Goal: Task Accomplishment & Management: Manage account settings

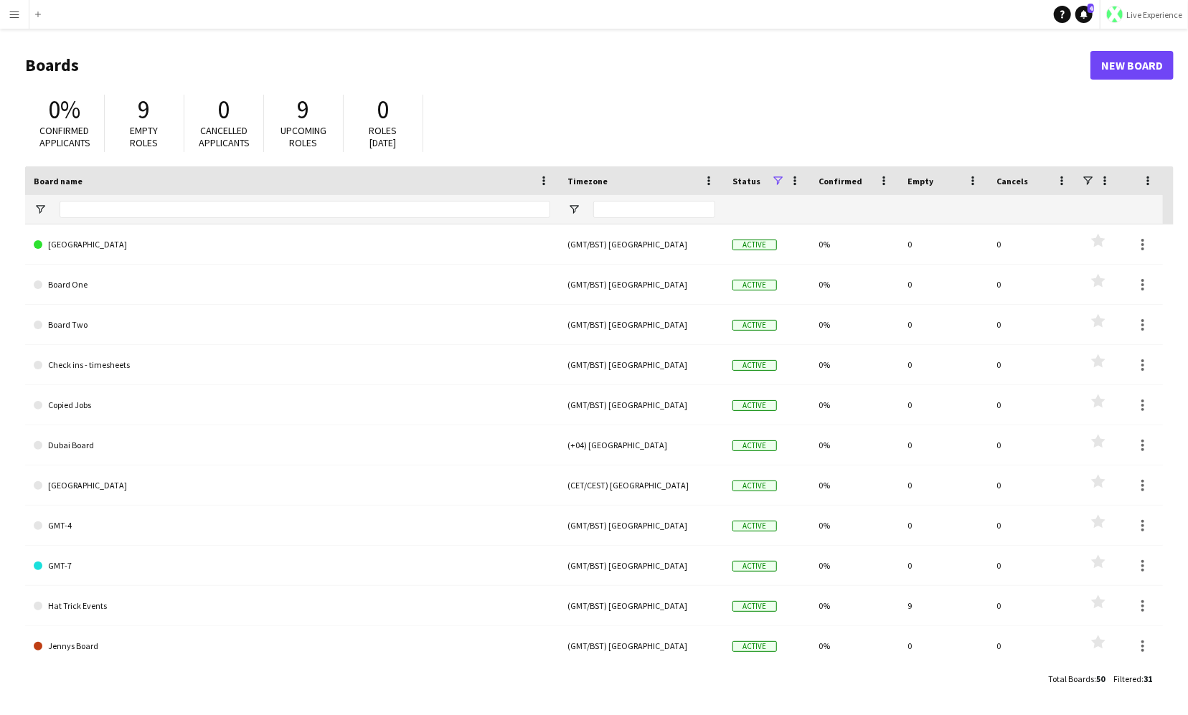
click at [1138, 14] on span "Live Experience" at bounding box center [1154, 14] width 56 height 11
click at [1132, 88] on link "Walls Productions" at bounding box center [1129, 94] width 120 height 29
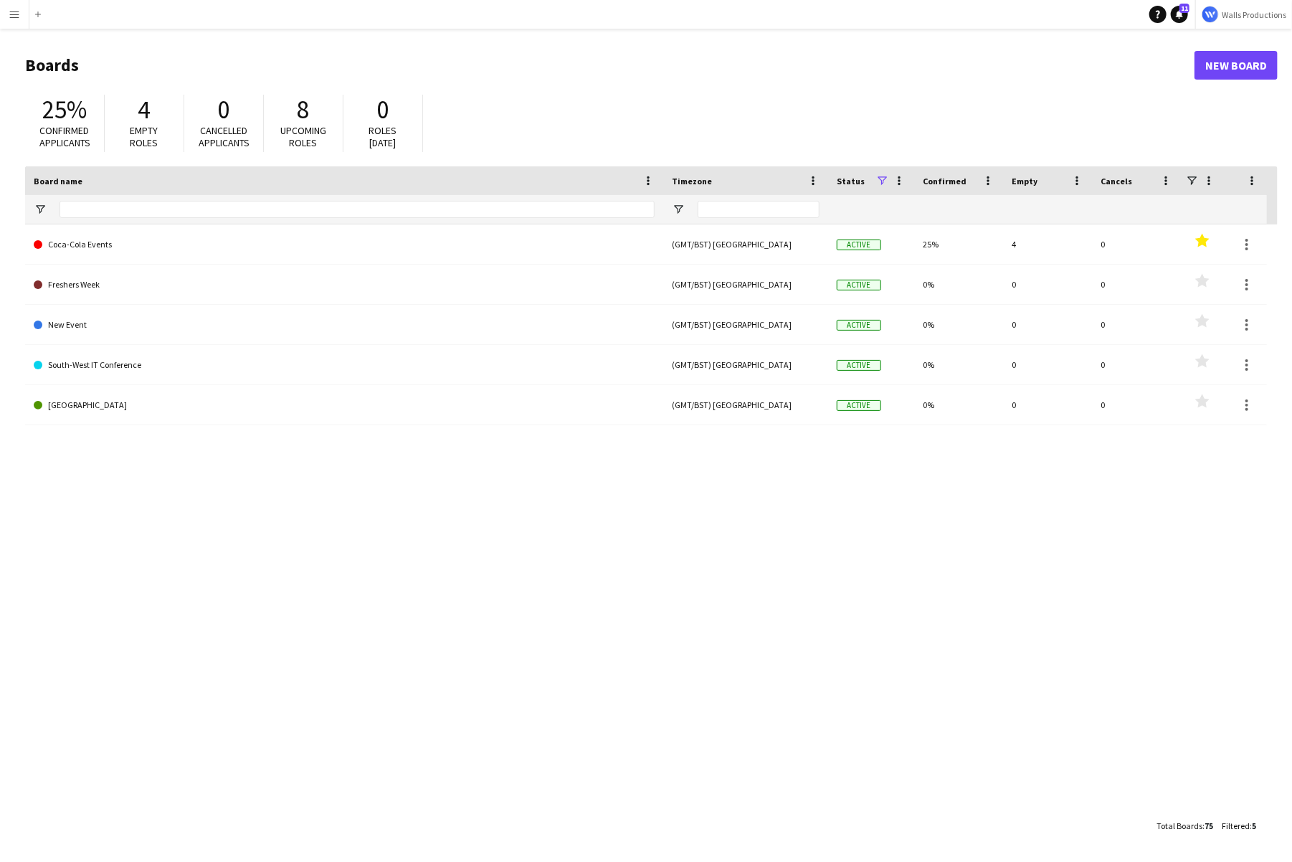
click at [420, 487] on div "Coca-Cola Events (GMT/BST) [GEOGRAPHIC_DATA] Active 25% 4 0 Favourites Freshers…" at bounding box center [651, 517] width 1253 height 587
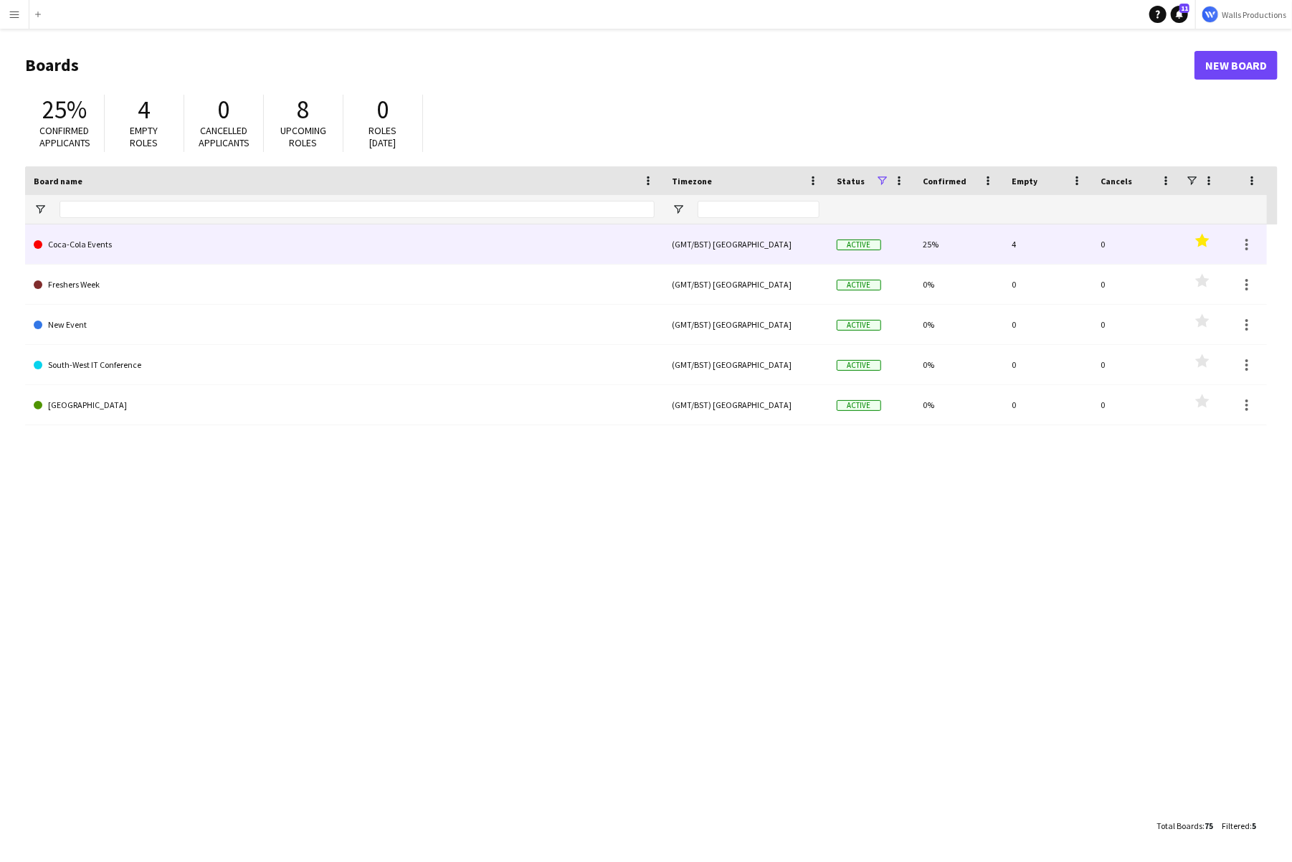
click at [82, 247] on link "Coca-Cola Events" at bounding box center [344, 244] width 621 height 40
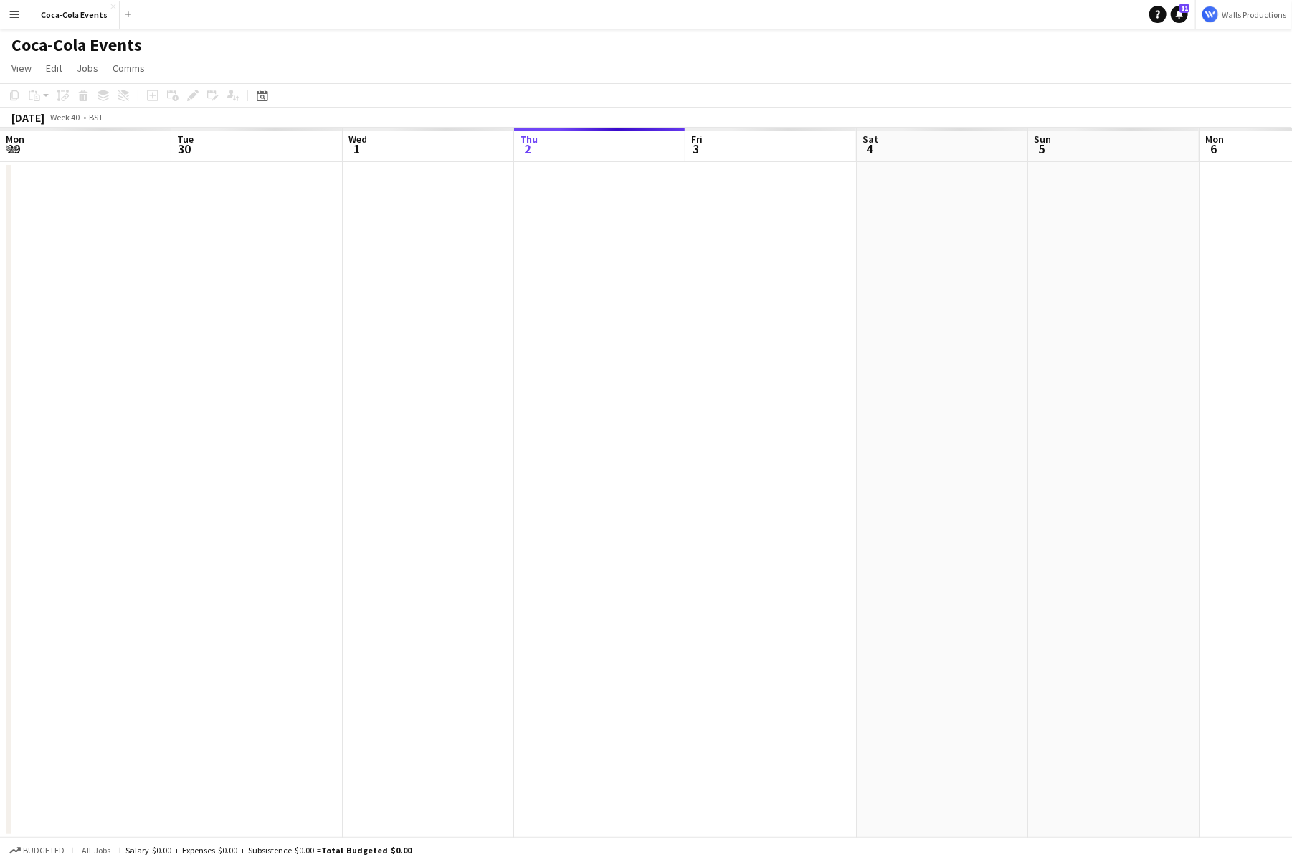
scroll to position [0, 343]
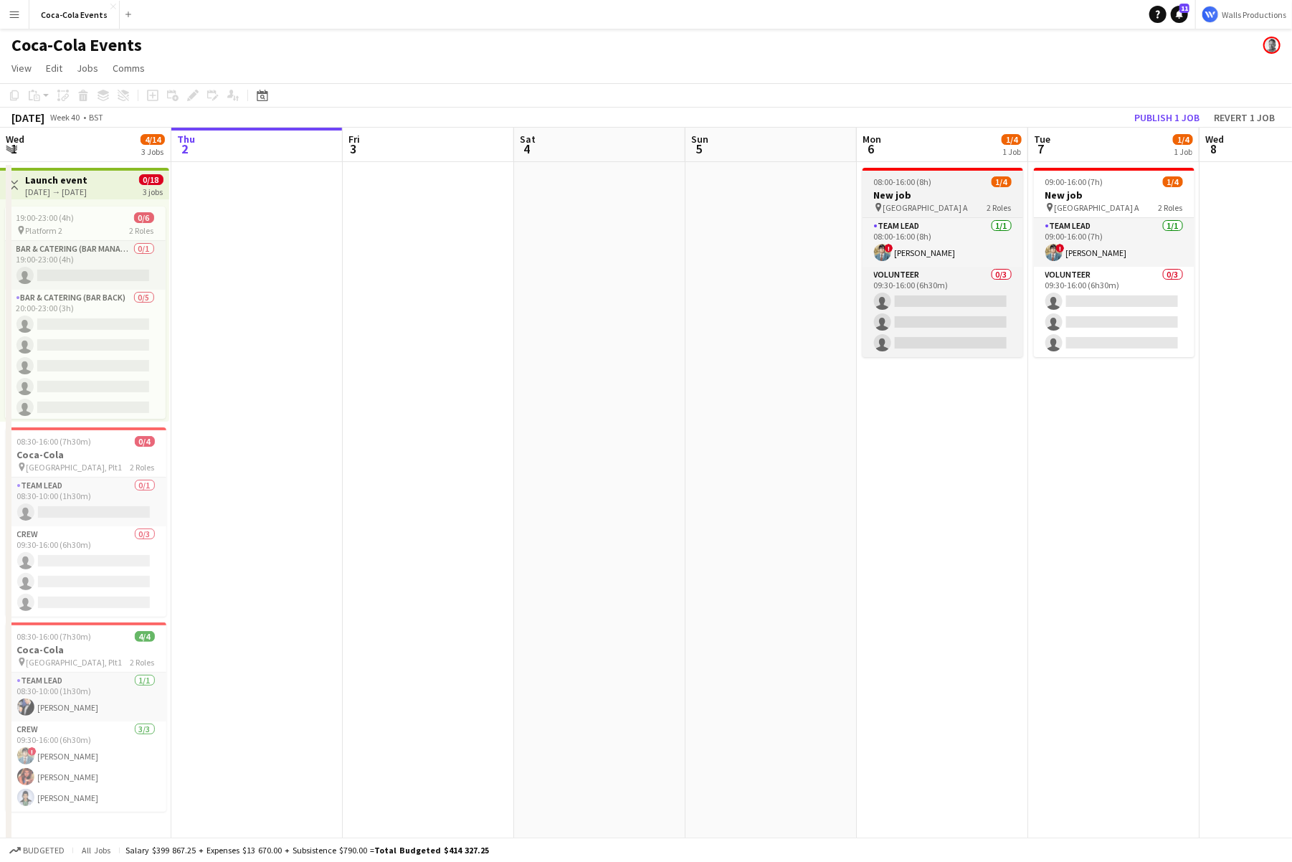
click at [917, 201] on h3 "New job" at bounding box center [943, 195] width 161 height 13
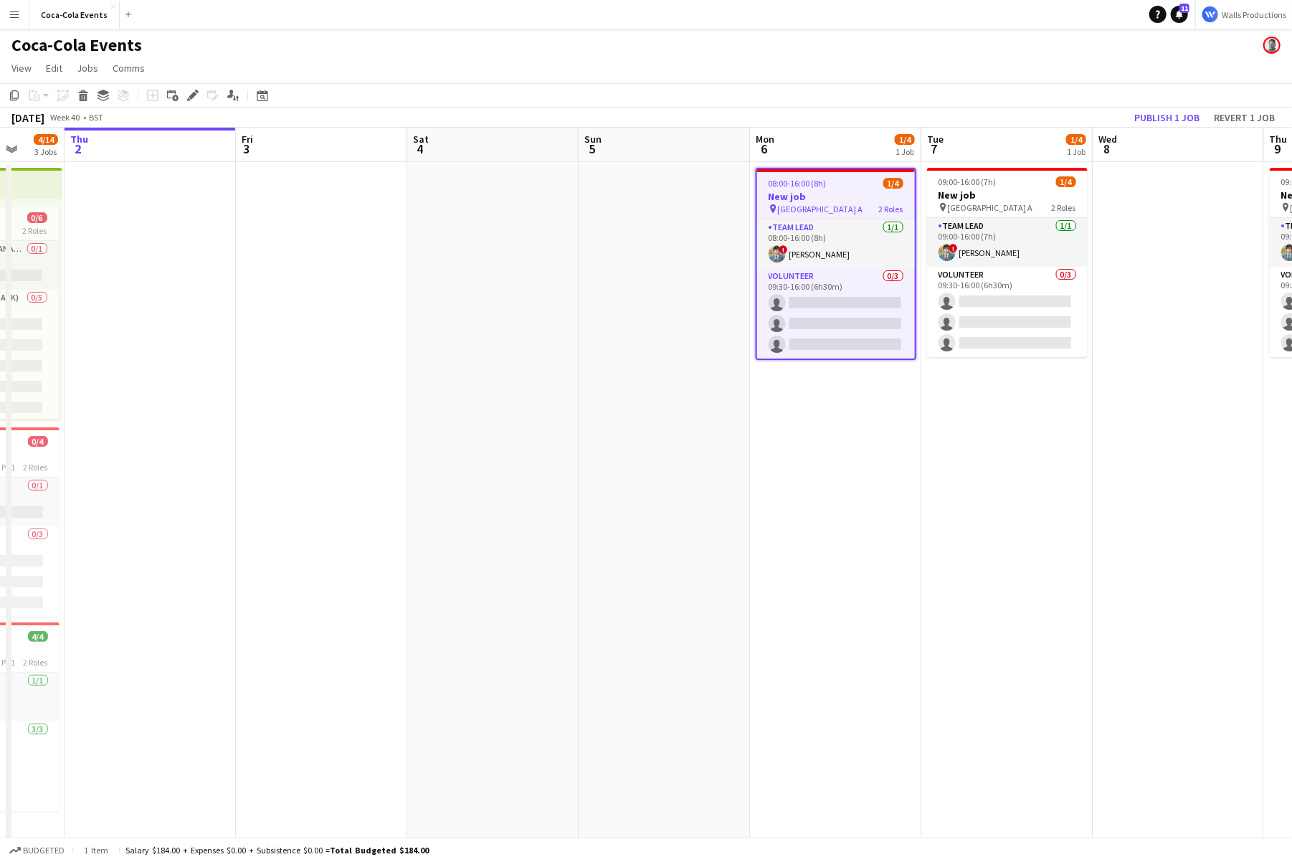
scroll to position [0, 394]
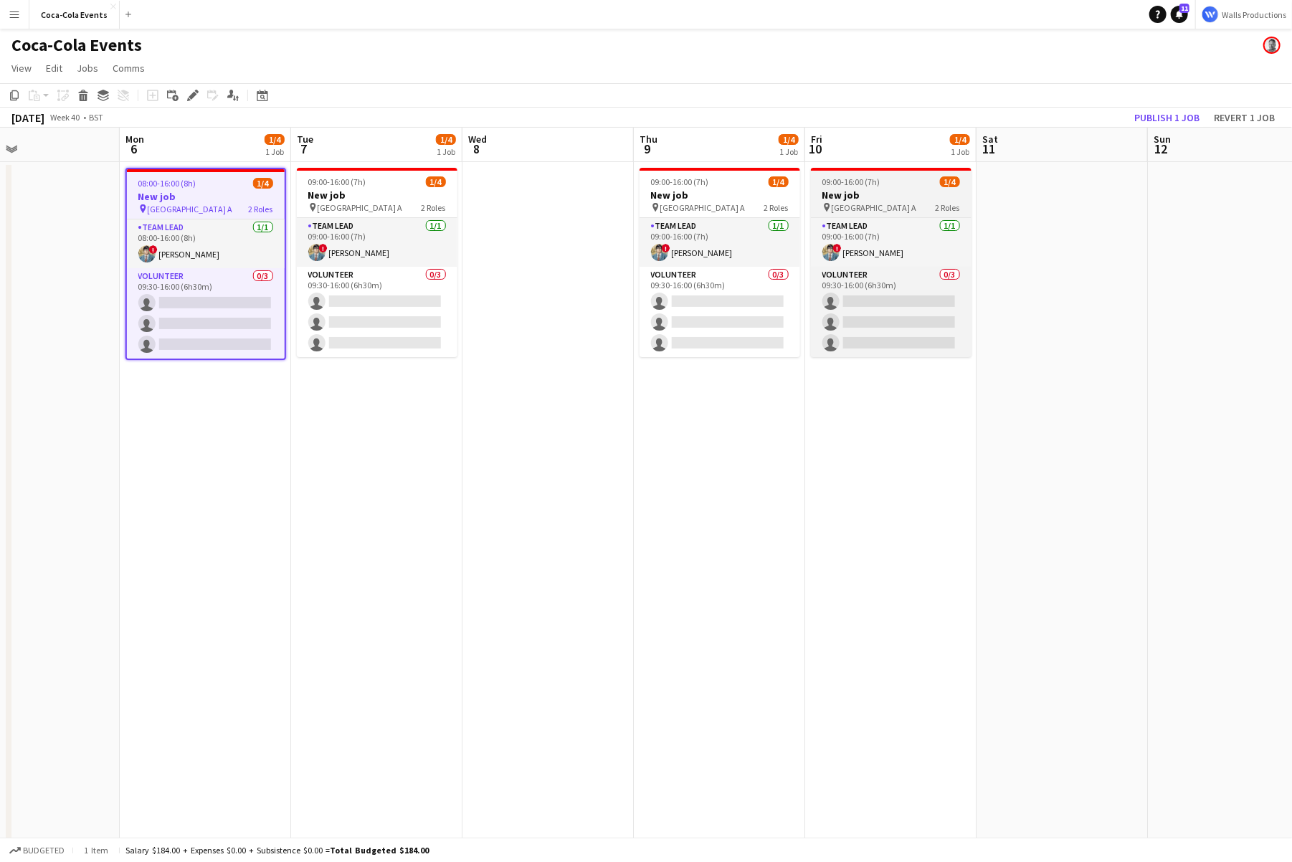
click at [940, 190] on h3 "New job" at bounding box center [891, 195] width 161 height 13
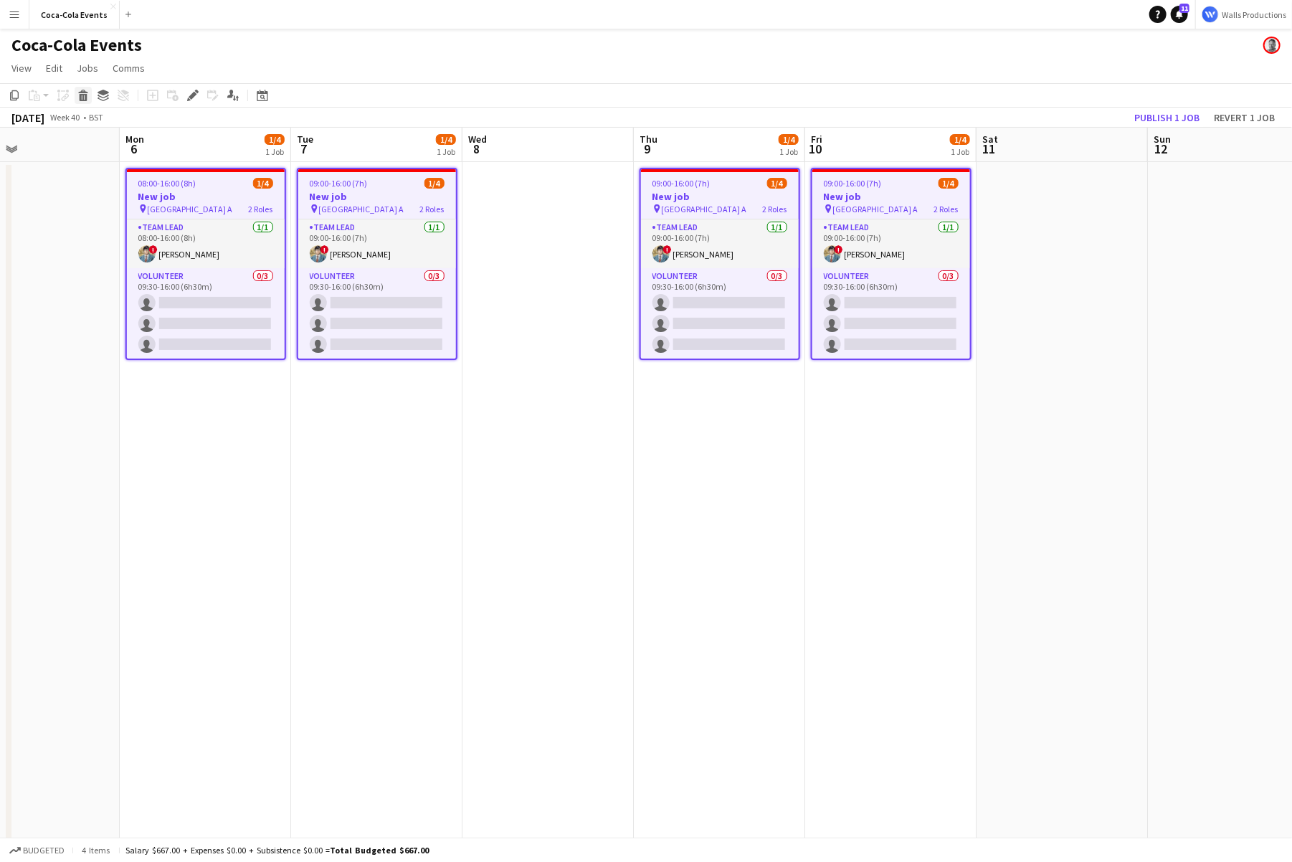
click at [82, 97] on icon "Delete" at bounding box center [82, 95] width 11 height 11
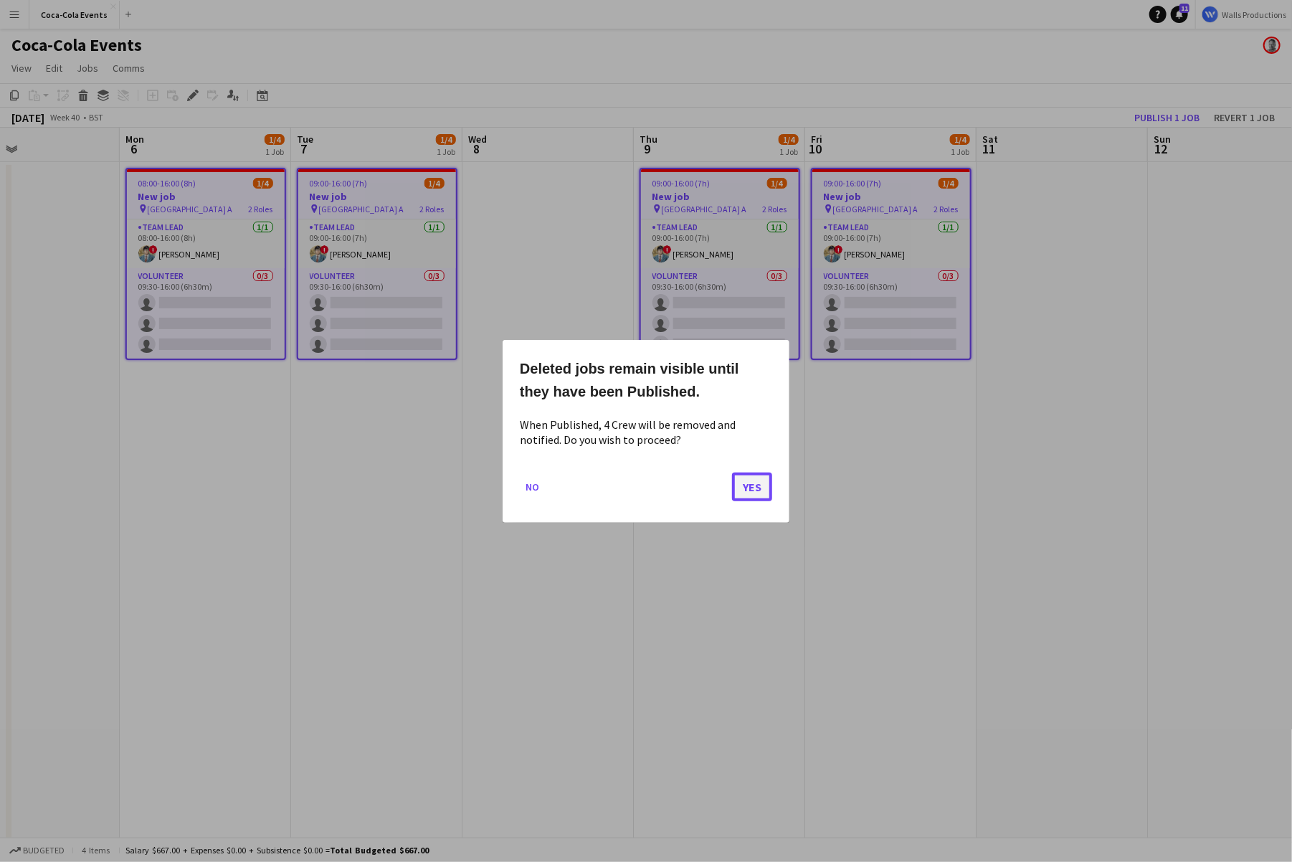
click at [749, 483] on button "Yes" at bounding box center [752, 486] width 40 height 29
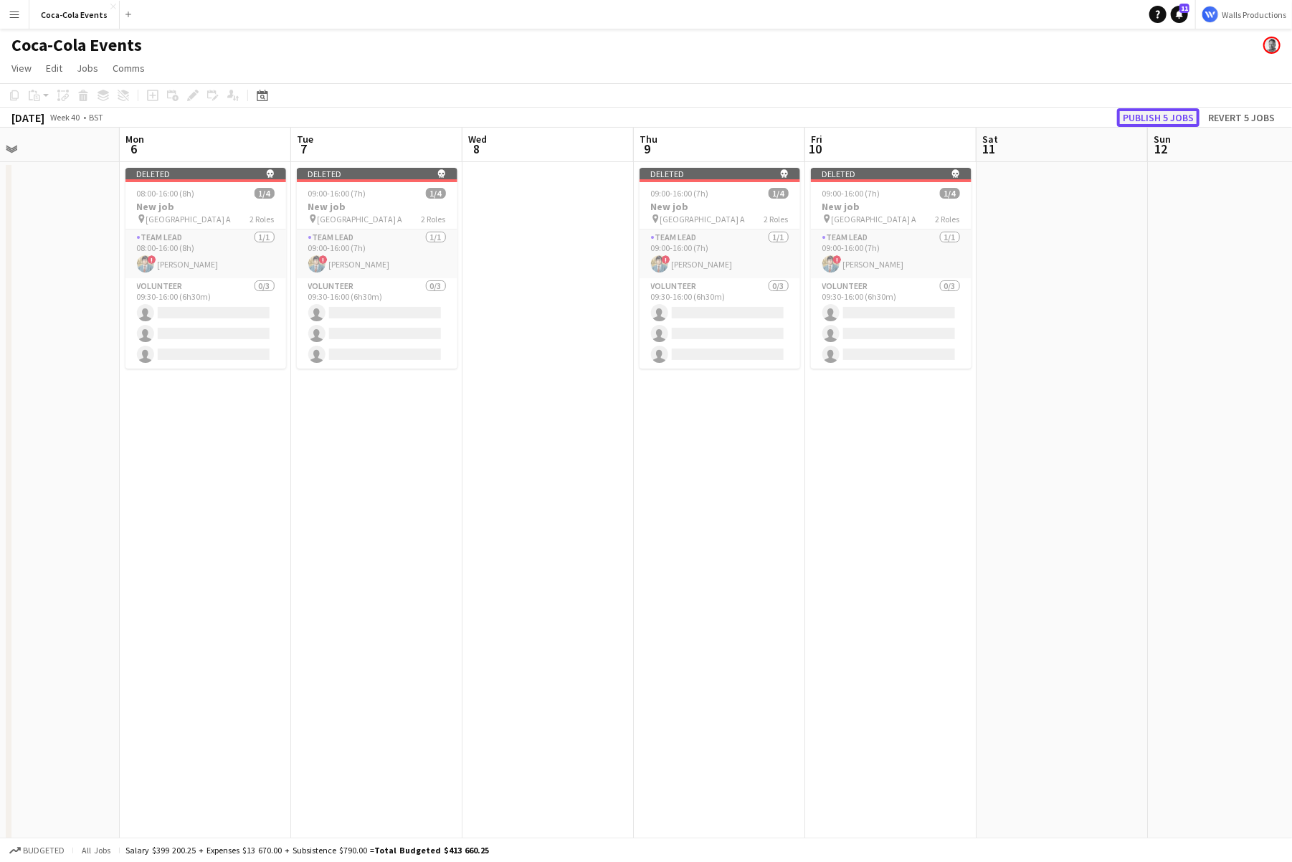
click at [1133, 110] on button "Publish 5 jobs" at bounding box center [1158, 117] width 82 height 19
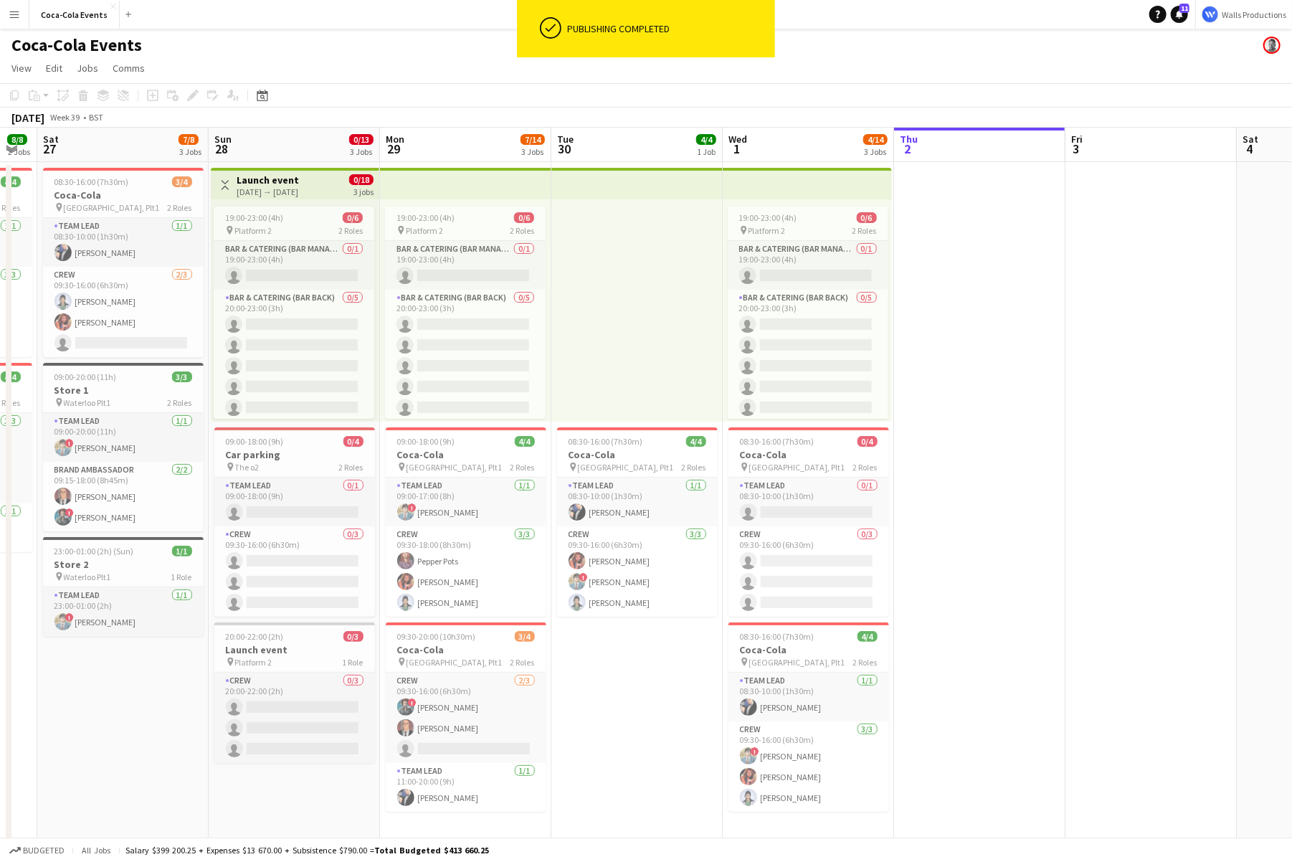
scroll to position [0, 398]
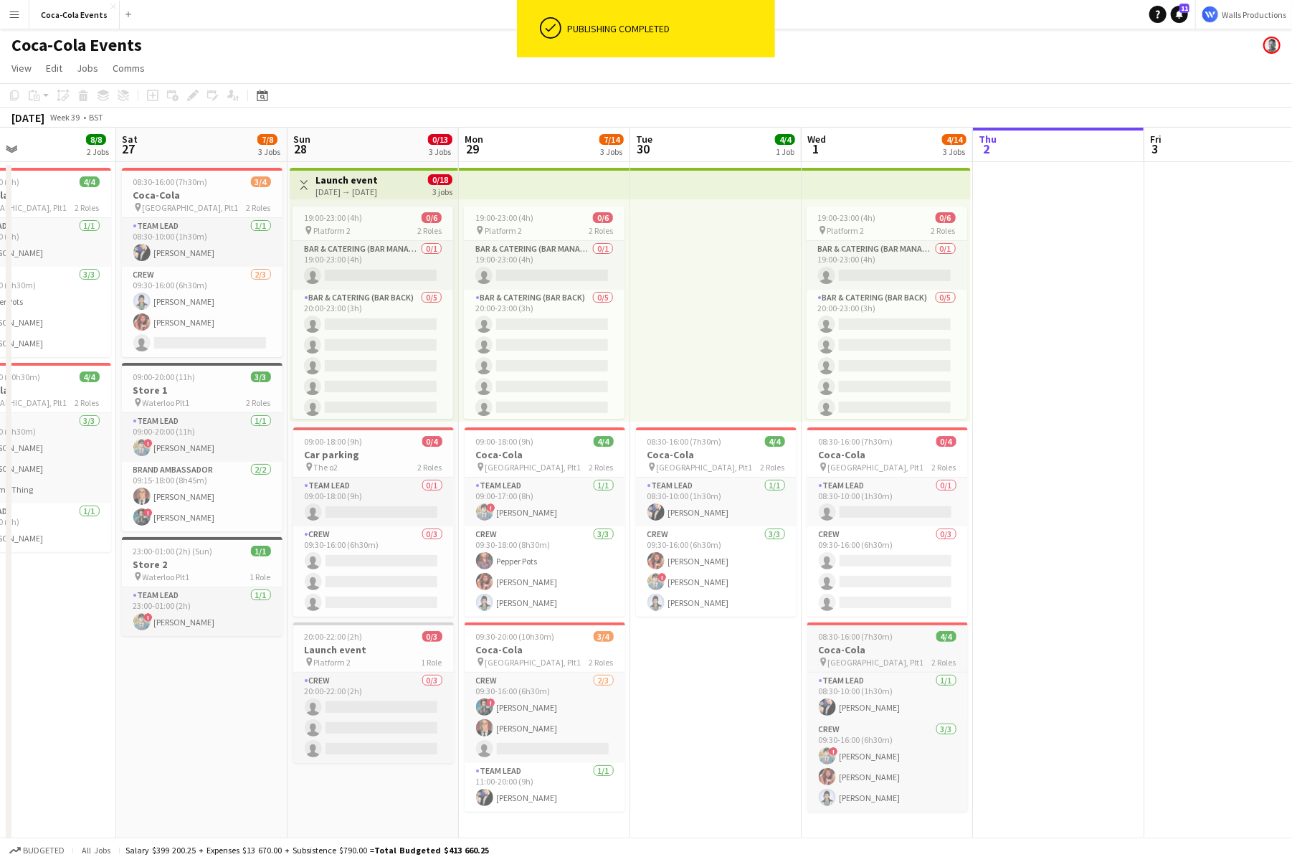
click at [823, 640] on span "08:30-16:00 (7h30m)" at bounding box center [856, 636] width 75 height 11
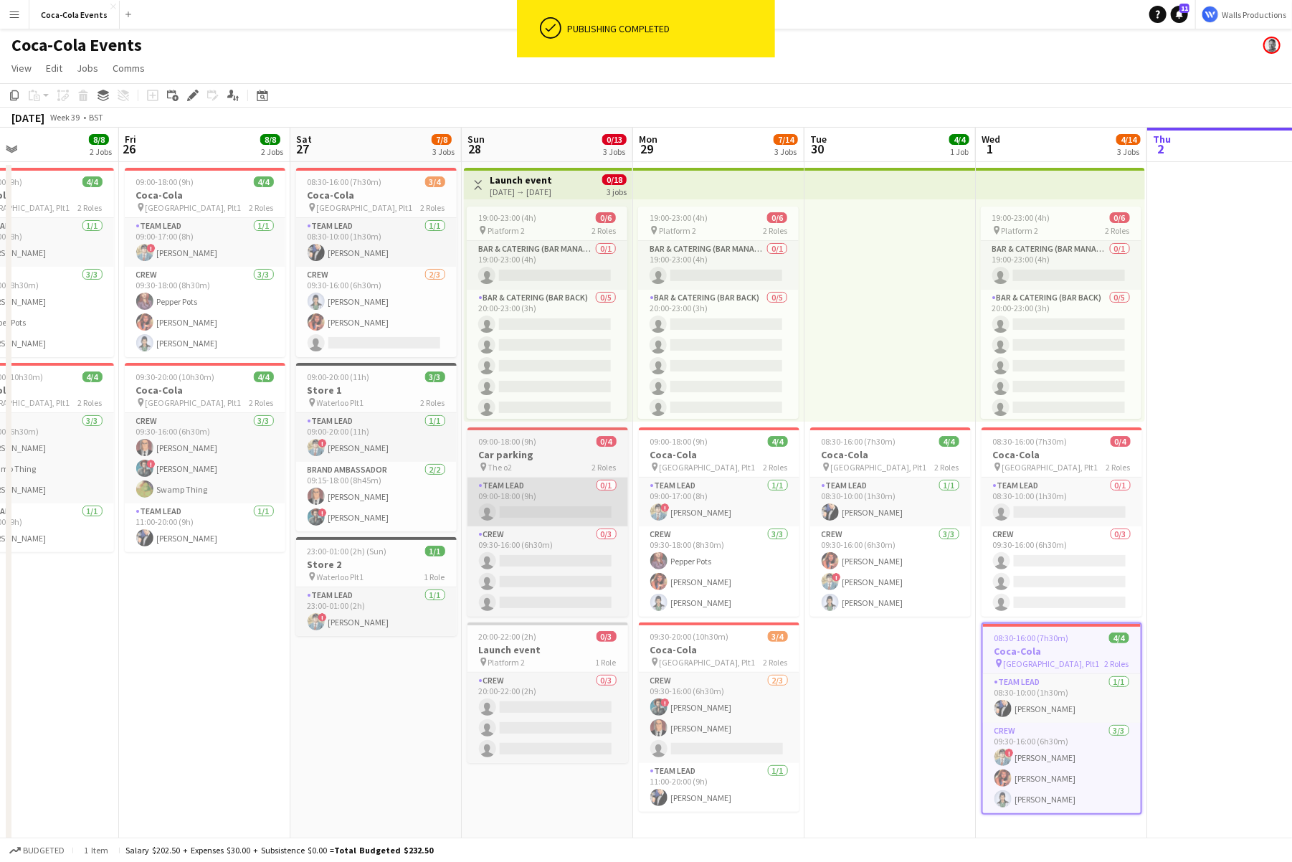
scroll to position [0, 318]
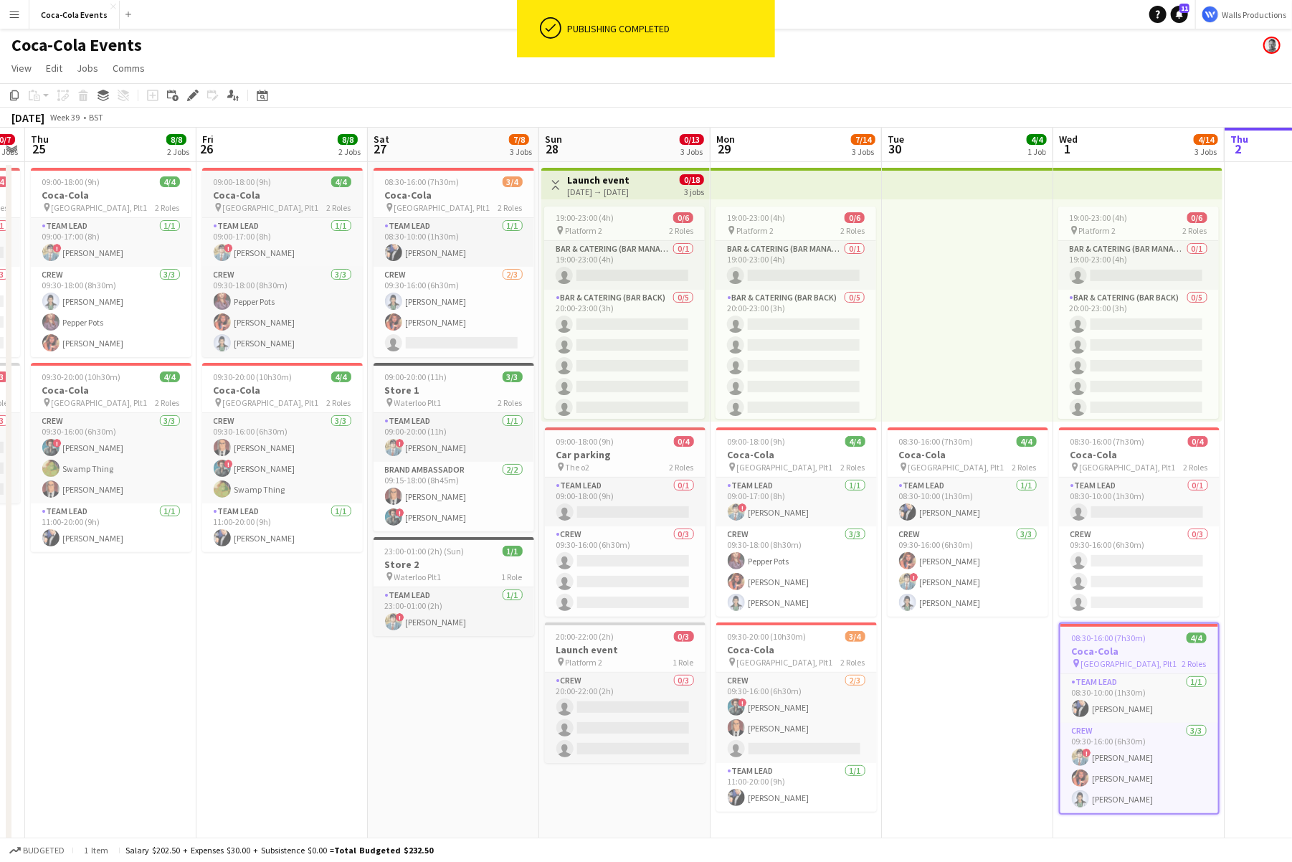
click at [255, 187] on span "09:00-18:00 (9h)" at bounding box center [243, 181] width 58 height 11
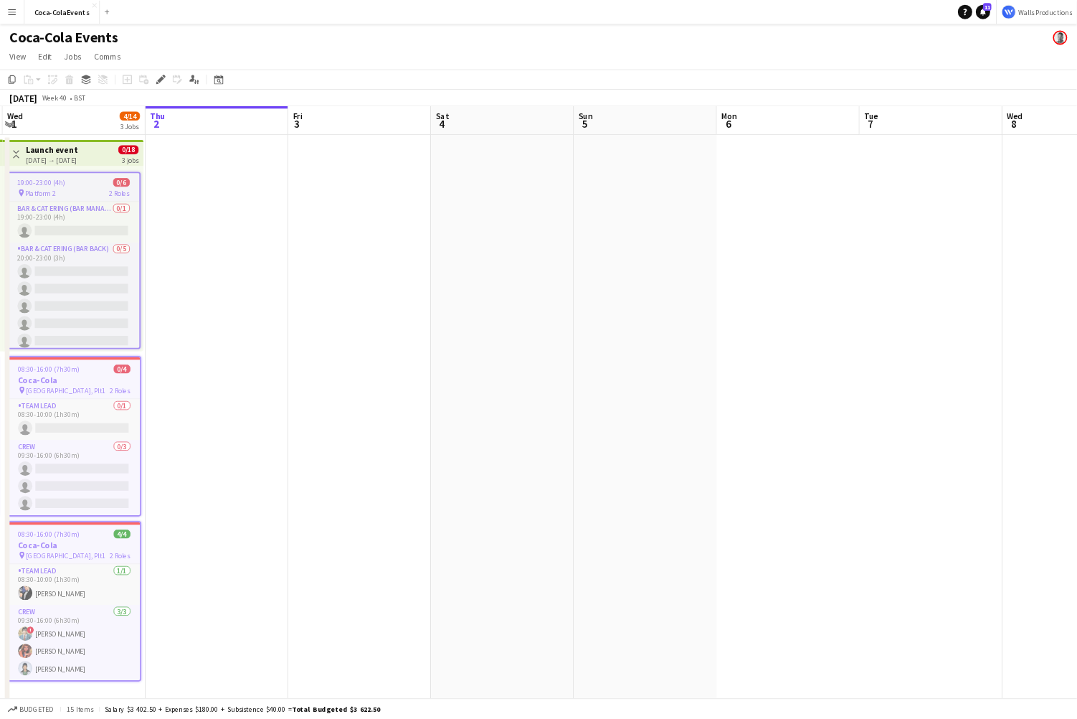
scroll to position [0, 552]
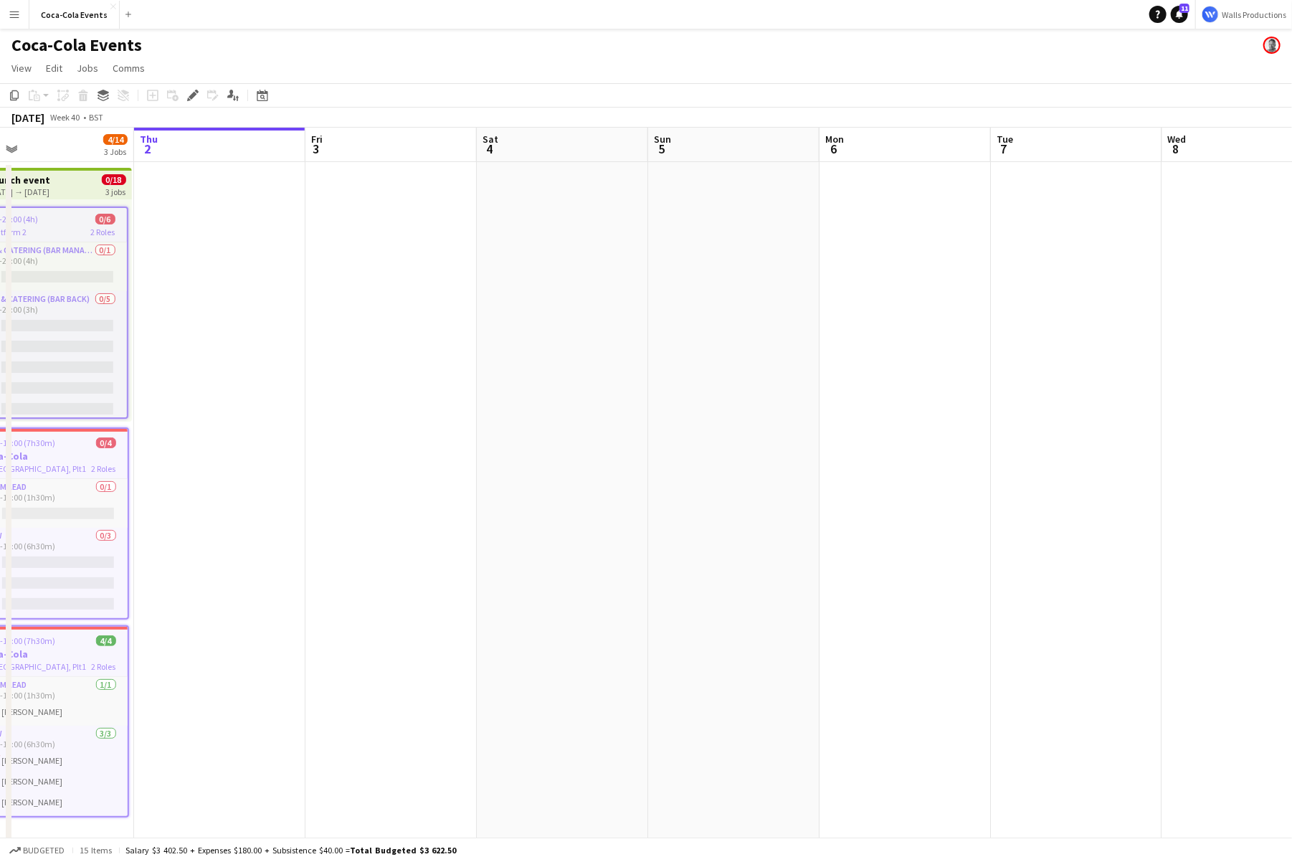
click at [215, 342] on app-date-cell at bounding box center [219, 502] width 171 height 681
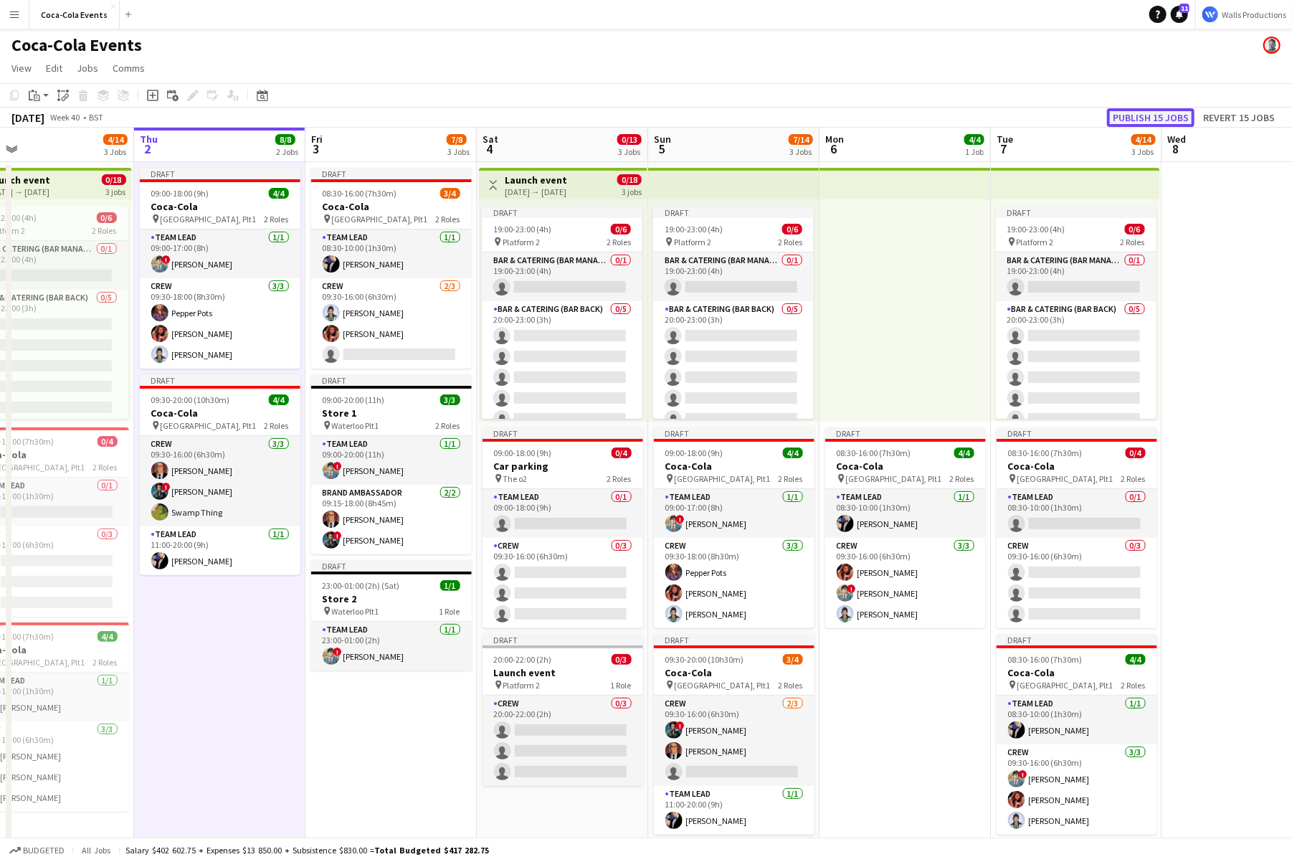
click at [1137, 118] on button "Publish 15 jobs" at bounding box center [1150, 117] width 87 height 19
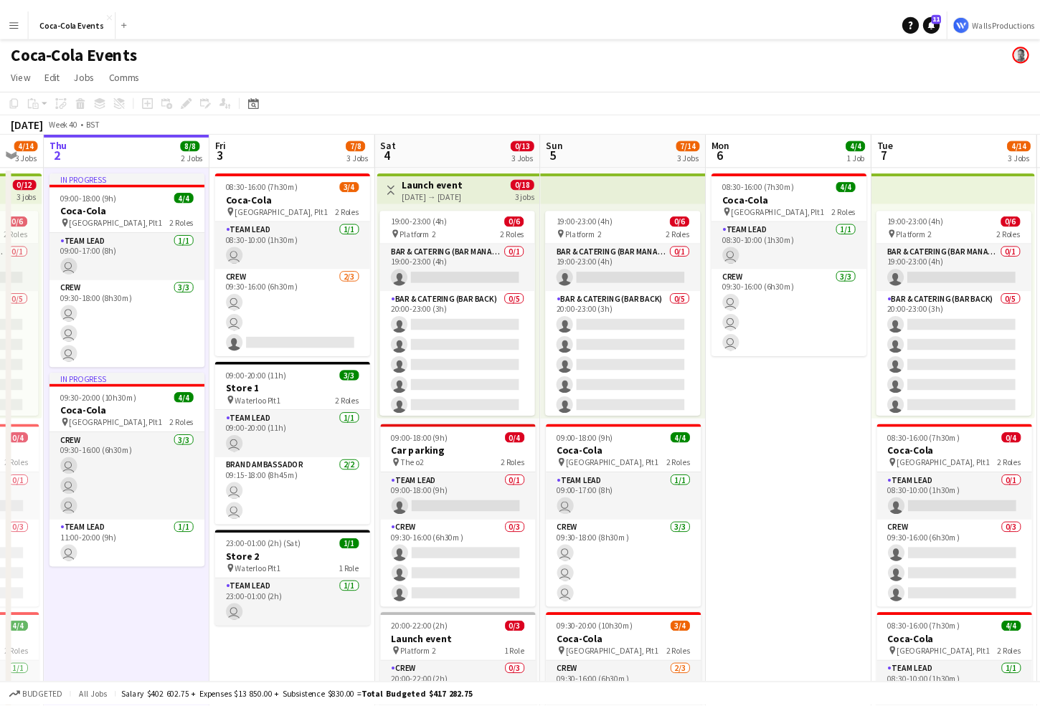
scroll to position [26, 0]
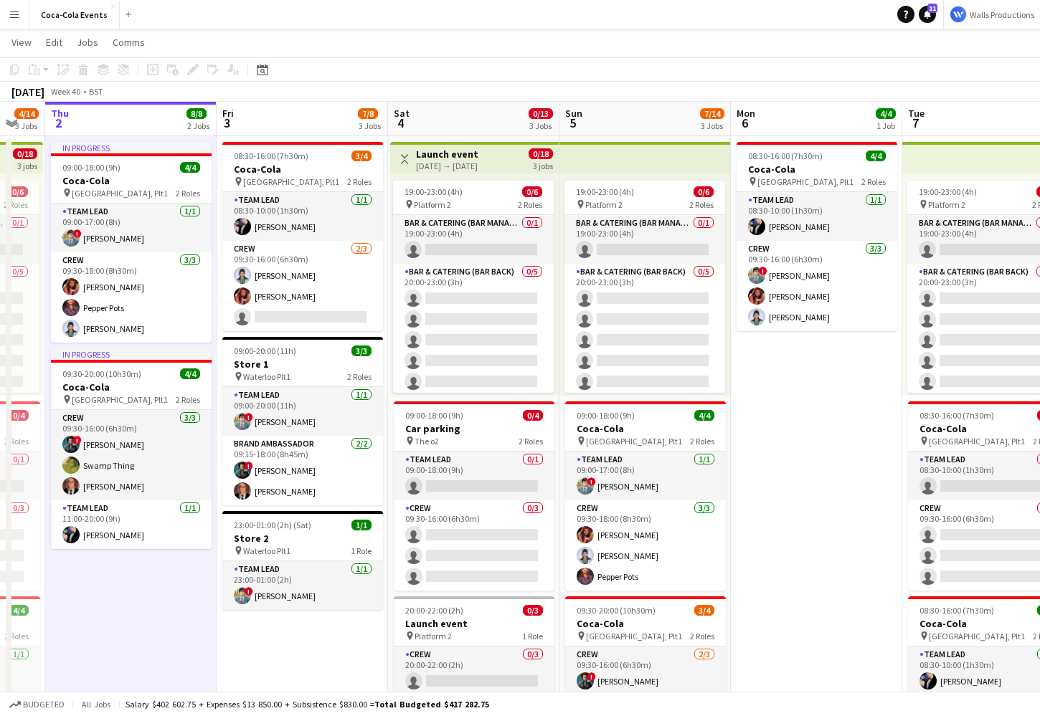
click at [23, 17] on button "Menu" at bounding box center [14, 14] width 29 height 29
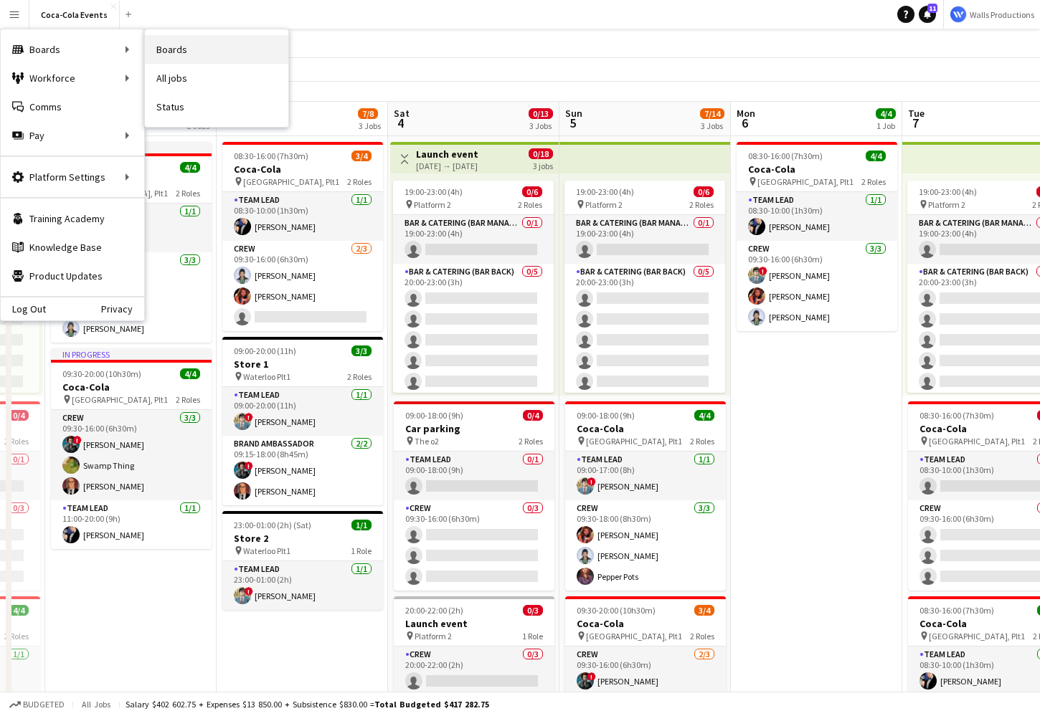
click at [179, 50] on link "Boards" at bounding box center [216, 49] width 143 height 29
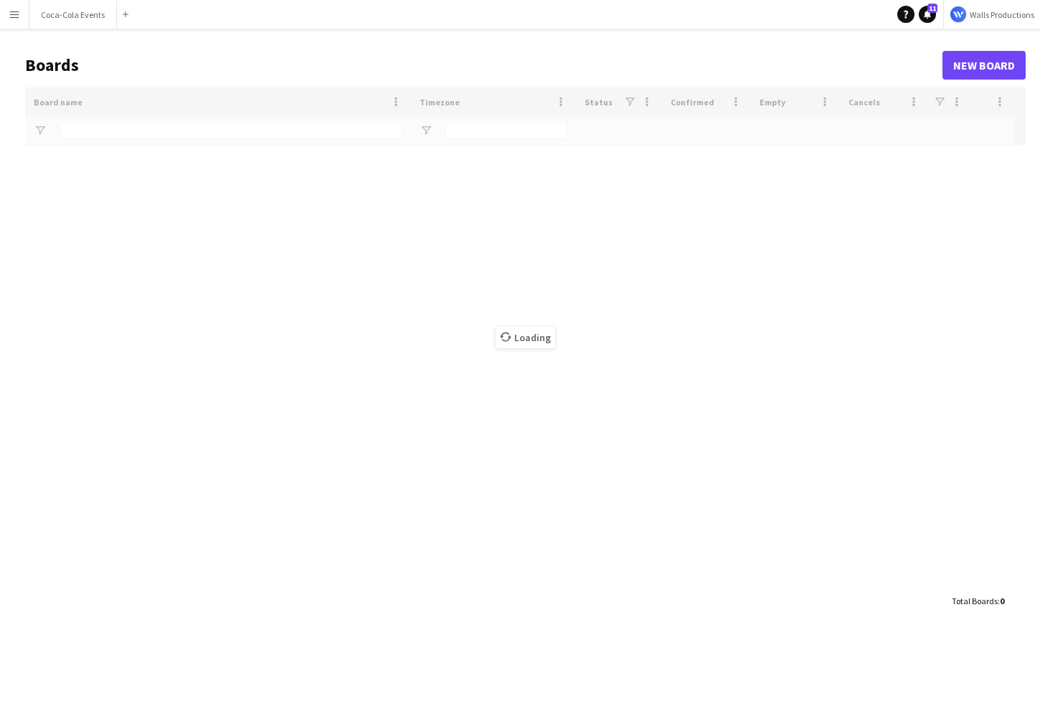
click at [169, 37] on main "Boards New Board Drag here to set row groups Drag here to set column labels Boa…" at bounding box center [520, 333] width 1040 height 608
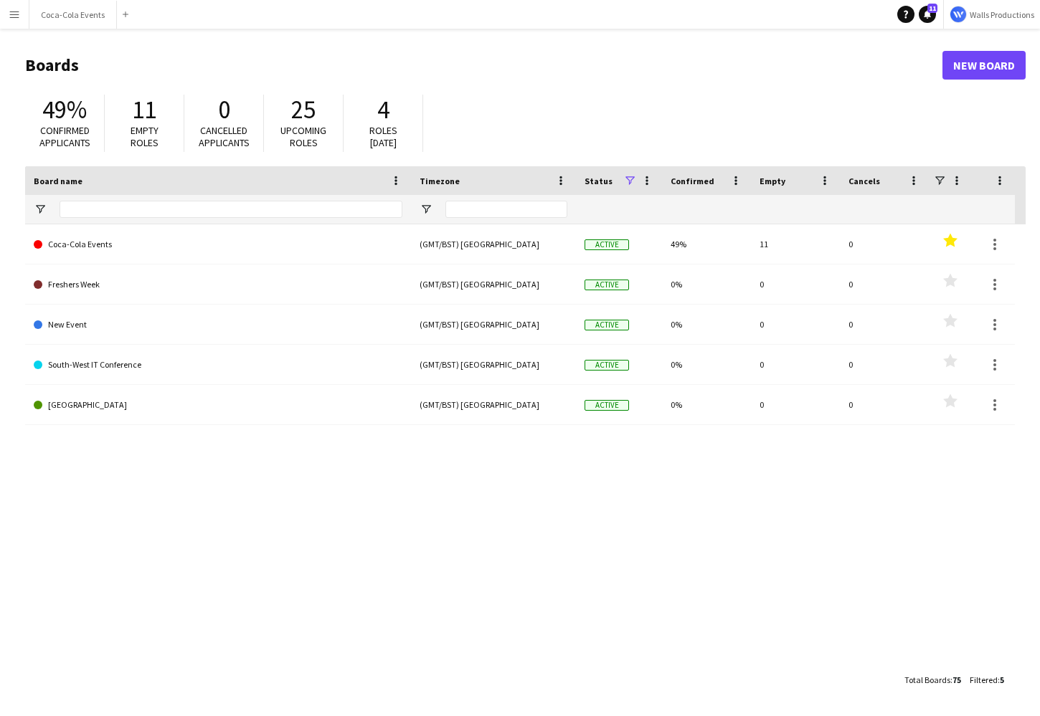
click at [14, 16] on app-icon "Menu" at bounding box center [14, 14] width 11 height 11
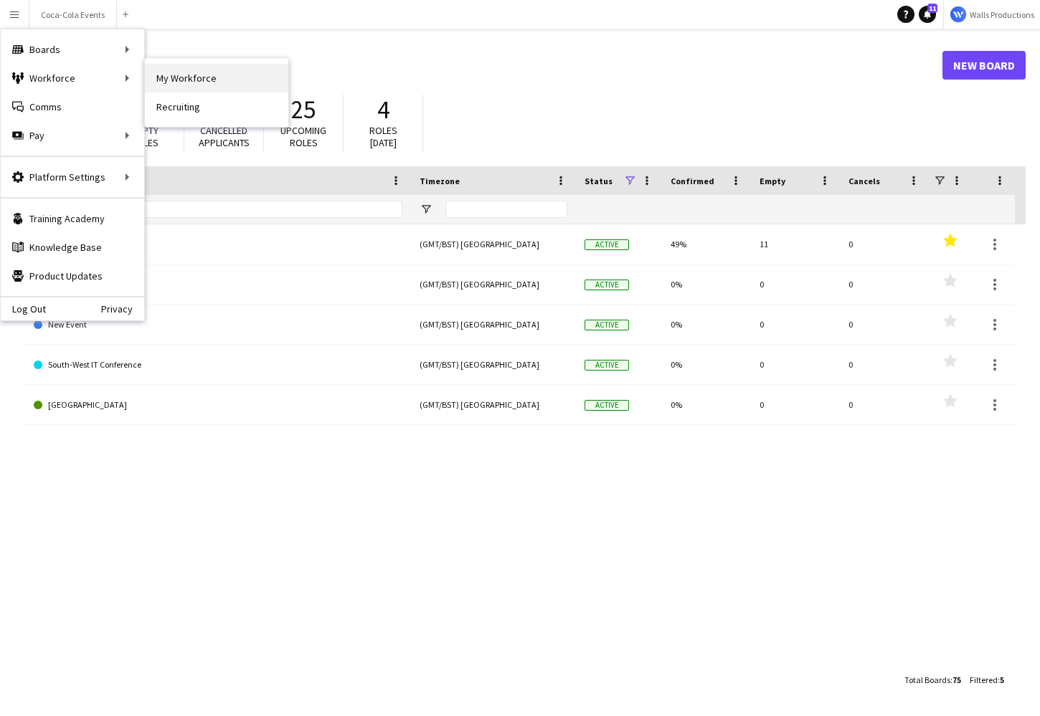
click at [156, 88] on link "My Workforce" at bounding box center [216, 78] width 143 height 29
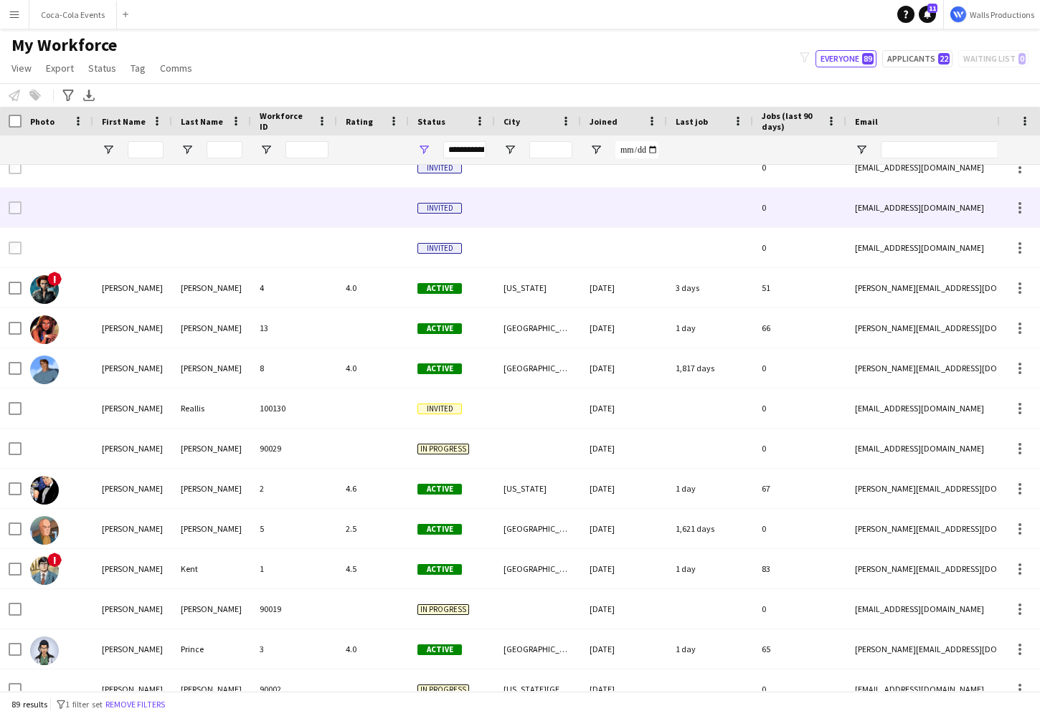
scroll to position [98, 0]
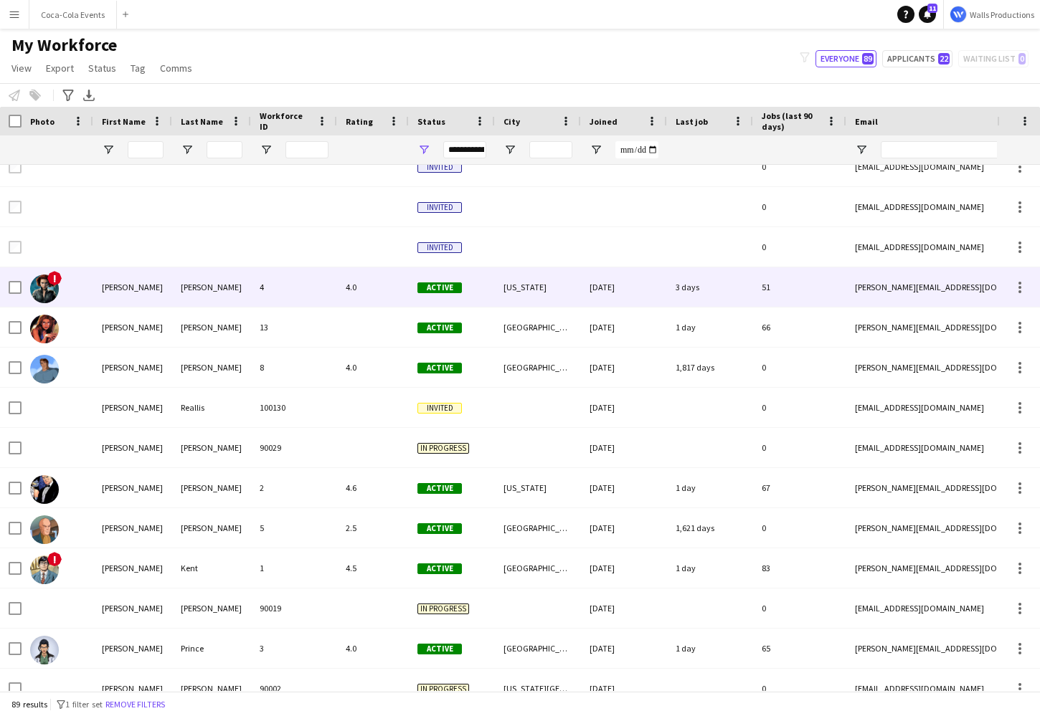
click at [156, 285] on div "[PERSON_NAME]" at bounding box center [132, 287] width 79 height 39
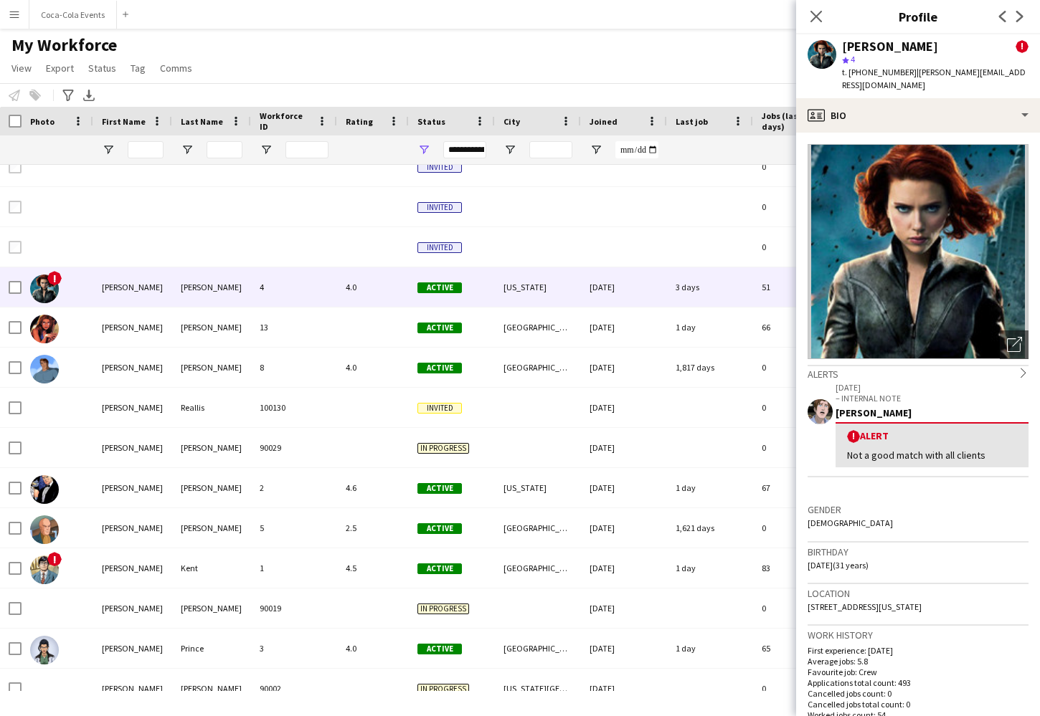
click at [12, 17] on app-icon "Menu" at bounding box center [14, 14] width 11 height 11
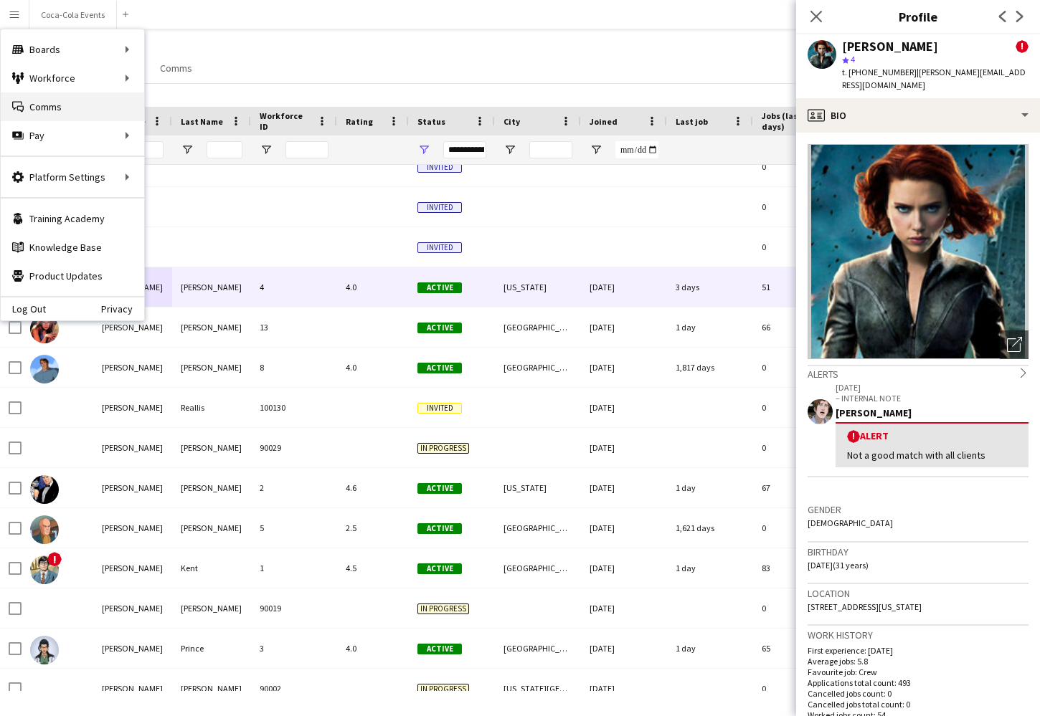
click at [43, 99] on link "Comms Comms" at bounding box center [72, 107] width 143 height 29
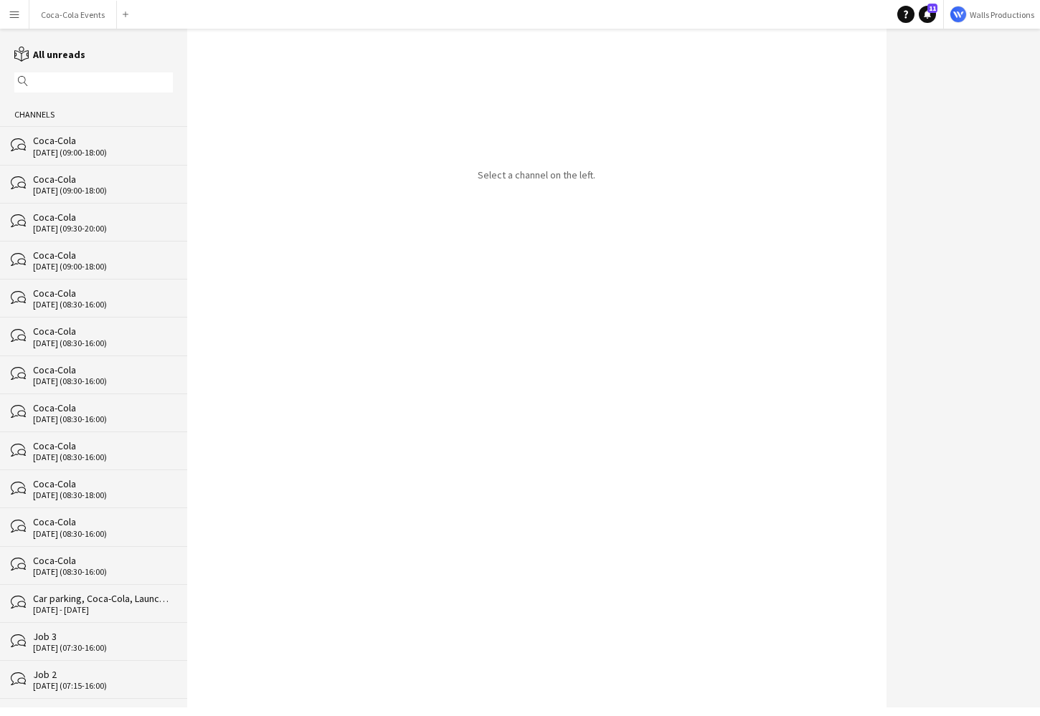
click at [44, 146] on div "Coca-Cola" at bounding box center [103, 140] width 140 height 13
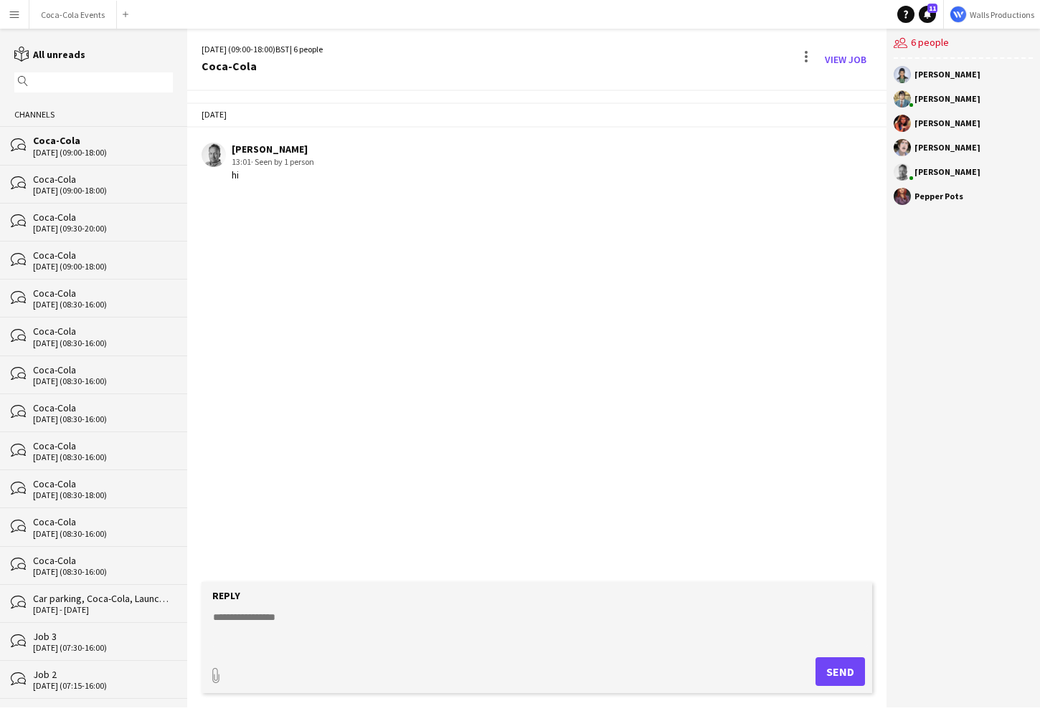
click at [16, 14] on app-icon "Menu" at bounding box center [14, 14] width 11 height 11
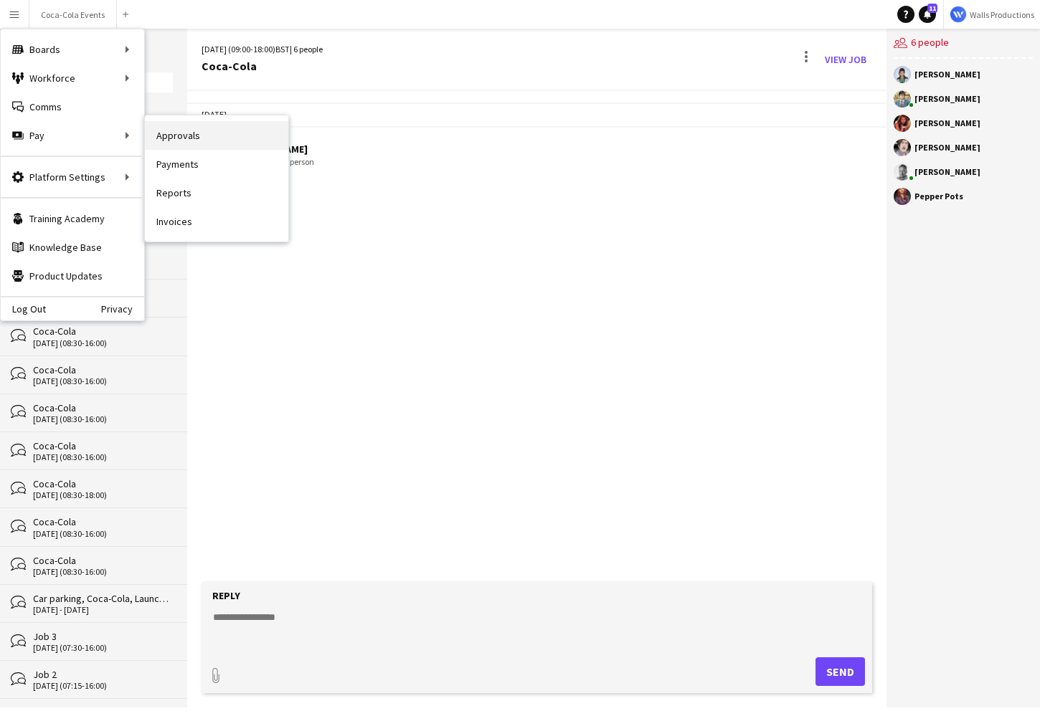
click at [212, 138] on link "Approvals" at bounding box center [216, 135] width 143 height 29
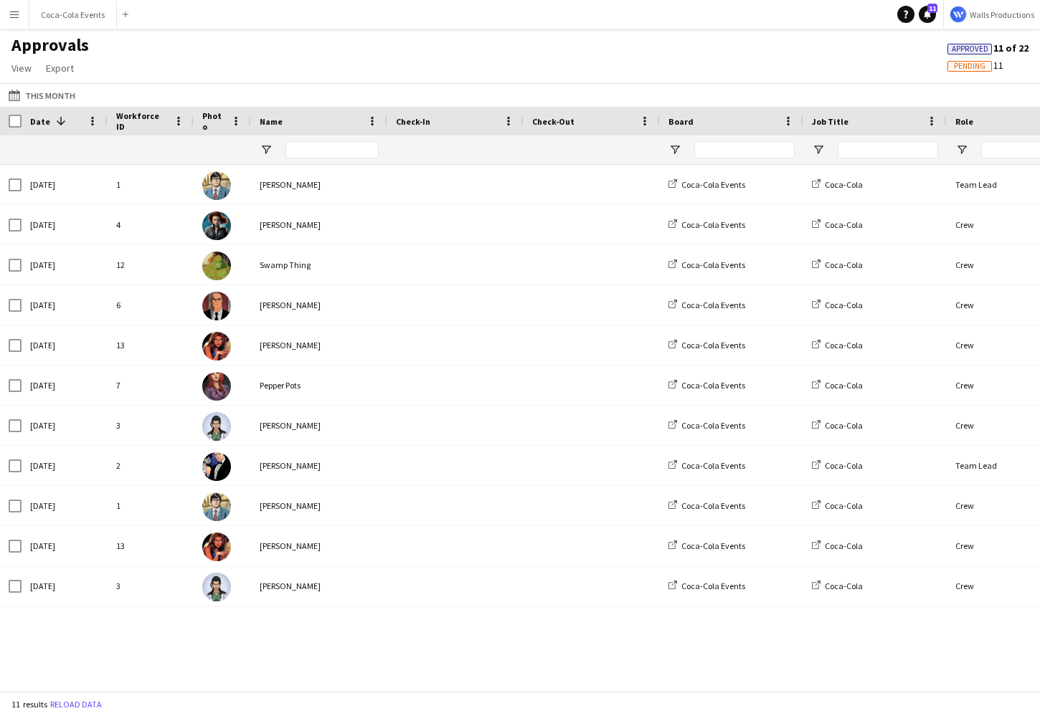
click at [11, 19] on app-icon "Menu" at bounding box center [14, 14] width 11 height 11
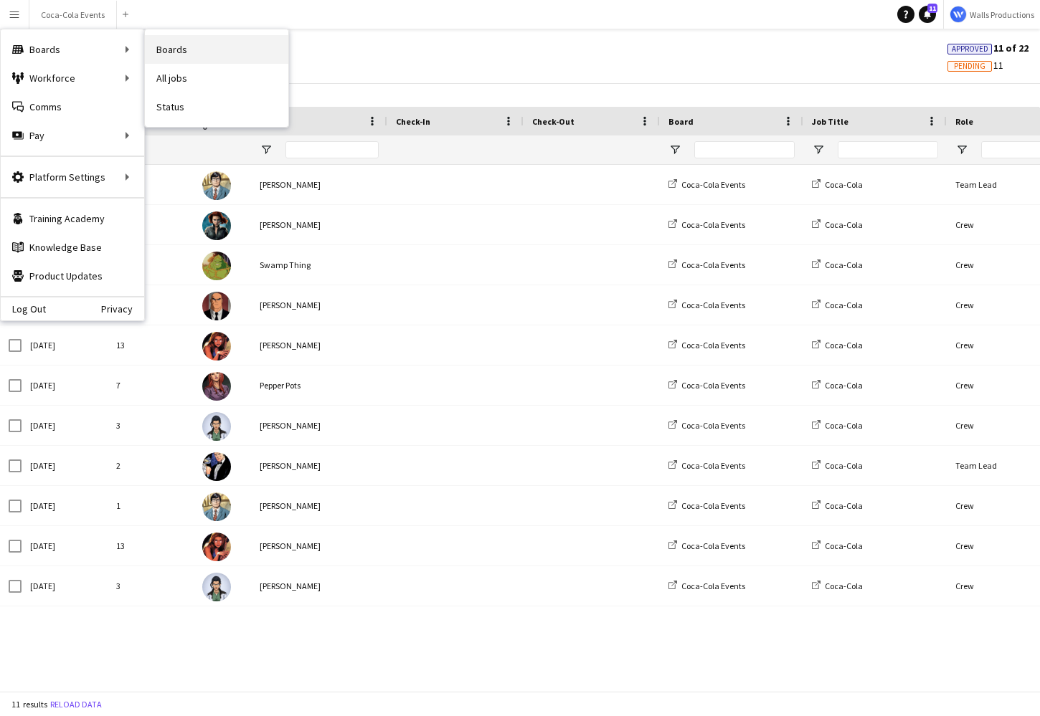
click at [184, 55] on link "Boards" at bounding box center [216, 49] width 143 height 29
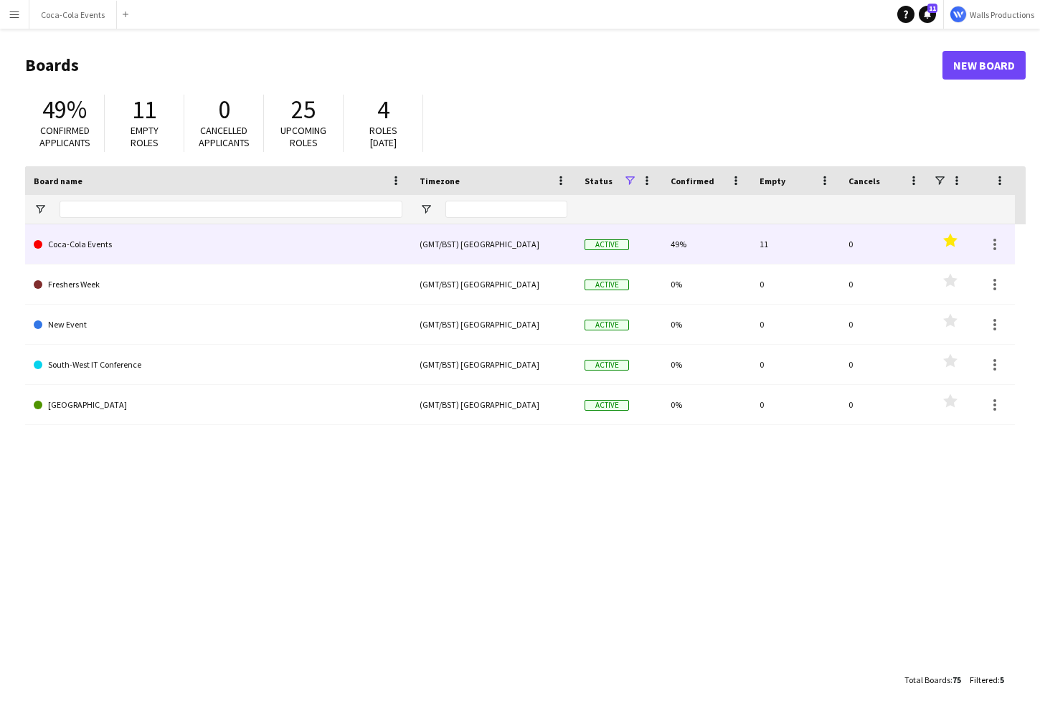
click at [69, 247] on link "Coca-Cola Events" at bounding box center [218, 244] width 369 height 40
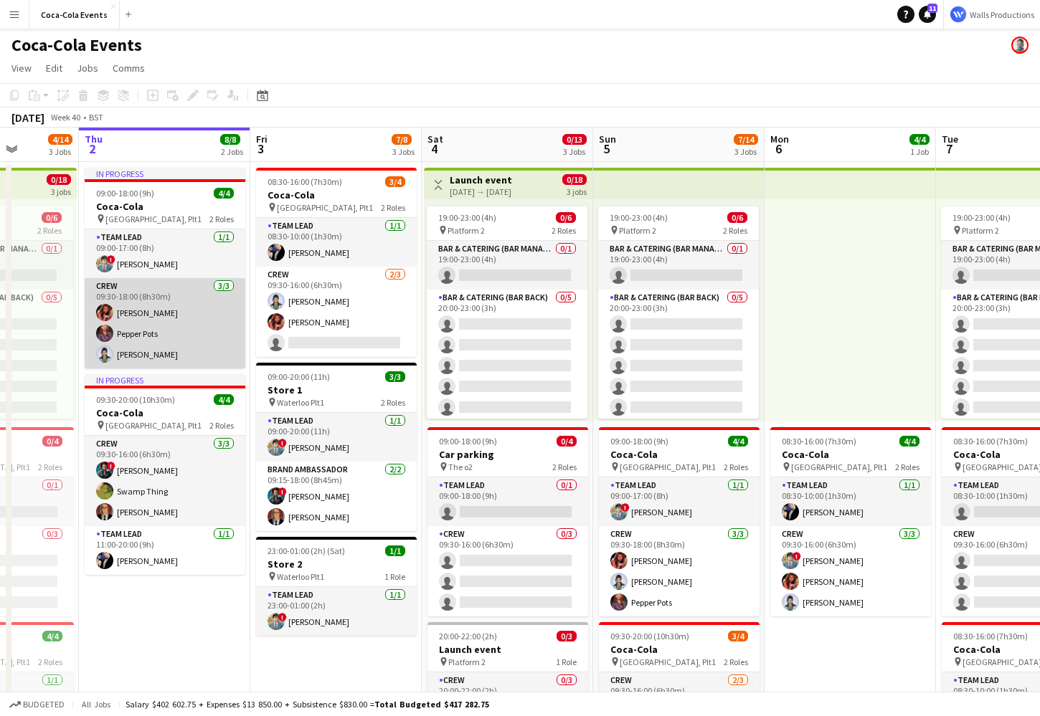
scroll to position [0, 437]
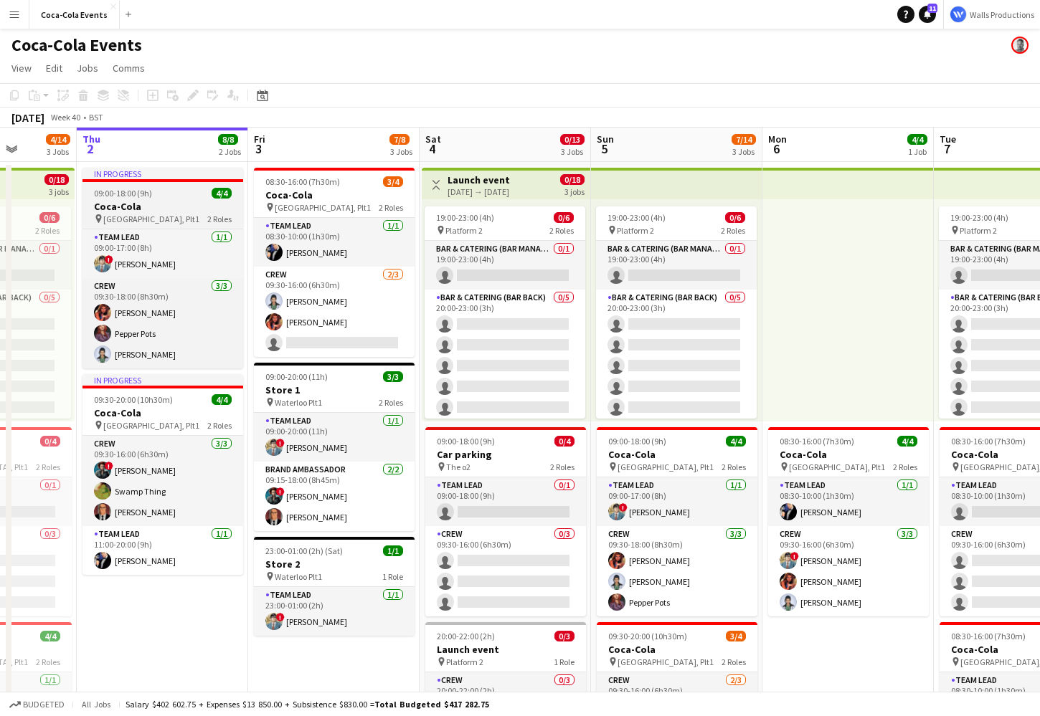
click at [133, 207] on h3 "Coca-Cola" at bounding box center [162, 206] width 161 height 13
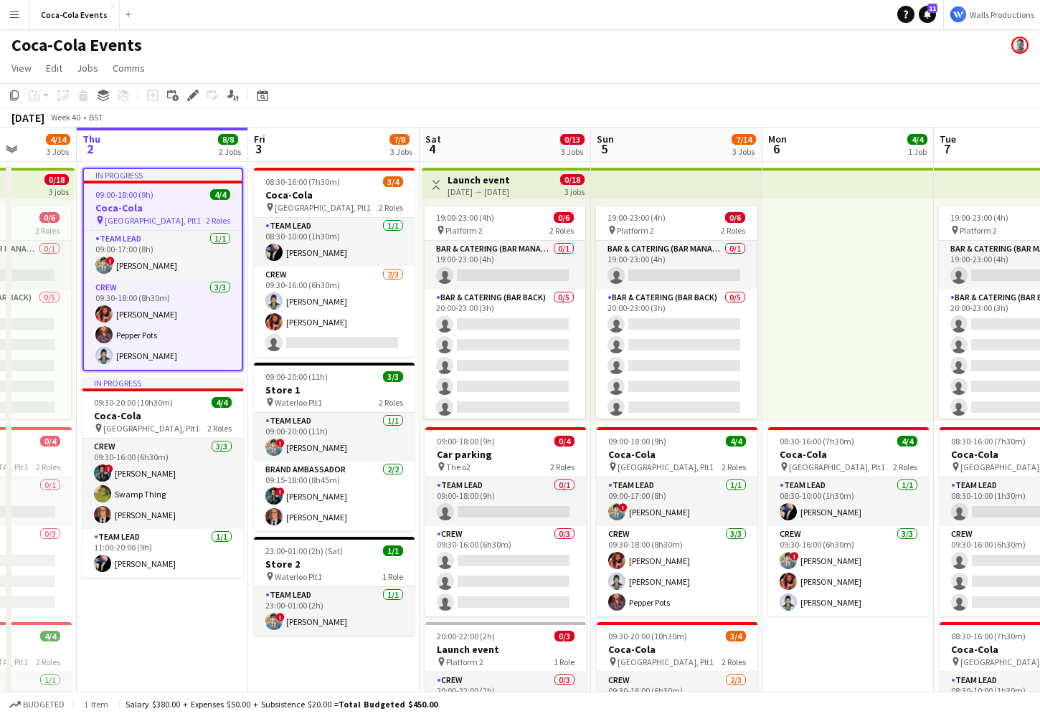
click at [134, 209] on h3 "Coca-Cola" at bounding box center [163, 208] width 158 height 13
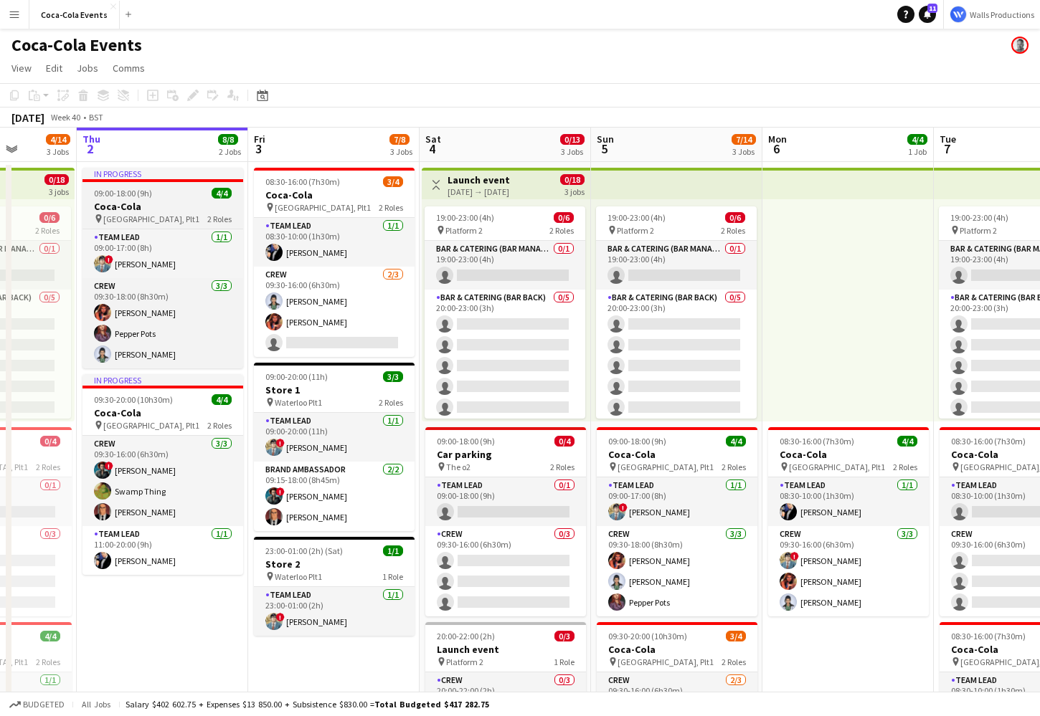
click at [151, 209] on h3 "Coca-Cola" at bounding box center [162, 206] width 161 height 13
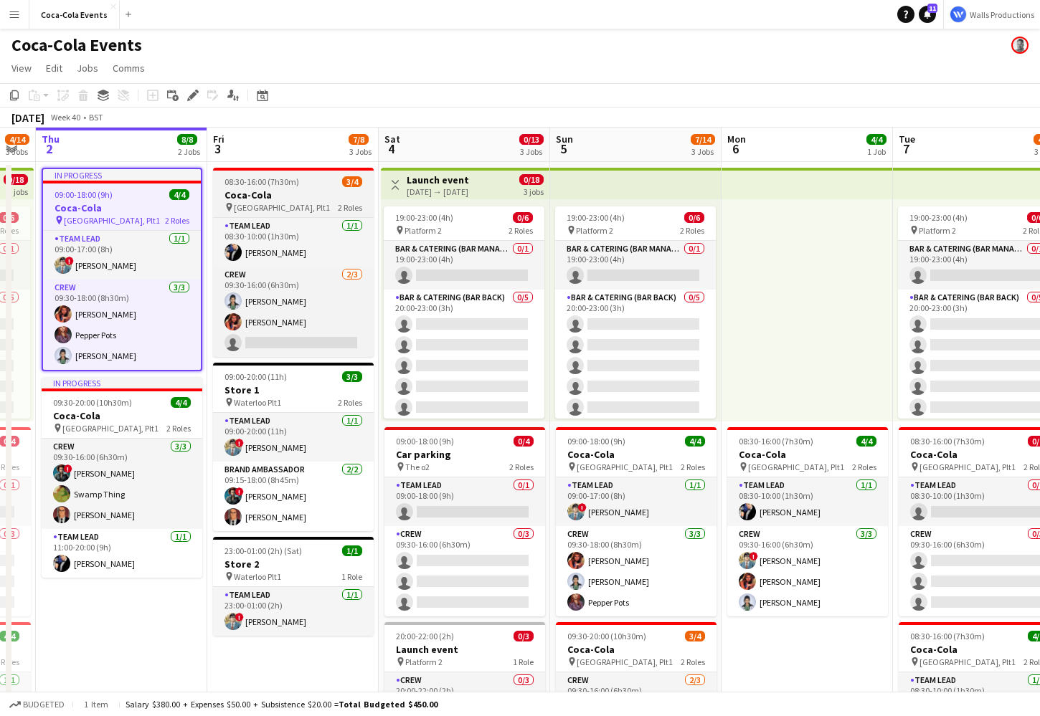
scroll to position [0, 479]
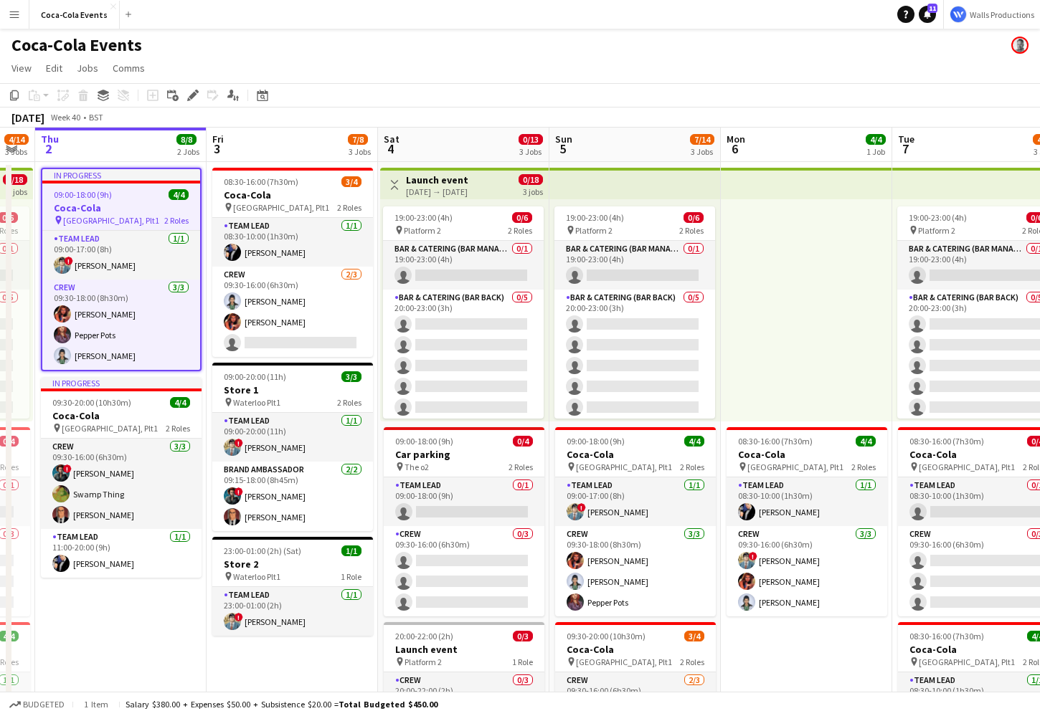
click at [429, 191] on div "[DATE] → [DATE]" at bounding box center [437, 191] width 62 height 11
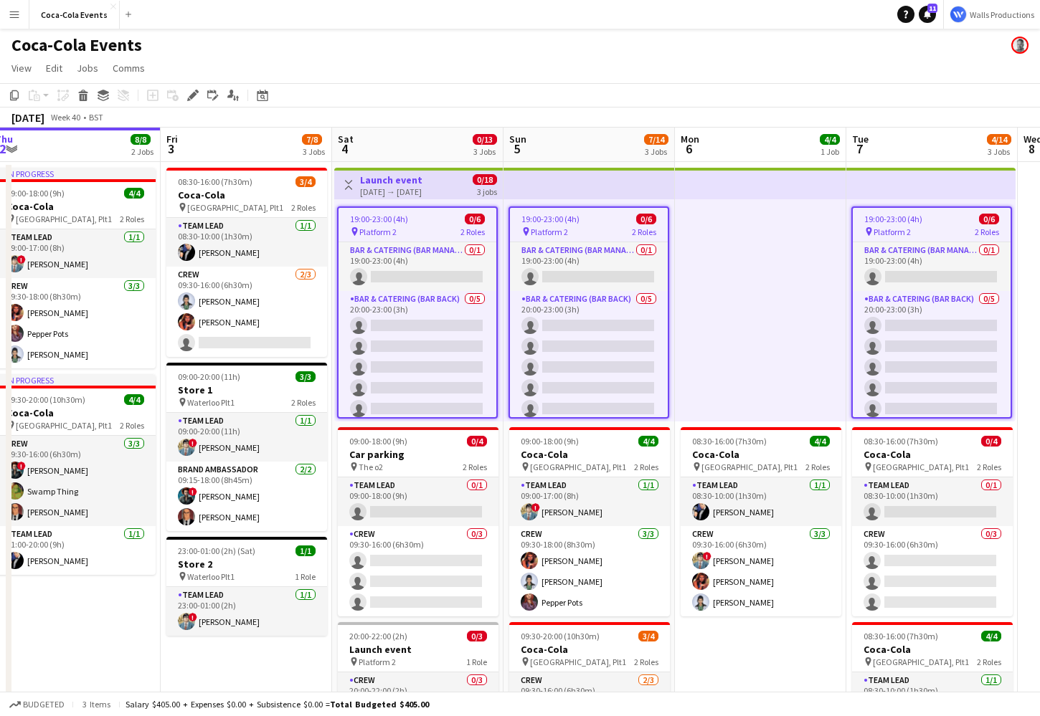
scroll to position [0, 524]
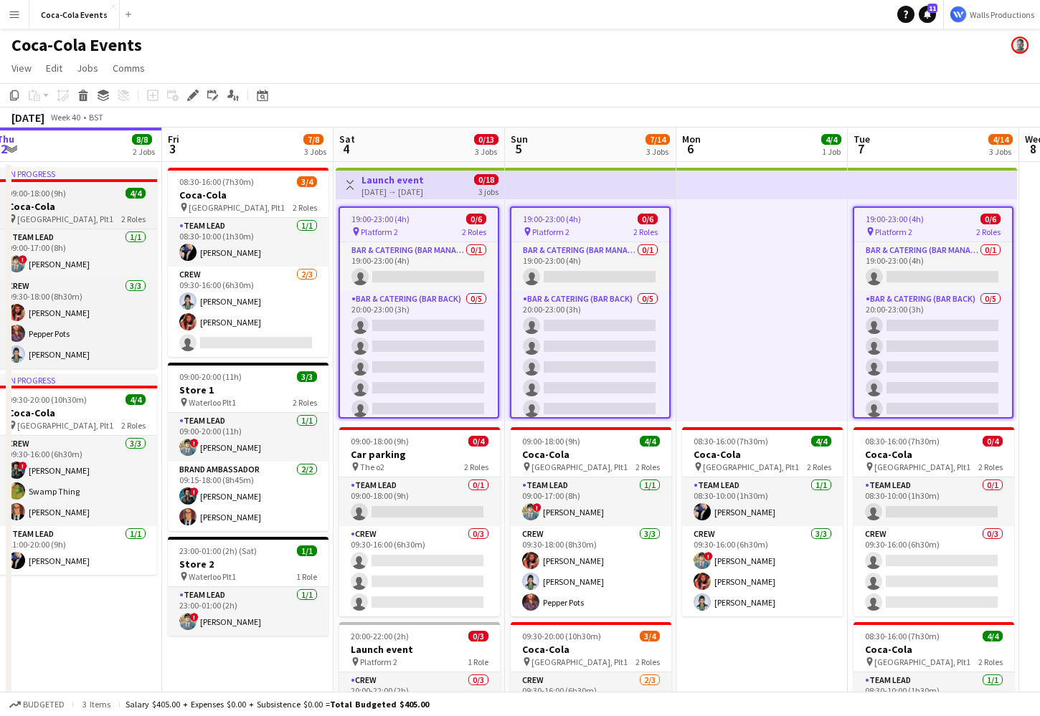
click at [78, 194] on div "09:00-18:00 (9h) 4/4" at bounding box center [76, 193] width 161 height 11
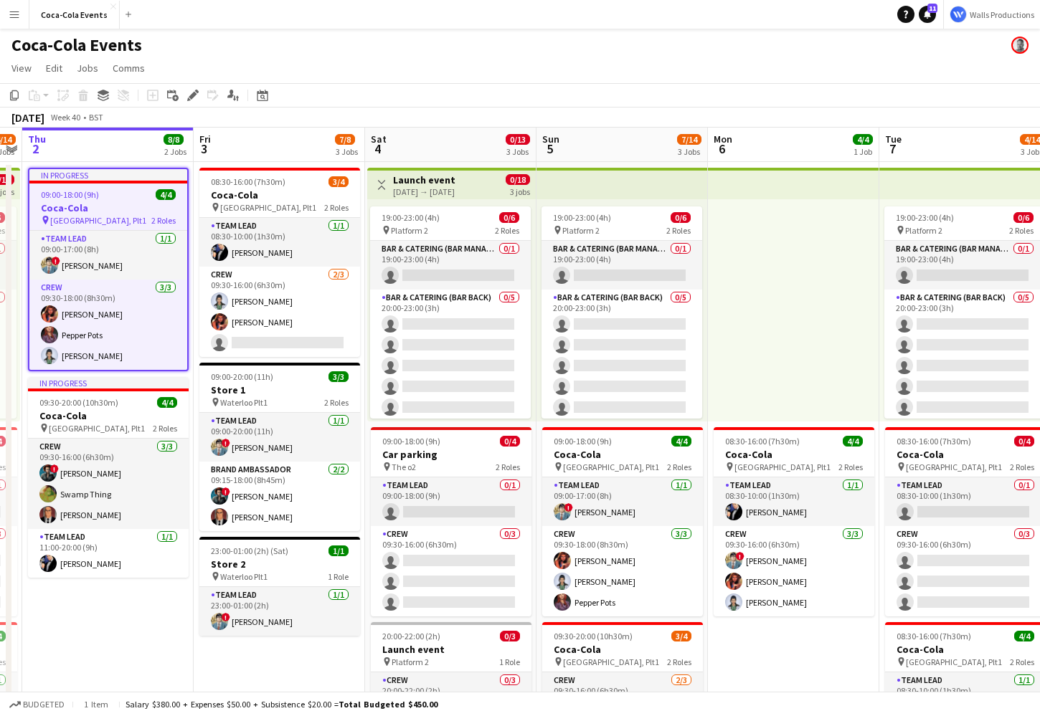
scroll to position [0, 489]
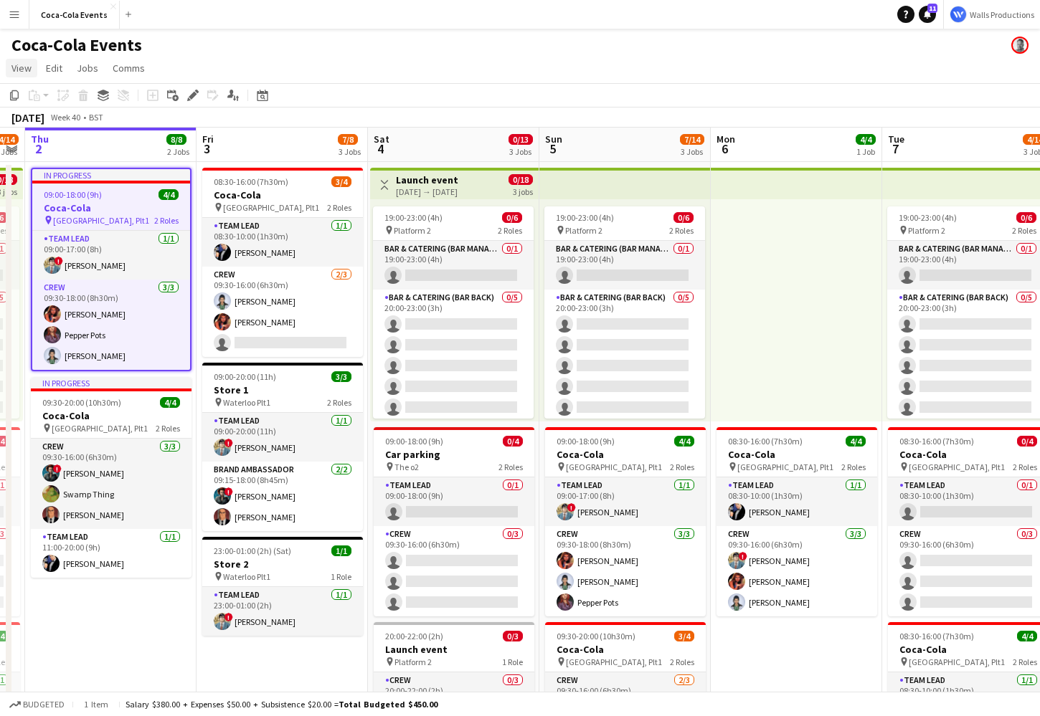
click at [26, 68] on span "View" at bounding box center [21, 68] width 20 height 13
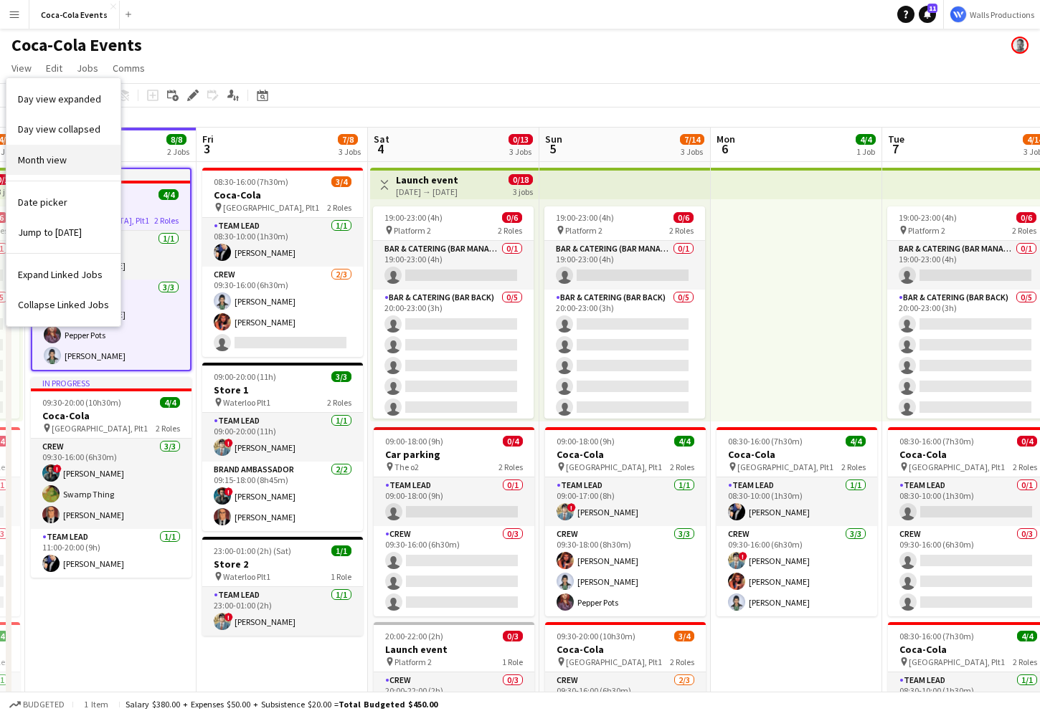
click at [43, 161] on span "Month view" at bounding box center [42, 159] width 49 height 13
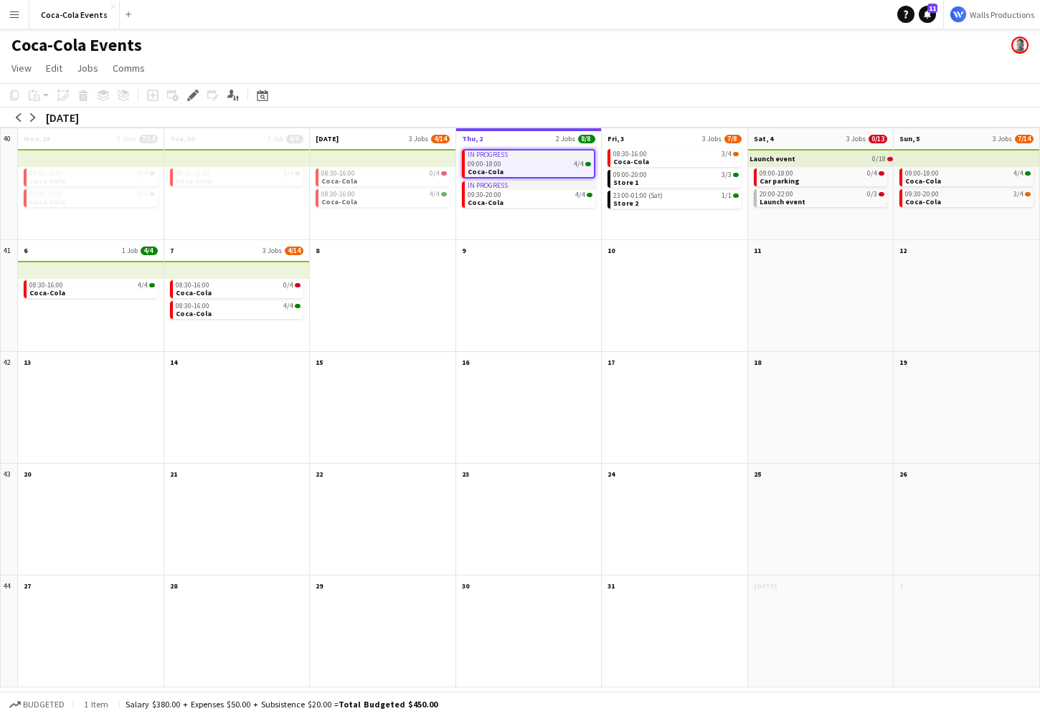
click at [24, 82] on app-page-menu "View Day view expanded Day view collapsed Month view Date picker Jump to [DATE]…" at bounding box center [520, 69] width 1040 height 27
click at [23, 62] on span "View" at bounding box center [21, 68] width 20 height 13
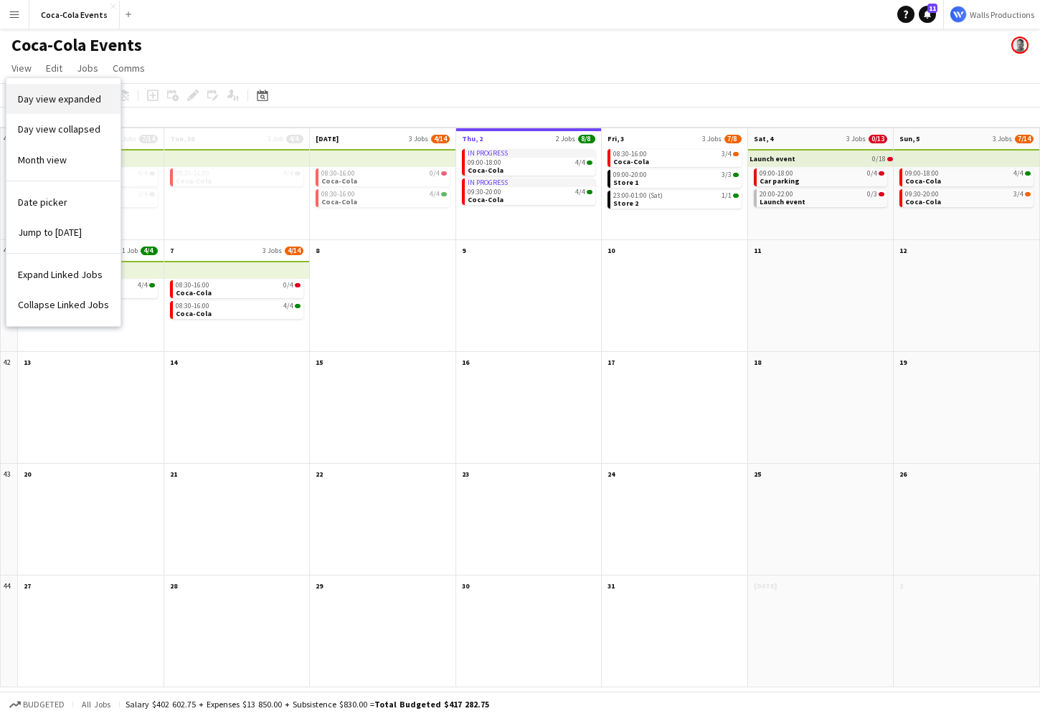
click at [67, 106] on link "Day view expanded" at bounding box center [63, 99] width 114 height 30
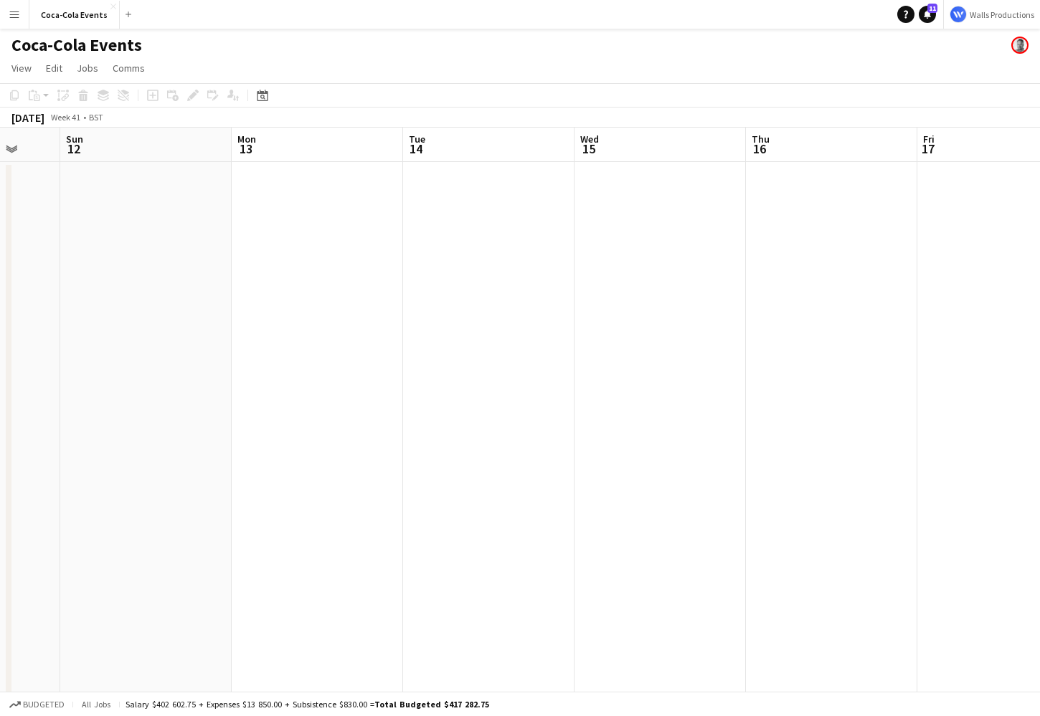
scroll to position [0, 455]
click at [338, 330] on app-date-cell at bounding box center [316, 502] width 171 height 681
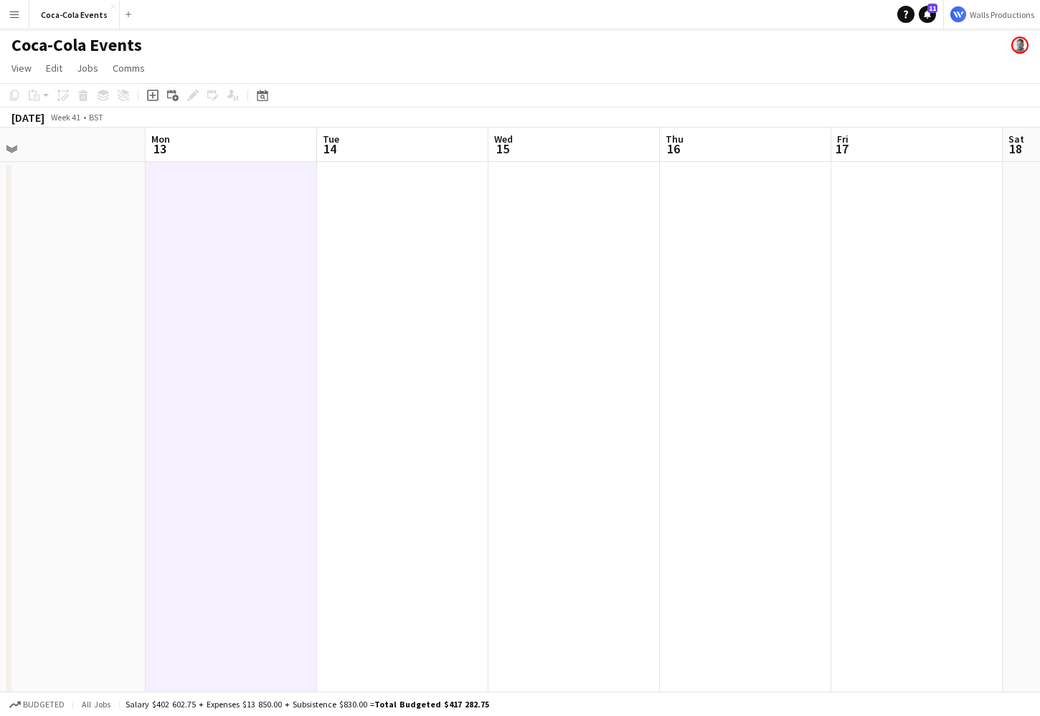
scroll to position [0, 557]
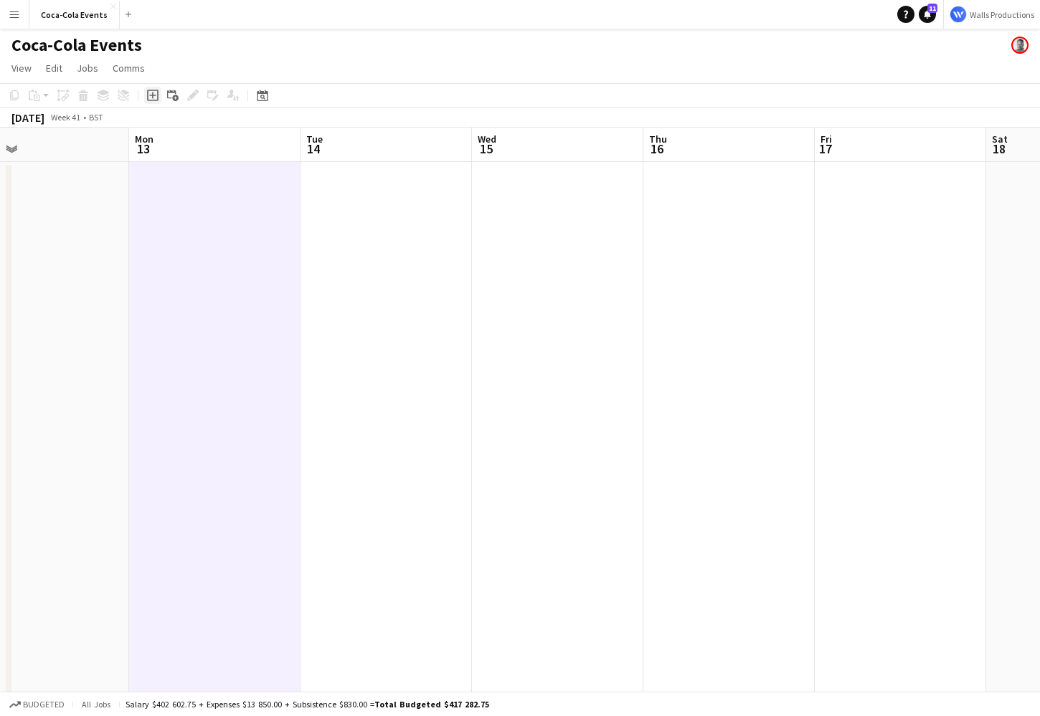
click at [151, 95] on icon "Add job" at bounding box center [152, 95] width 11 height 11
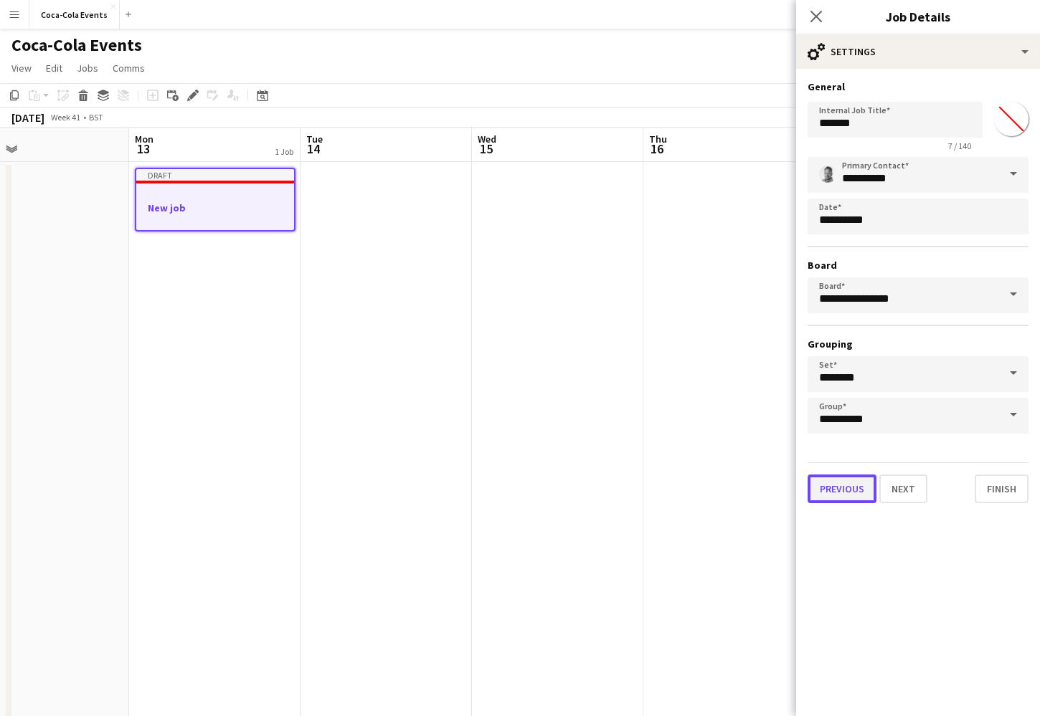
click at [856, 495] on button "Previous" at bounding box center [842, 489] width 69 height 29
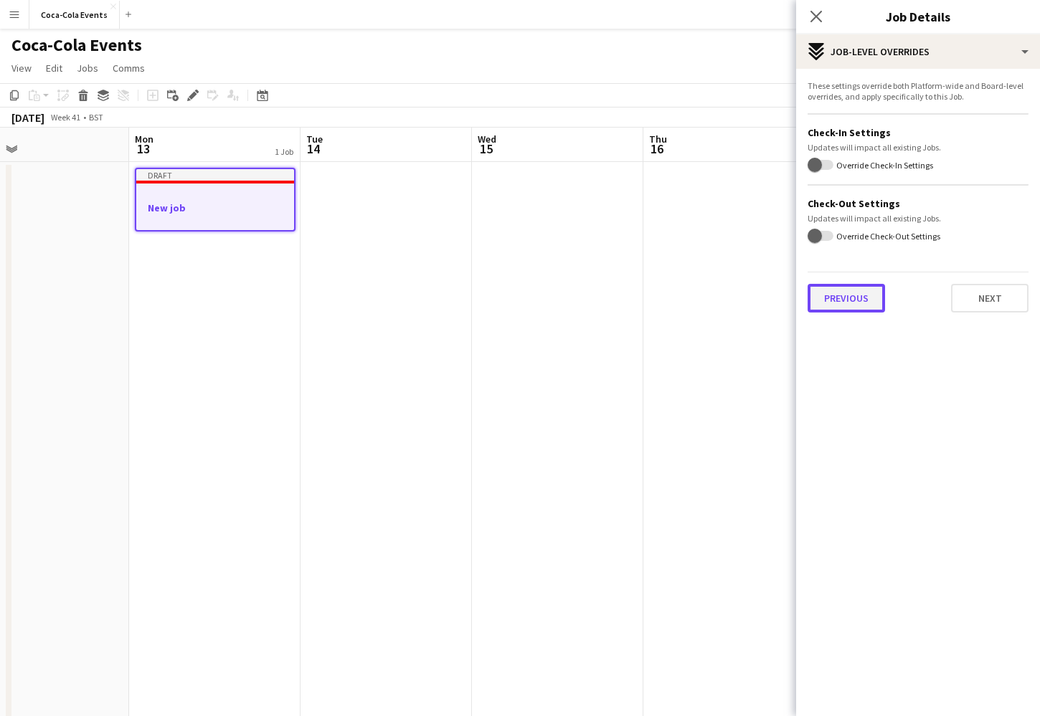
click at [845, 306] on button "Previous" at bounding box center [846, 298] width 77 height 29
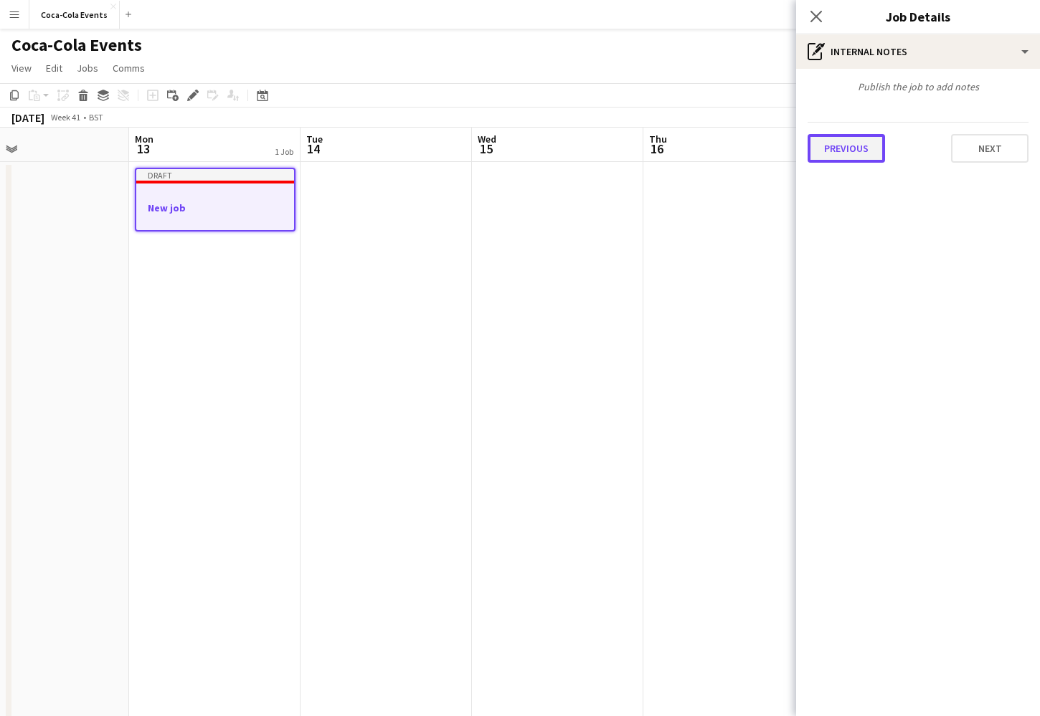
click at [828, 144] on button "Previous" at bounding box center [846, 148] width 77 height 29
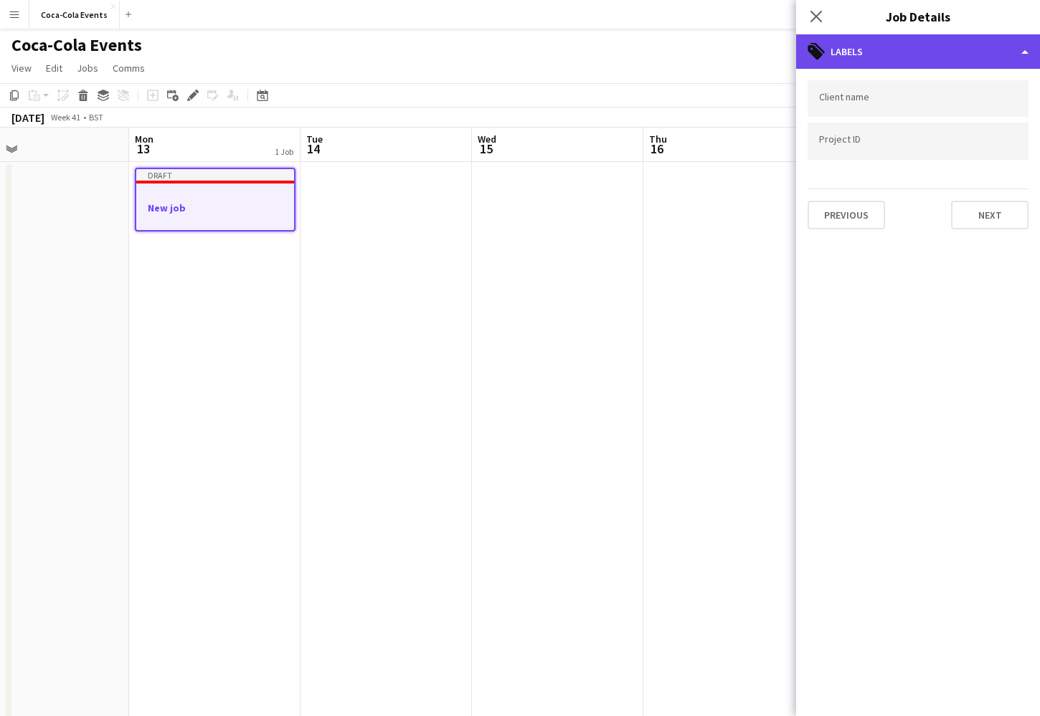
click at [888, 50] on div "tags-double Labels" at bounding box center [918, 51] width 244 height 34
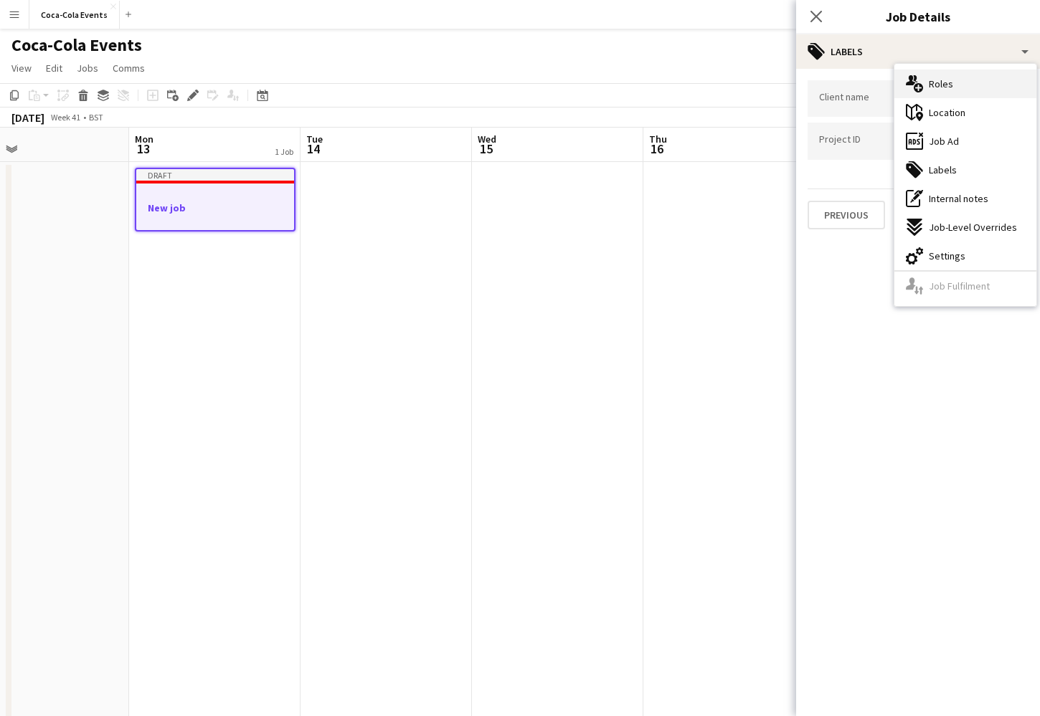
click at [941, 78] on span "Roles" at bounding box center [941, 83] width 24 height 13
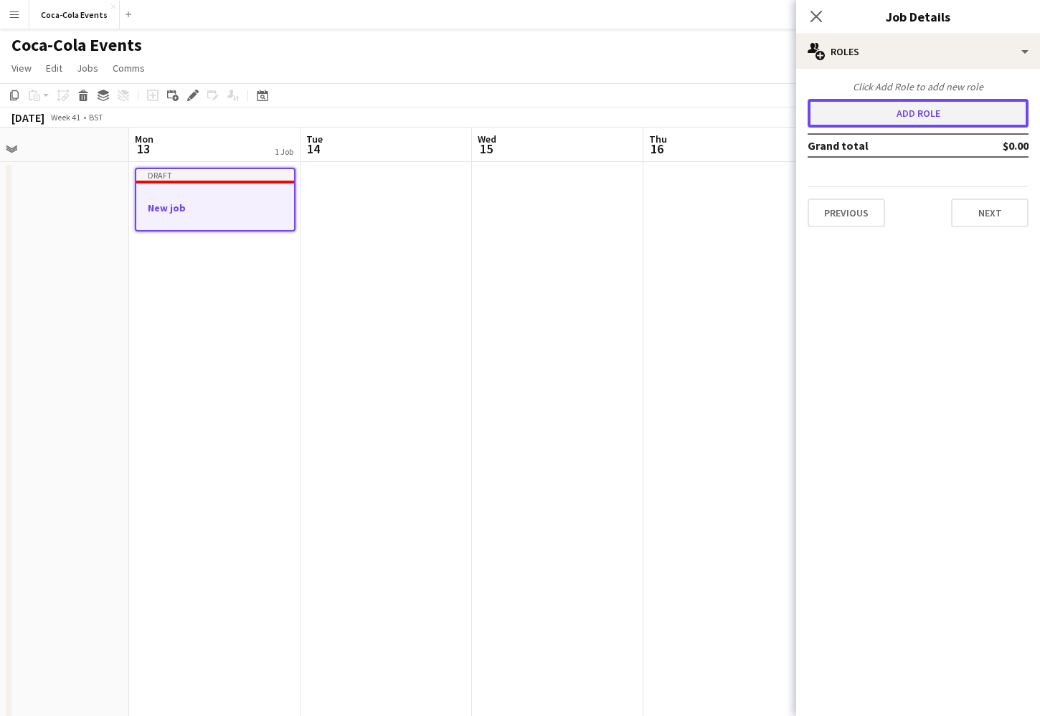
click at [905, 108] on button "Add role" at bounding box center [918, 113] width 221 height 29
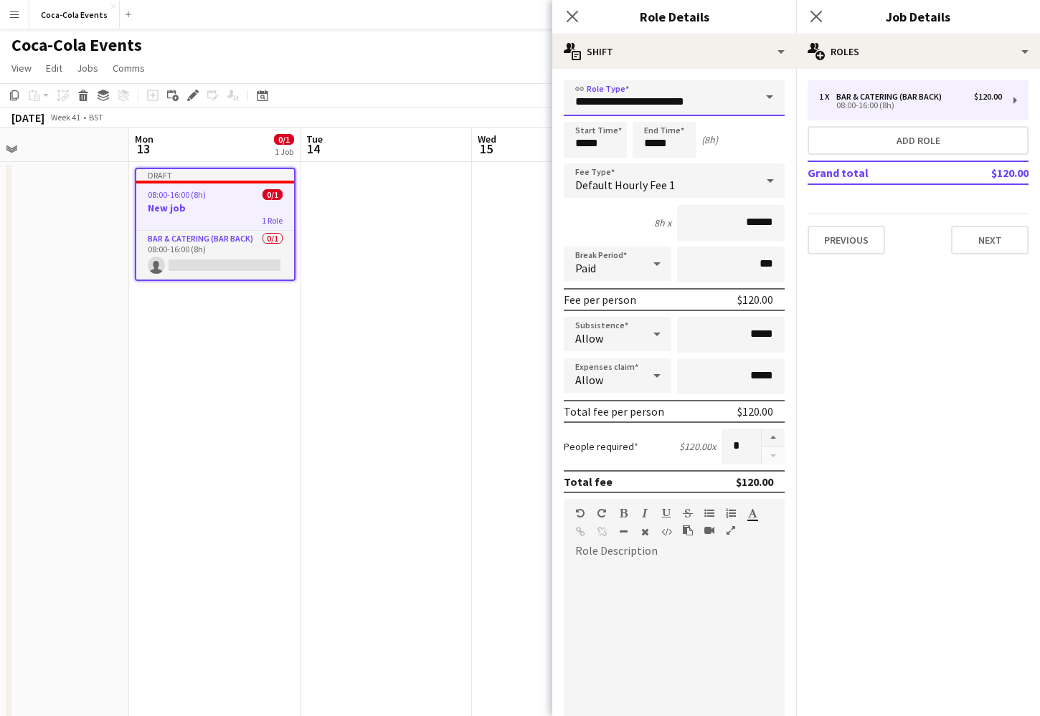
click at [683, 93] on input "**********" at bounding box center [674, 98] width 221 height 36
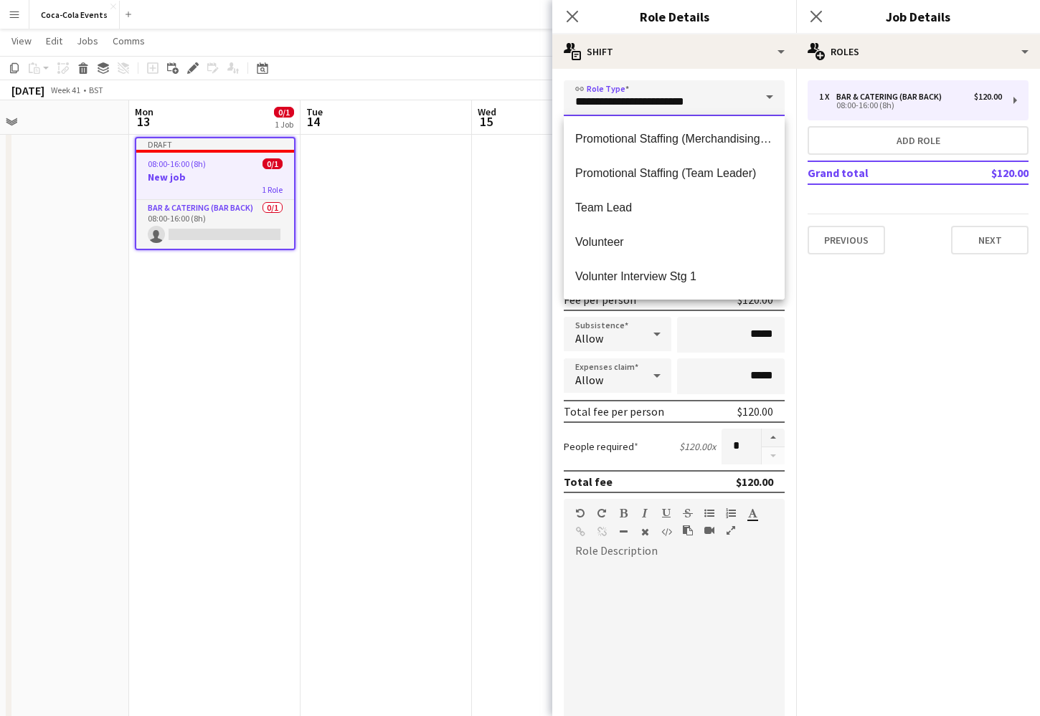
scroll to position [0, 0]
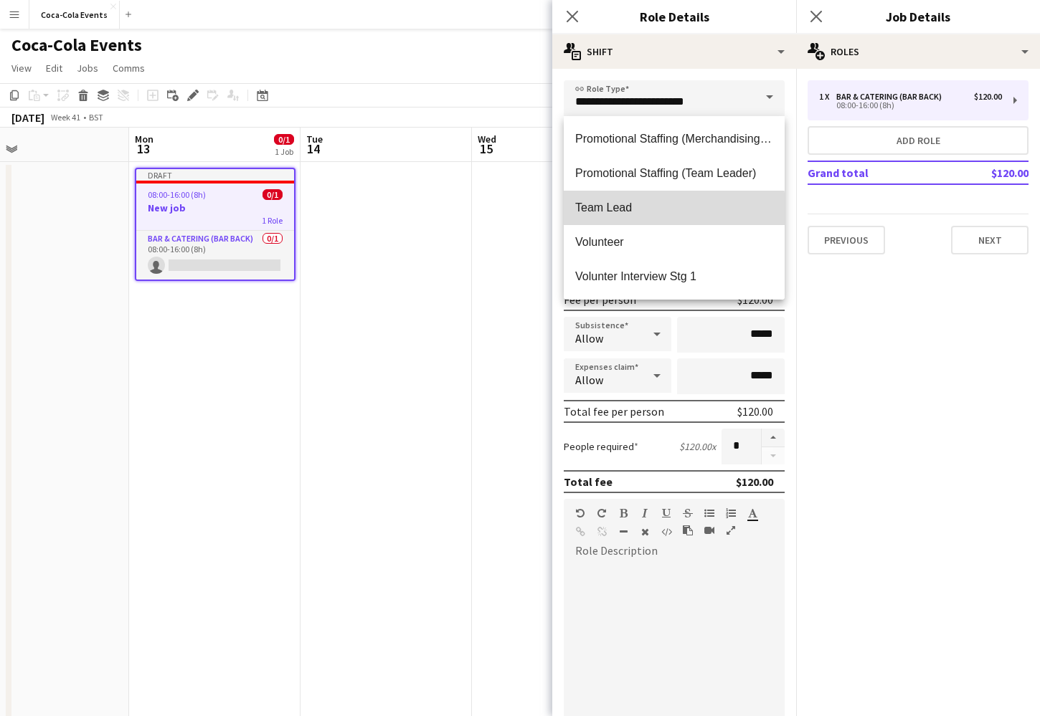
click at [616, 209] on span "Team Lead" at bounding box center [674, 208] width 198 height 14
type input "*********"
type input "******"
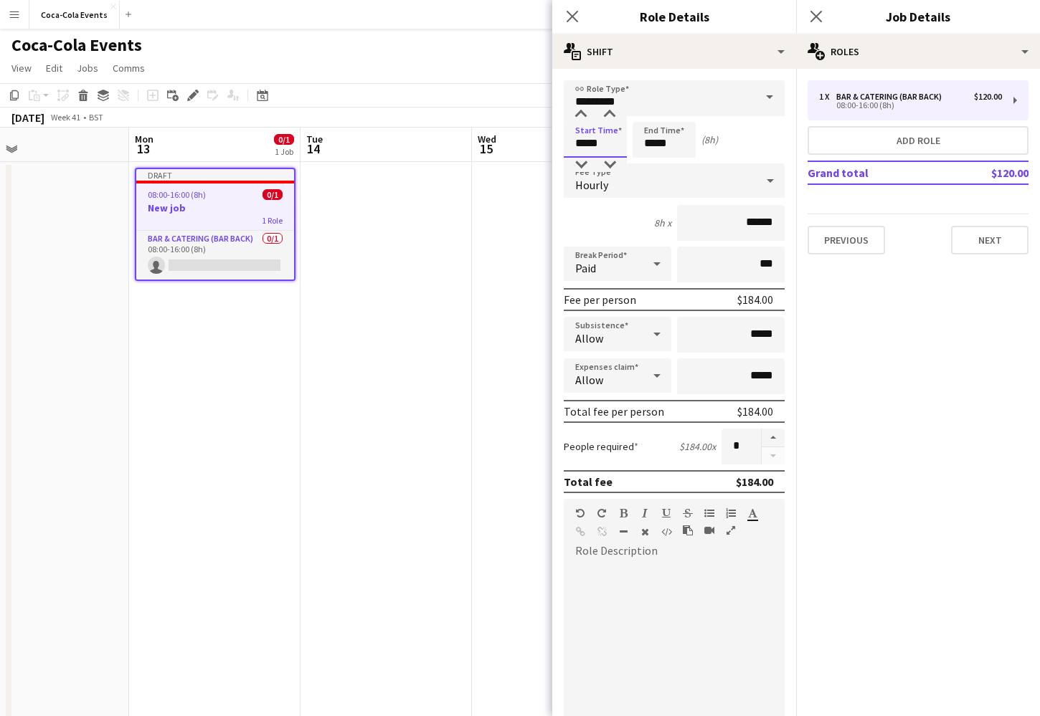
click at [580, 145] on input "*****" at bounding box center [595, 140] width 63 height 36
type input "*****"
click at [582, 113] on div at bounding box center [581, 115] width 29 height 14
click at [743, 156] on div "Start Time ***** End Time ***** (7h)" at bounding box center [674, 140] width 221 height 36
click at [656, 182] on div "Hourly" at bounding box center [660, 181] width 192 height 34
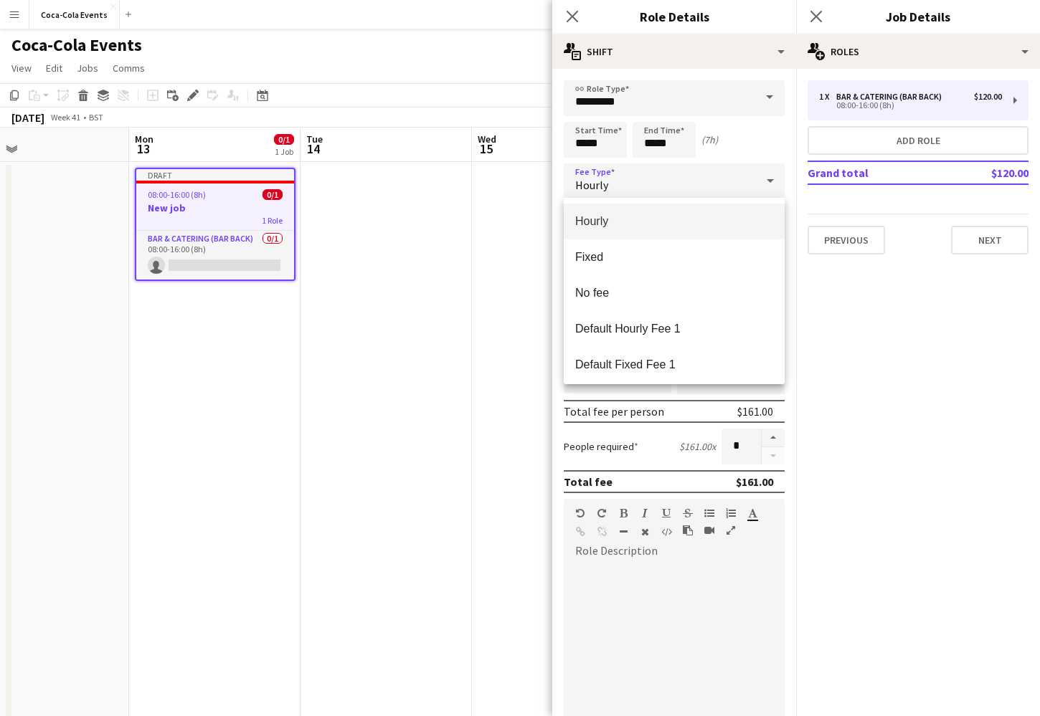
click at [868, 333] on div at bounding box center [520, 358] width 1040 height 716
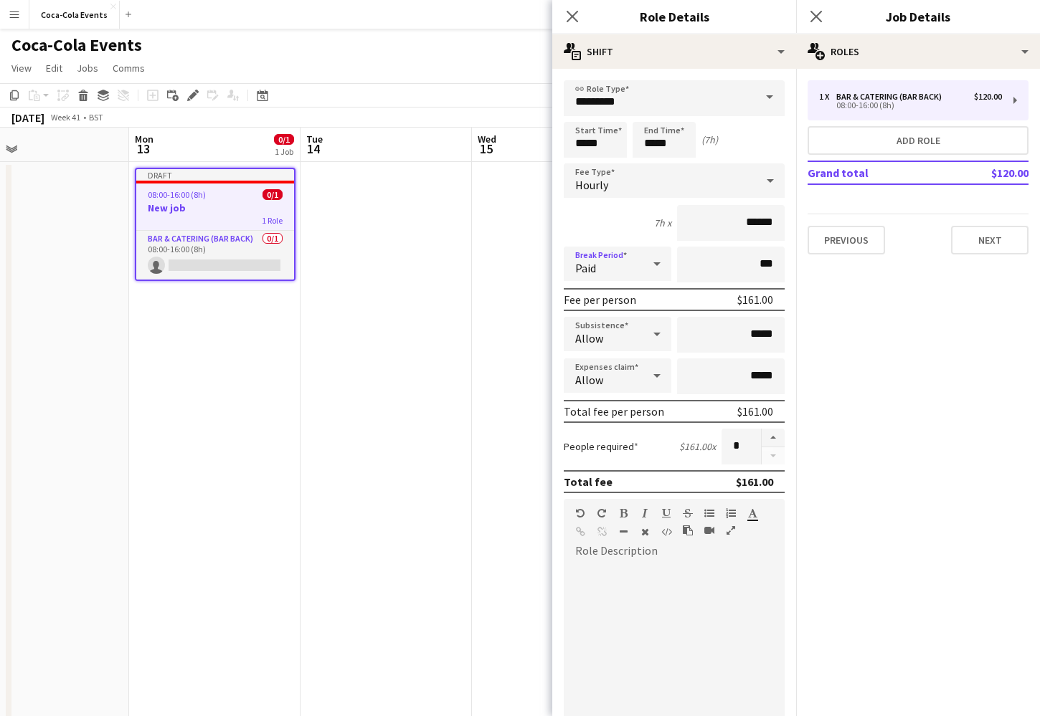
click at [652, 269] on icon at bounding box center [656, 264] width 17 height 29
click at [585, 228] on div at bounding box center [520, 358] width 1040 height 716
click at [617, 338] on div "Allow" at bounding box center [603, 334] width 79 height 34
click at [592, 339] on div at bounding box center [520, 358] width 1040 height 716
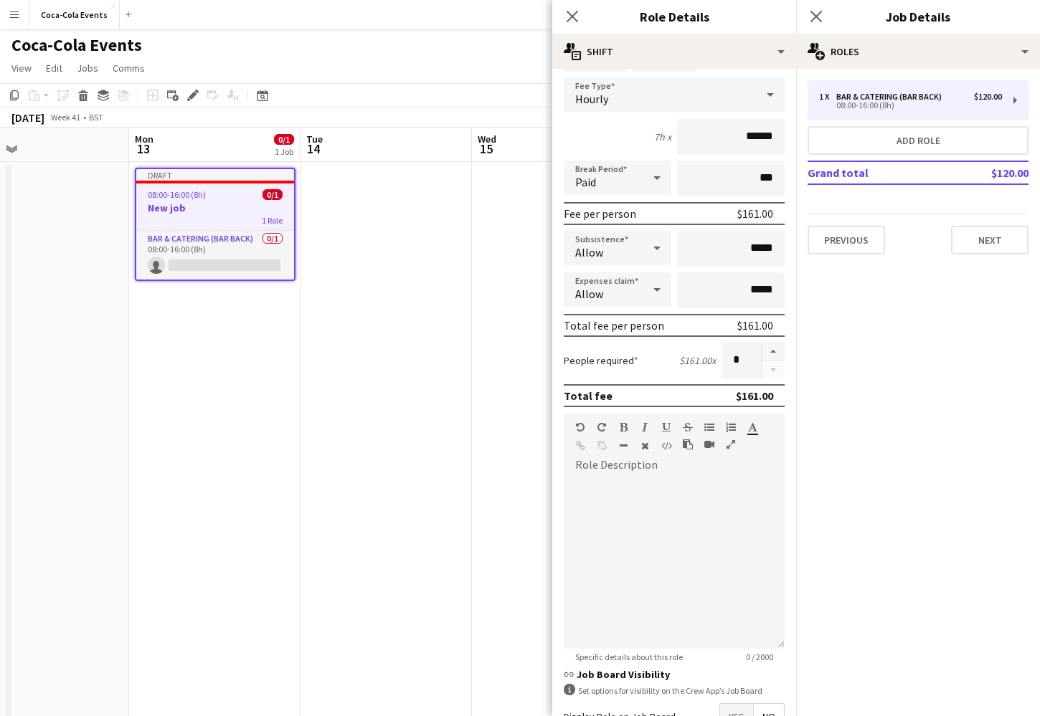
scroll to position [90, 0]
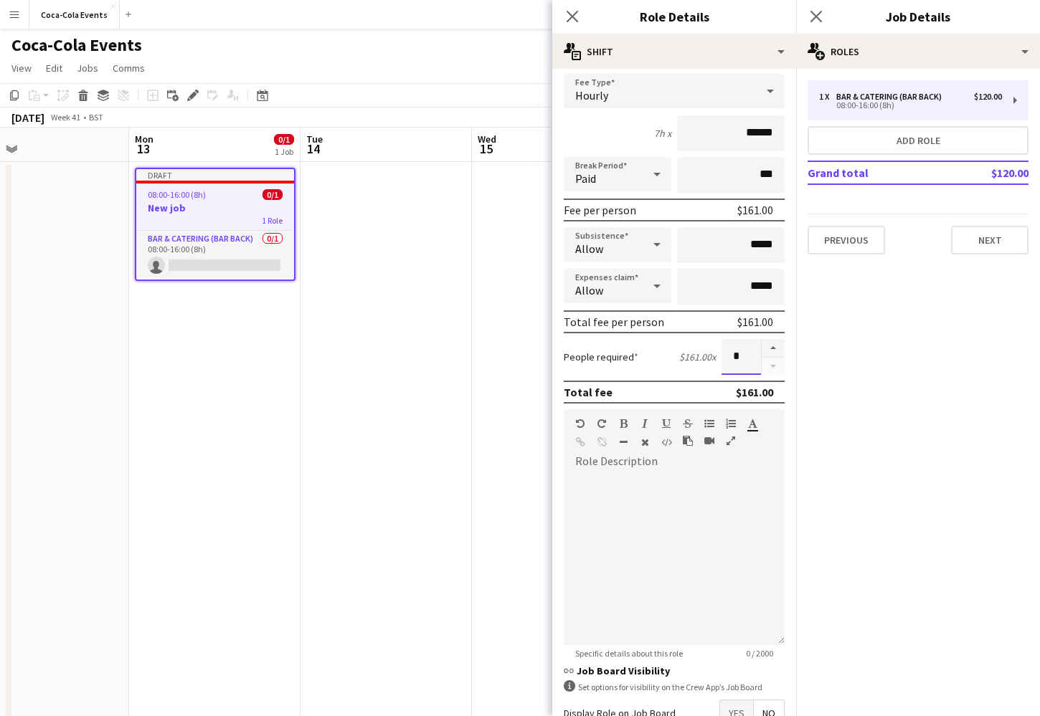
drag, startPoint x: 745, startPoint y: 355, endPoint x: 719, endPoint y: 355, distance: 26.5
click at [719, 355] on div "People required $161.00 x *" at bounding box center [674, 357] width 221 height 36
click at [737, 356] on input "*" at bounding box center [740, 357] width 39 height 36
click at [685, 513] on div at bounding box center [674, 559] width 221 height 172
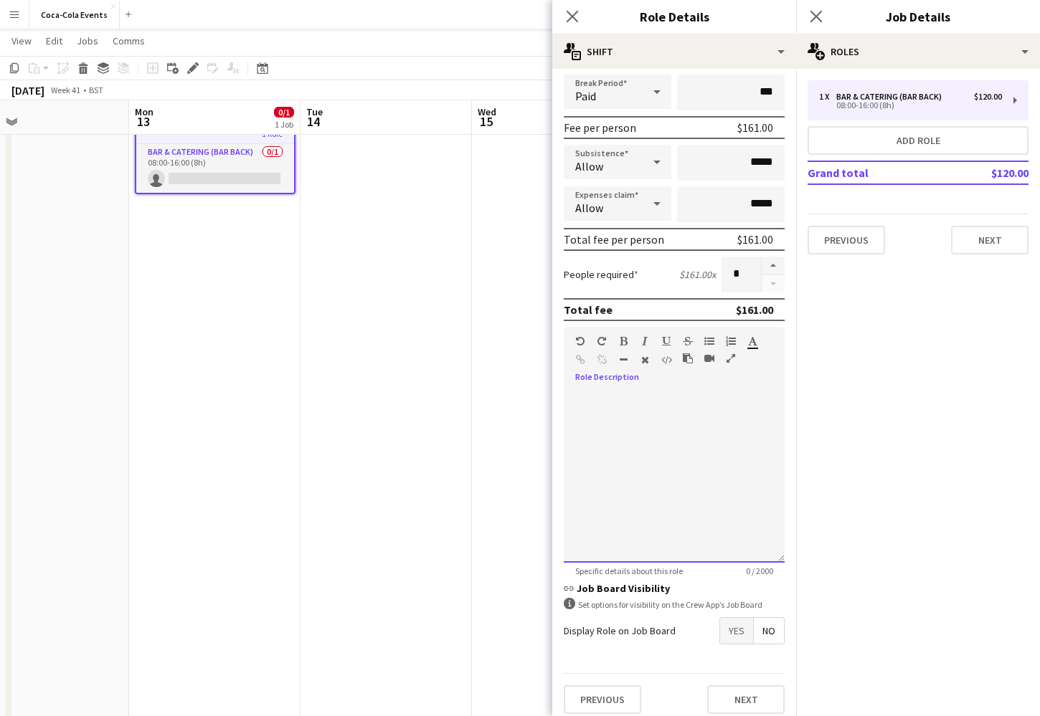
scroll to position [181, 0]
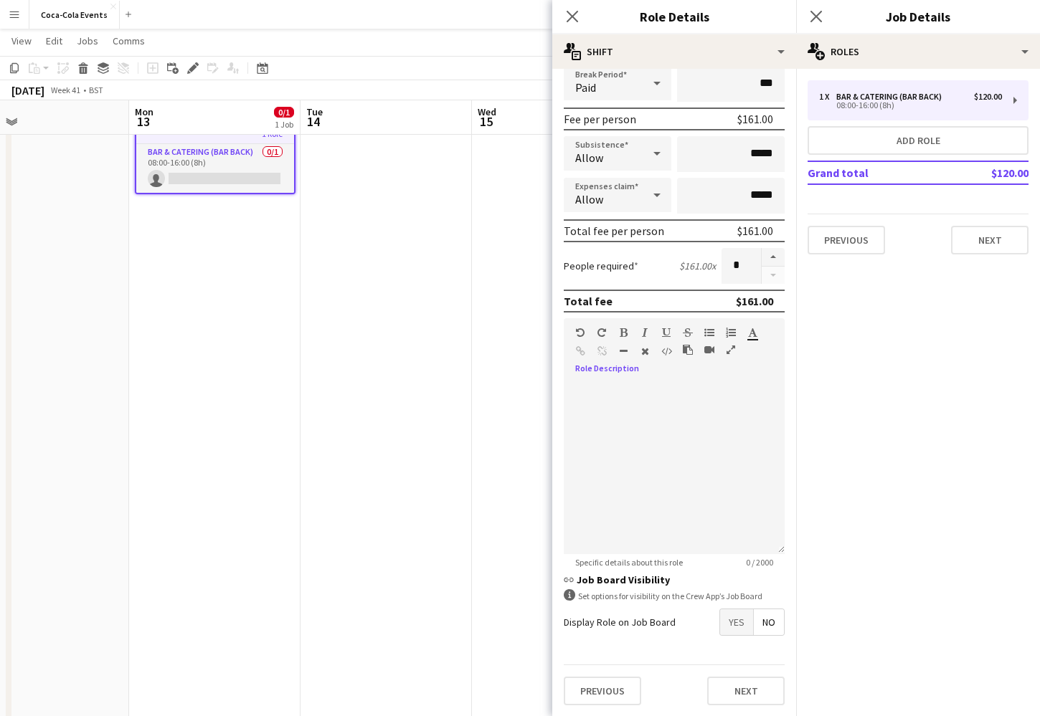
click at [673, 627] on label "Display Role on Job Board" at bounding box center [620, 622] width 112 height 13
click at [730, 624] on span "Yes" at bounding box center [736, 623] width 33 height 26
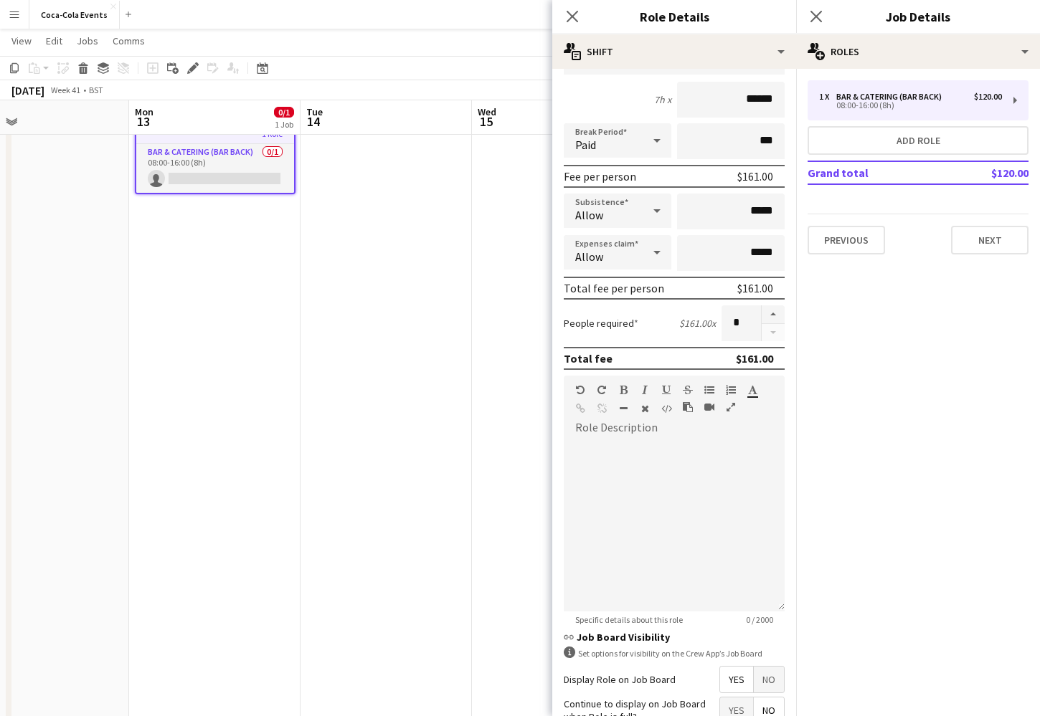
scroll to position [255, 0]
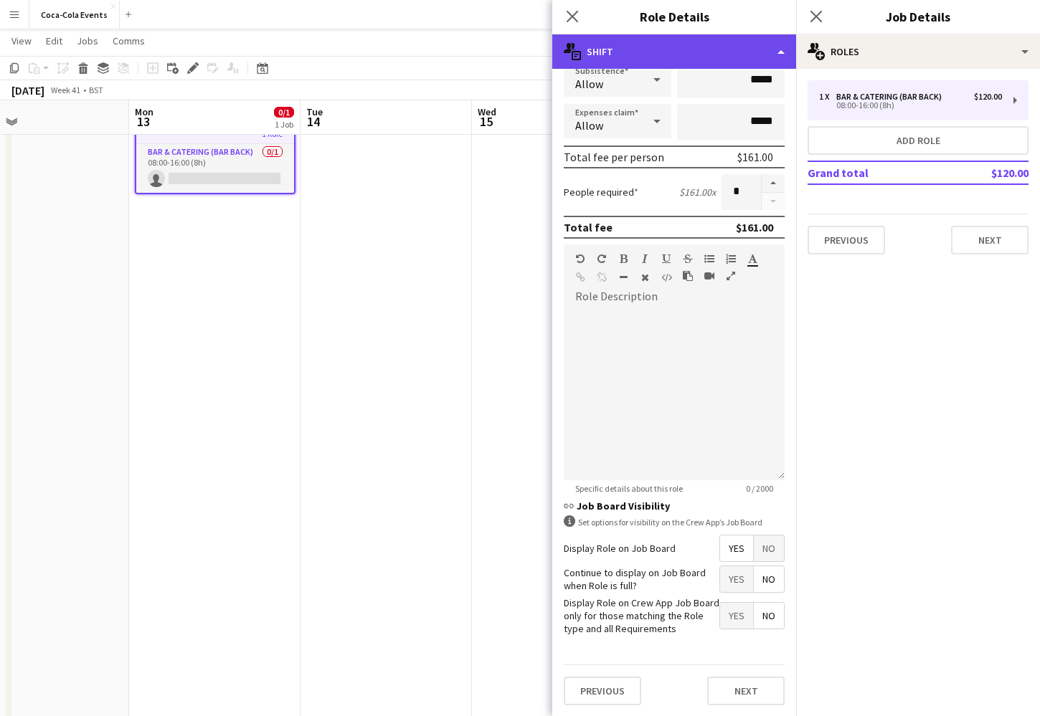
click at [605, 60] on div "multiple-actions-text Shift" at bounding box center [674, 51] width 244 height 34
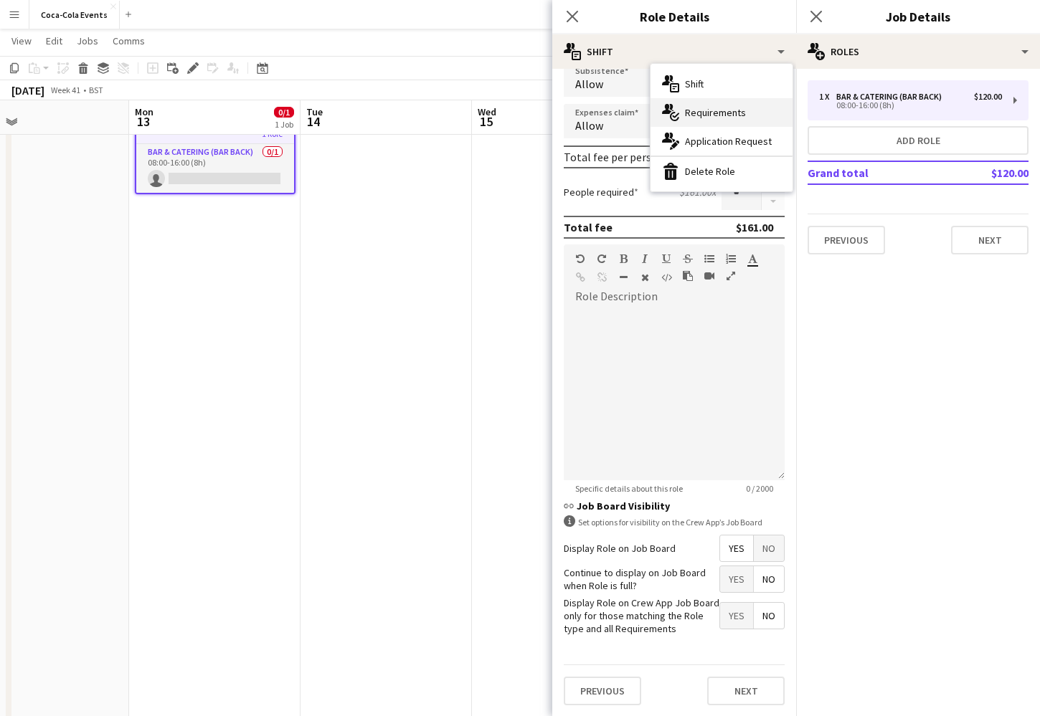
click at [701, 112] on span "Requirements" at bounding box center [715, 112] width 61 height 13
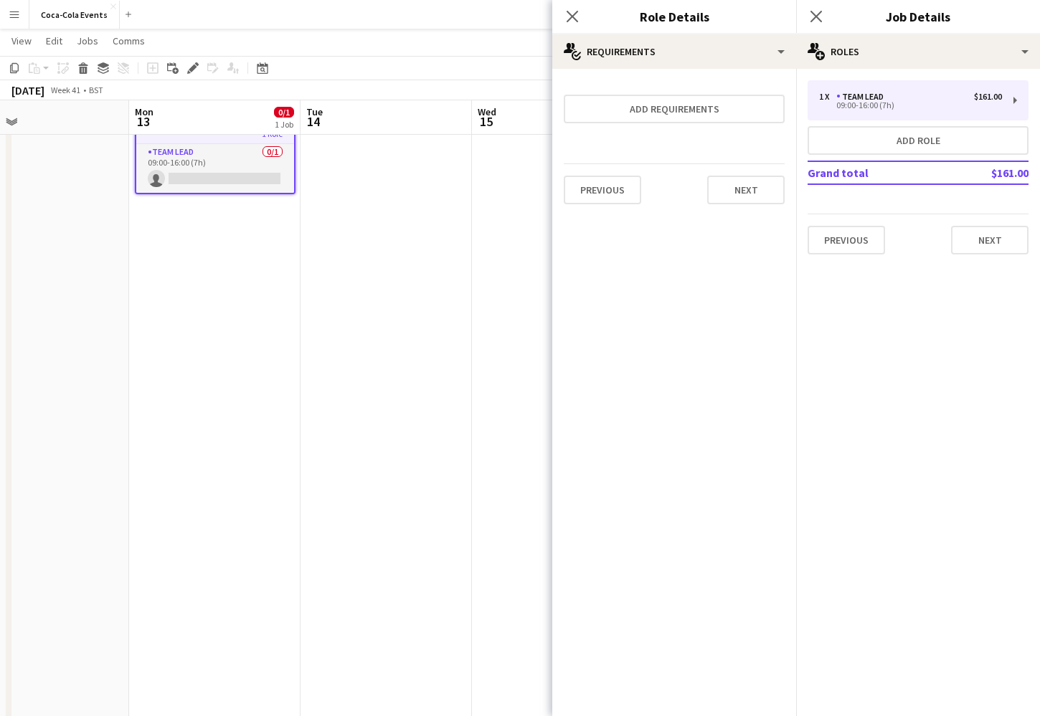
scroll to position [0, 0]
click at [685, 111] on button "Add requirements" at bounding box center [674, 109] width 221 height 29
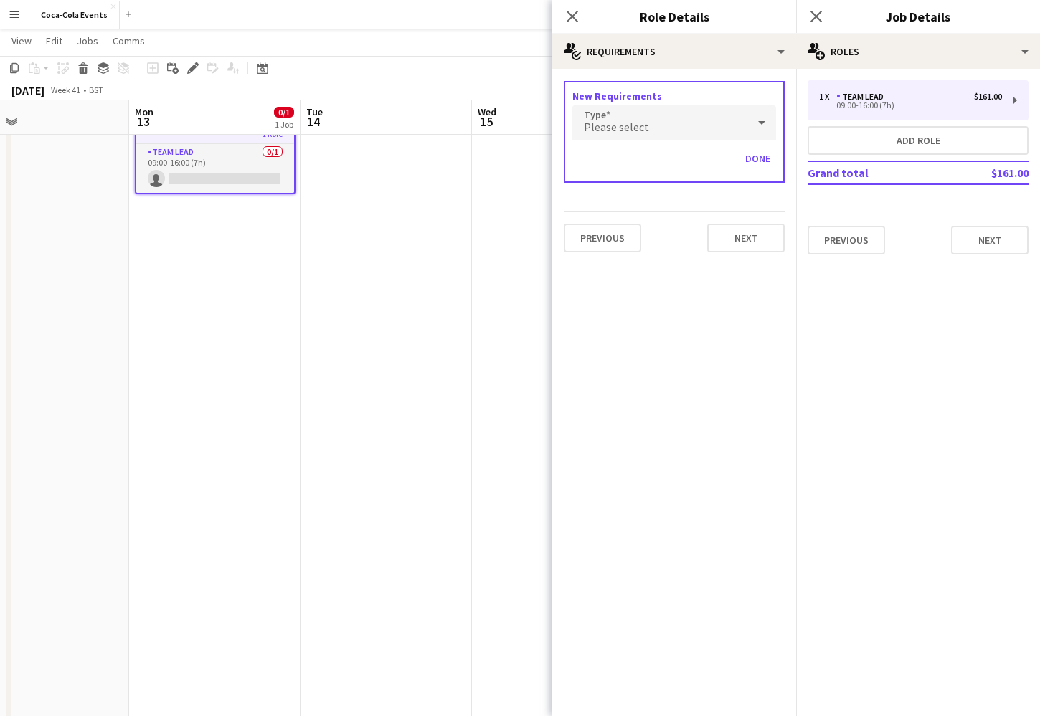
click at [668, 127] on div "Please select" at bounding box center [659, 122] width 175 height 34
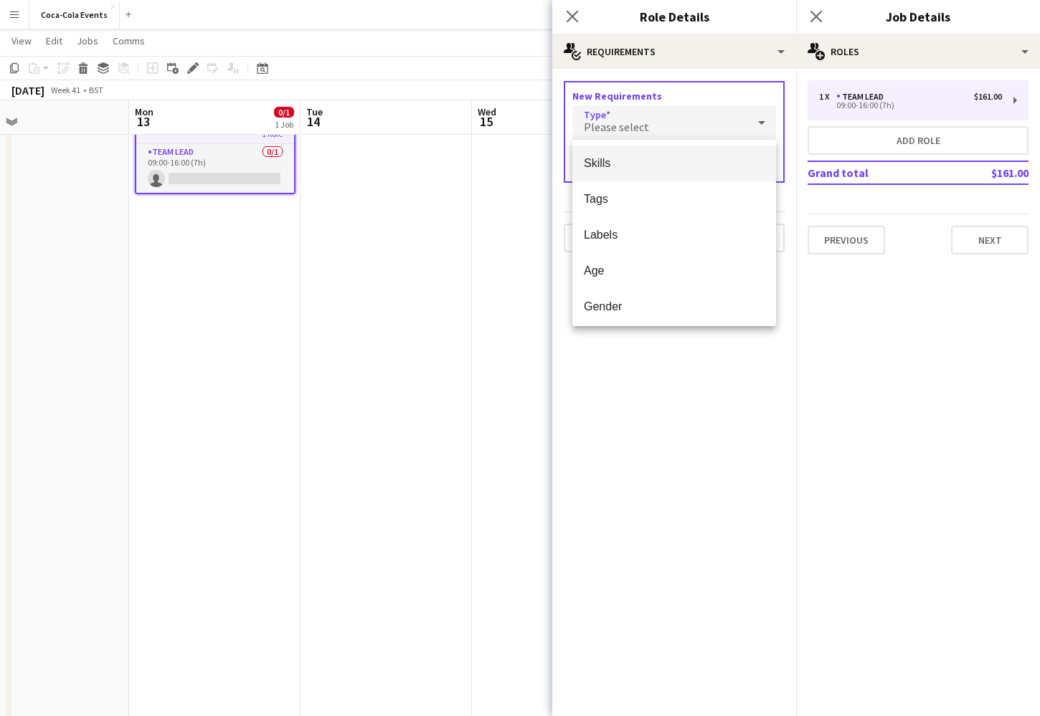
click at [612, 166] on span "Skills" at bounding box center [674, 163] width 181 height 14
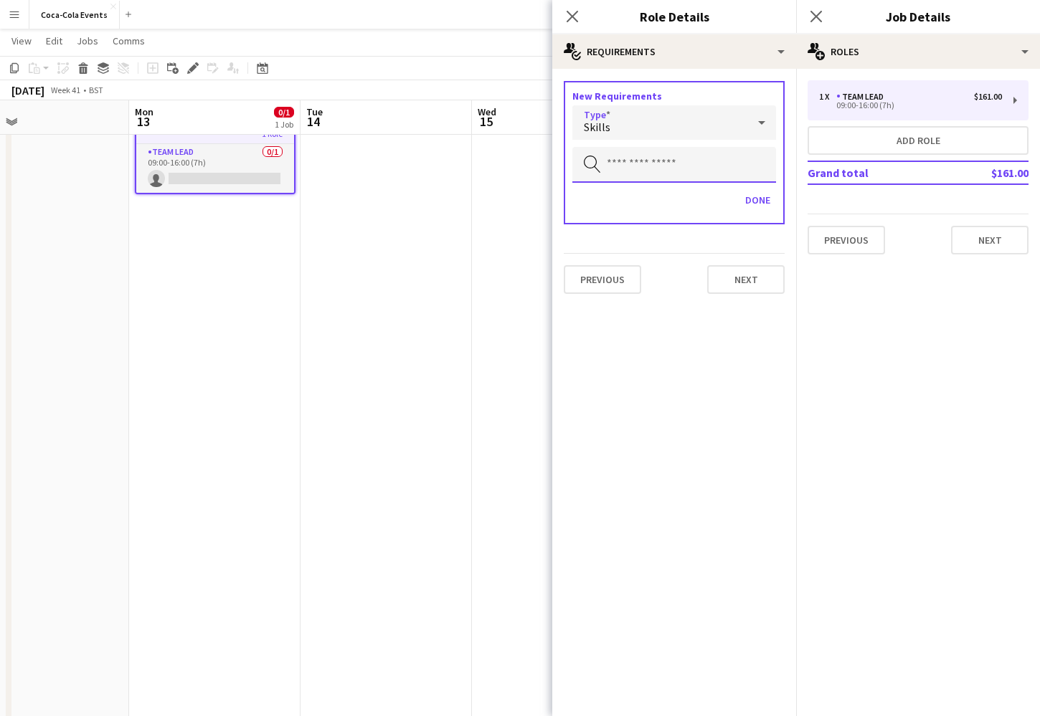
click at [623, 166] on input "text" at bounding box center [674, 165] width 204 height 36
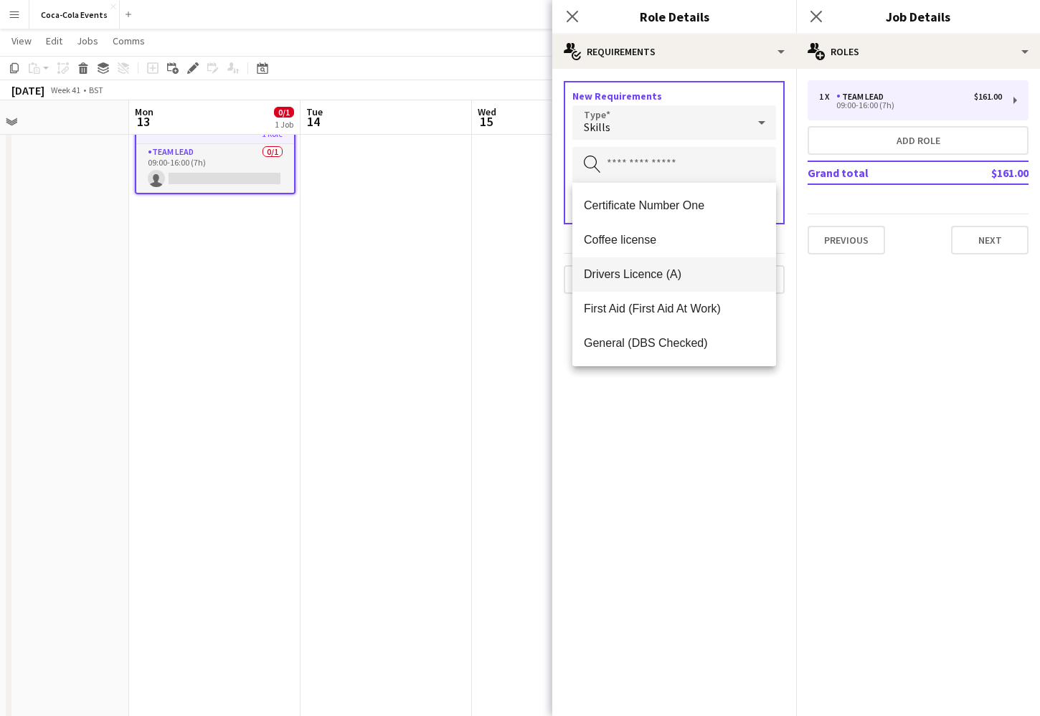
click at [658, 278] on span "Drivers Licence (A)" at bounding box center [674, 275] width 181 height 14
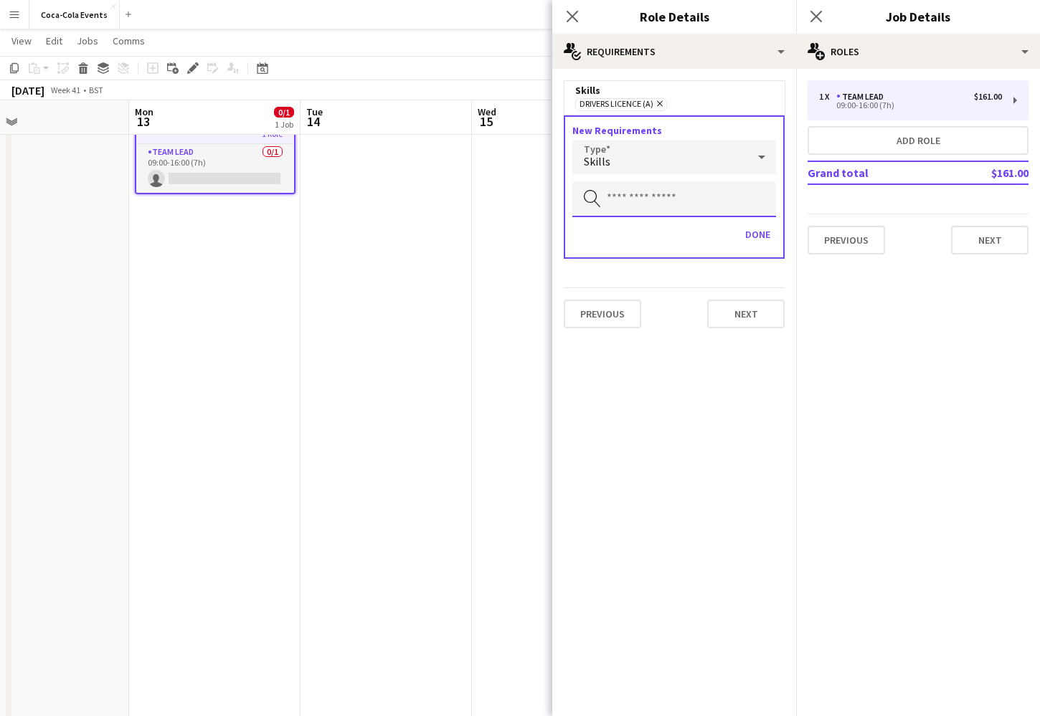
click at [644, 191] on input "text" at bounding box center [674, 199] width 204 height 36
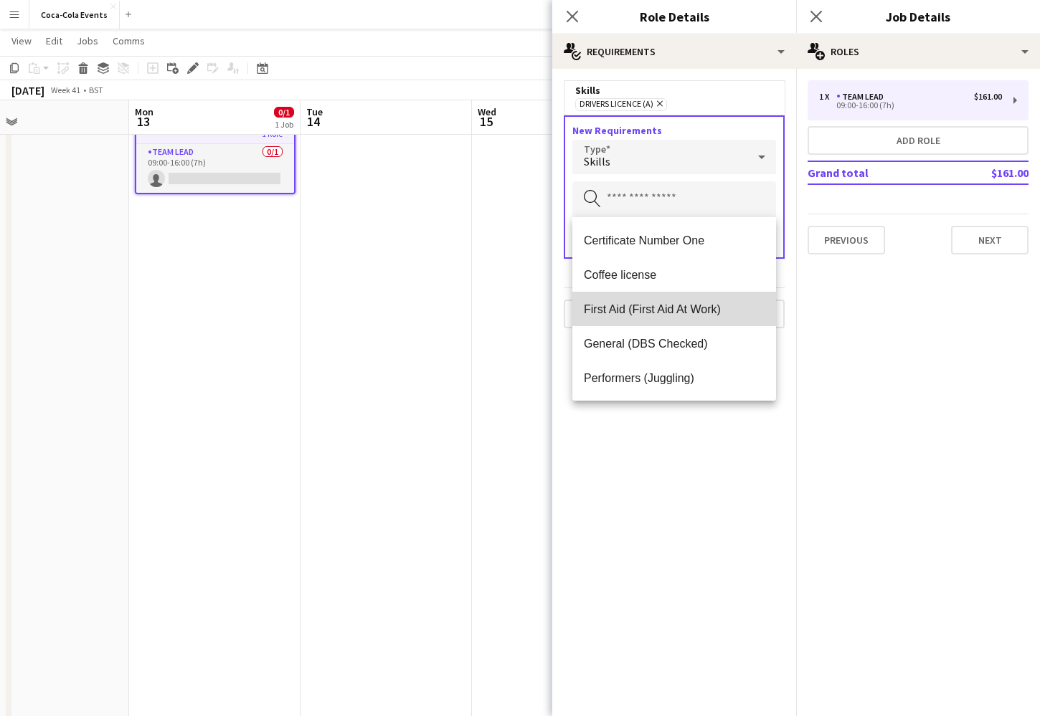
click at [629, 313] on span "First Aid (First Aid At Work)" at bounding box center [674, 310] width 181 height 14
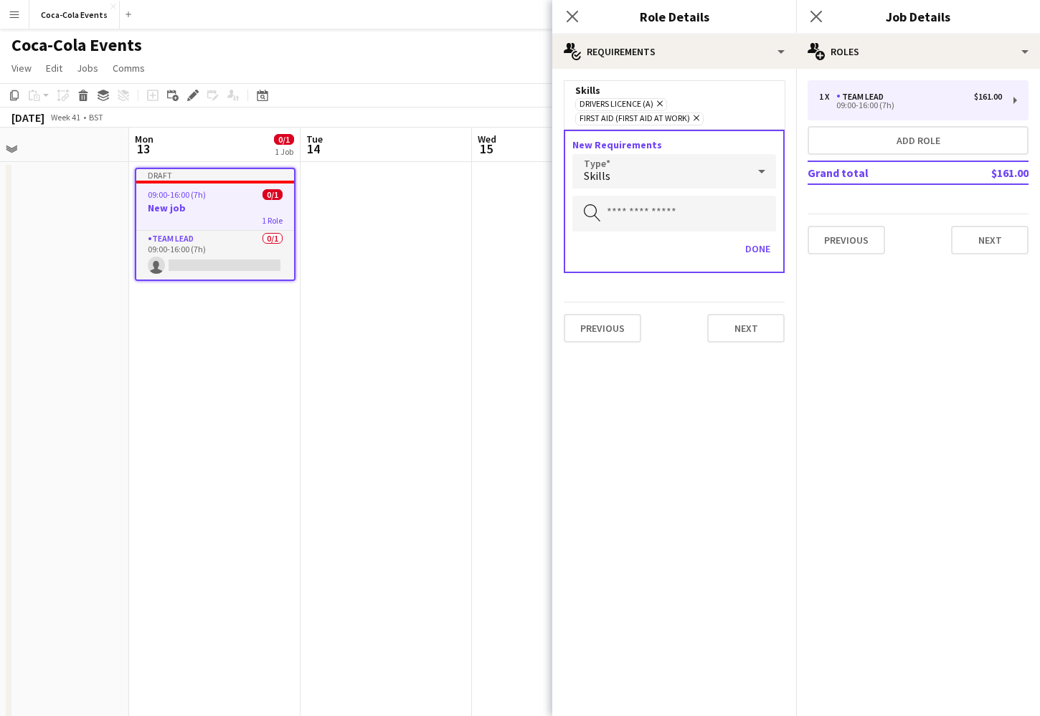
click at [623, 171] on div "Skills" at bounding box center [659, 171] width 175 height 34
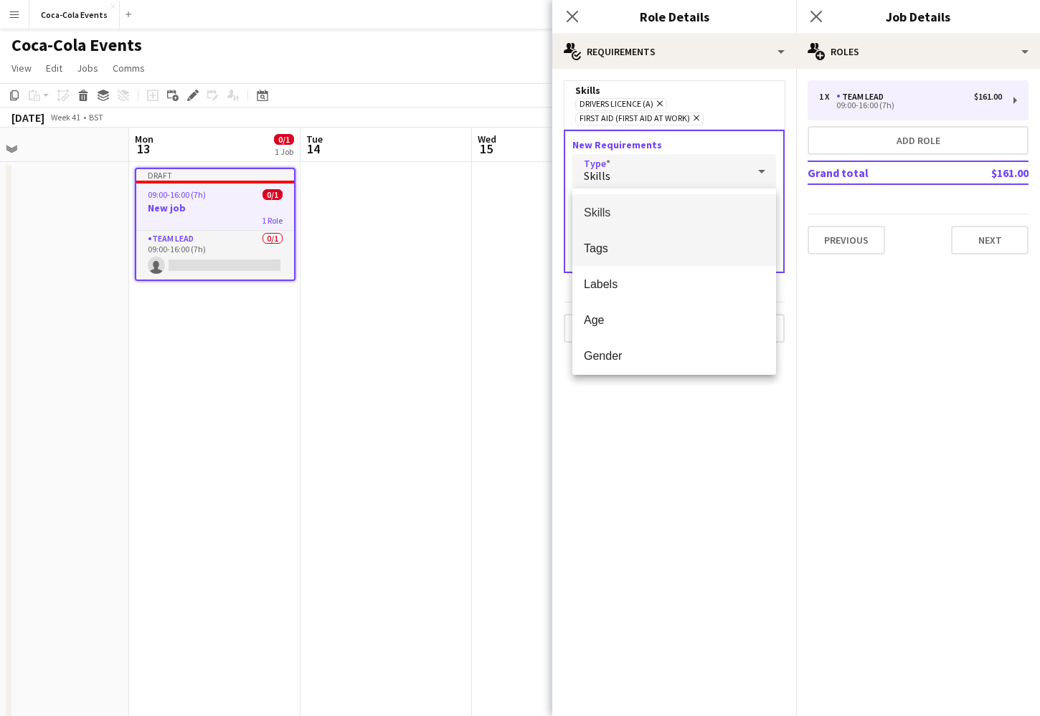
click at [615, 252] on span "Tags" at bounding box center [674, 249] width 181 height 14
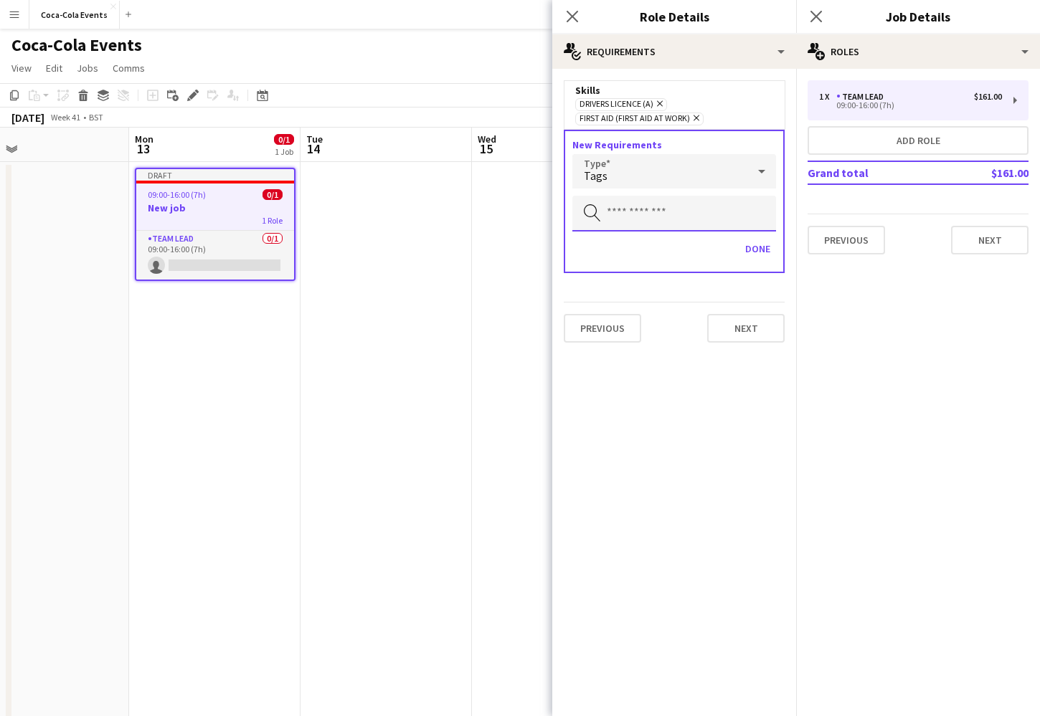
click at [615, 219] on input "text" at bounding box center [674, 214] width 204 height 36
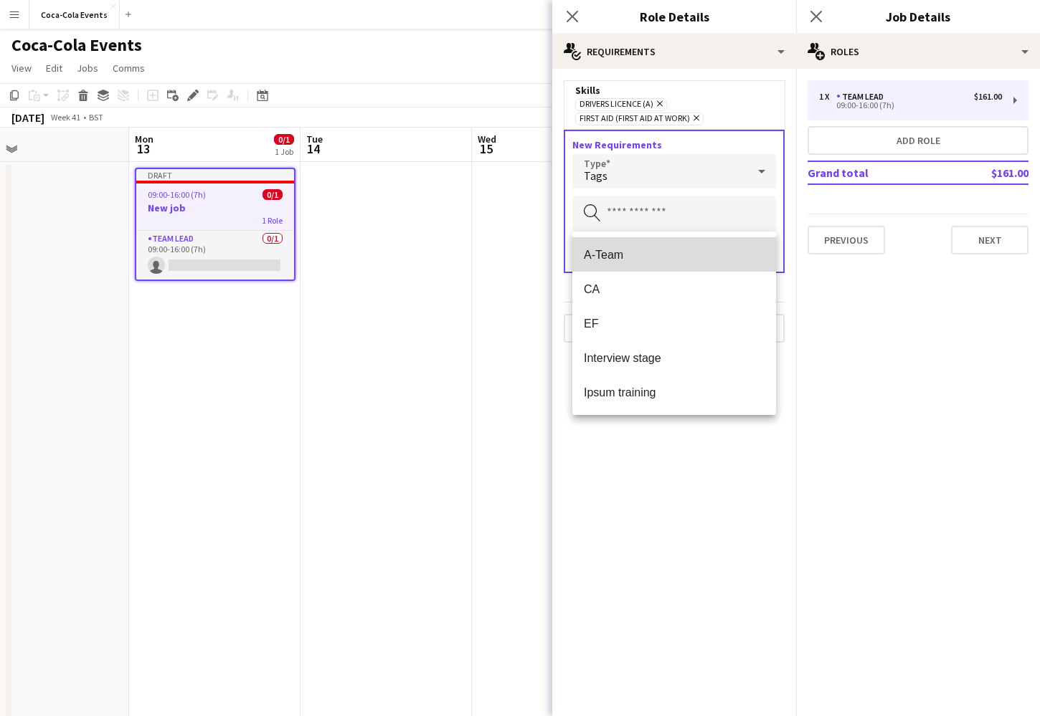
click at [623, 257] on span "A-Team" at bounding box center [674, 255] width 181 height 14
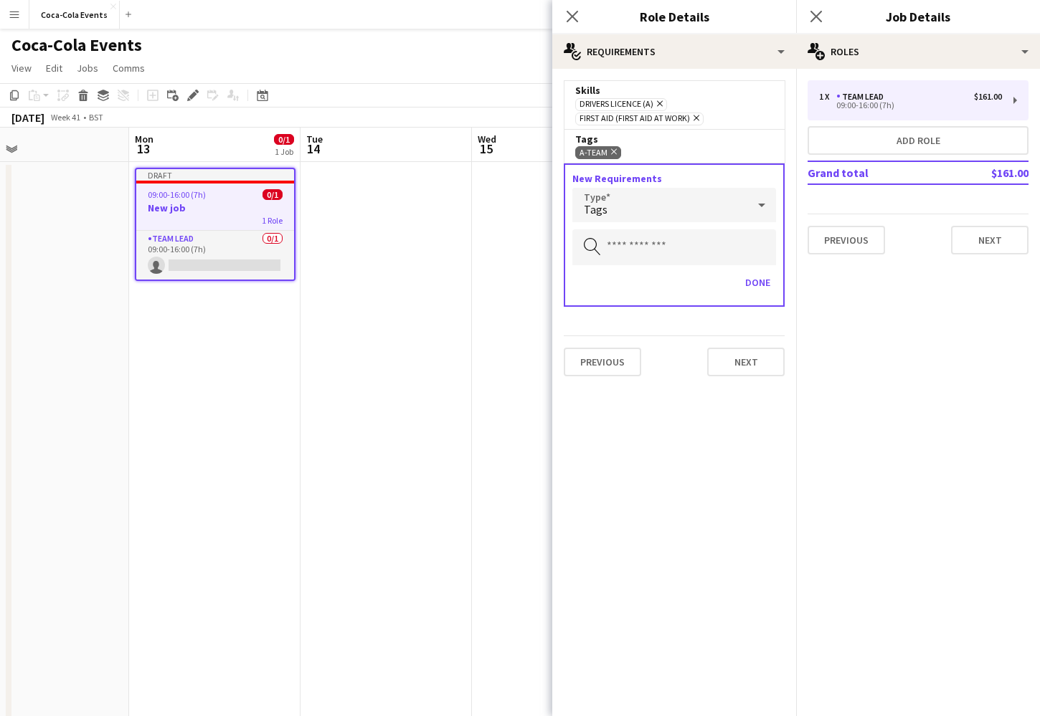
click at [622, 204] on div "Tags" at bounding box center [659, 205] width 175 height 34
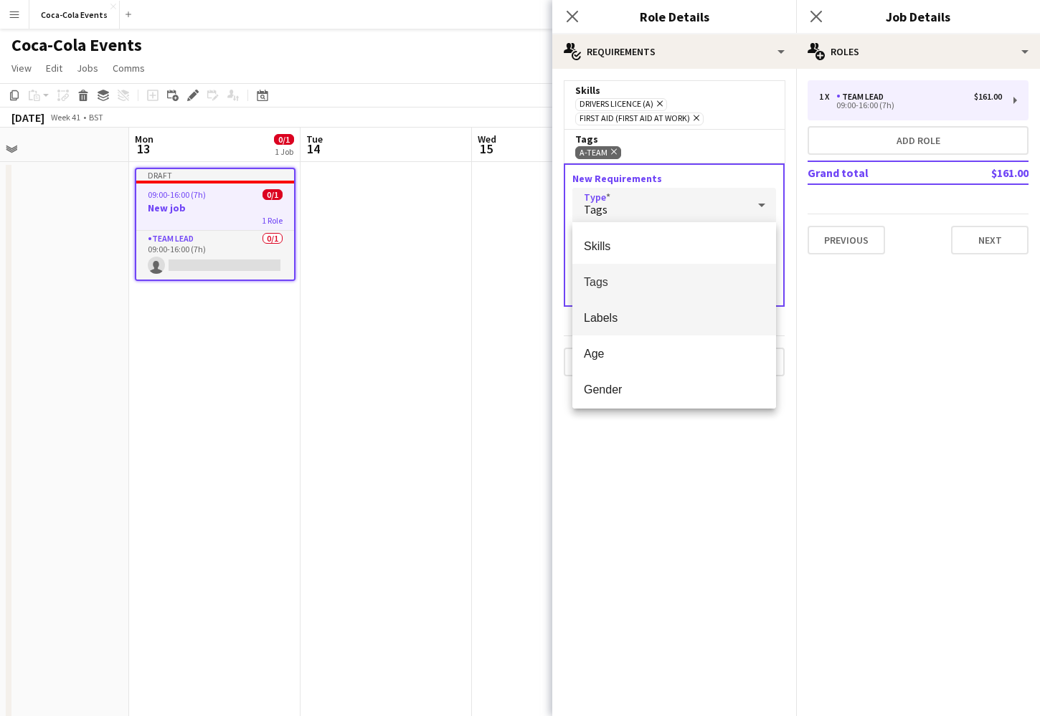
click at [624, 324] on span "Labels" at bounding box center [674, 318] width 181 height 14
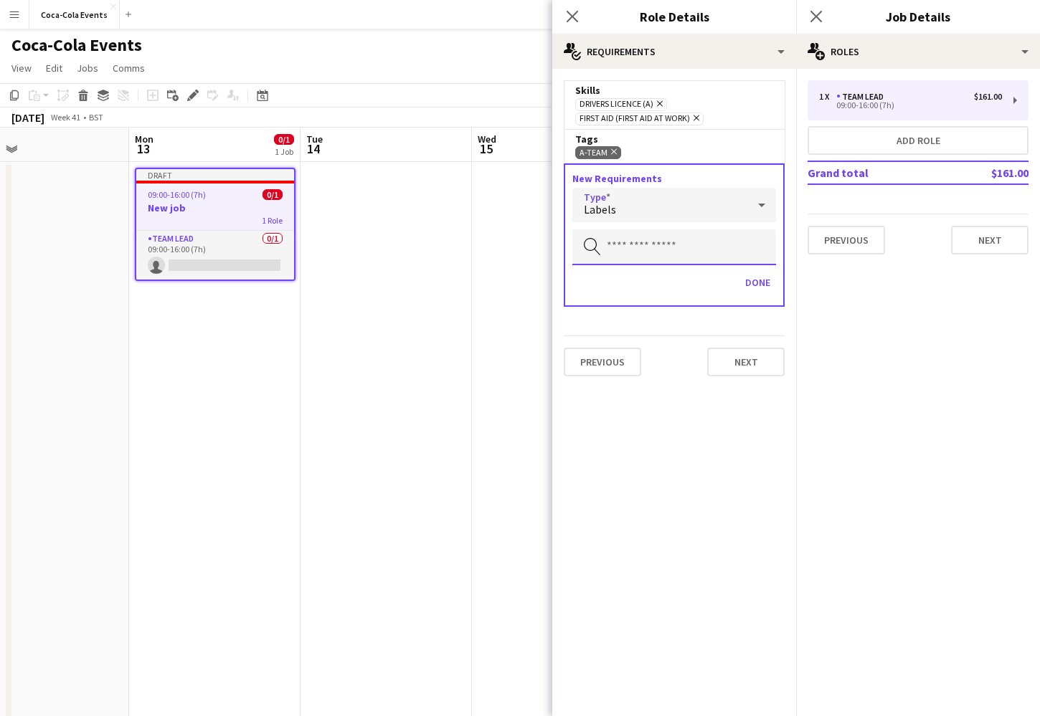
click at [631, 242] on input "text" at bounding box center [674, 247] width 204 height 36
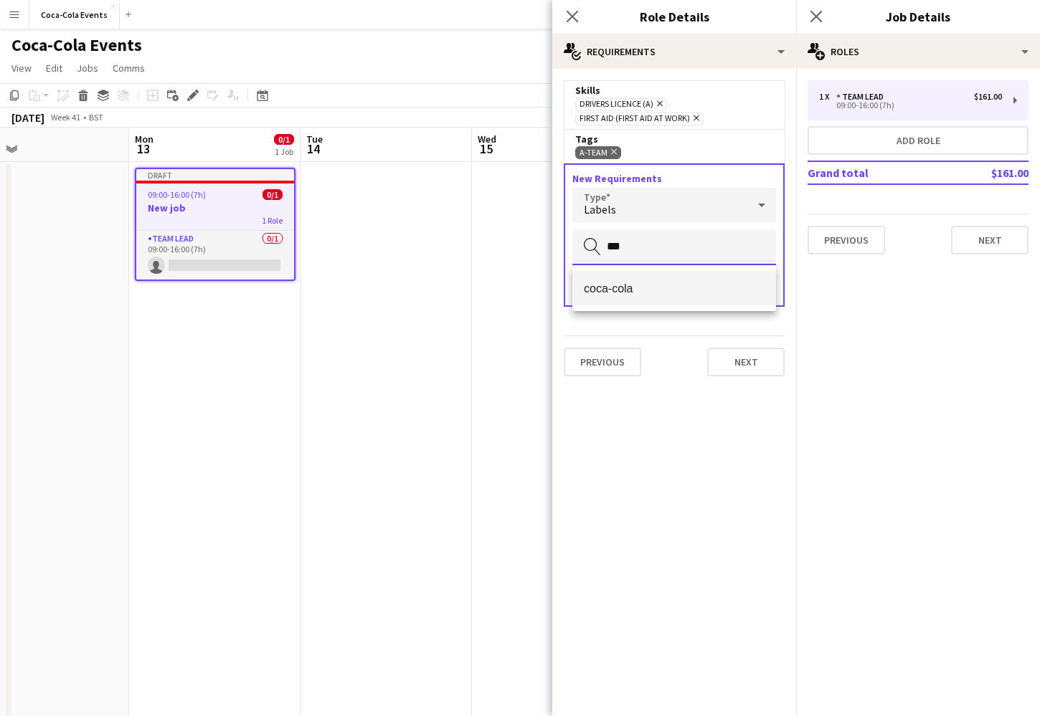
type input "***"
click at [627, 286] on span "coca-cola" at bounding box center [674, 289] width 181 height 14
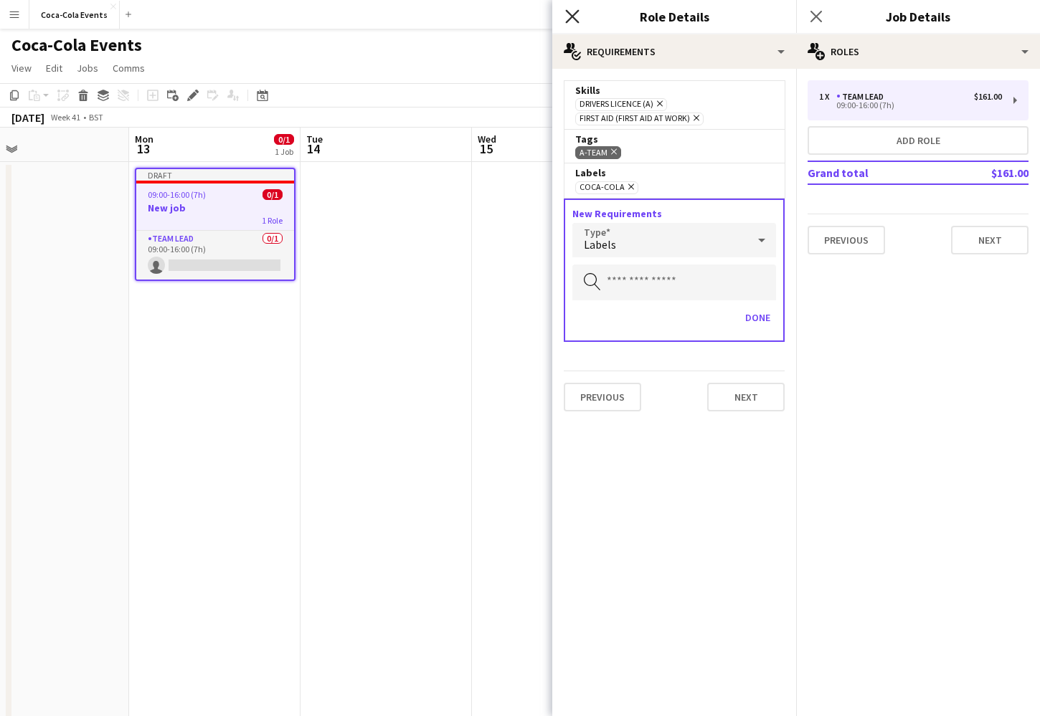
click at [574, 15] on icon at bounding box center [572, 16] width 14 height 14
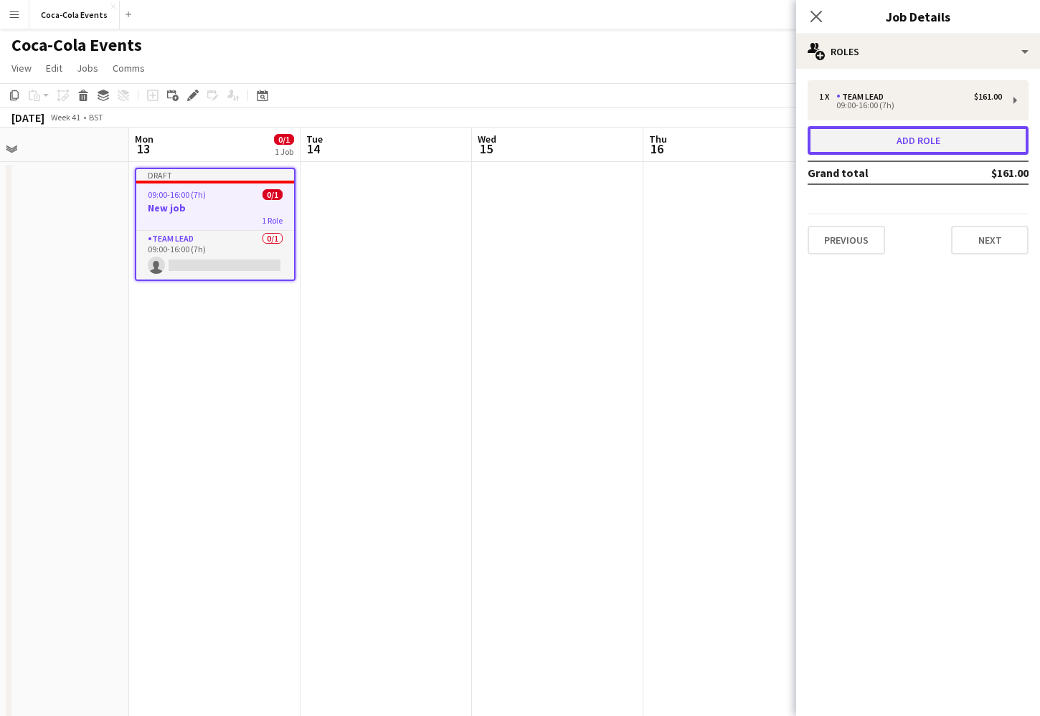
click at [906, 143] on button "Add role" at bounding box center [918, 140] width 221 height 29
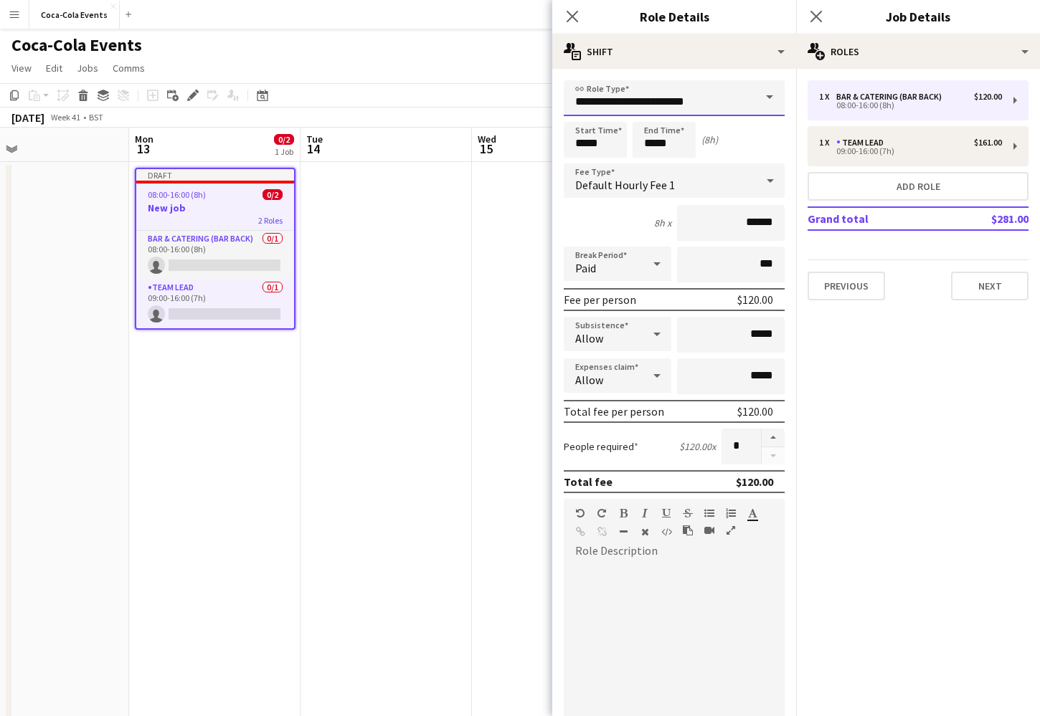
click at [701, 93] on input "**********" at bounding box center [674, 98] width 221 height 36
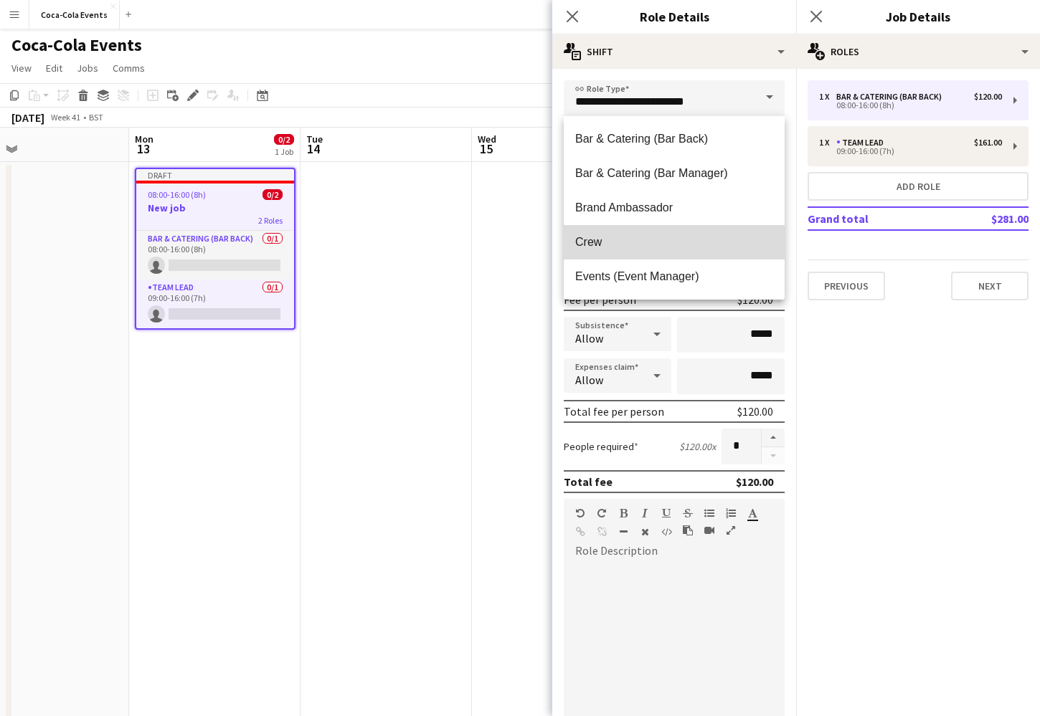
click at [599, 245] on span "Crew" at bounding box center [674, 242] width 198 height 14
type input "****"
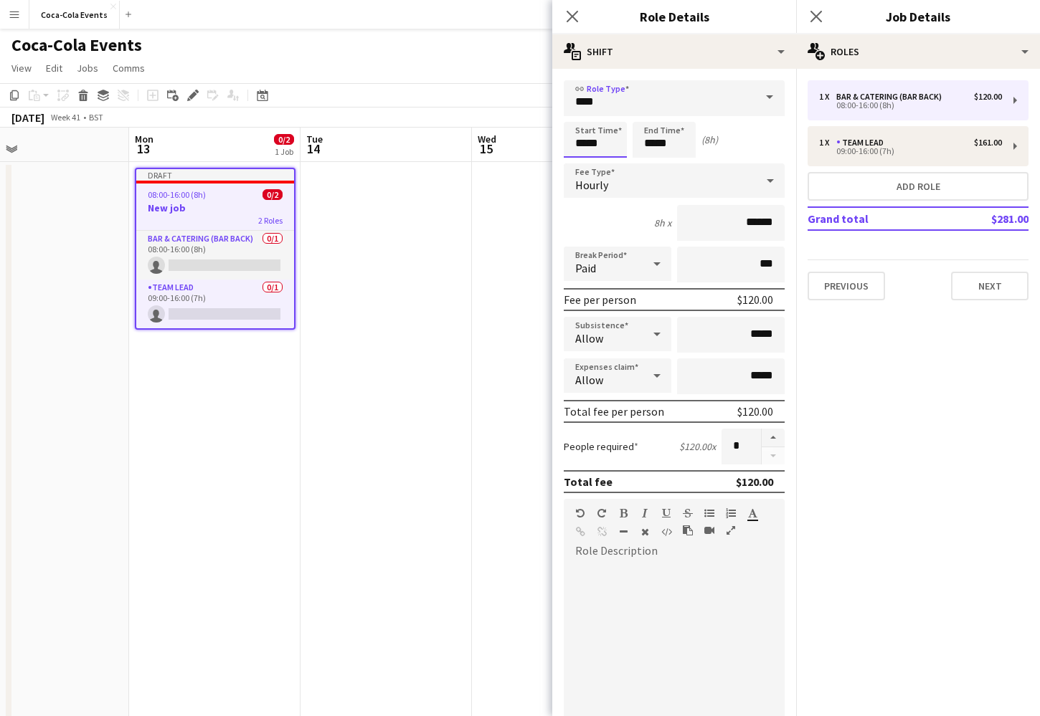
click at [577, 141] on input "*****" at bounding box center [595, 140] width 63 height 36
click at [582, 115] on div at bounding box center [581, 115] width 29 height 14
type input "*****"
click at [582, 115] on div at bounding box center [581, 115] width 29 height 14
click at [643, 180] on div "Hourly" at bounding box center [660, 181] width 192 height 34
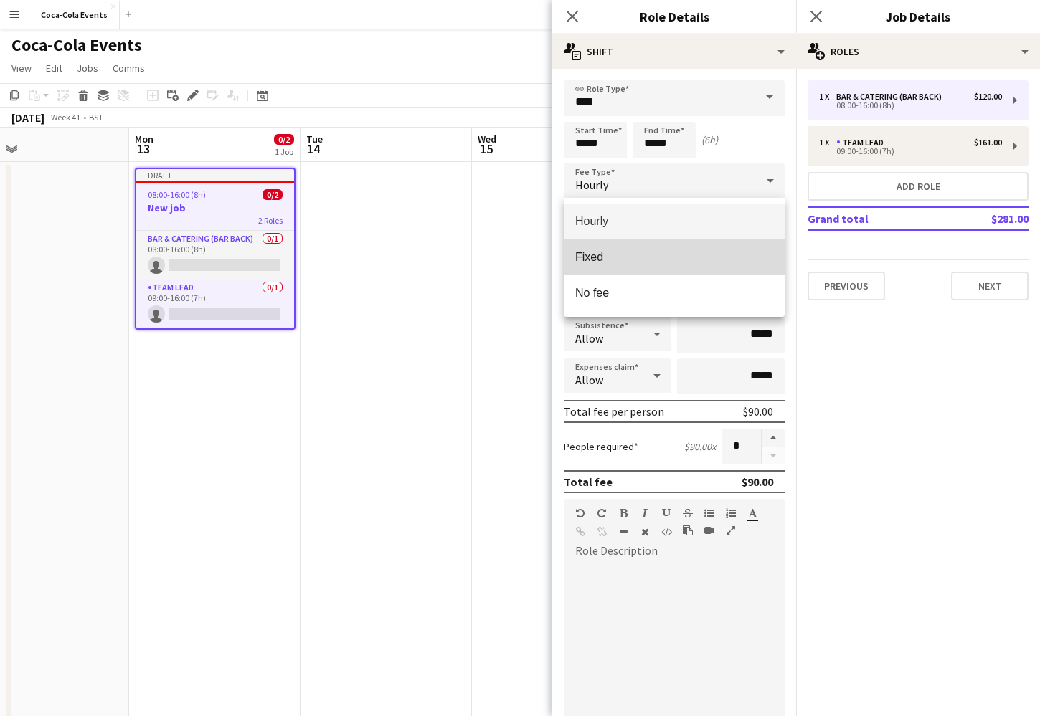
click at [630, 260] on span "Fixed" at bounding box center [674, 257] width 198 height 14
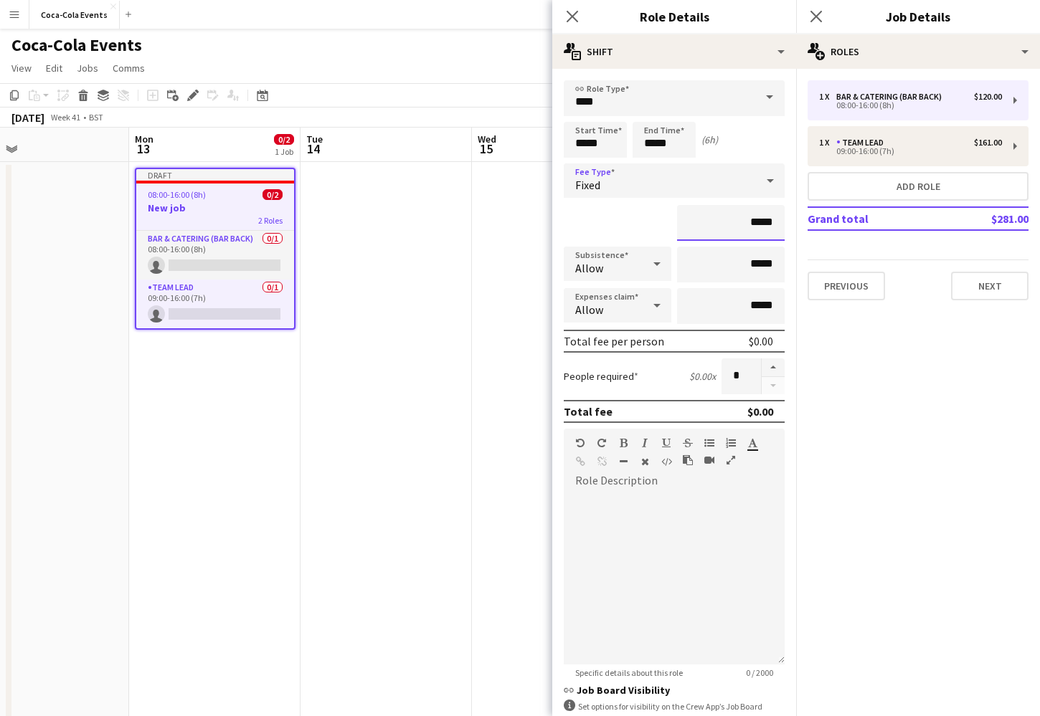
click at [755, 219] on input "*****" at bounding box center [731, 223] width 108 height 36
type input "*******"
click at [772, 369] on button "button" at bounding box center [773, 368] width 23 height 19
type input "*"
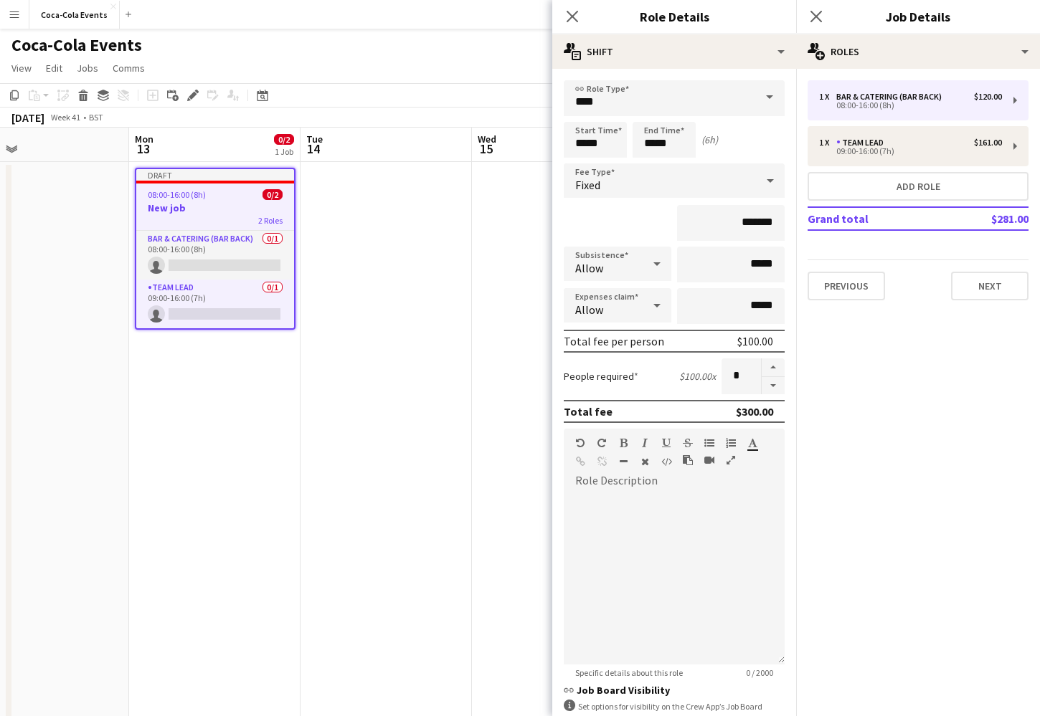
drag, startPoint x: 777, startPoint y: 415, endPoint x: 730, endPoint y: 415, distance: 46.6
click at [730, 415] on div "Total fee $300.00" at bounding box center [674, 411] width 221 height 23
click at [572, 14] on icon "Close pop-in" at bounding box center [572, 16] width 14 height 14
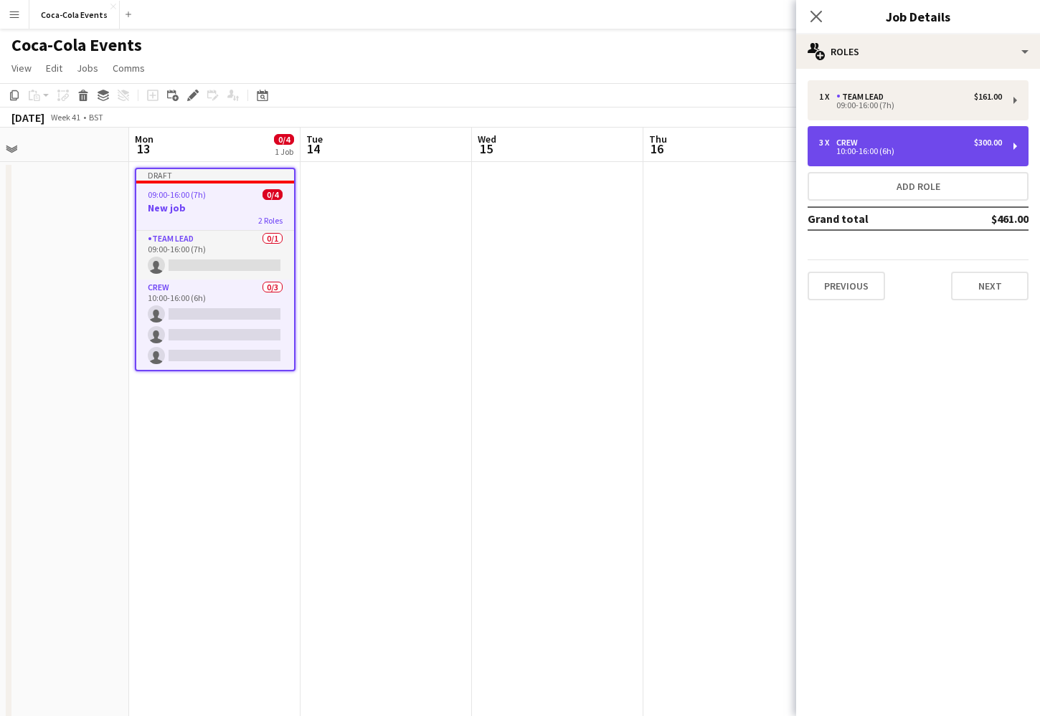
click at [903, 150] on div "10:00-16:00 (6h)" at bounding box center [910, 151] width 183 height 7
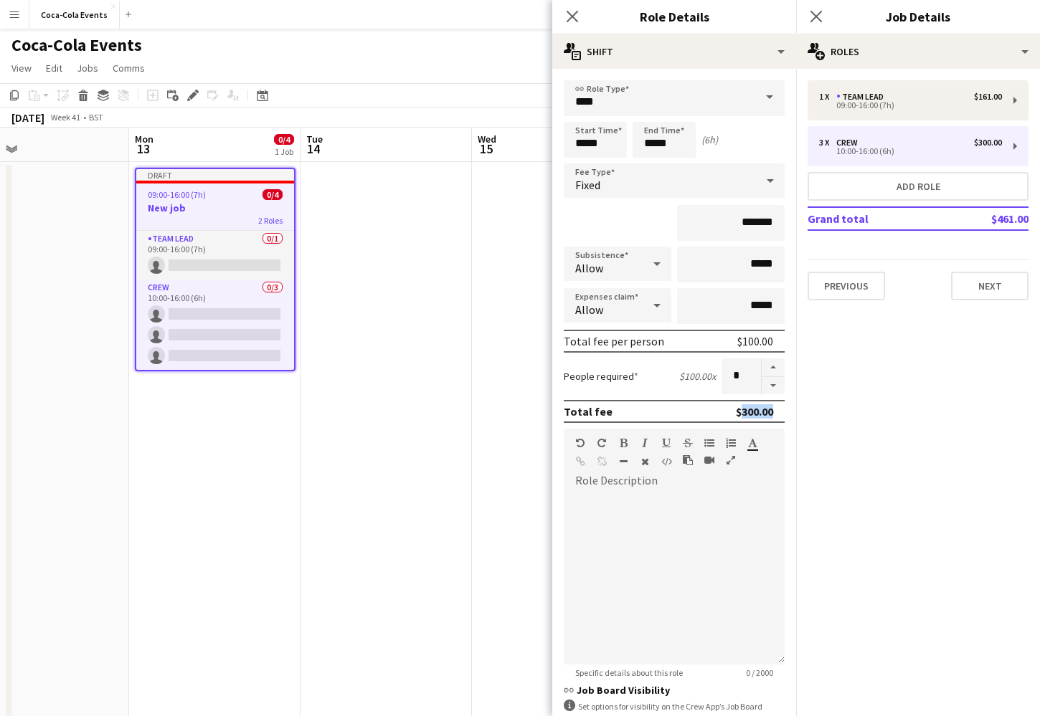
drag, startPoint x: 734, startPoint y: 415, endPoint x: 769, endPoint y: 415, distance: 35.1
click at [769, 415] on div "$300.00" at bounding box center [754, 411] width 37 height 14
click at [574, 16] on icon "Close pop-in" at bounding box center [572, 16] width 14 height 14
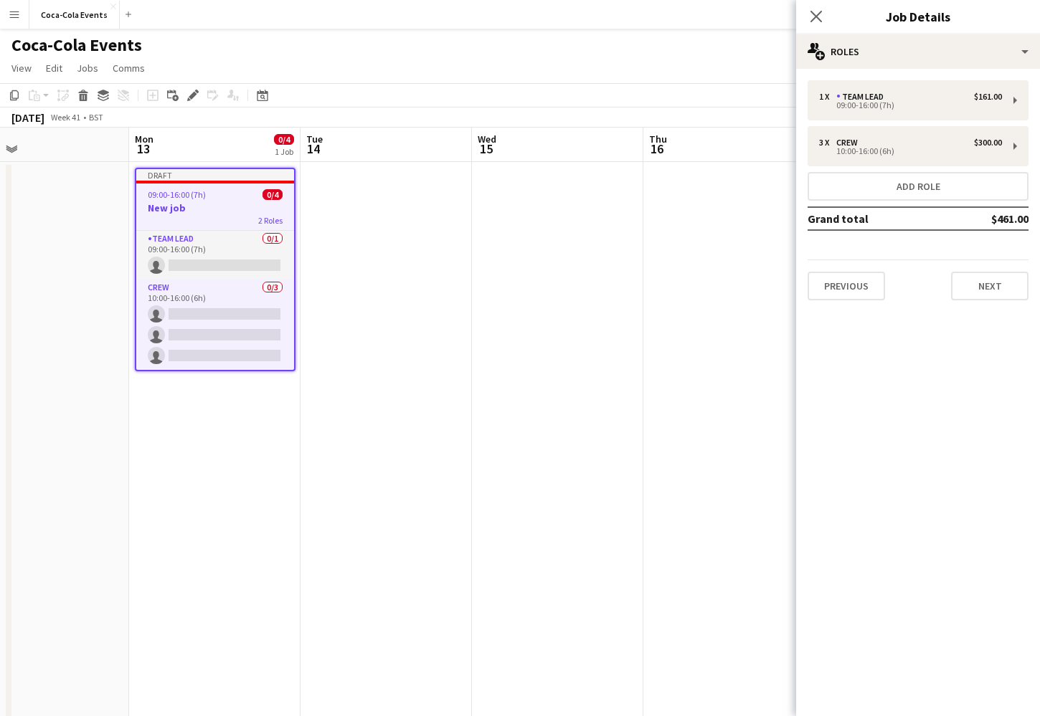
drag, startPoint x: 988, startPoint y: 221, endPoint x: 1026, endPoint y: 221, distance: 38.0
click at [1026, 221] on td "$461.00" at bounding box center [986, 218] width 85 height 23
click at [971, 285] on button "Next" at bounding box center [989, 286] width 77 height 29
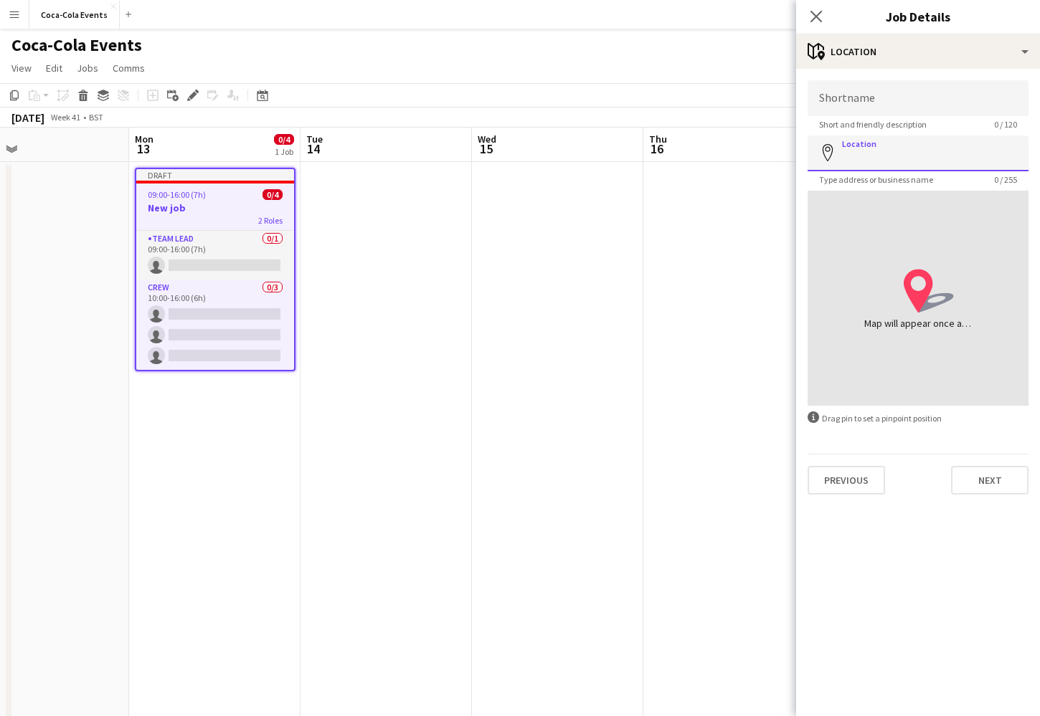
click at [856, 149] on input "Location" at bounding box center [918, 154] width 221 height 36
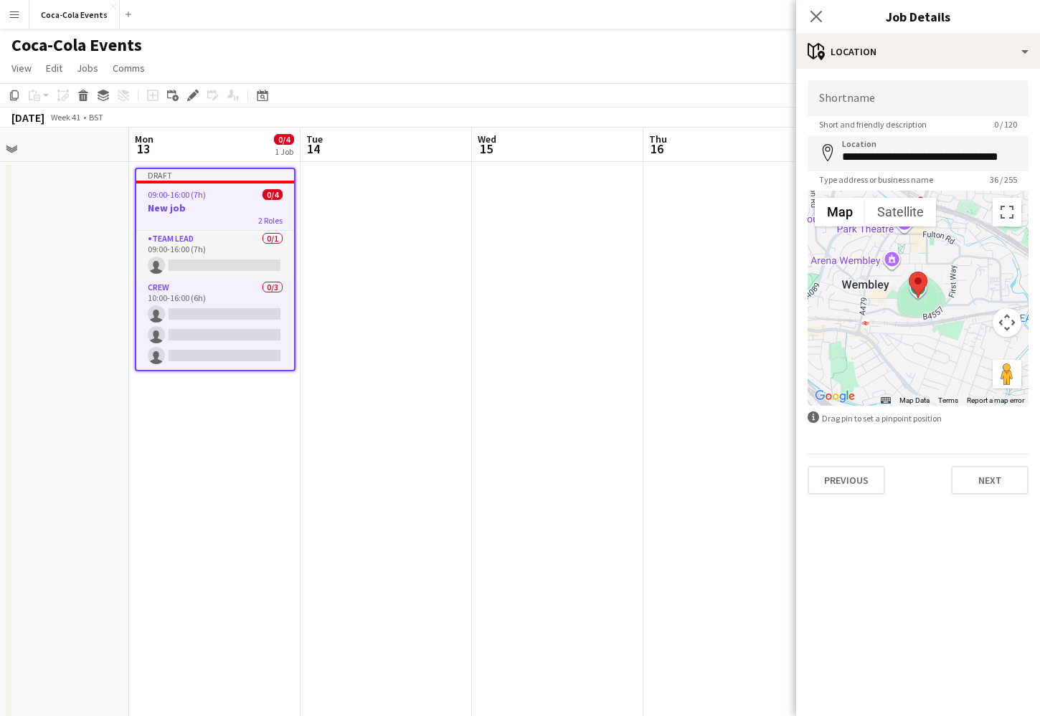
click at [890, 317] on div at bounding box center [918, 298] width 221 height 215
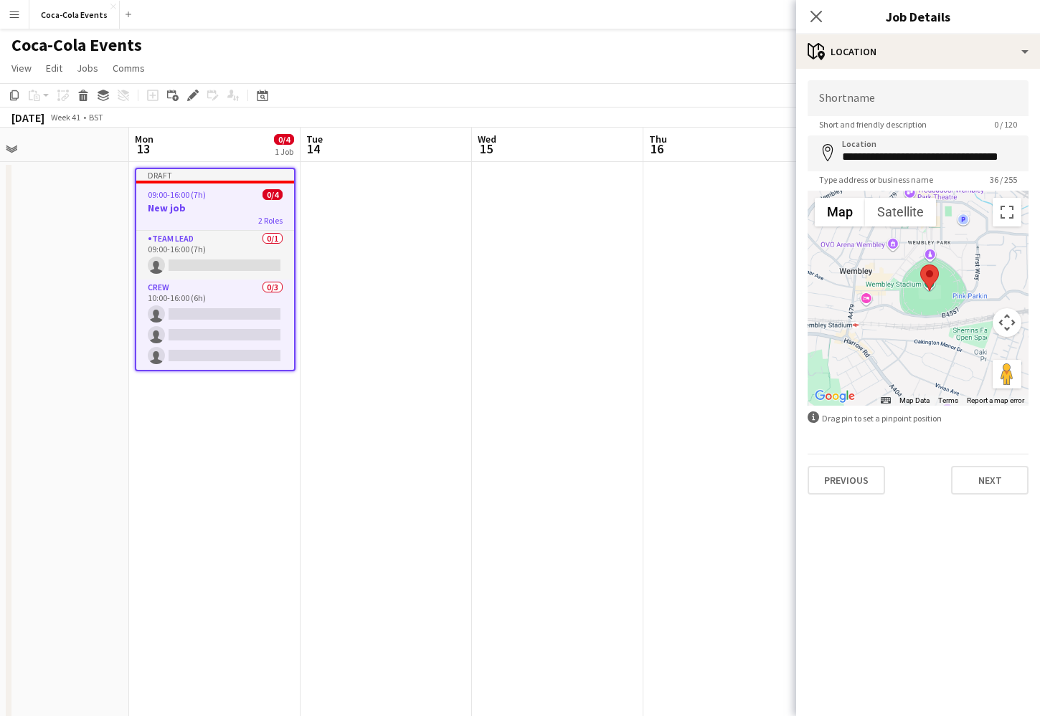
click at [890, 317] on div at bounding box center [918, 298] width 221 height 215
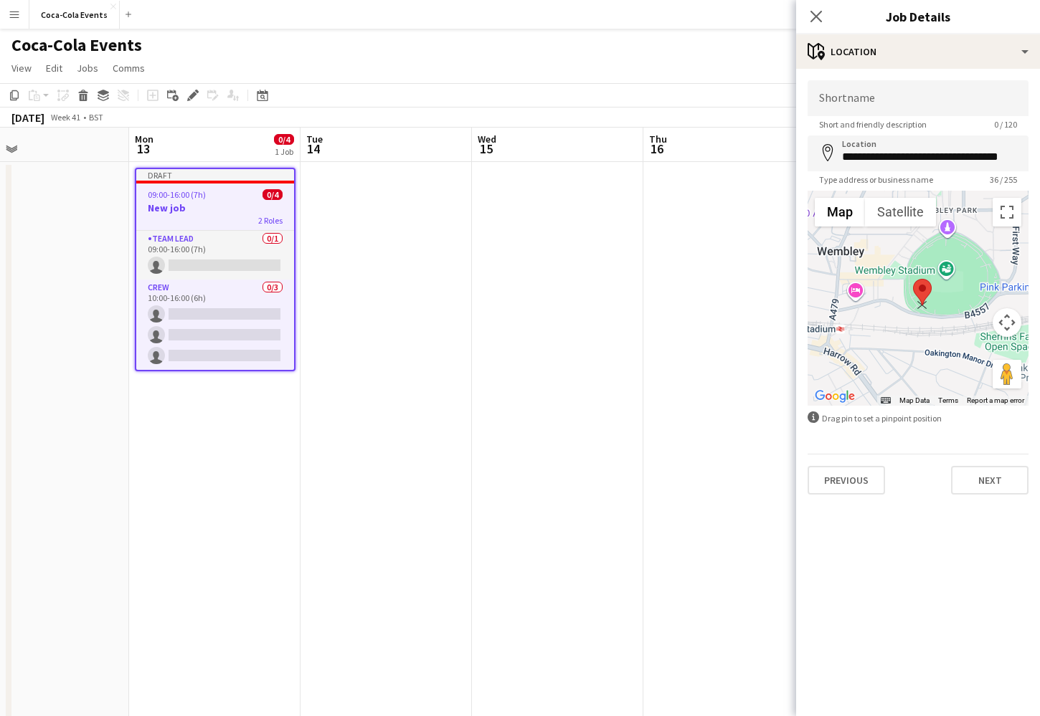
drag, startPoint x: 947, startPoint y: 267, endPoint x: 922, endPoint y: 293, distance: 37.0
click at [913, 279] on area at bounding box center [913, 279] width 0 height 0
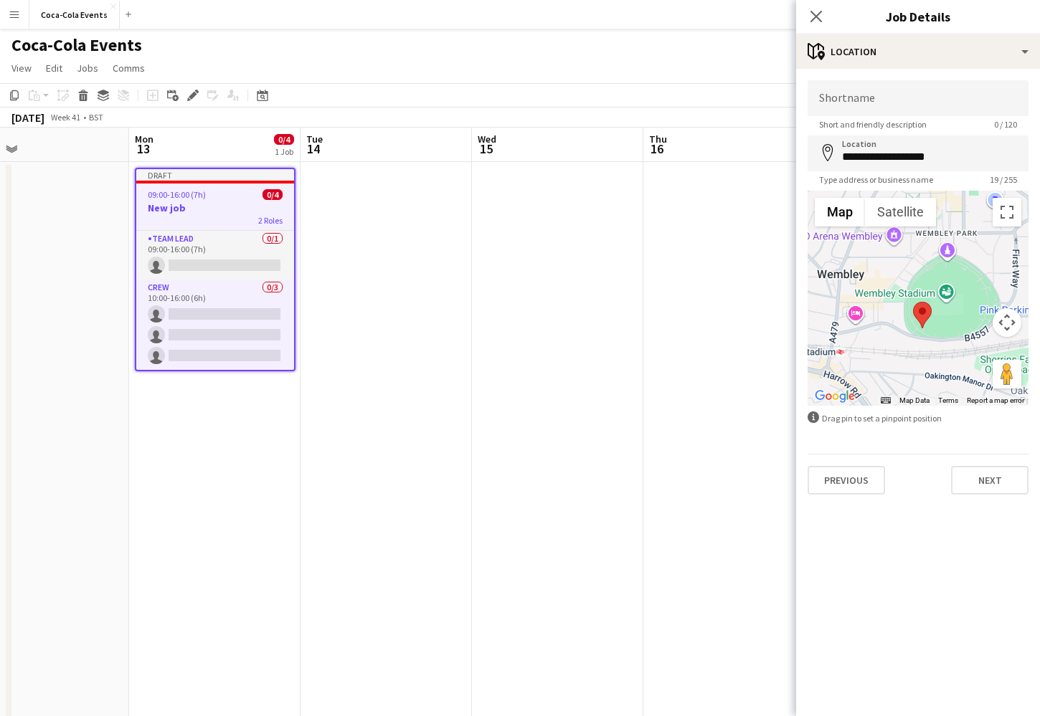
drag, startPoint x: 924, startPoint y: 321, endPoint x: 924, endPoint y: 346, distance: 25.1
click at [924, 346] on div at bounding box center [918, 298] width 221 height 215
click at [910, 300] on area at bounding box center [910, 300] width 0 height 0
type input "**********"
click at [824, 105] on input "Shortname" at bounding box center [918, 98] width 221 height 36
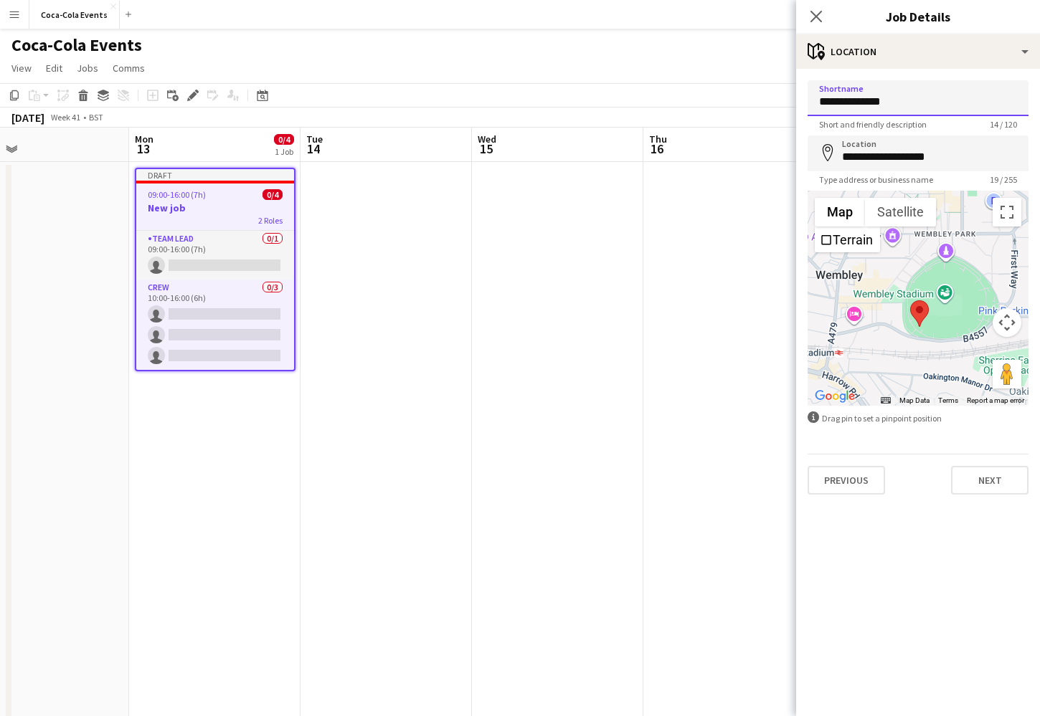
type input "**********"
click at [913, 585] on mat-expansion-panel "**********" at bounding box center [918, 393] width 244 height 648
click at [993, 481] on button "Next" at bounding box center [989, 480] width 77 height 29
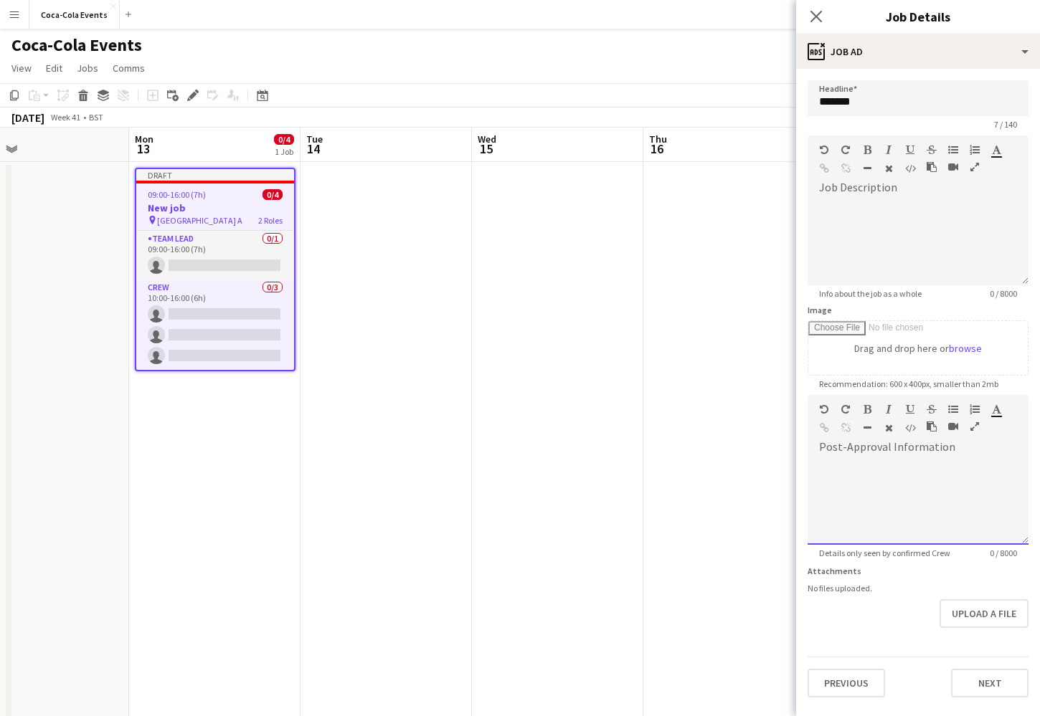
click at [874, 467] on div at bounding box center [918, 502] width 221 height 86
click at [981, 679] on button "Next" at bounding box center [989, 683] width 77 height 29
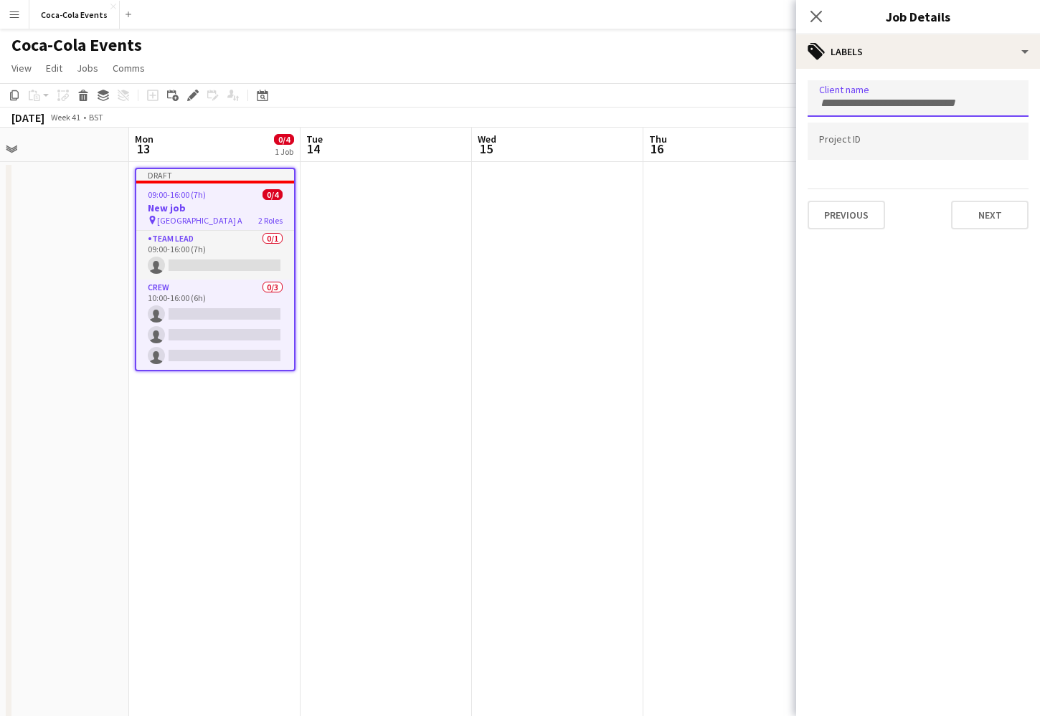
click at [843, 98] on input "Type to search client labels..." at bounding box center [918, 103] width 198 height 13
type input "****"
click at [836, 144] on div "coca-cola" at bounding box center [918, 143] width 221 height 34
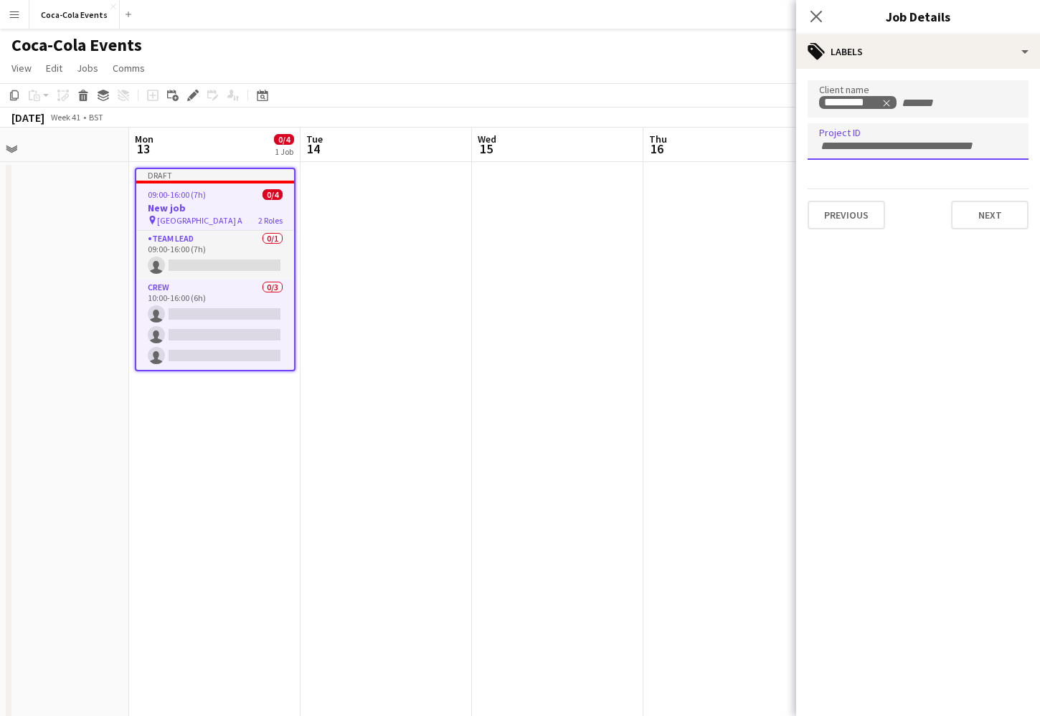
click at [861, 147] on input "Type to search project ID labels..." at bounding box center [918, 146] width 198 height 13
type input "***"
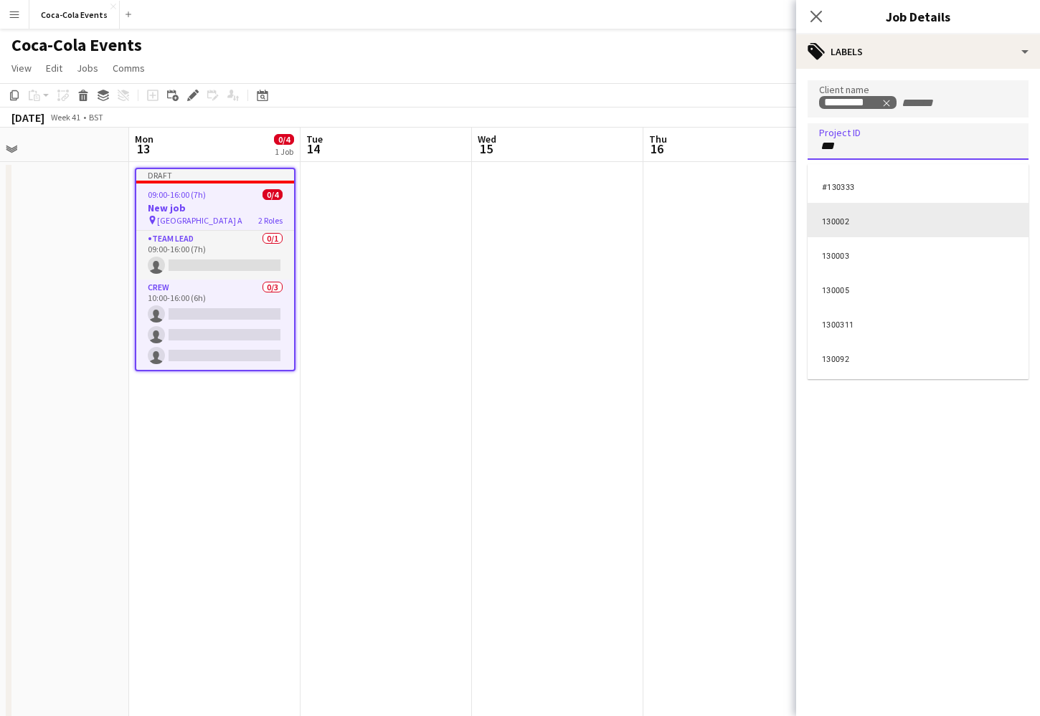
click at [837, 224] on div "130002" at bounding box center [918, 220] width 221 height 34
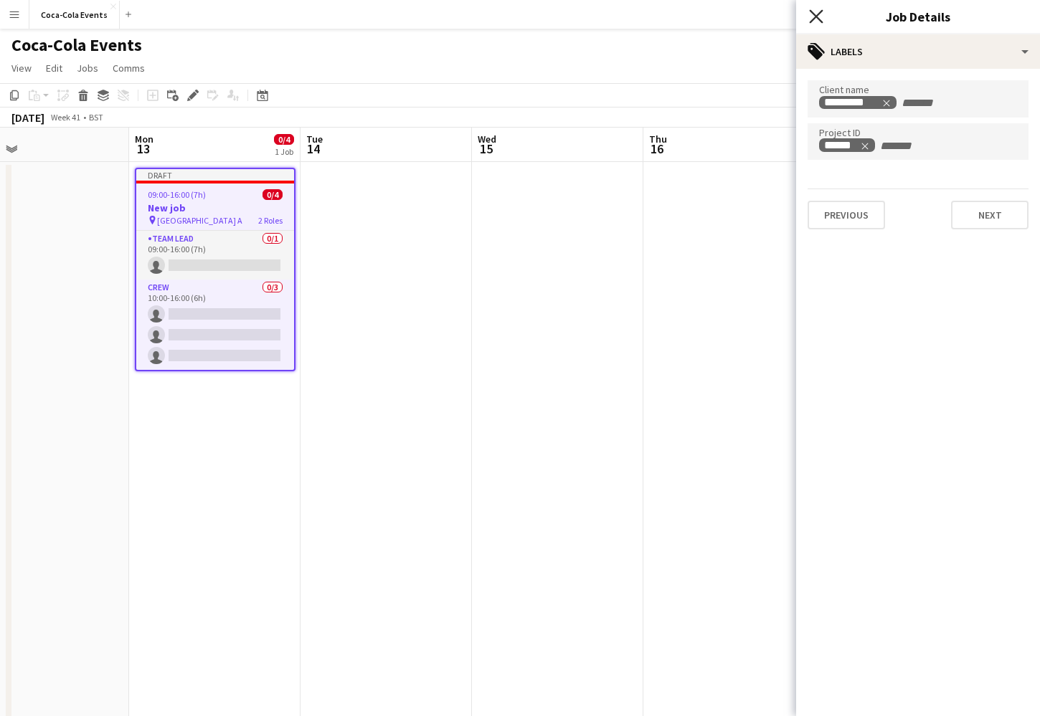
click at [815, 16] on icon at bounding box center [816, 16] width 14 height 14
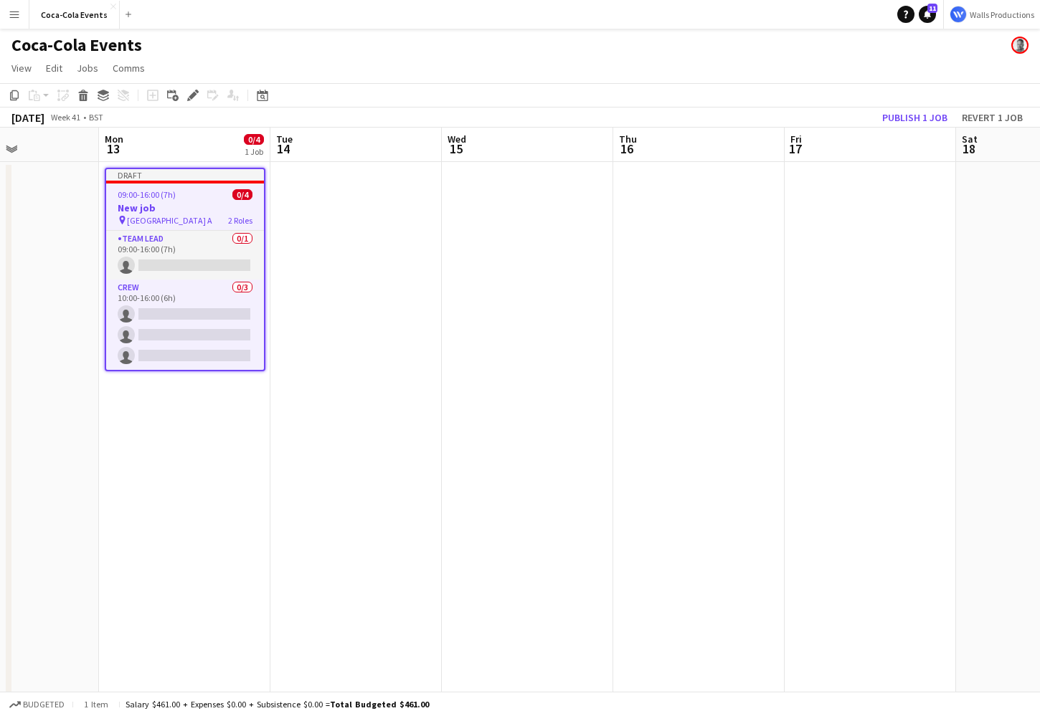
scroll to position [0, 590]
click at [323, 258] on app-date-cell at bounding box center [353, 502] width 171 height 681
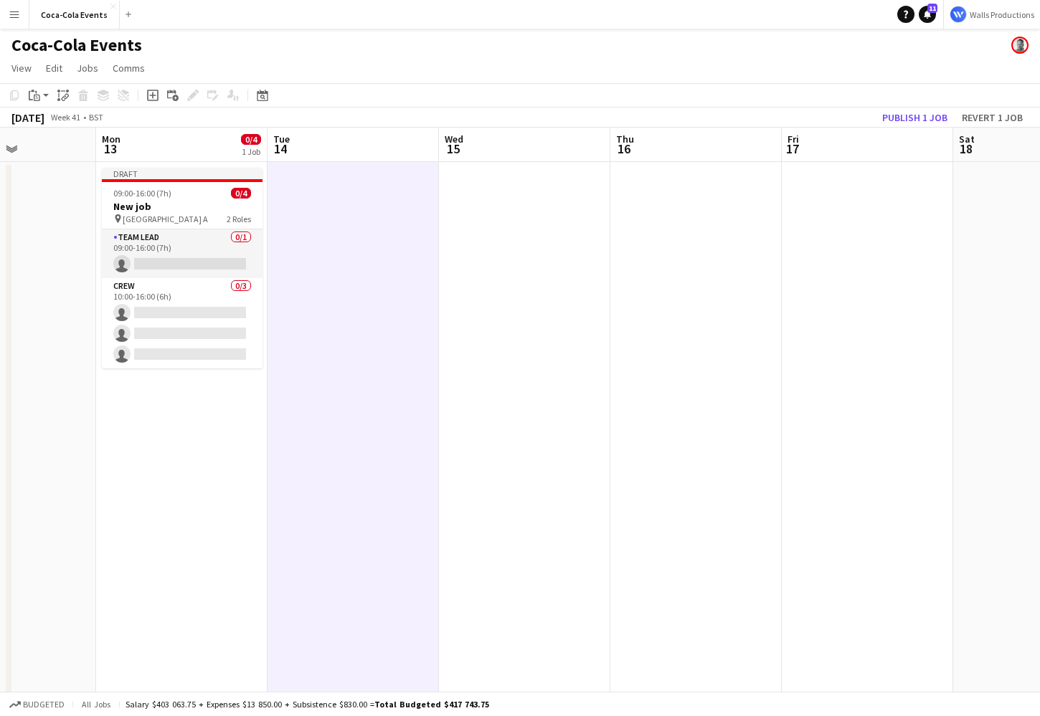
click at [706, 274] on app-date-cell at bounding box center [695, 502] width 171 height 681
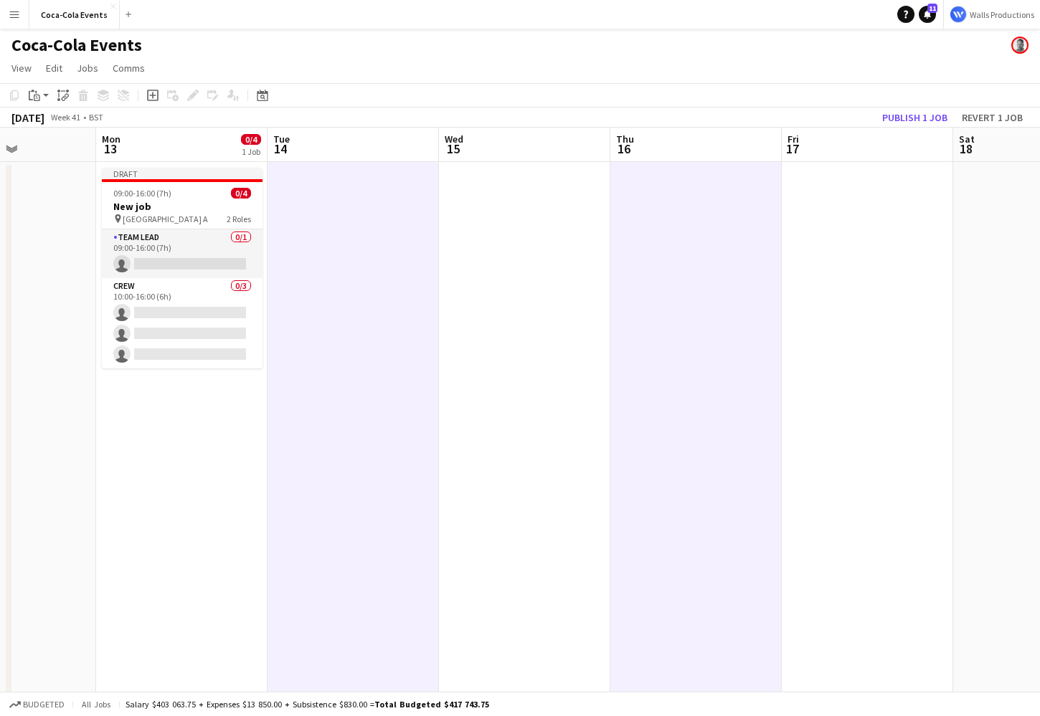
click at [876, 301] on app-date-cell at bounding box center [867, 502] width 171 height 681
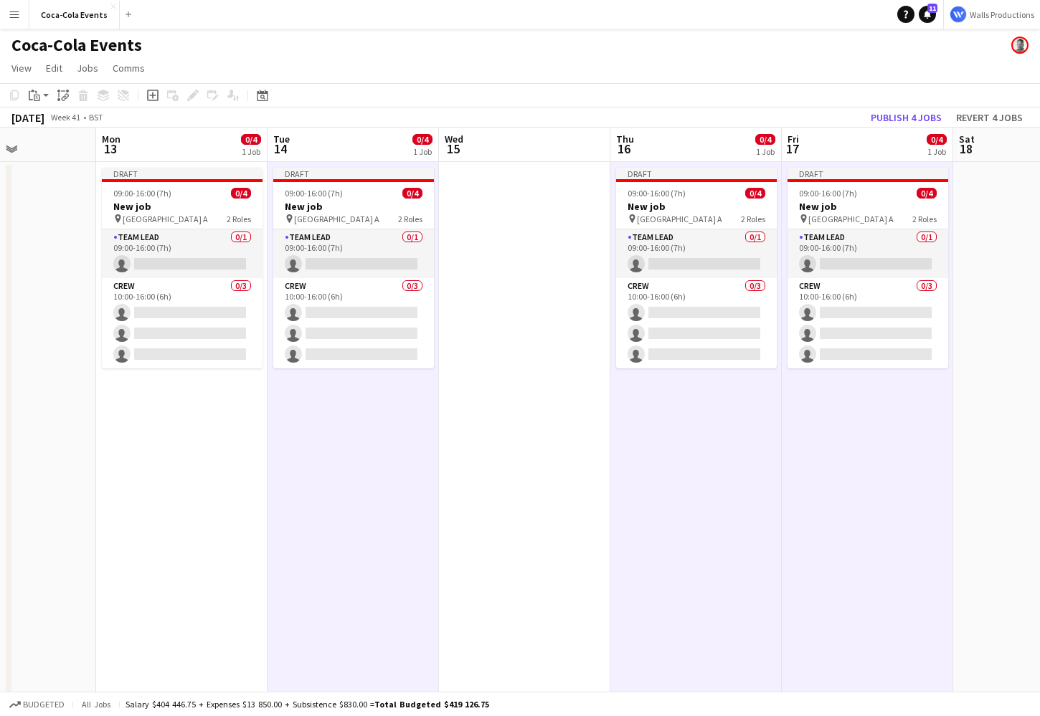
scroll to position [0, 605]
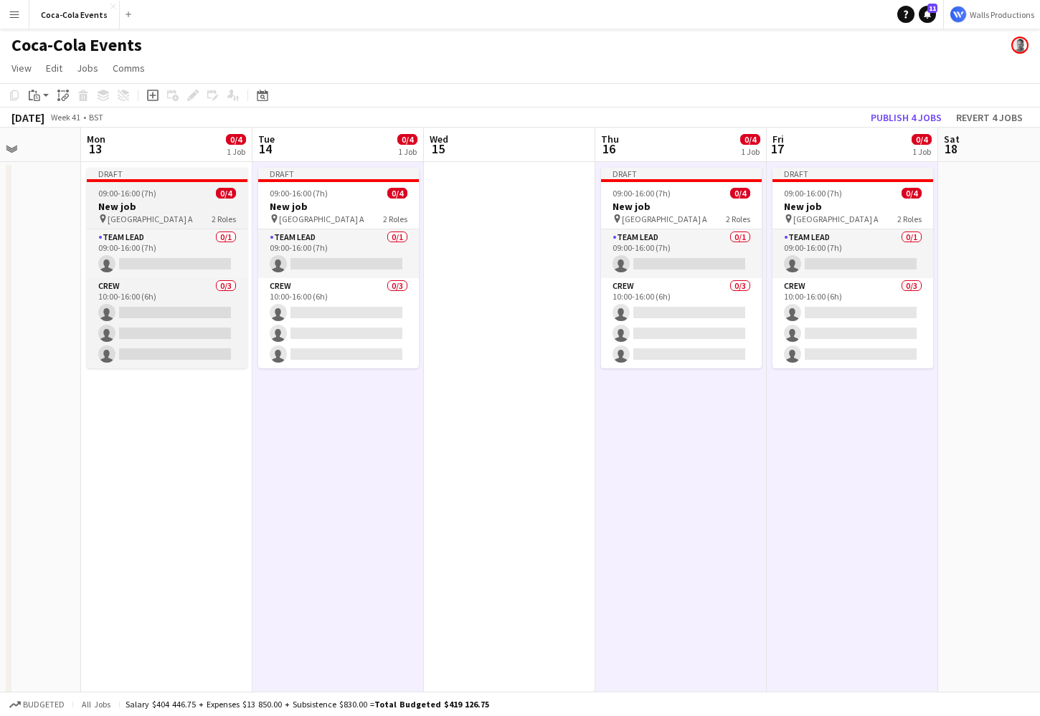
click at [174, 200] on h3 "New job" at bounding box center [167, 206] width 161 height 13
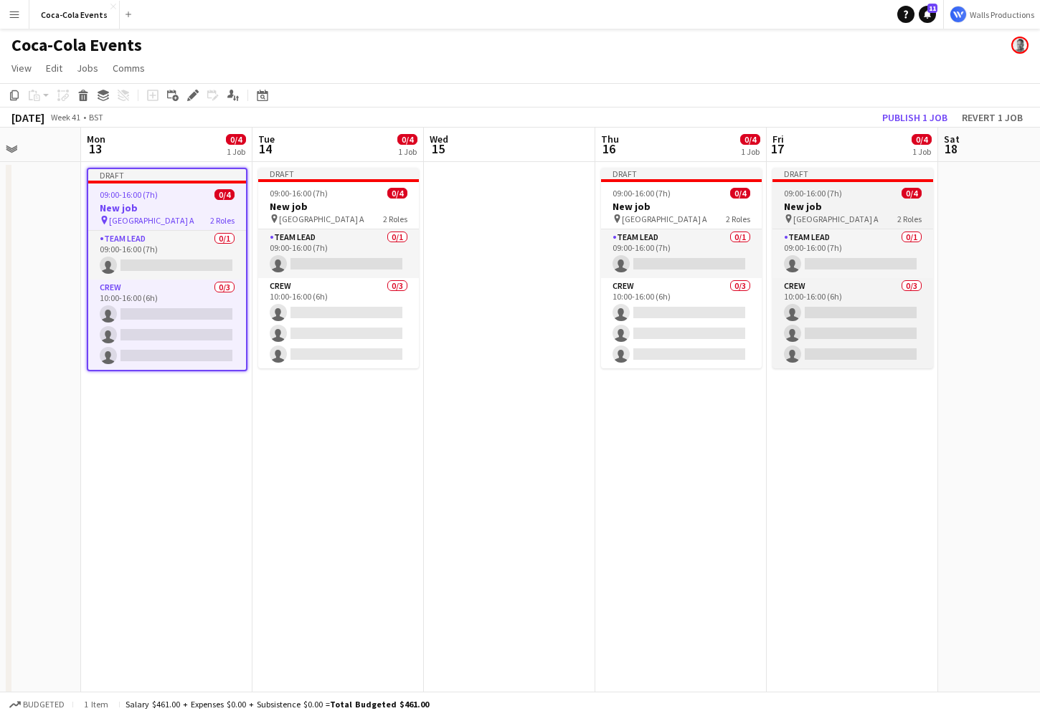
click at [821, 205] on h3 "New job" at bounding box center [852, 206] width 161 height 13
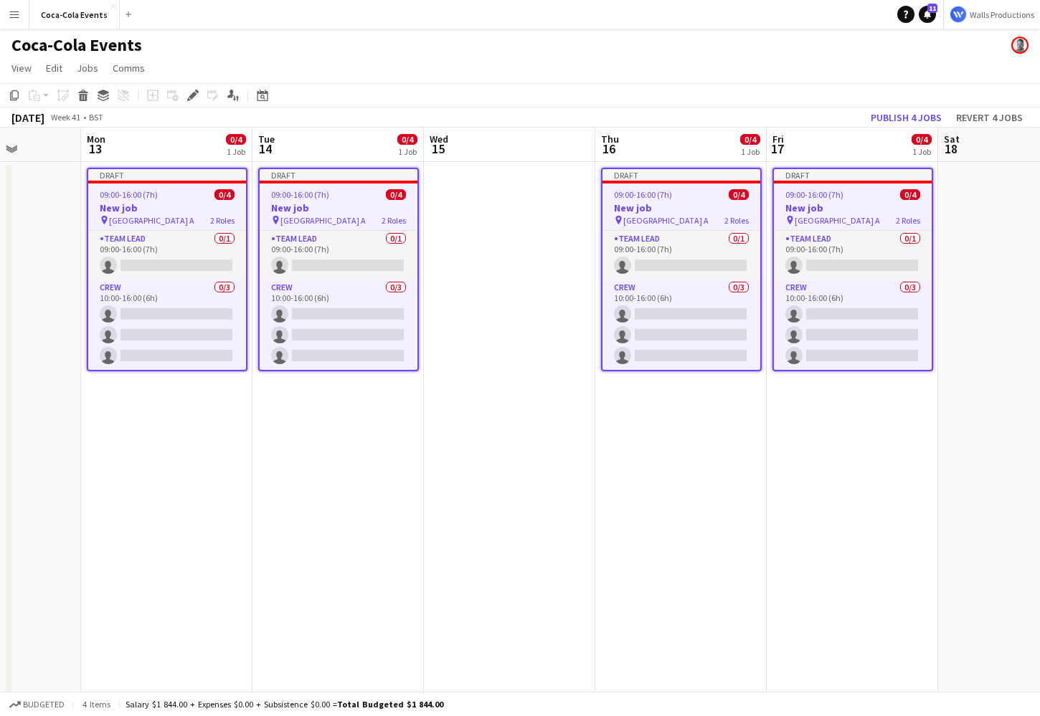
click at [171, 512] on app-date-cell "Draft 09:00-16:00 (7h) 0/4 New job pin Wembley Gate A 2 Roles Team Lead 0/1 09:…" at bounding box center [166, 502] width 171 height 681
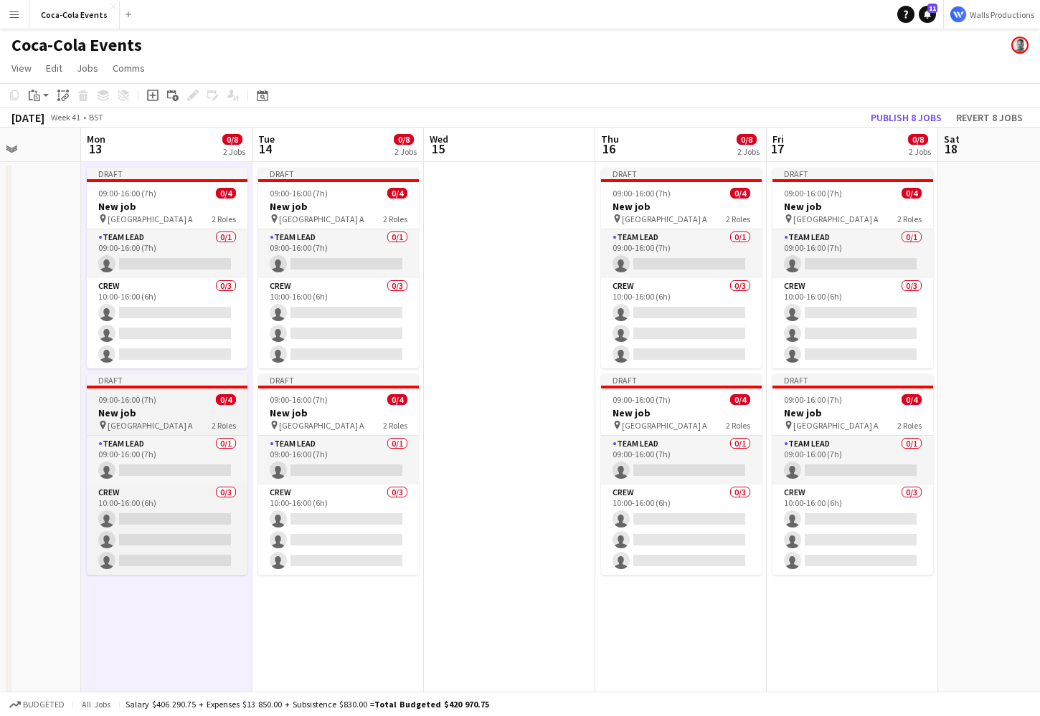
click at [141, 418] on h3 "New job" at bounding box center [167, 413] width 161 height 13
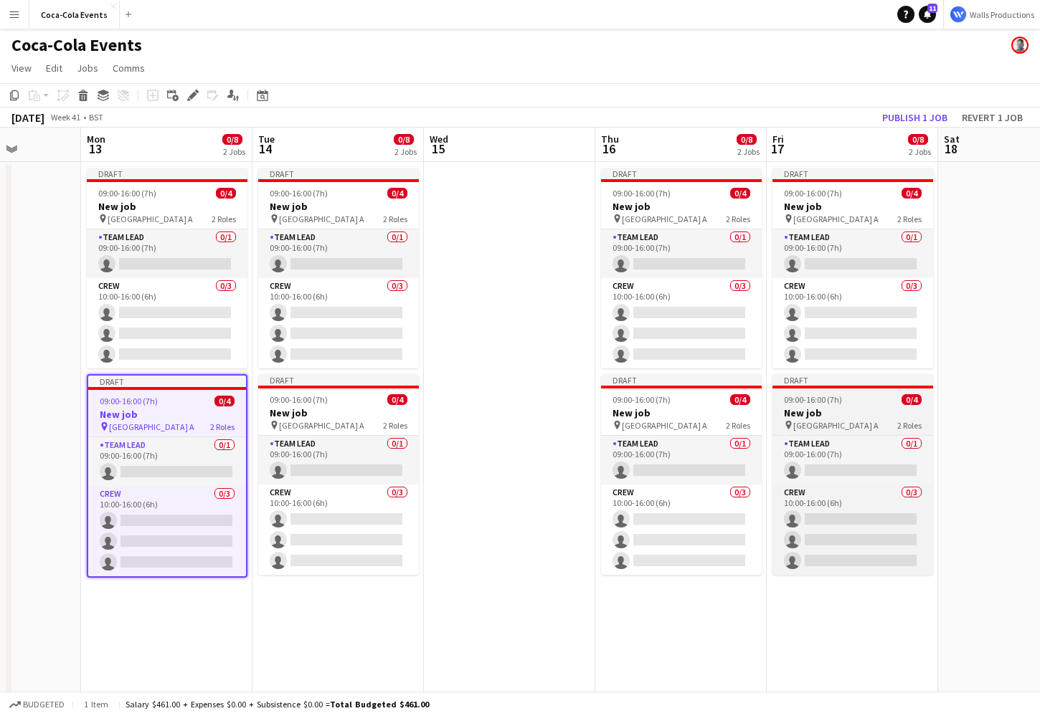
click at [821, 407] on h3 "New job" at bounding box center [852, 413] width 161 height 13
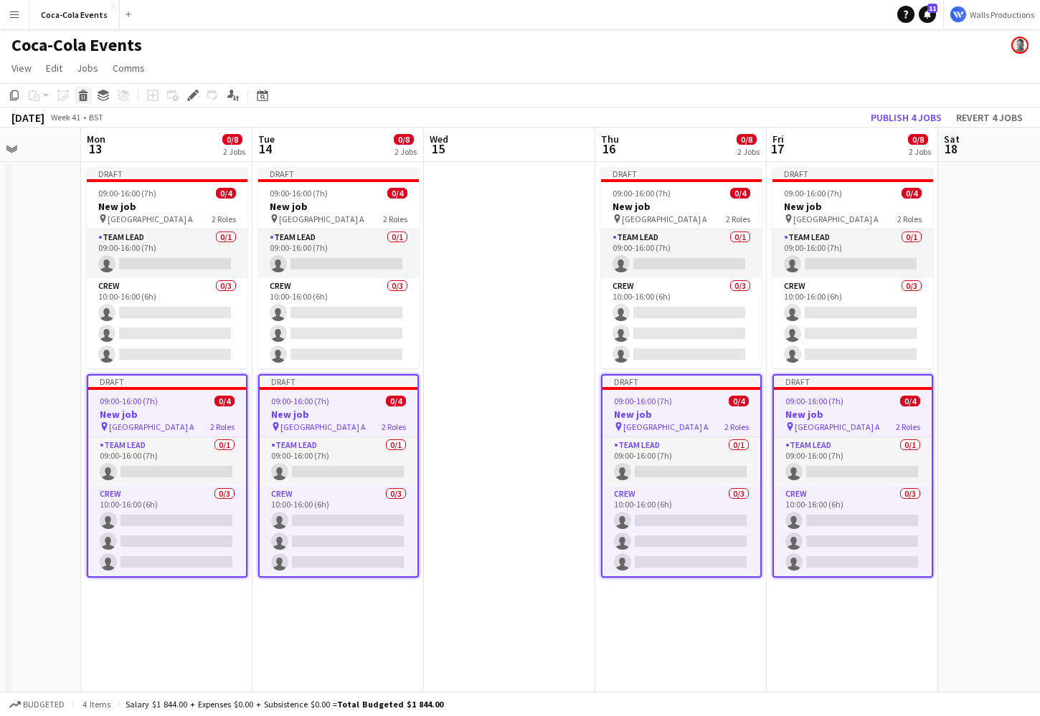
click at [80, 98] on icon at bounding box center [84, 97] width 8 height 7
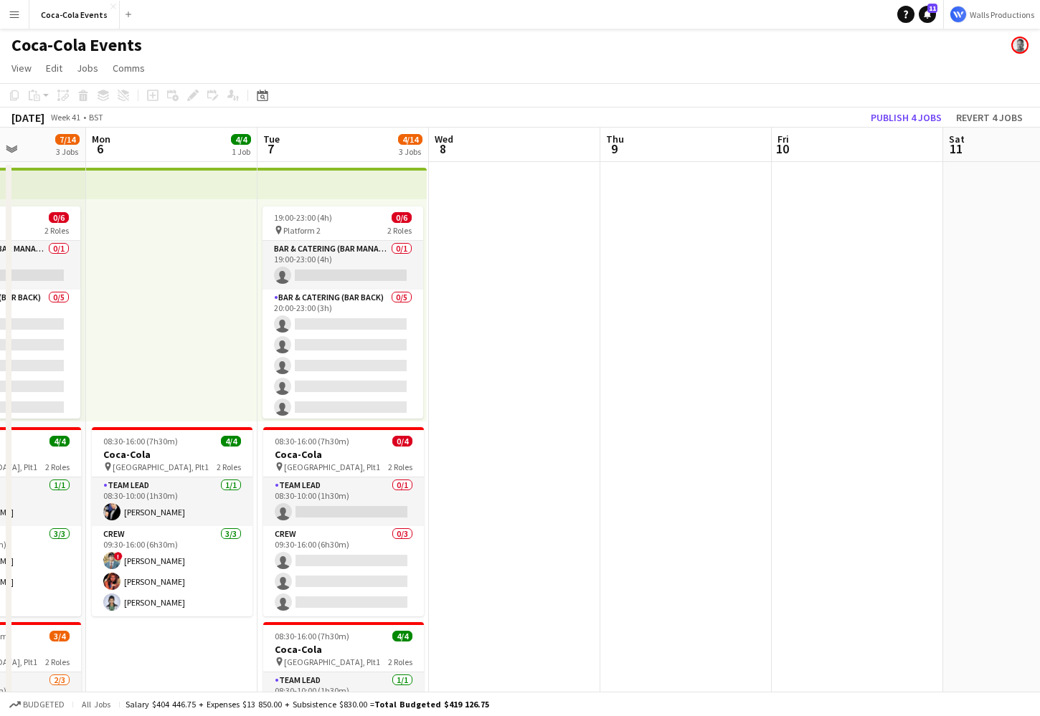
scroll to position [0, 346]
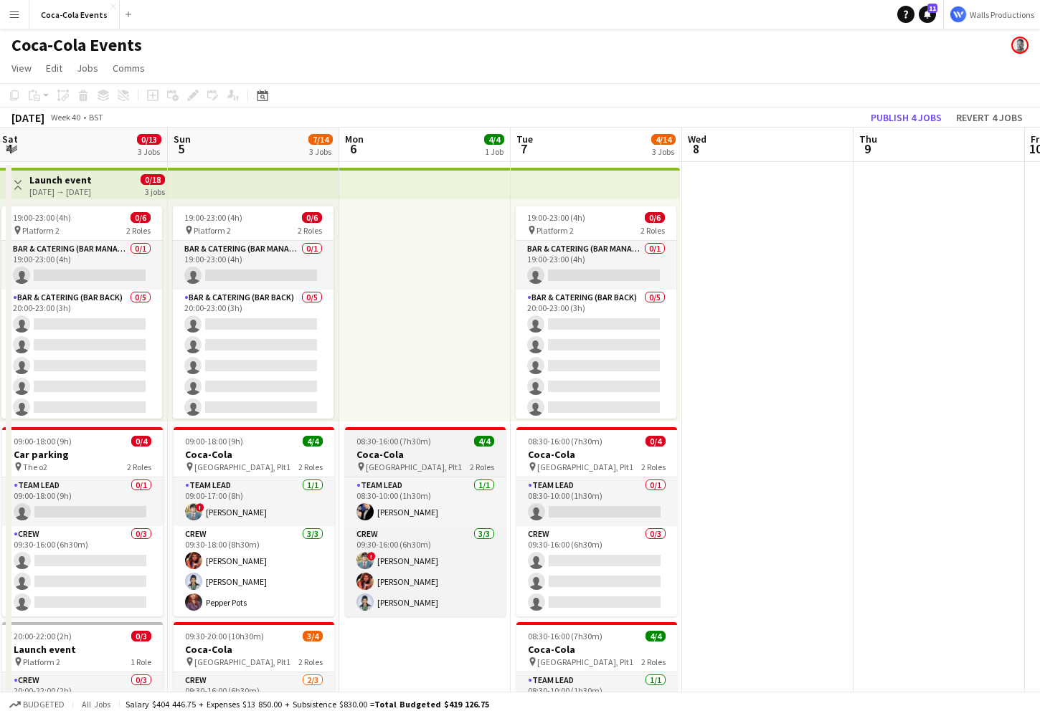
click at [384, 445] on span "08:30-16:00 (7h30m)" at bounding box center [393, 441] width 75 height 11
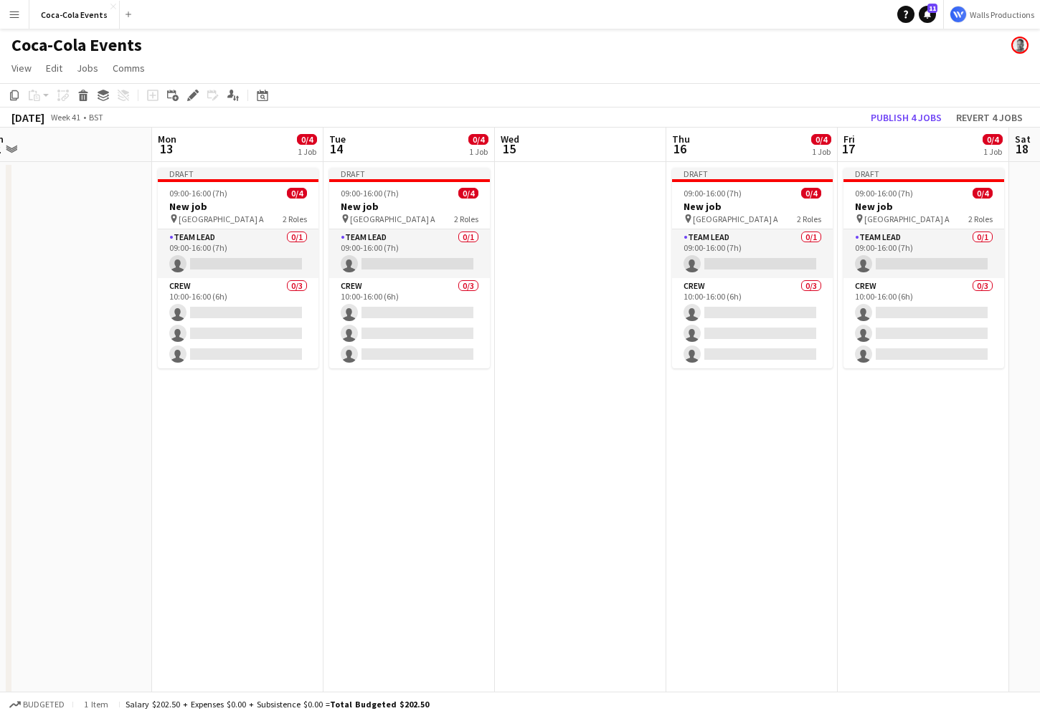
scroll to position [0, 709]
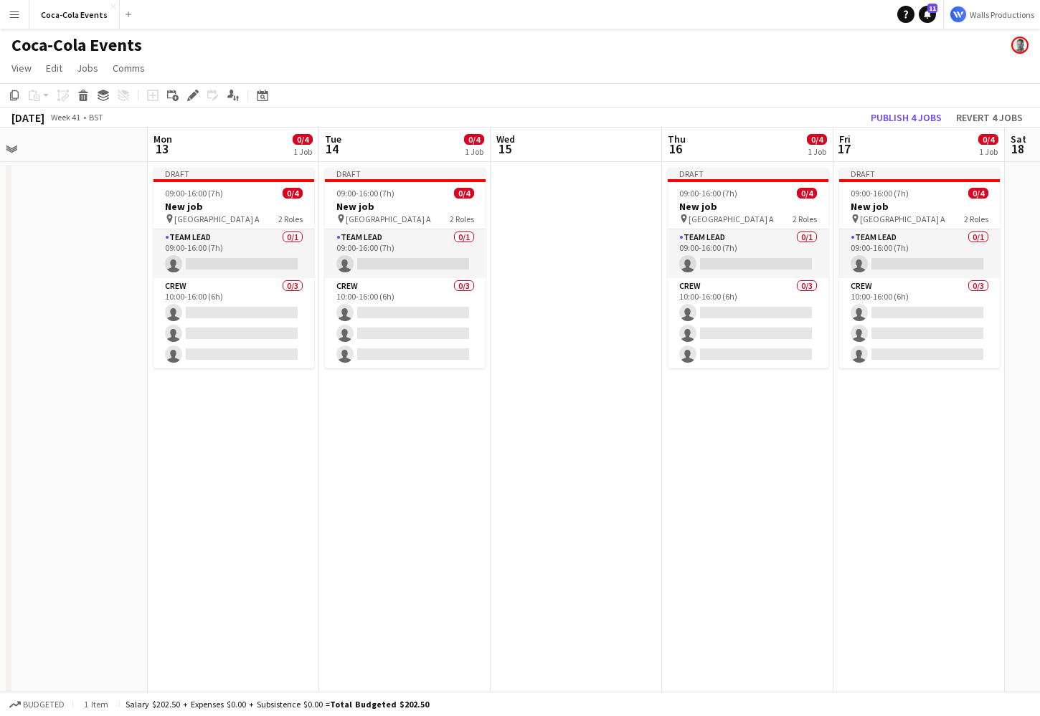
click at [605, 409] on app-date-cell at bounding box center [576, 502] width 171 height 681
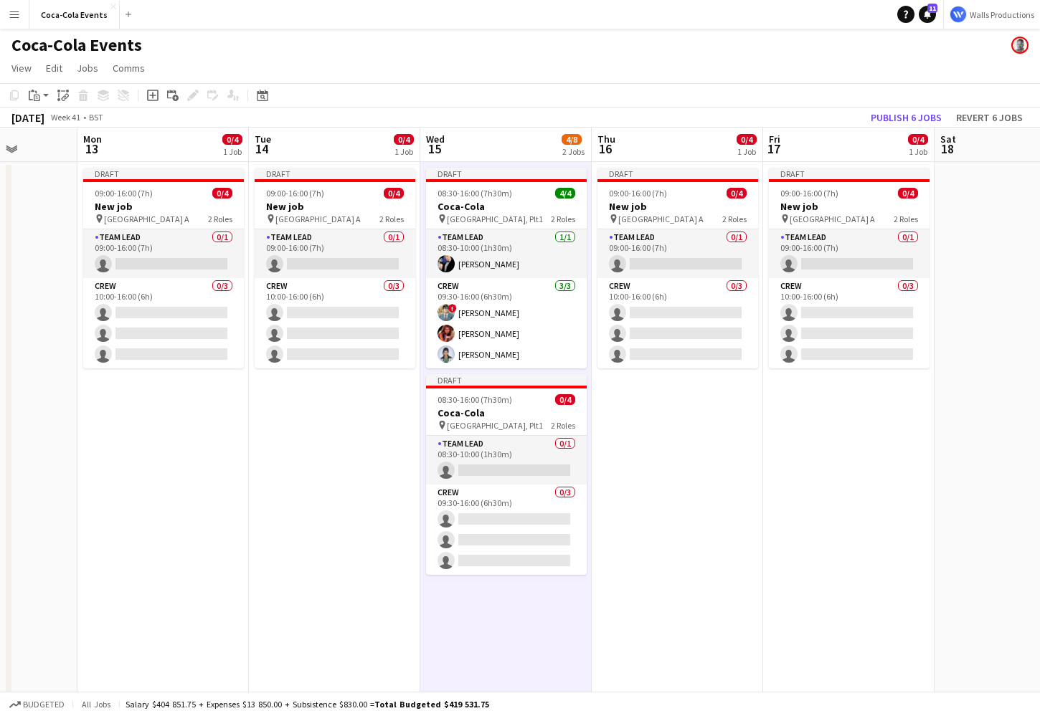
scroll to position [0, 440]
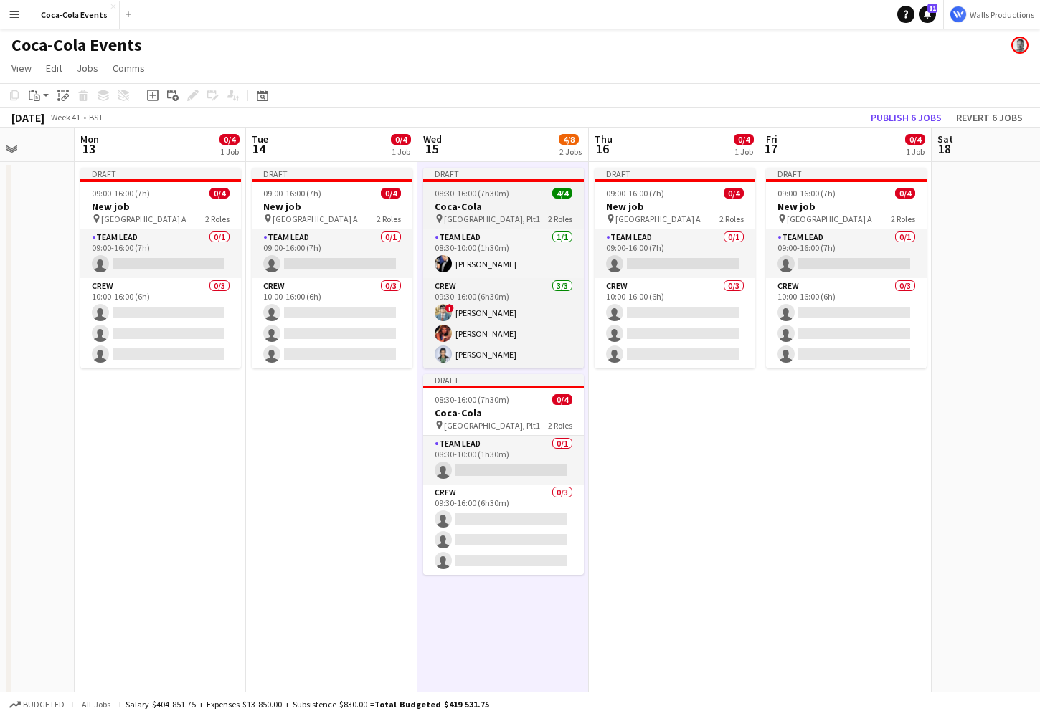
click at [467, 204] on h3 "Coca-Cola" at bounding box center [503, 206] width 161 height 13
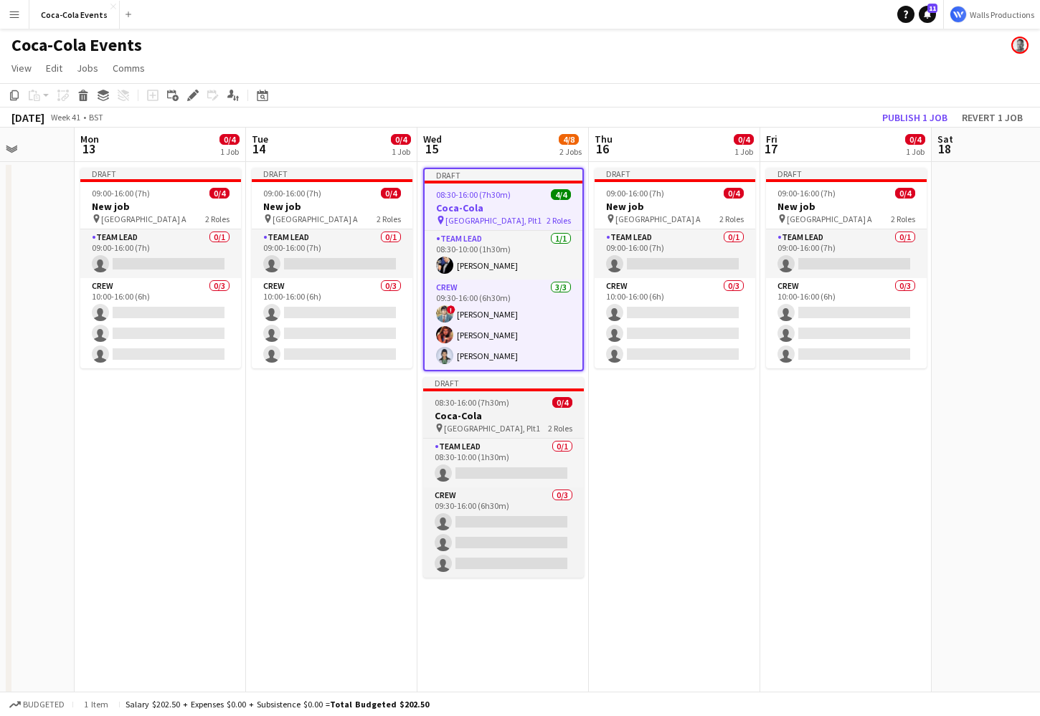
click at [495, 425] on div "pin [STREET_ADDRESS] Roles" at bounding box center [503, 427] width 161 height 11
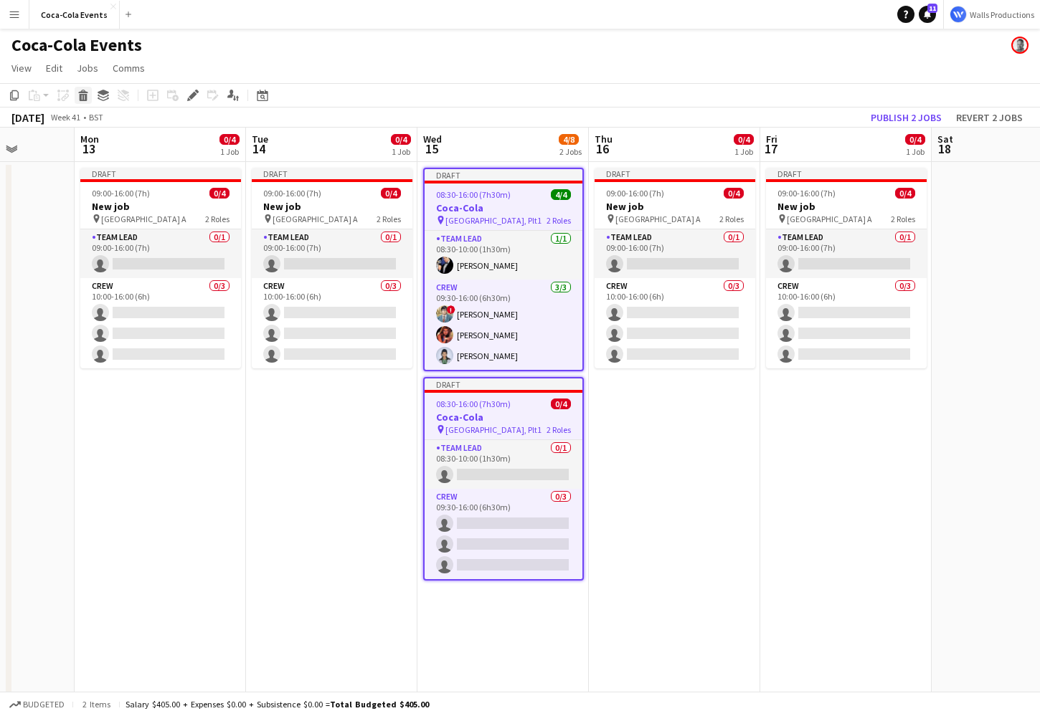
click at [84, 94] on icon at bounding box center [84, 97] width 8 height 7
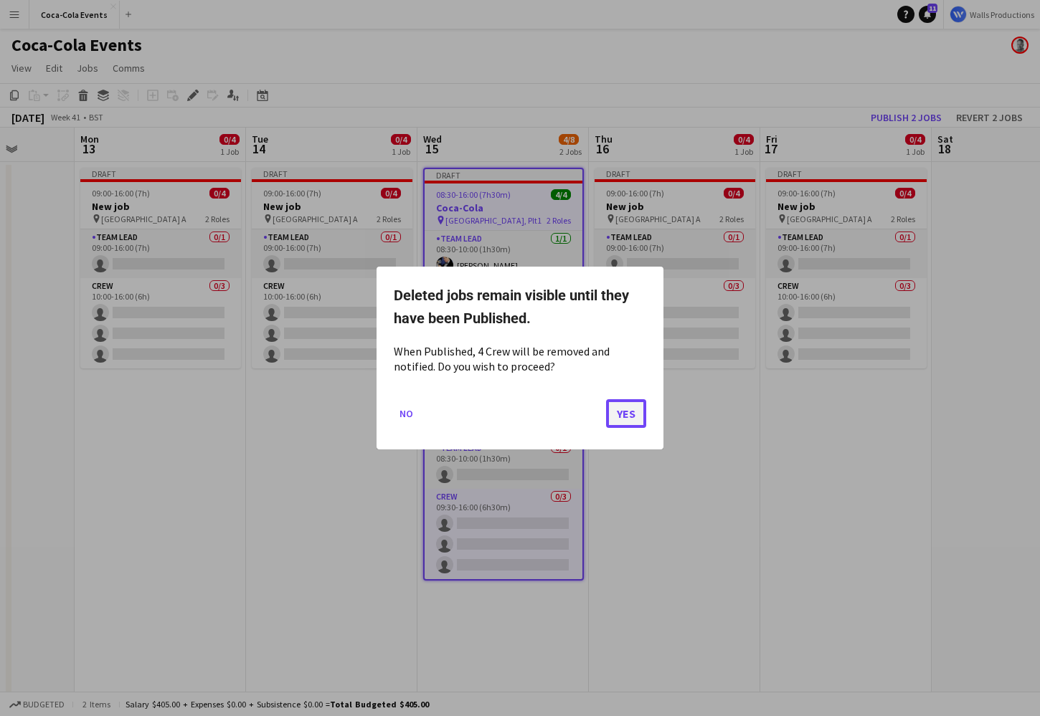
click at [620, 415] on button "Yes" at bounding box center [626, 413] width 40 height 29
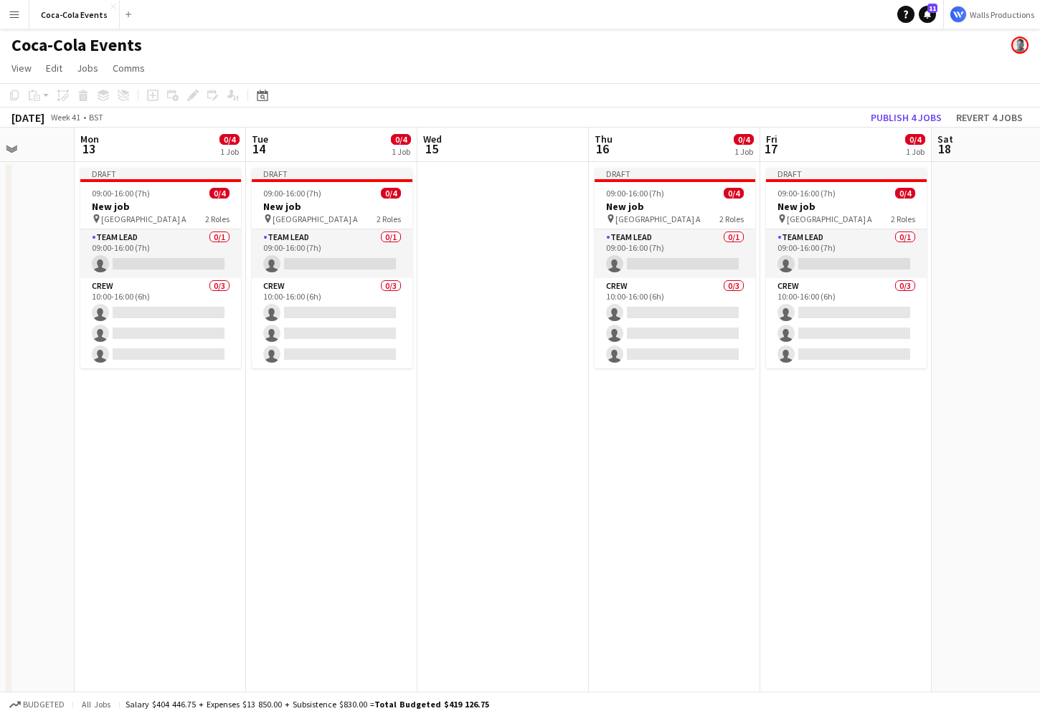
scroll to position [0, 465]
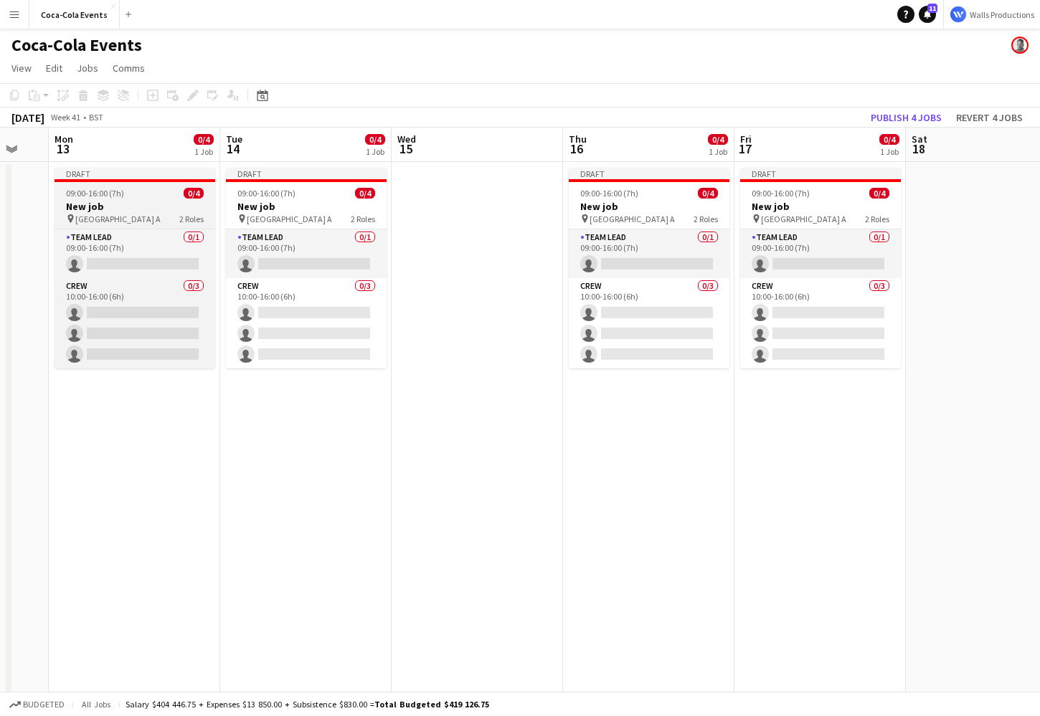
click at [83, 212] on h3 "New job" at bounding box center [135, 206] width 161 height 13
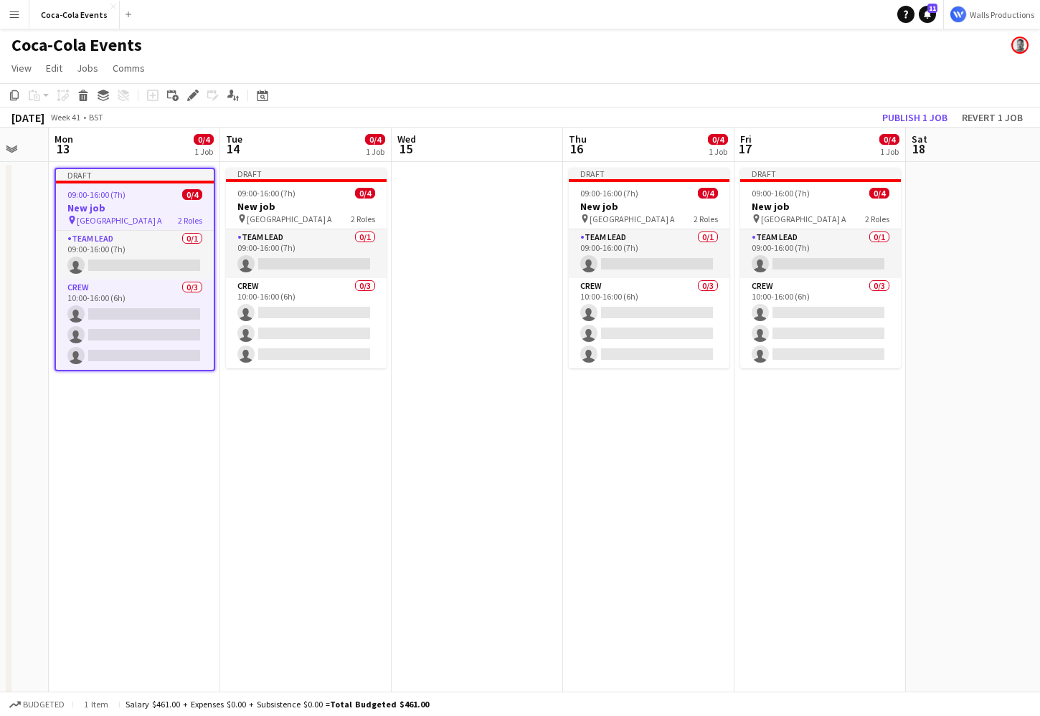
scroll to position [0, 465]
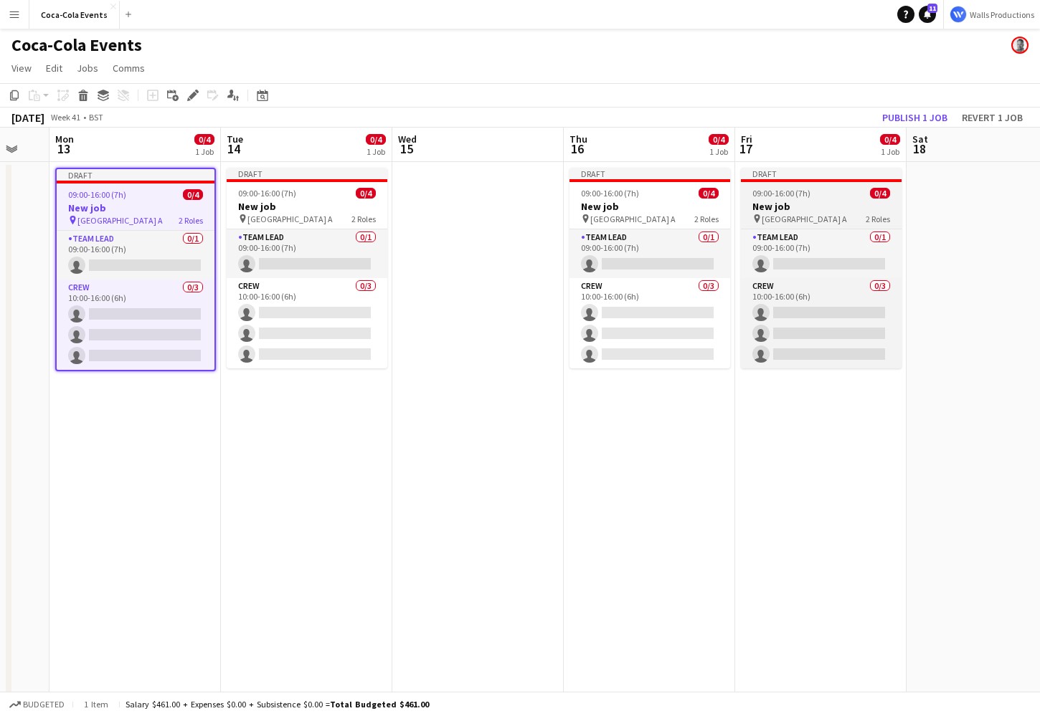
click at [785, 214] on span "[GEOGRAPHIC_DATA] A" at bounding box center [804, 219] width 85 height 11
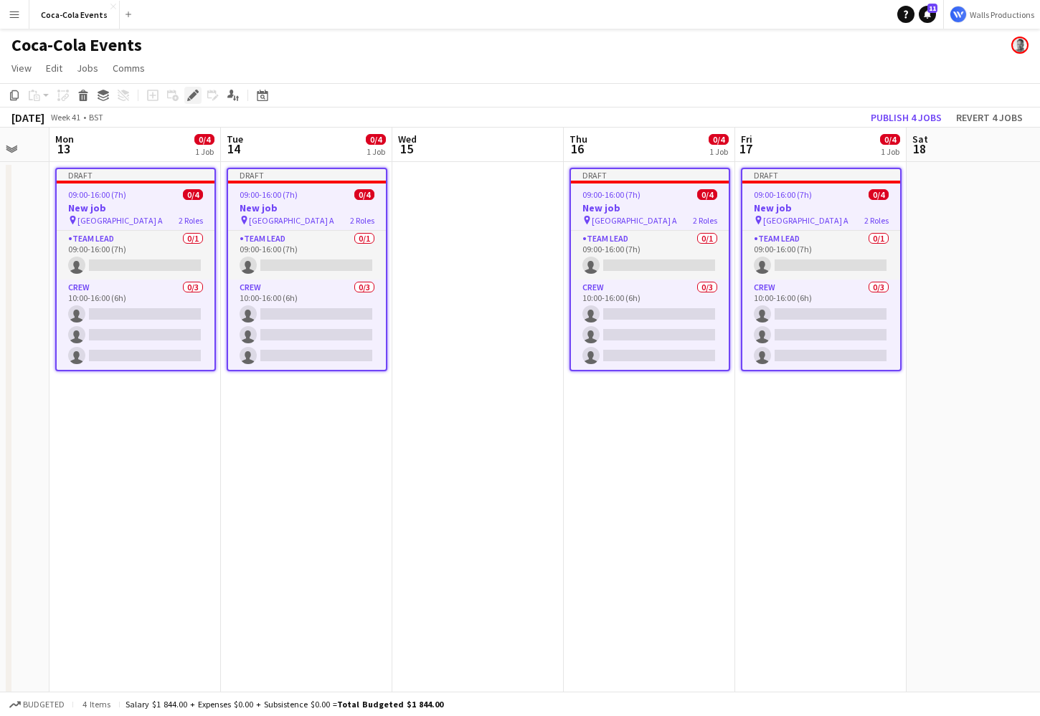
click at [189, 93] on icon "Edit" at bounding box center [192, 95] width 11 height 11
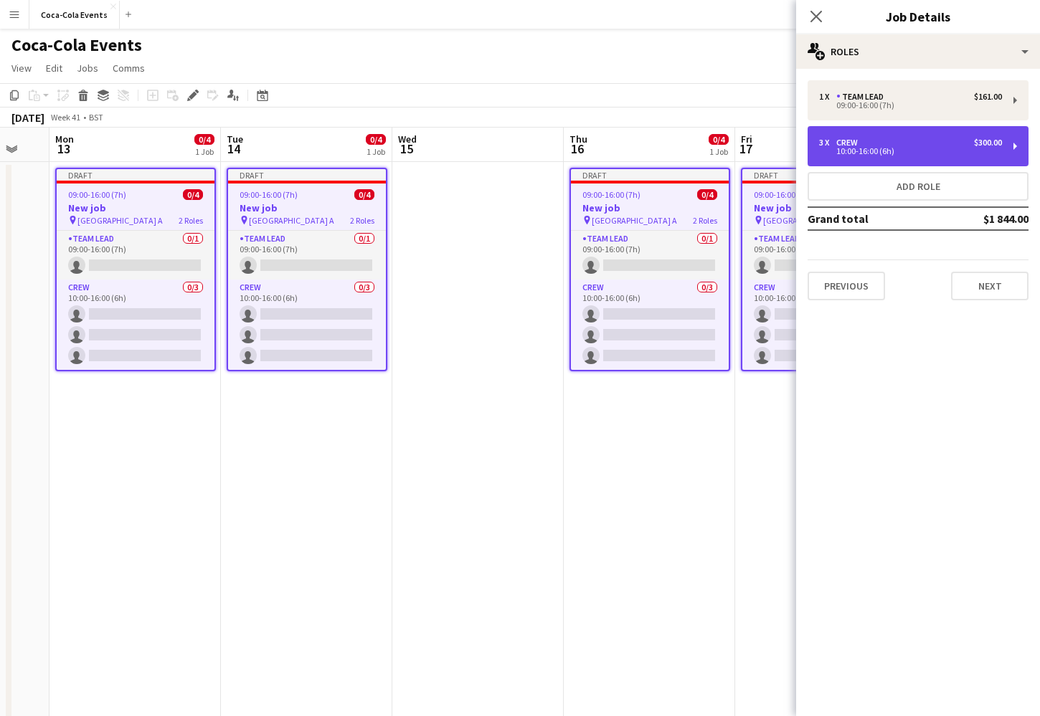
click at [857, 153] on div "10:00-16:00 (6h)" at bounding box center [910, 151] width 183 height 7
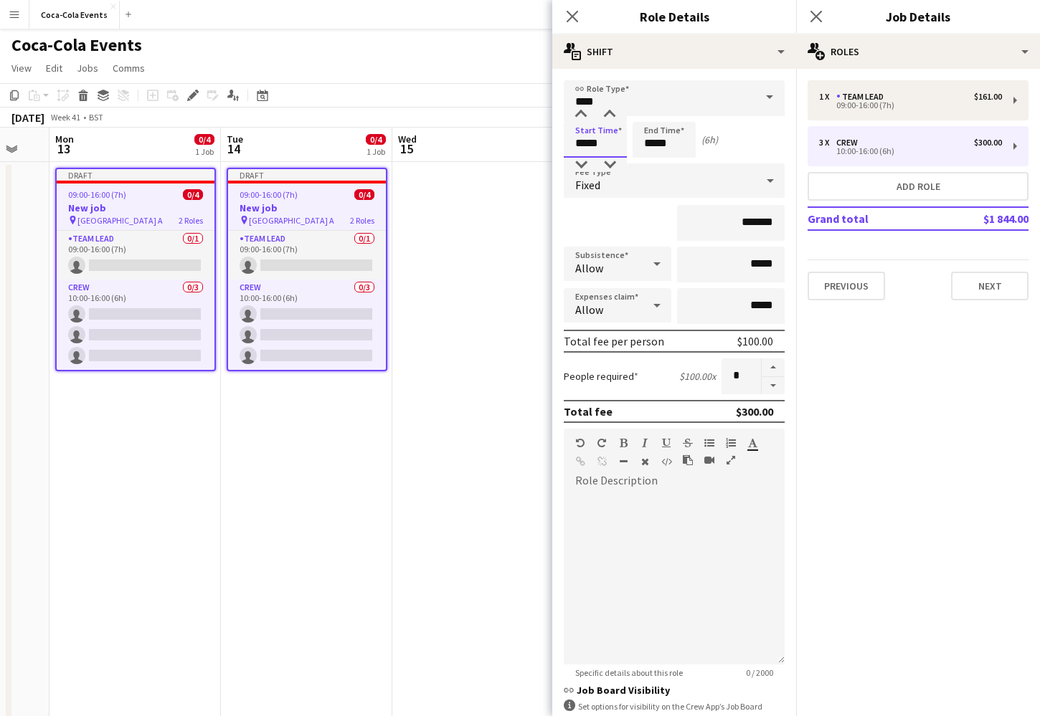
click at [581, 145] on input "*****" at bounding box center [595, 140] width 63 height 36
click at [582, 167] on div at bounding box center [581, 165] width 29 height 14
click at [611, 110] on div at bounding box center [609, 115] width 29 height 14
type input "*****"
click at [611, 110] on div at bounding box center [609, 115] width 29 height 14
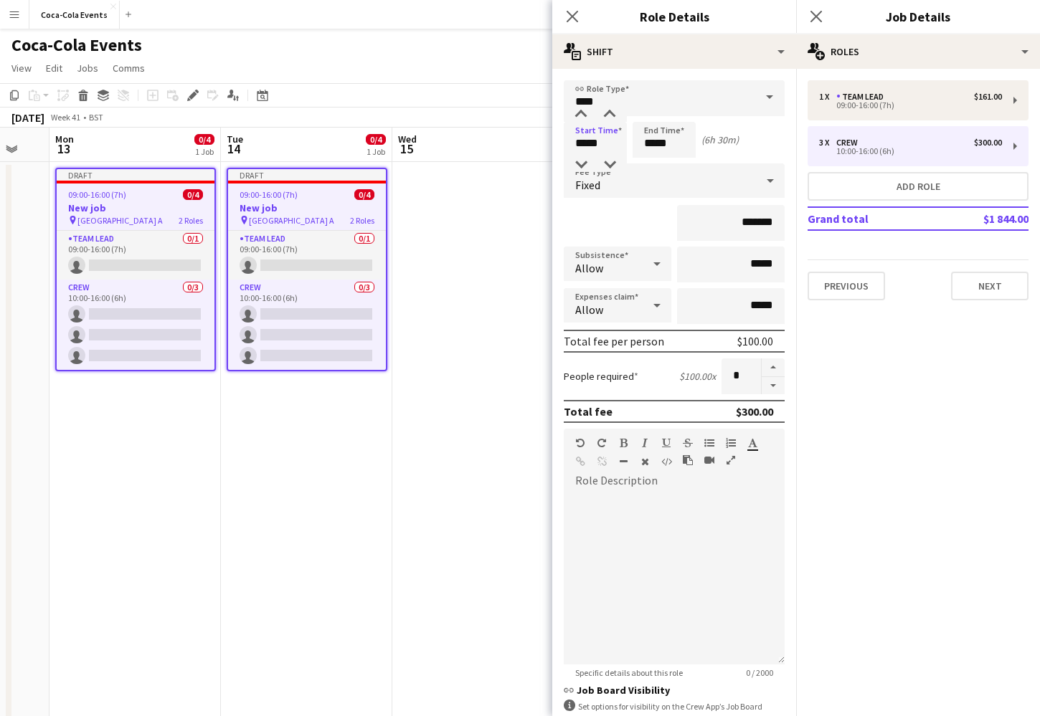
click at [267, 436] on app-date-cell "Draft 09:00-16:00 (7h) 0/4 New job pin Wembley Gate A 2 Roles Team Lead 0/1 09:…" at bounding box center [306, 502] width 171 height 681
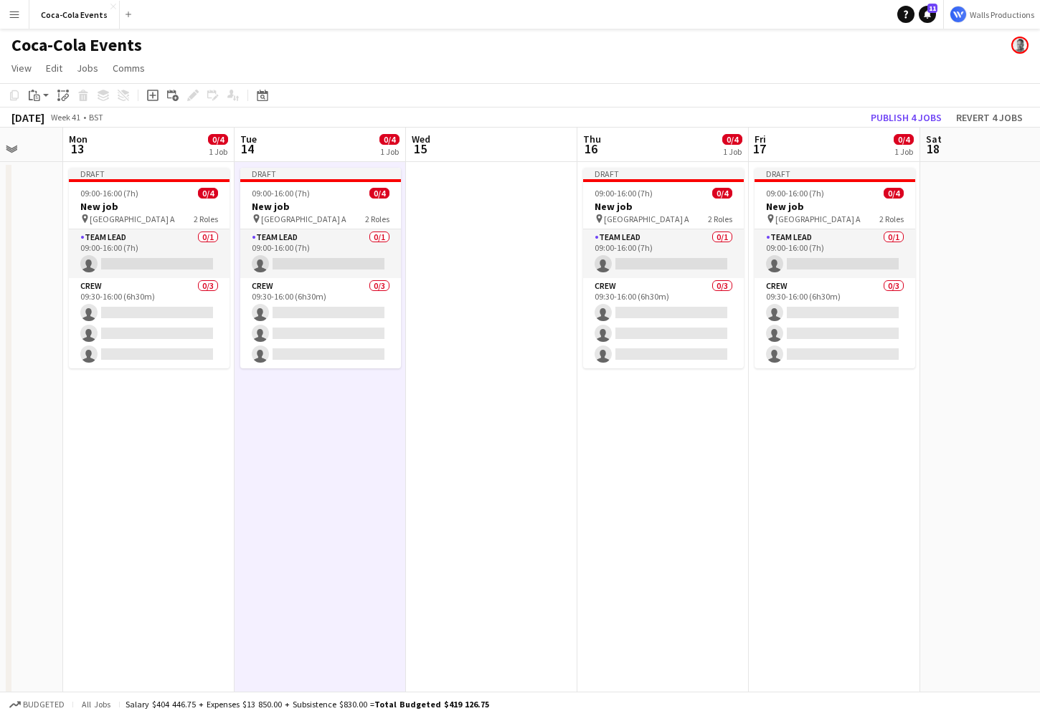
scroll to position [0, 450]
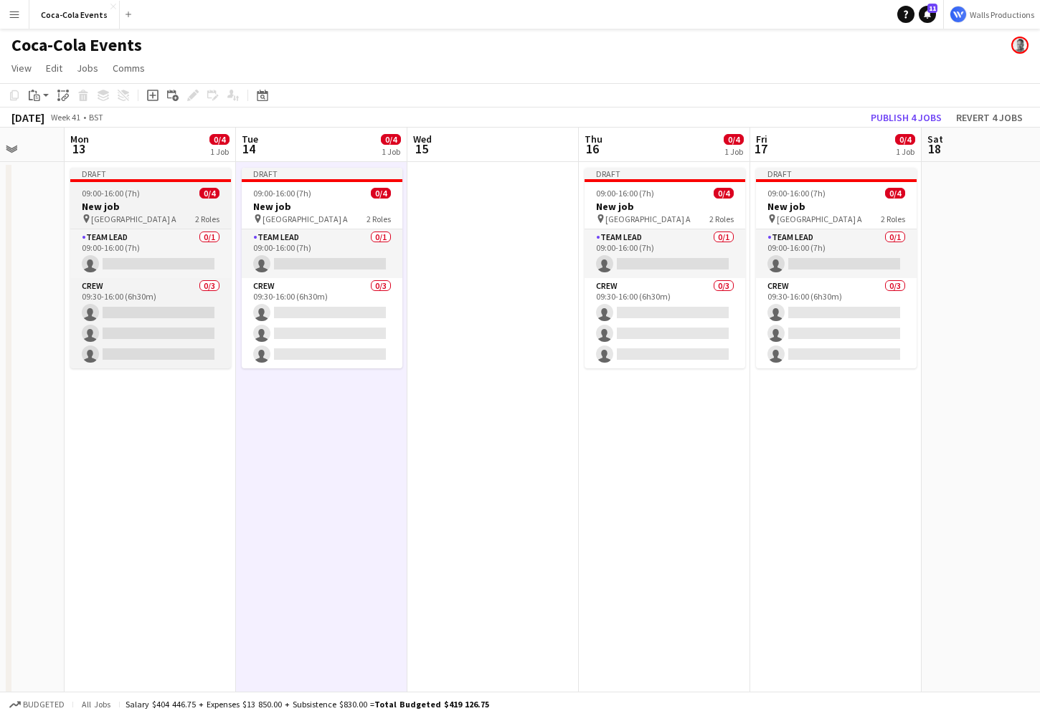
click at [148, 202] on h3 "New job" at bounding box center [150, 206] width 161 height 13
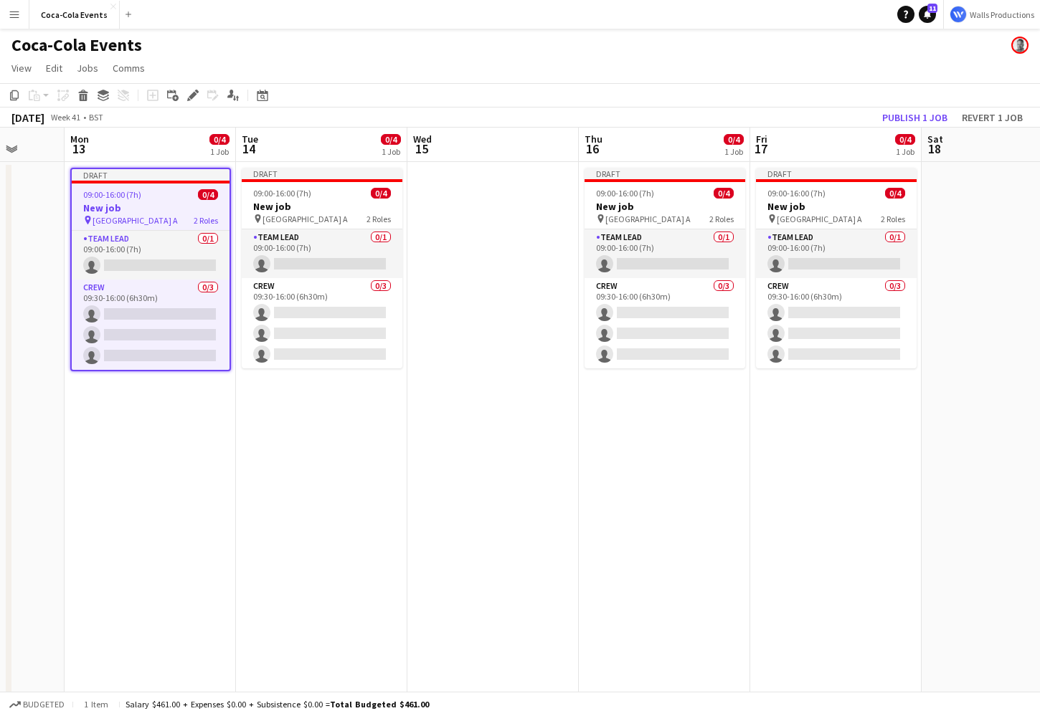
click at [141, 386] on app-date-cell "Draft 09:00-16:00 (7h) 0/4 New job pin Wembley Gate A 2 Roles Team Lead 0/1 09:…" at bounding box center [150, 502] width 171 height 681
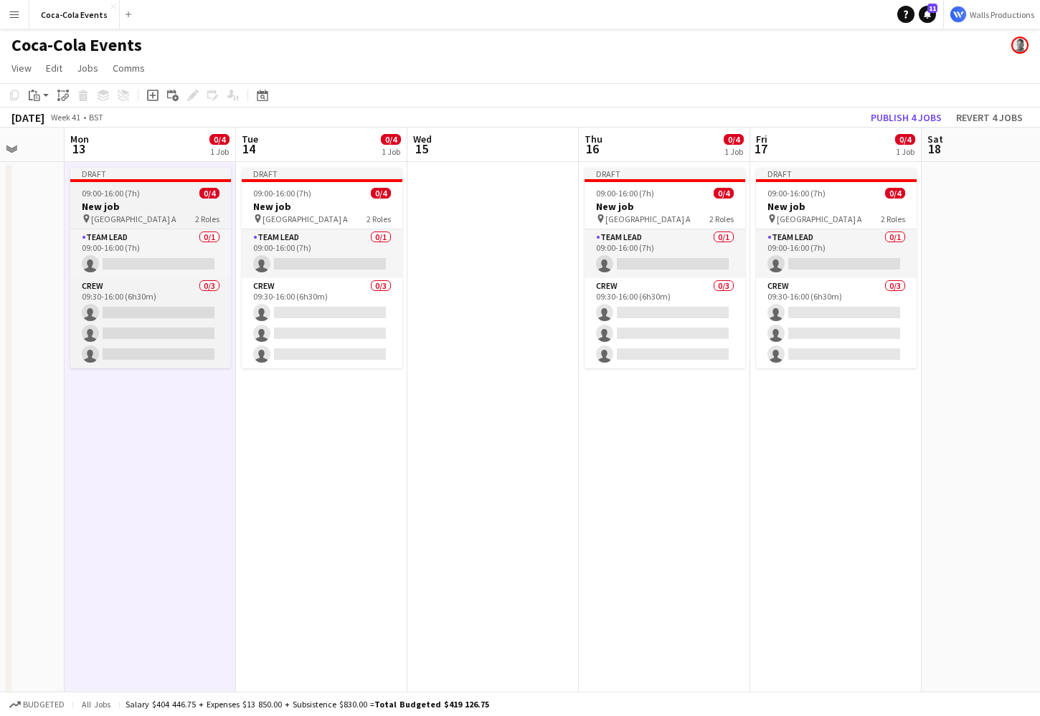
click at [153, 220] on div "pin [GEOGRAPHIC_DATA] A 2 Roles" at bounding box center [150, 218] width 161 height 11
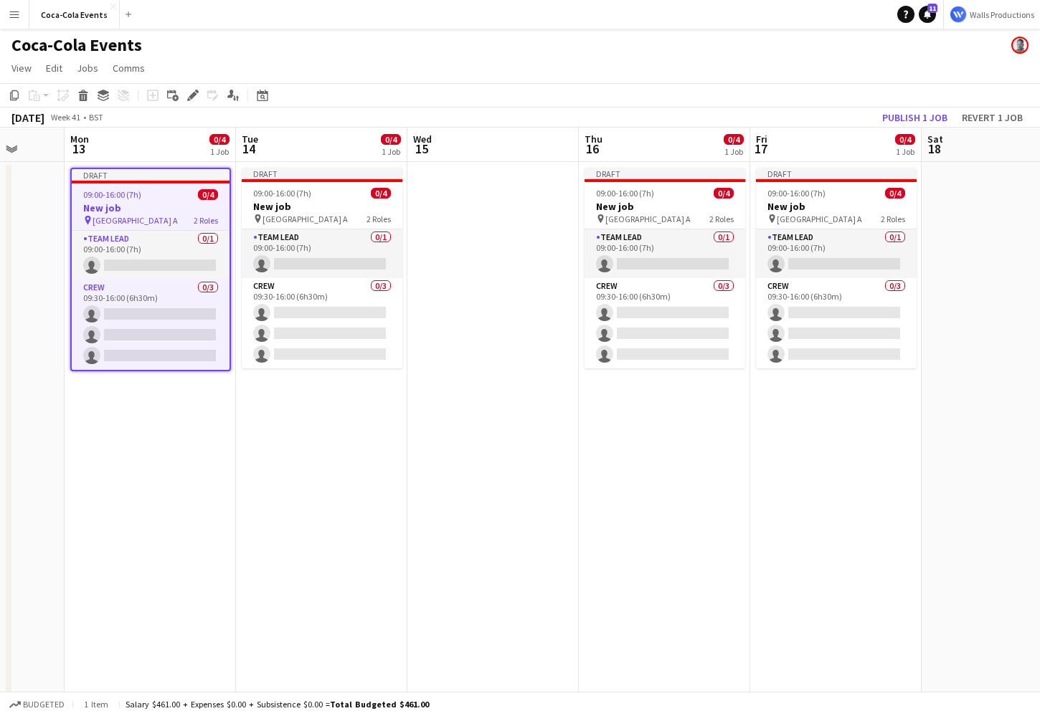
click at [137, 451] on app-date-cell "Draft 09:00-16:00 (7h) 0/4 New job pin Wembley Gate A 2 Roles Team Lead 0/1 09:…" at bounding box center [150, 502] width 171 height 681
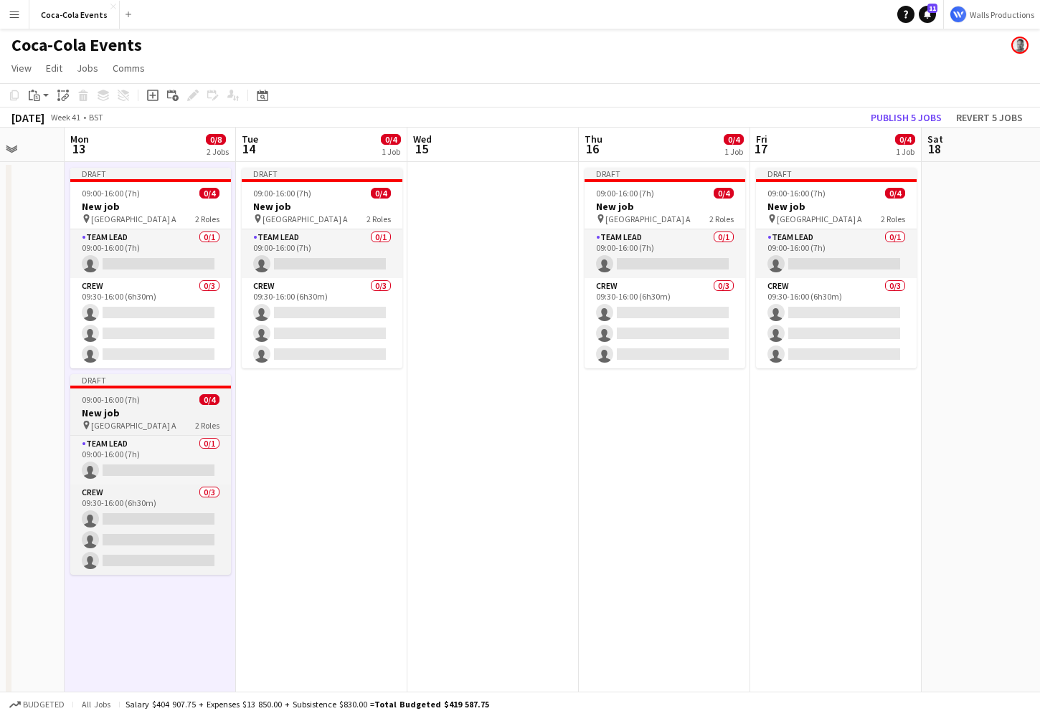
click at [123, 404] on span "09:00-16:00 (7h)" at bounding box center [111, 399] width 58 height 11
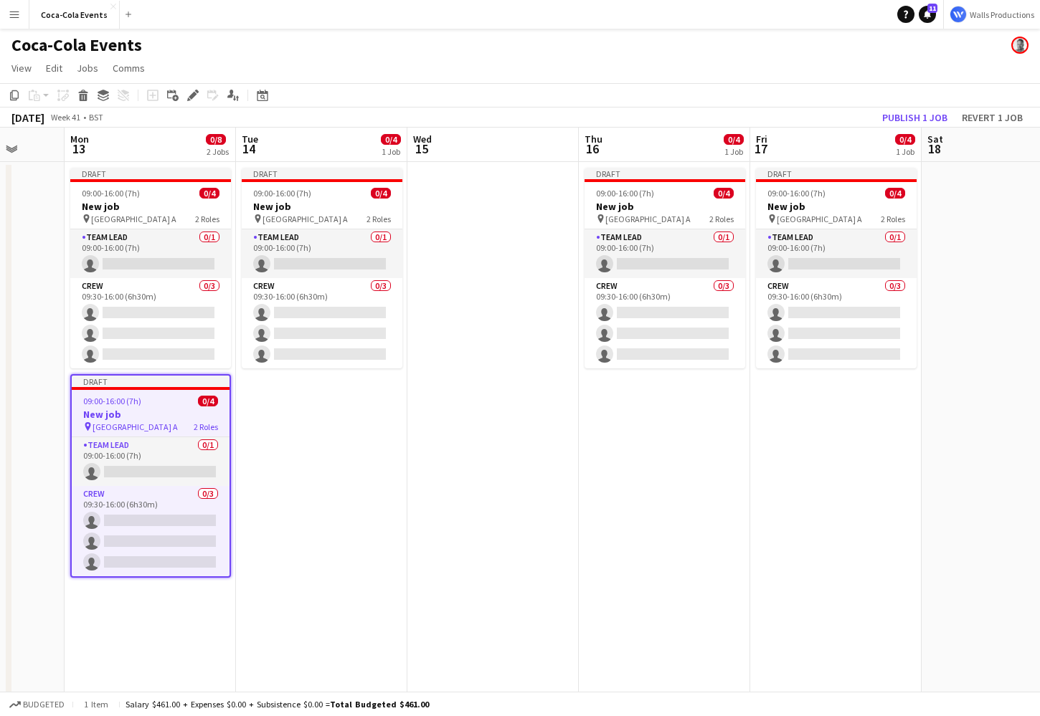
click at [342, 472] on app-date-cell "Draft 09:00-16:00 (7h) 0/4 New job pin Wembley Gate A 2 Roles Team Lead 0/1 09:…" at bounding box center [321, 502] width 171 height 681
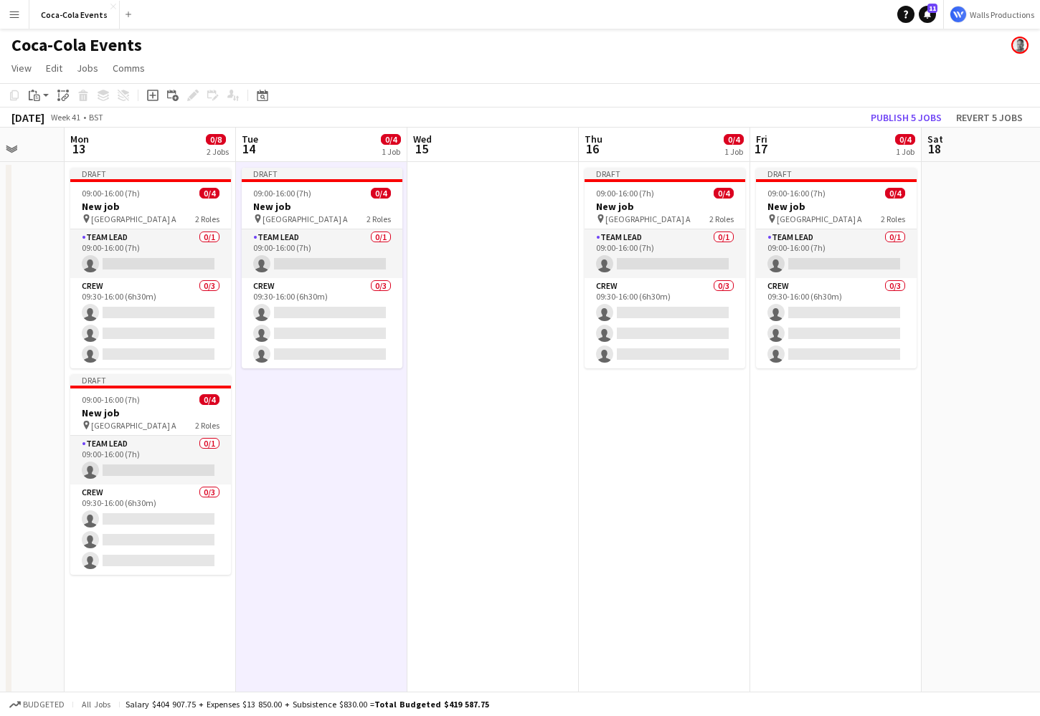
click at [663, 489] on app-date-cell "Draft 09:00-16:00 (7h) 0/4 New job pin Wembley Gate A 2 Roles Team Lead 0/1 09:…" at bounding box center [664, 502] width 171 height 681
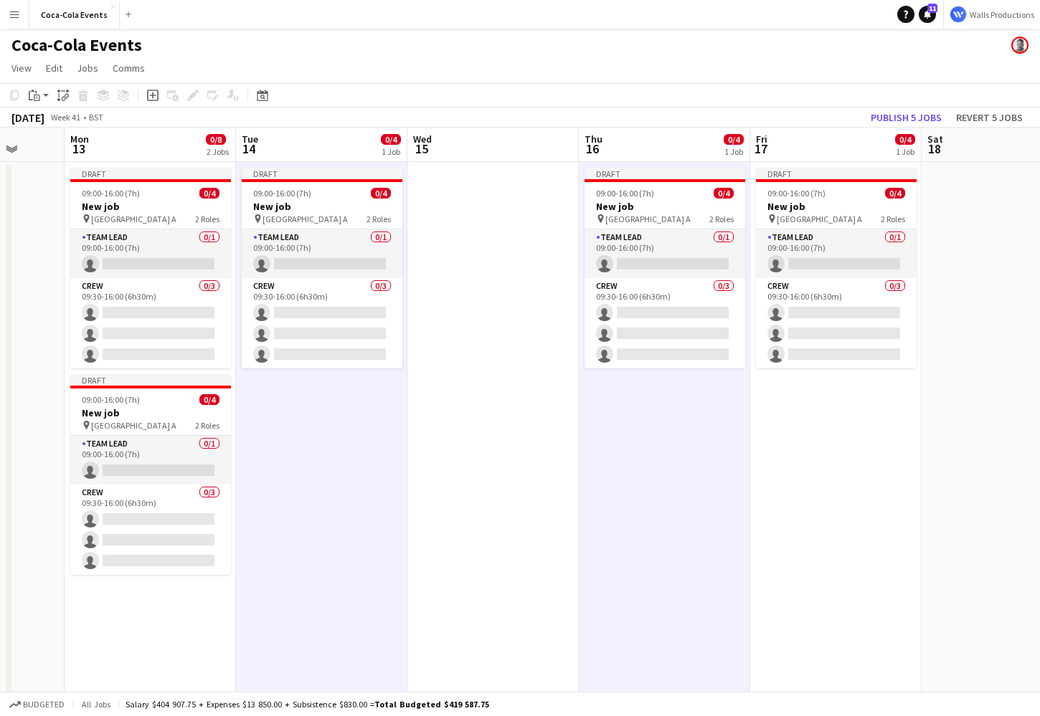
click at [808, 491] on app-date-cell "Draft 09:00-16:00 (7h) 0/4 New job pin Wembley Gate A 2 Roles Team Lead 0/1 09:…" at bounding box center [835, 502] width 171 height 681
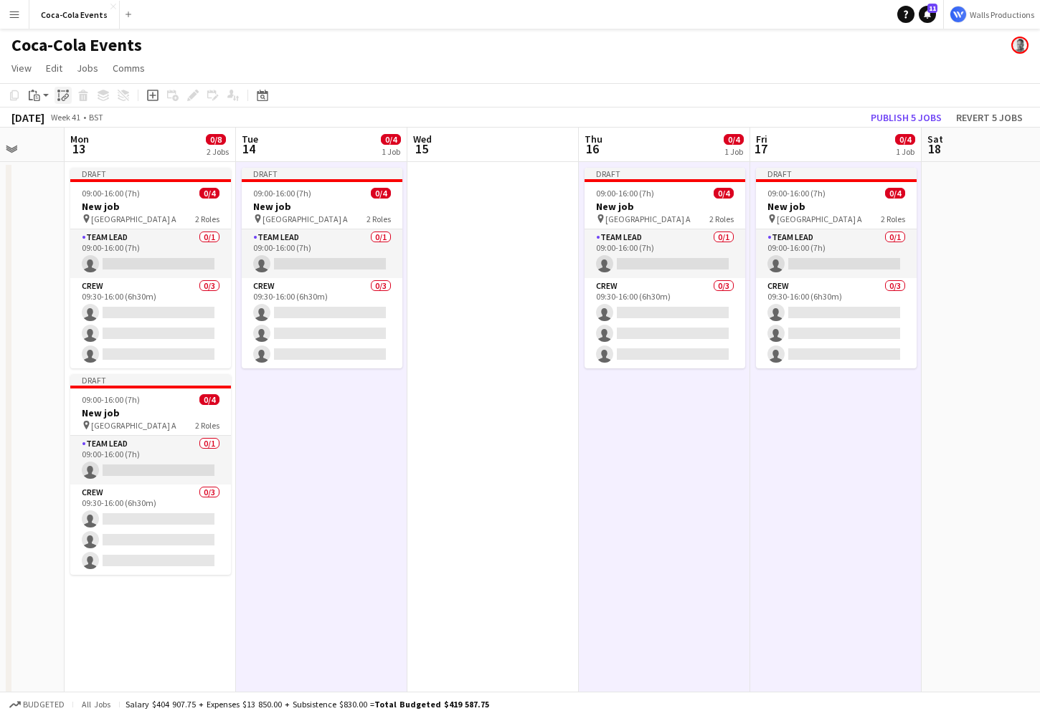
click at [61, 93] on icon "Paste linked Job" at bounding box center [62, 95] width 11 height 11
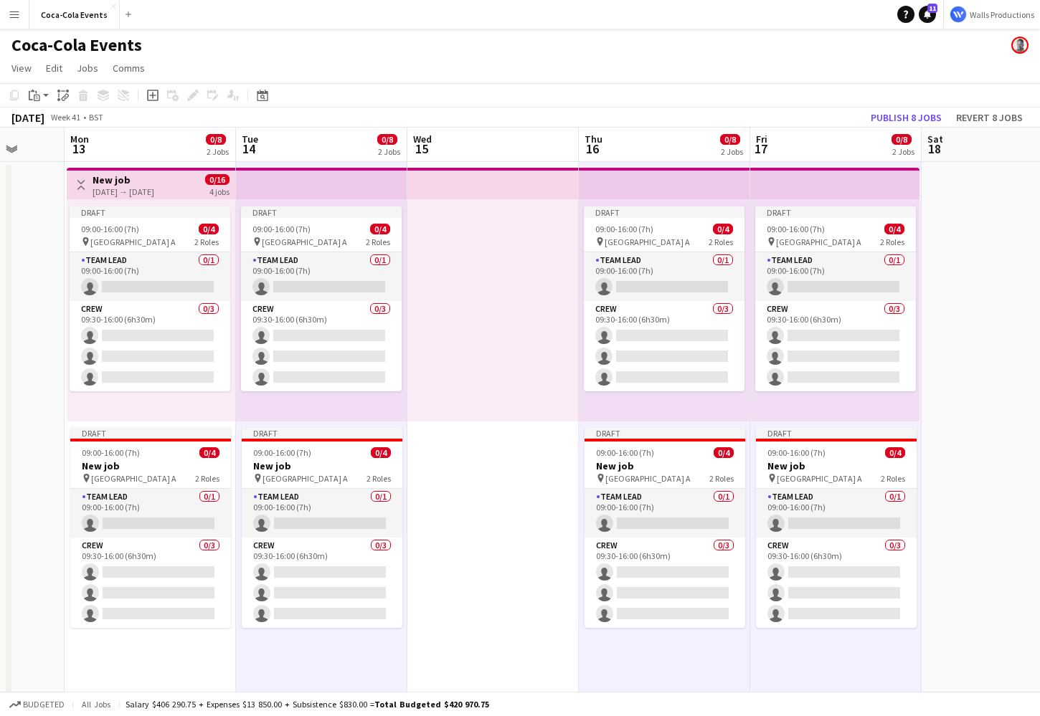
click at [105, 186] on div "[DATE] → [DATE]" at bounding box center [124, 191] width 62 height 11
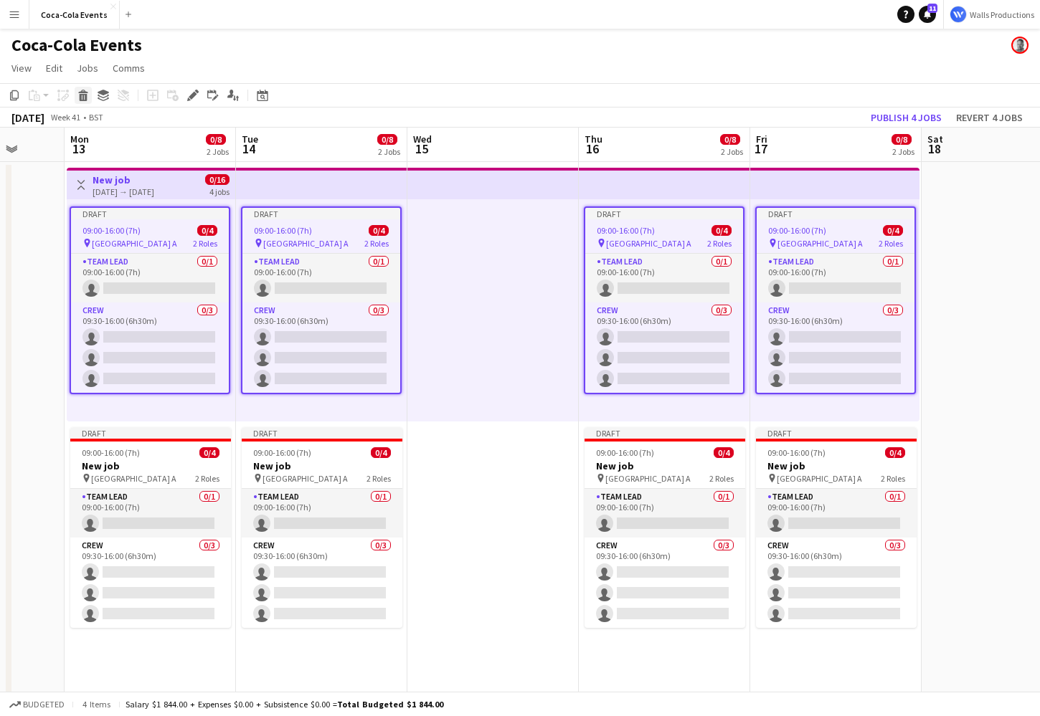
click at [85, 95] on icon "Delete" at bounding box center [82, 95] width 11 height 11
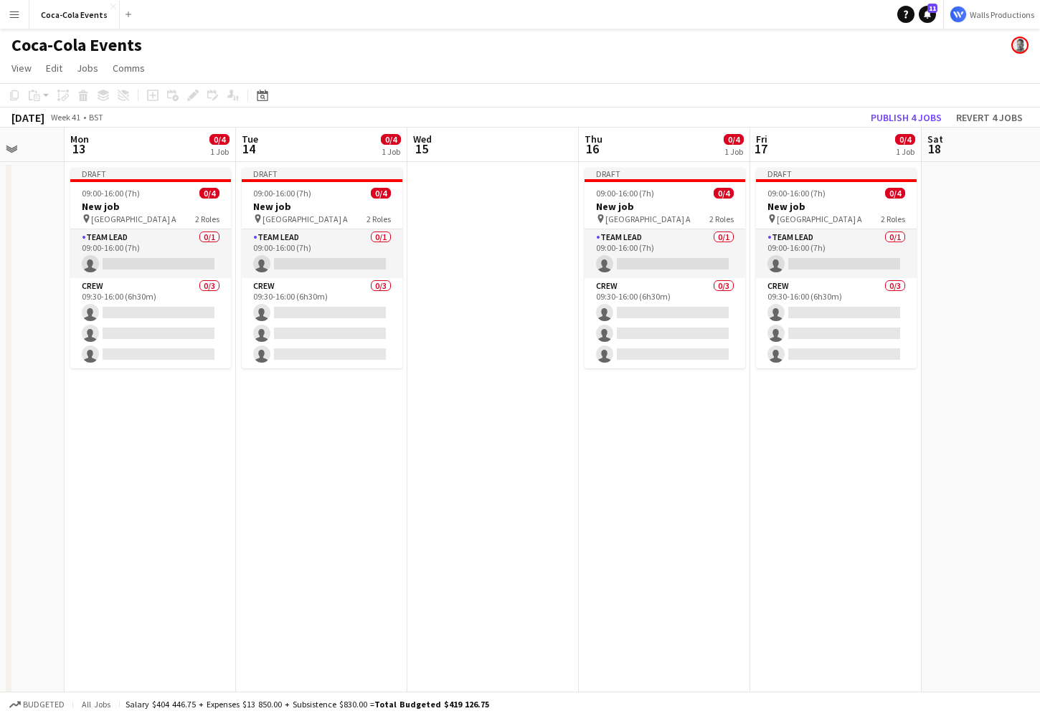
click at [126, 448] on app-date-cell "Draft 09:00-16:00 (7h) 0/4 New job pin Wembley Gate A 2 Roles Team Lead 0/1 09:…" at bounding box center [150, 502] width 171 height 681
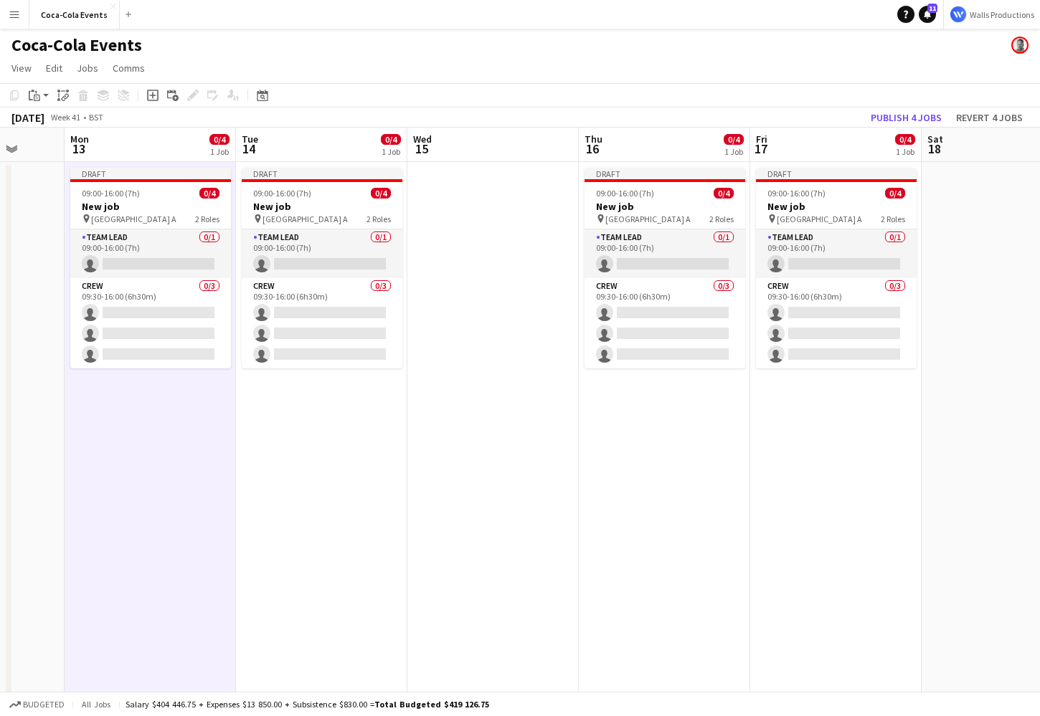
click at [126, 448] on app-date-cell "Draft 09:00-16:00 (7h) 0/4 New job pin Wembley Gate A 2 Roles Team Lead 0/1 09:…" at bounding box center [150, 502] width 171 height 681
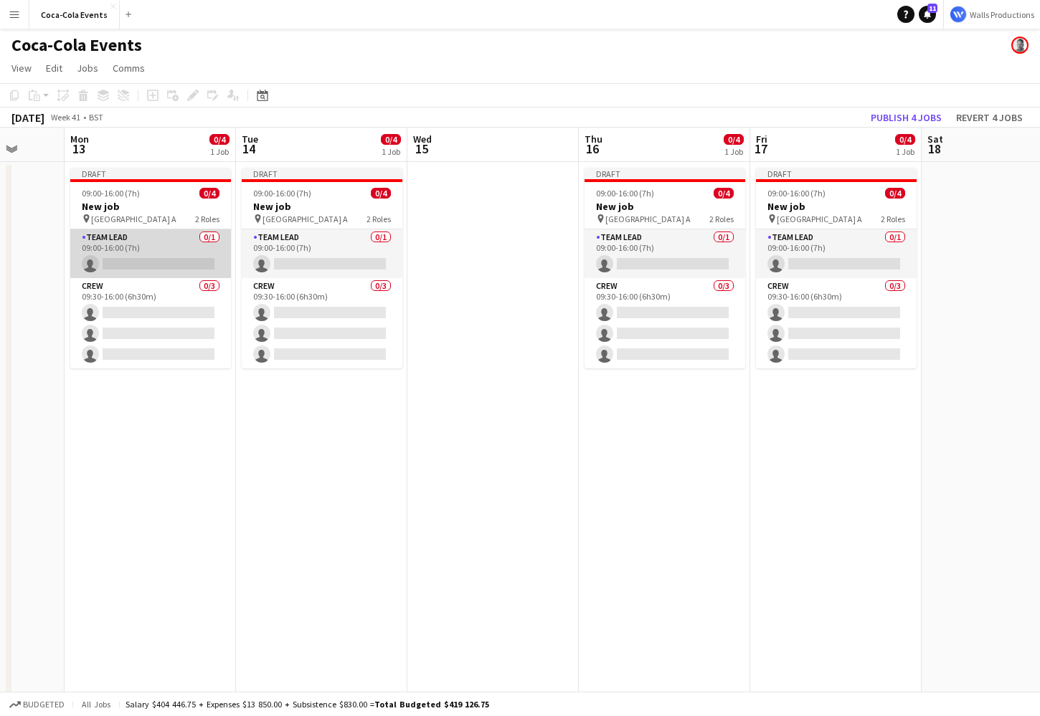
click at [128, 253] on app-card-role "Team Lead 0/1 09:00-16:00 (7h) single-neutral-actions" at bounding box center [150, 253] width 161 height 49
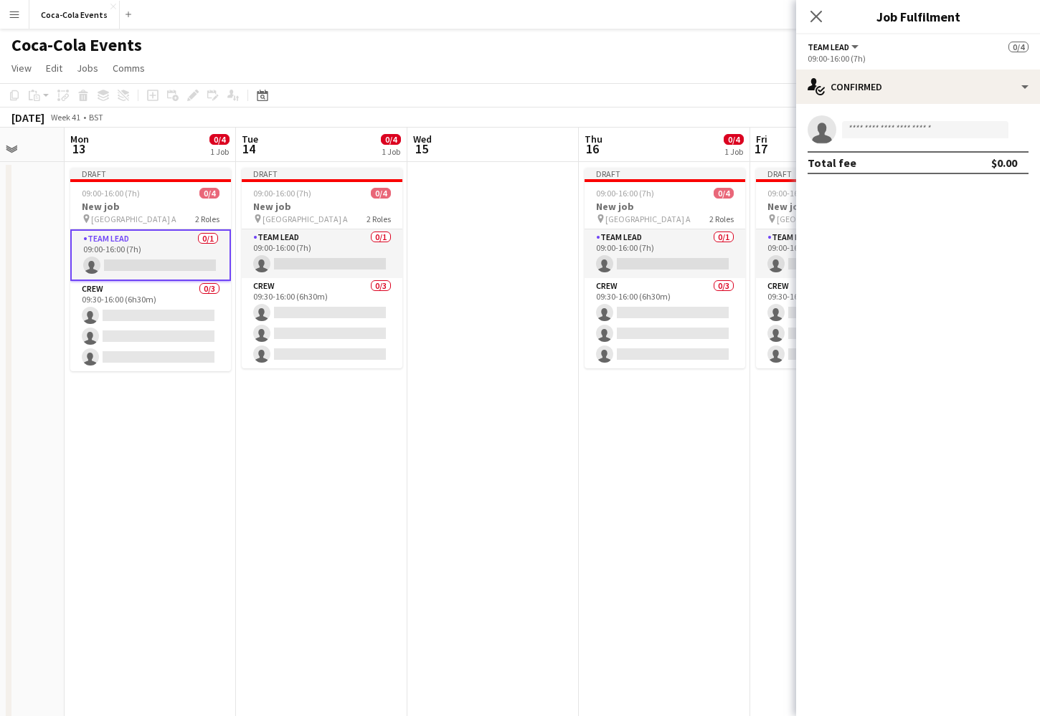
drag, startPoint x: 966, startPoint y: 20, endPoint x: 873, endPoint y: 15, distance: 93.4
click at [873, 15] on h3 "Job Fulfilment" at bounding box center [918, 16] width 244 height 19
click at [892, 86] on div "single-neutral-actions-check-2 Confirmed" at bounding box center [918, 87] width 244 height 34
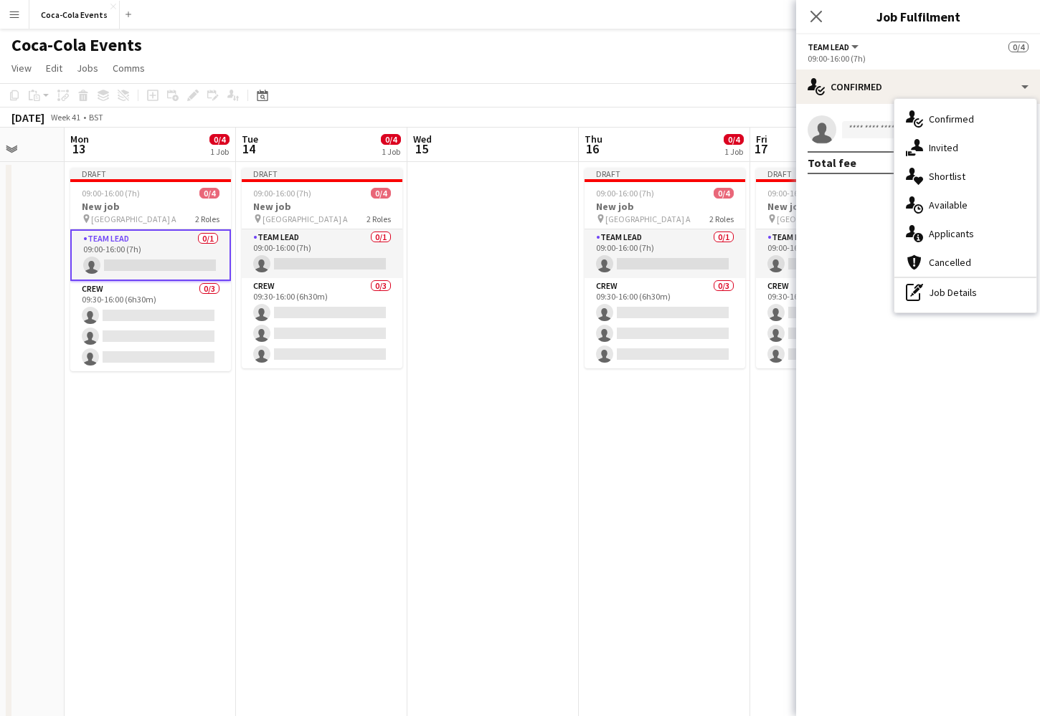
click at [944, 149] on span "Invited" at bounding box center [943, 147] width 29 height 13
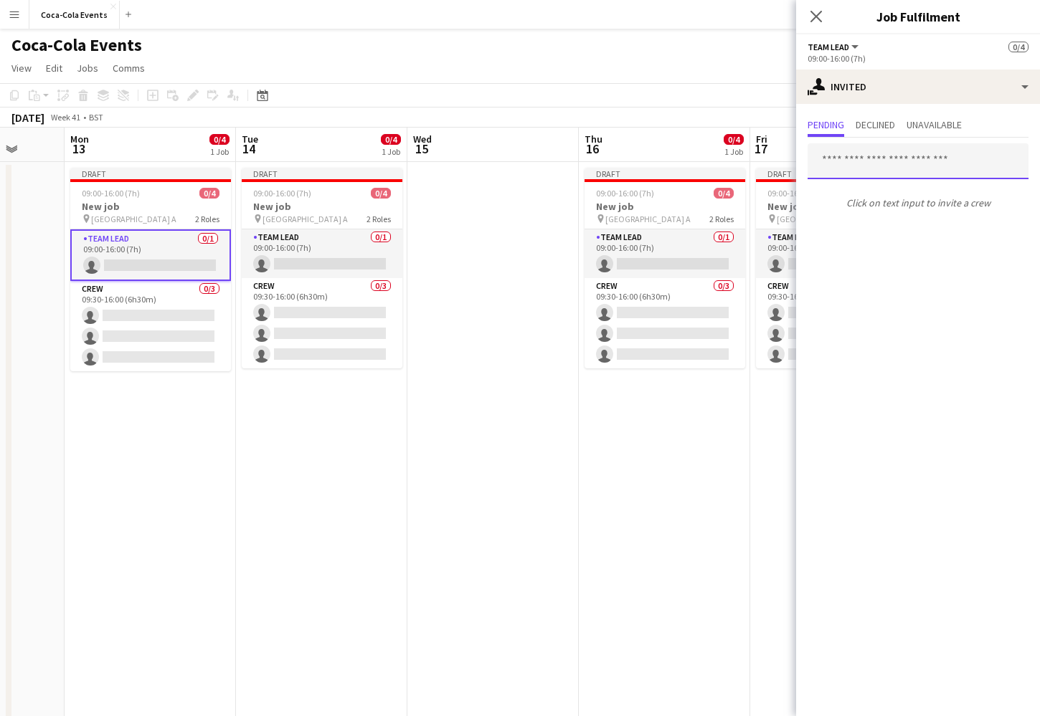
click at [894, 164] on input "text" at bounding box center [918, 161] width 221 height 36
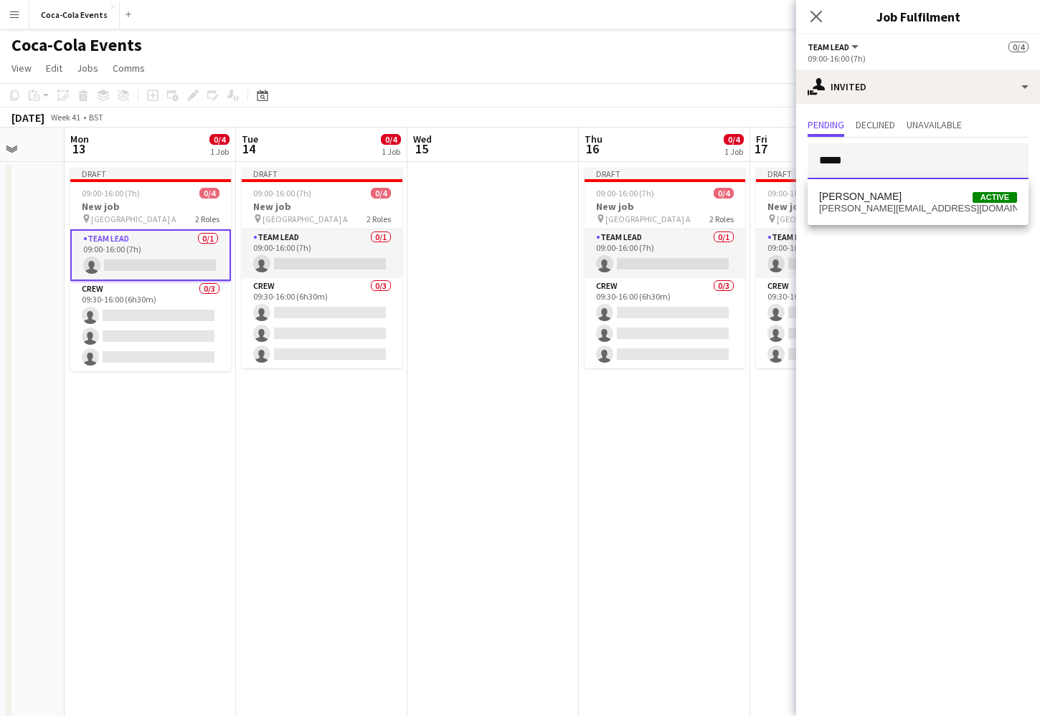
click at [808, 143] on div at bounding box center [808, 143] width 0 height 0
type input "*****"
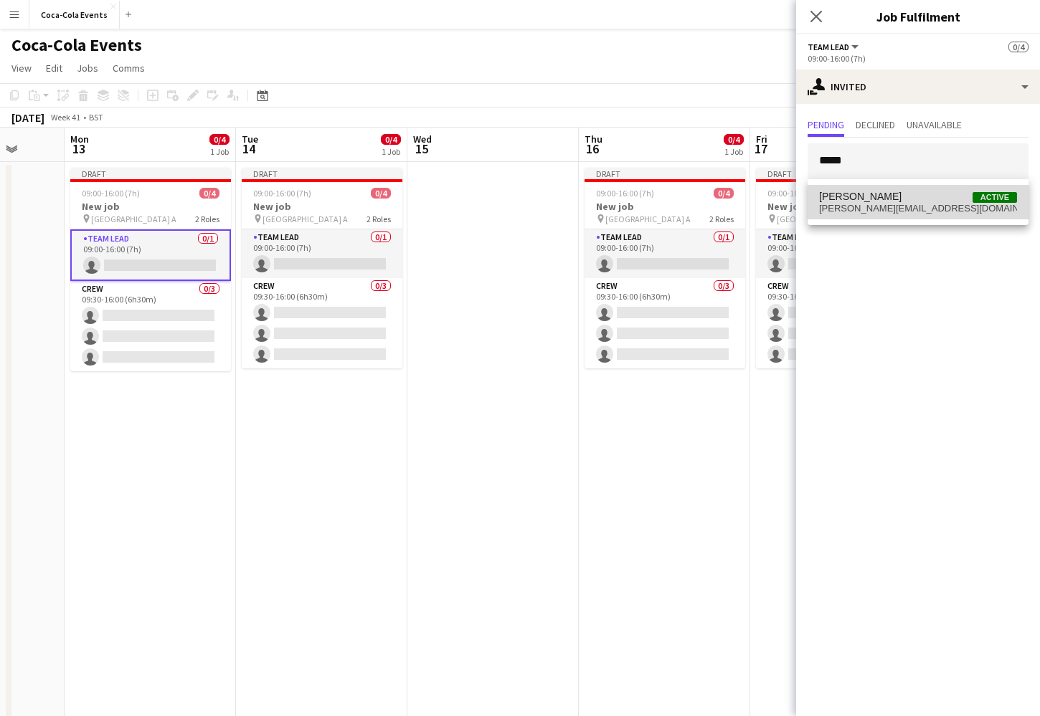
click at [858, 202] on span "[PERSON_NAME]" at bounding box center [860, 197] width 82 height 12
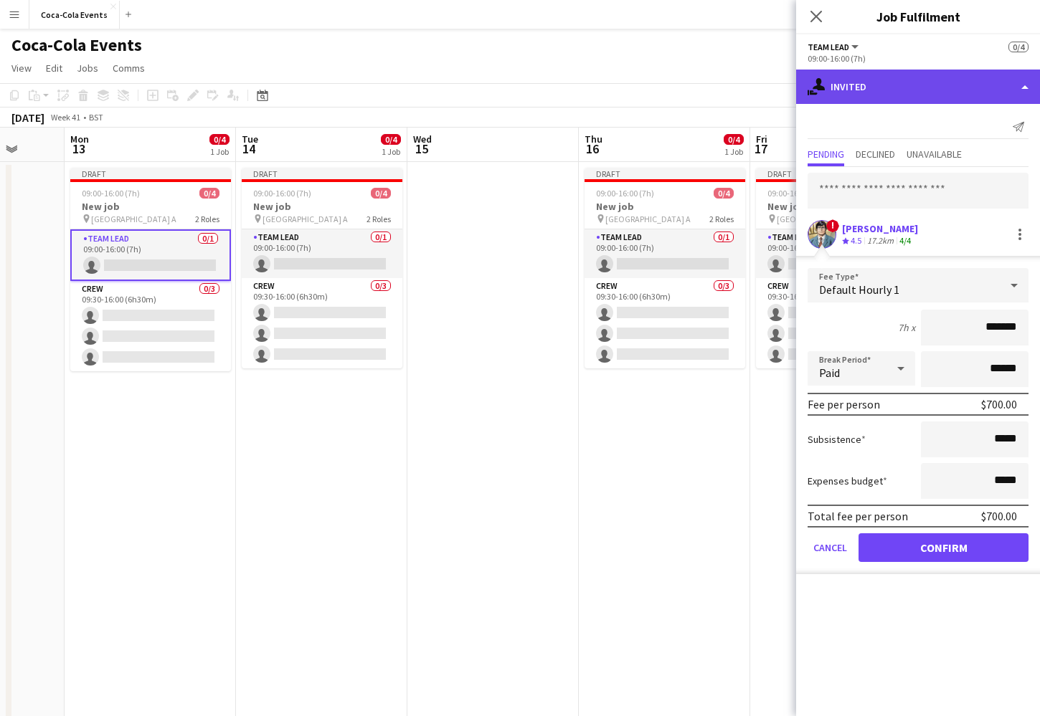
click at [888, 86] on div "single-neutral-actions-share-1 Invited" at bounding box center [918, 87] width 244 height 34
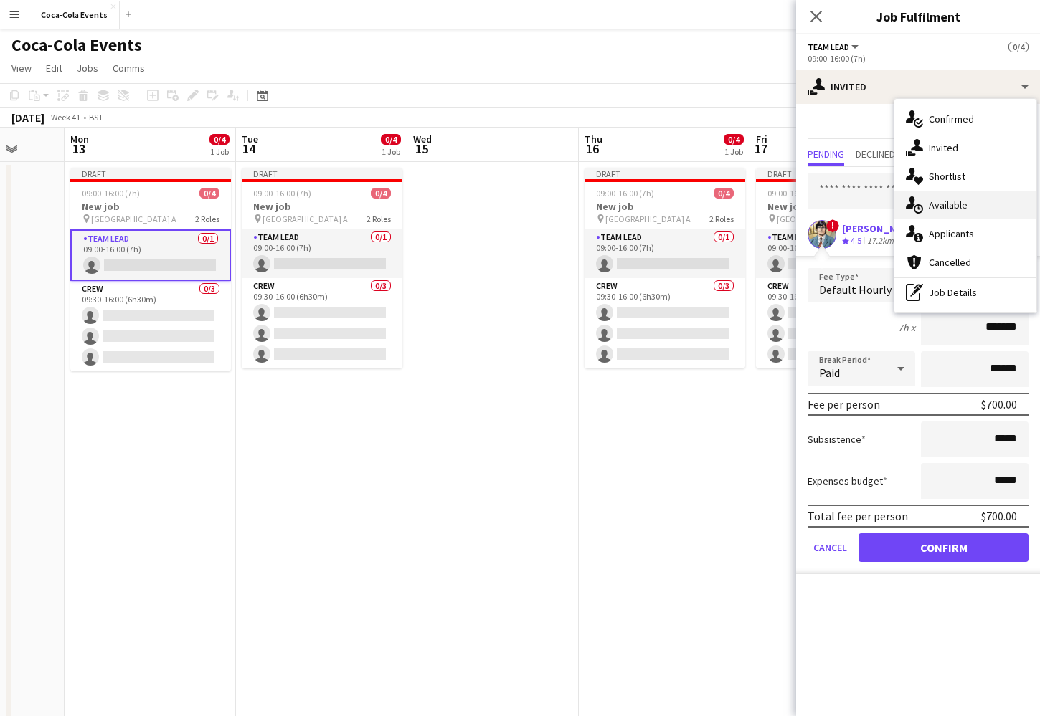
click at [937, 210] on span "Available" at bounding box center [948, 205] width 39 height 13
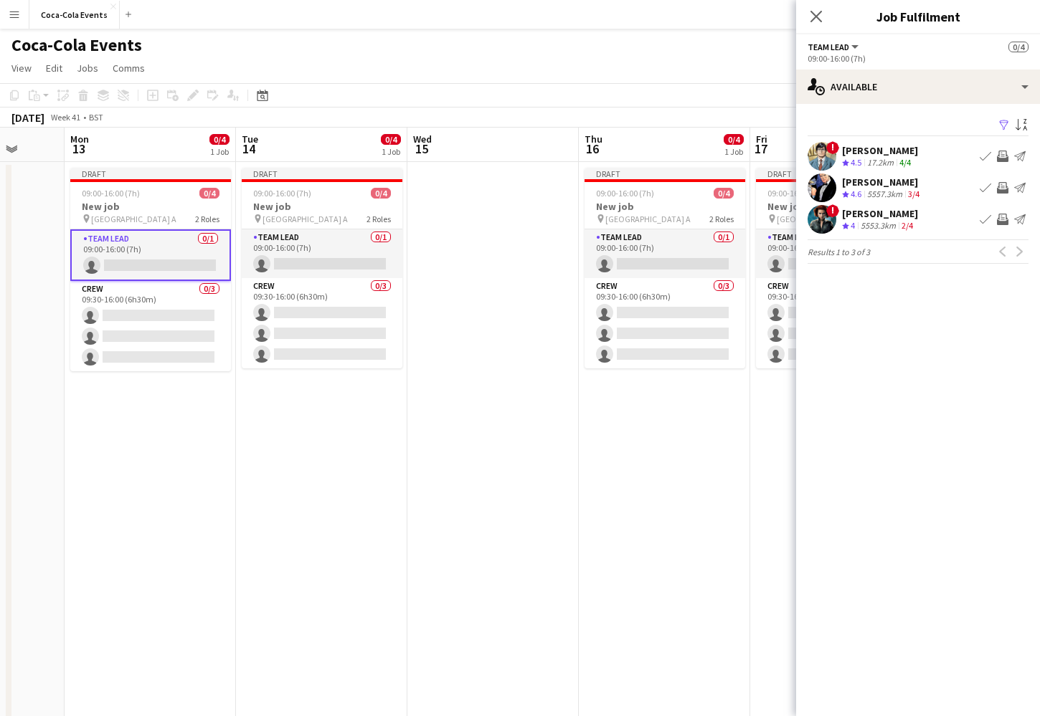
click at [1004, 123] on app-icon "Filter" at bounding box center [1003, 126] width 11 height 14
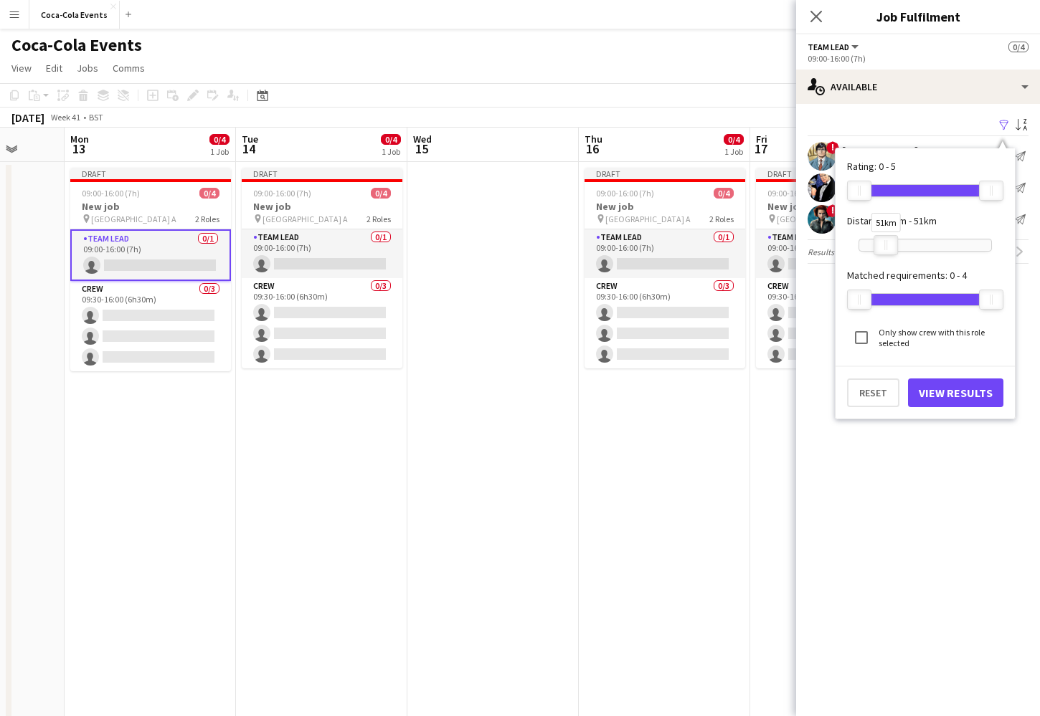
drag, startPoint x: 983, startPoint y: 240, endPoint x: 877, endPoint y: 245, distance: 105.5
click at [877, 245] on div at bounding box center [885, 245] width 23 height 19
click at [936, 392] on button "View Results" at bounding box center [955, 393] width 95 height 29
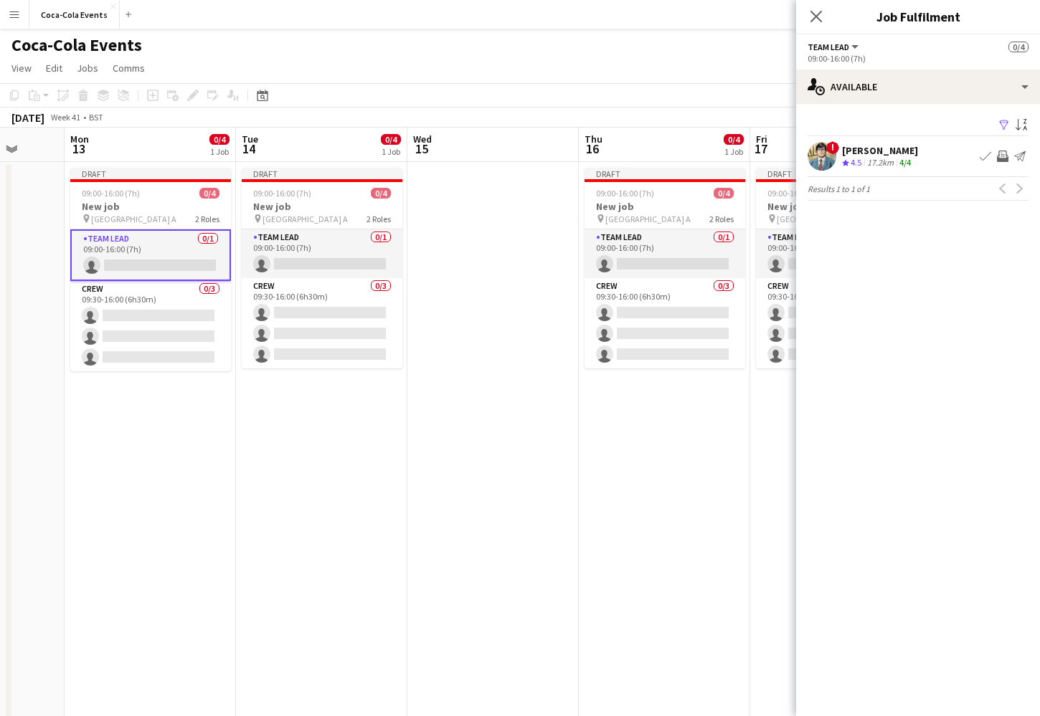
click at [1003, 122] on app-icon "Filter" at bounding box center [1003, 126] width 11 height 14
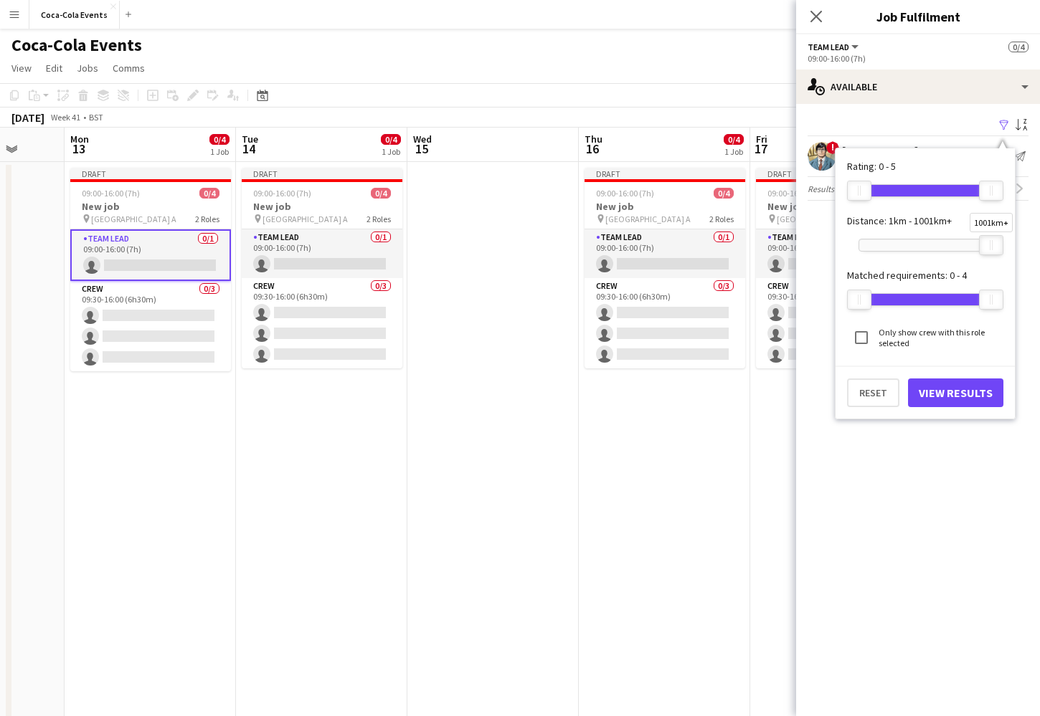
drag, startPoint x: 888, startPoint y: 240, endPoint x: 994, endPoint y: 236, distance: 106.2
click at [993, 237] on div at bounding box center [991, 245] width 23 height 19
click at [887, 394] on button "Reset" at bounding box center [873, 393] width 52 height 29
click at [957, 392] on button "View Results" at bounding box center [955, 393] width 95 height 29
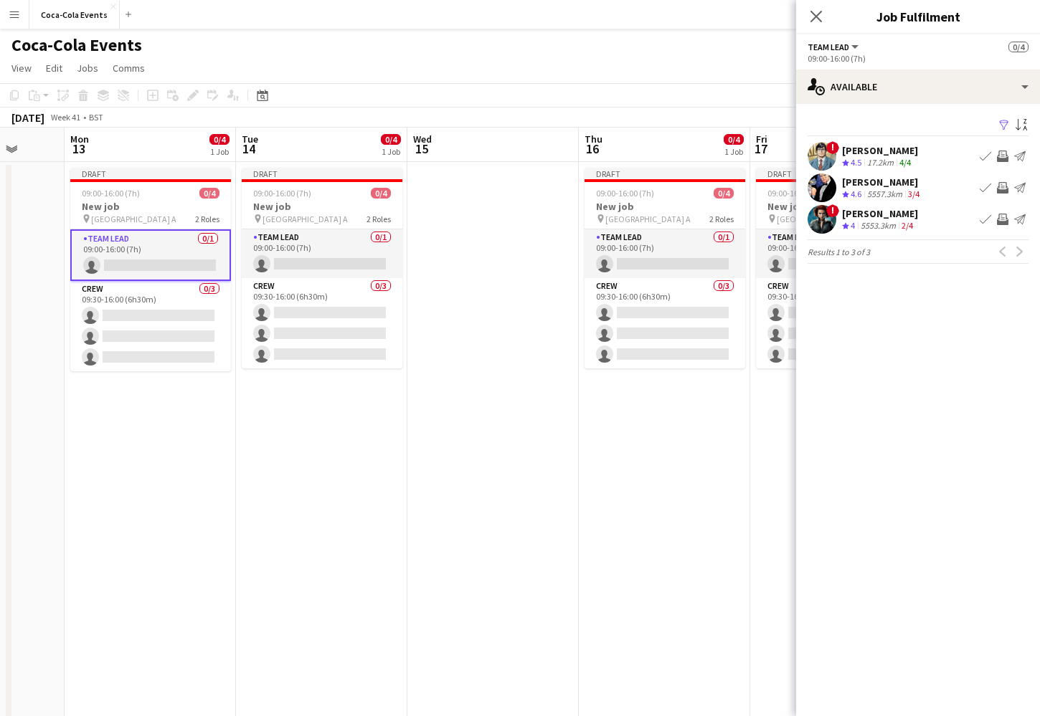
click at [897, 166] on div "4/4" at bounding box center [904, 163] width 17 height 12
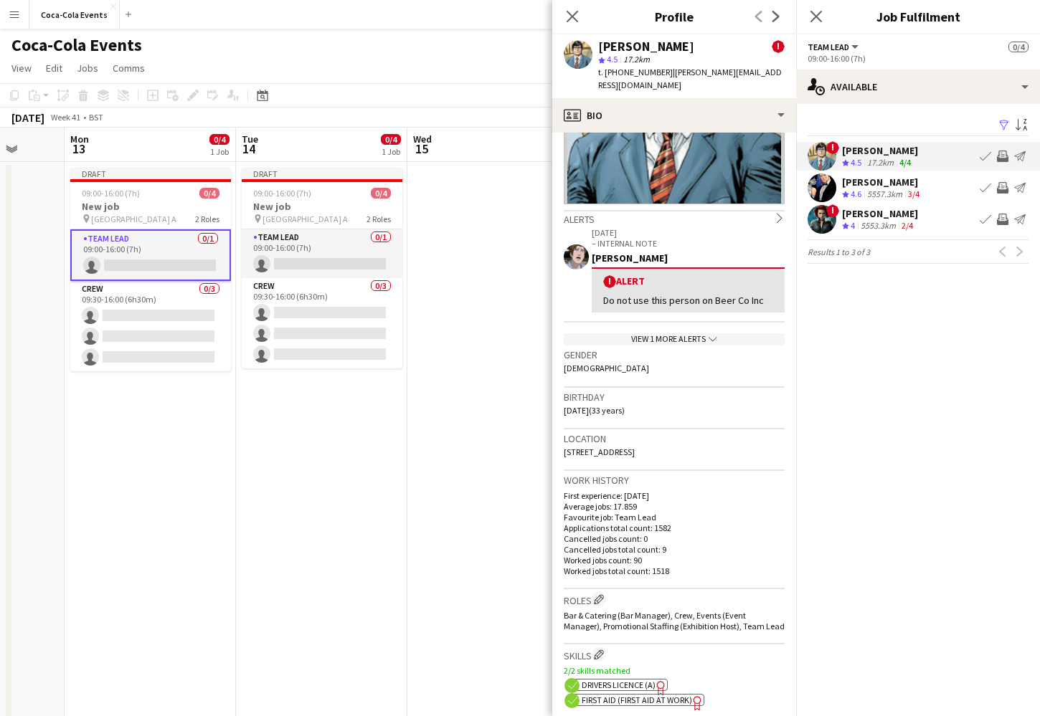
scroll to position [0, 0]
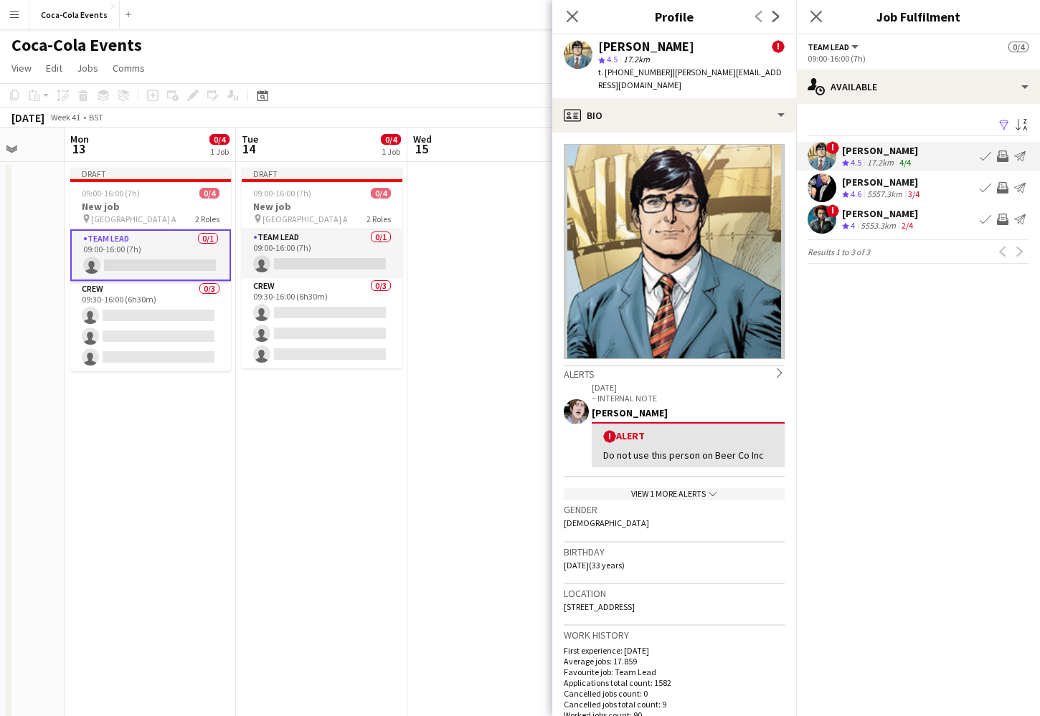
drag, startPoint x: 617, startPoint y: 59, endPoint x: 609, endPoint y: 60, distance: 8.6
click at [609, 60] on span "4.5" at bounding box center [612, 59] width 11 height 11
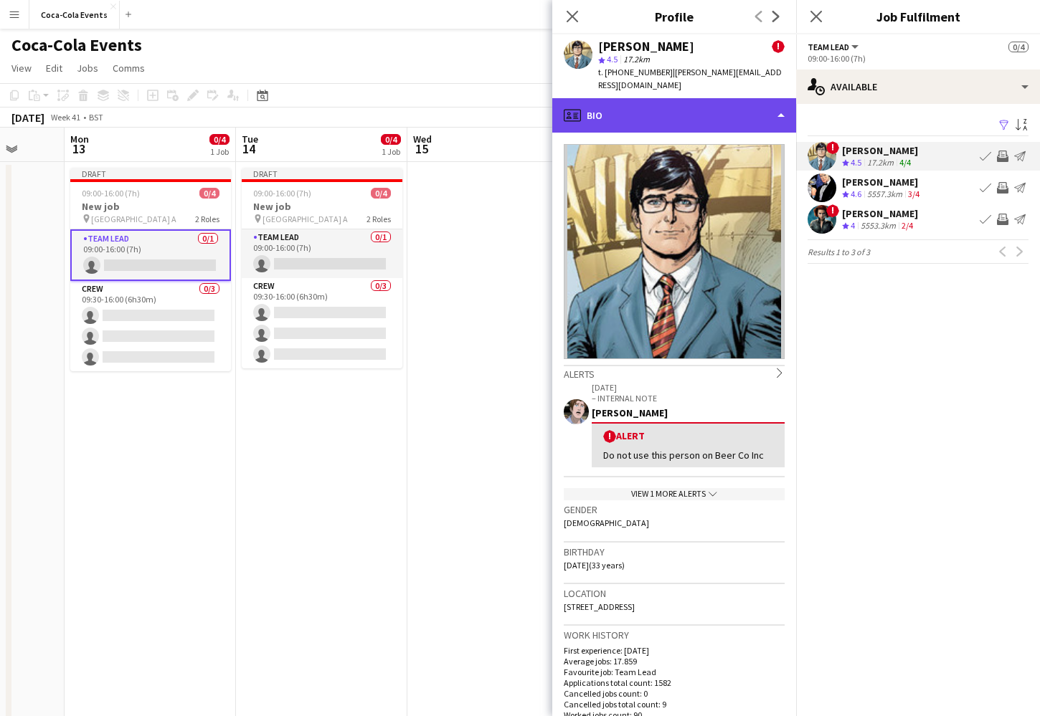
click at [612, 98] on div "profile Bio" at bounding box center [674, 115] width 244 height 34
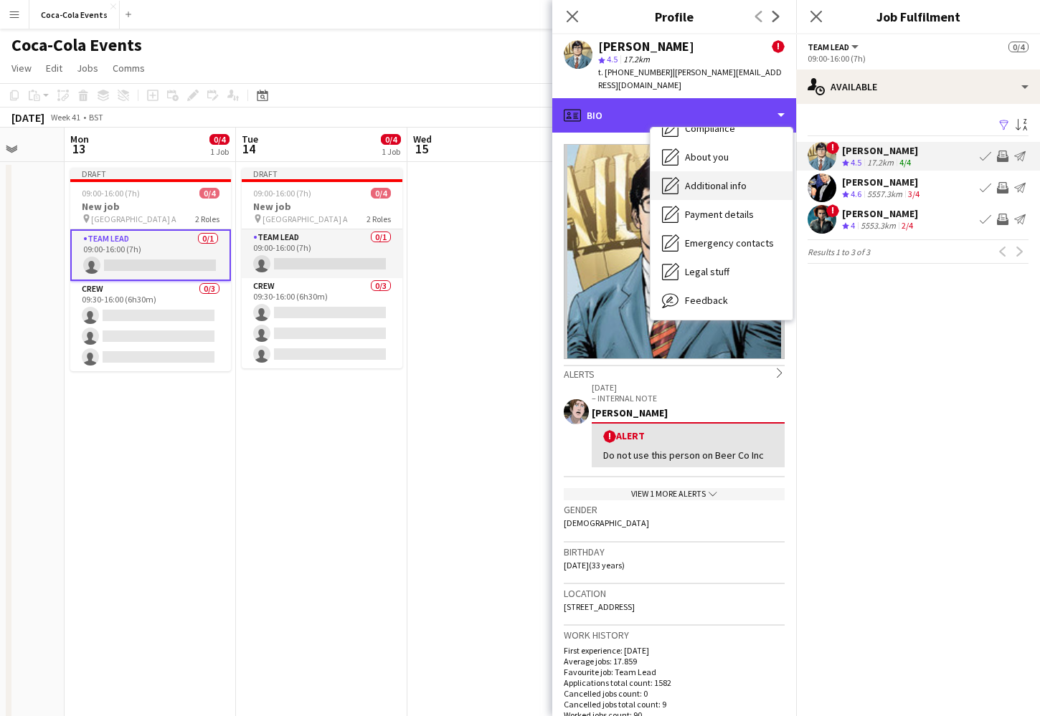
scroll to position [106, 0]
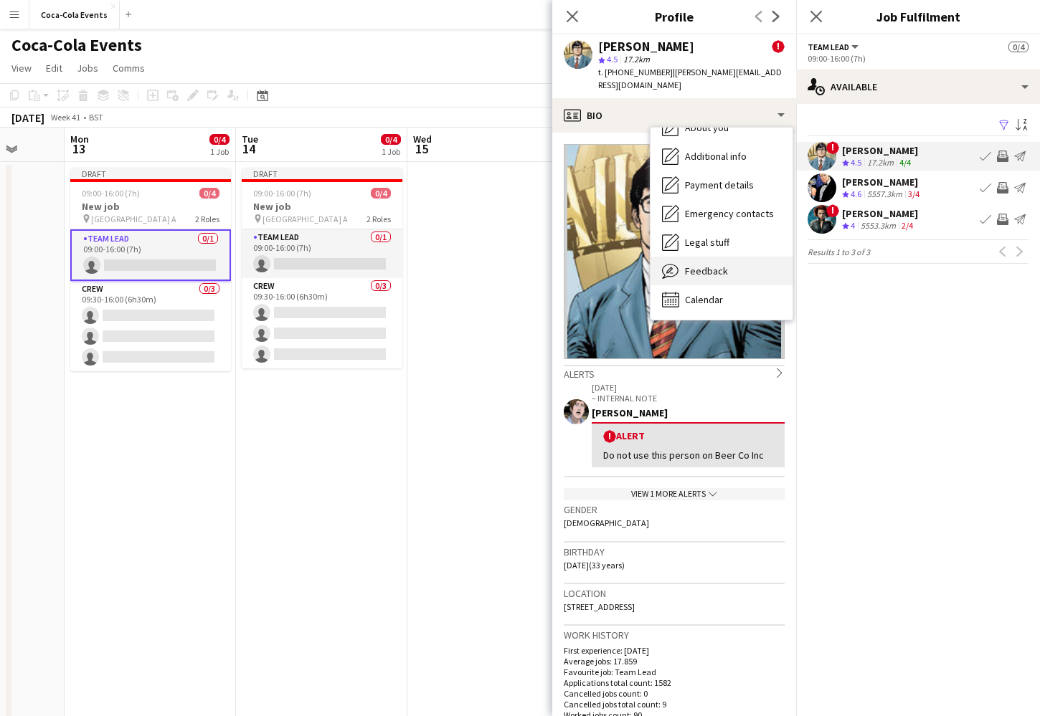
click at [704, 265] on span "Feedback" at bounding box center [706, 271] width 43 height 13
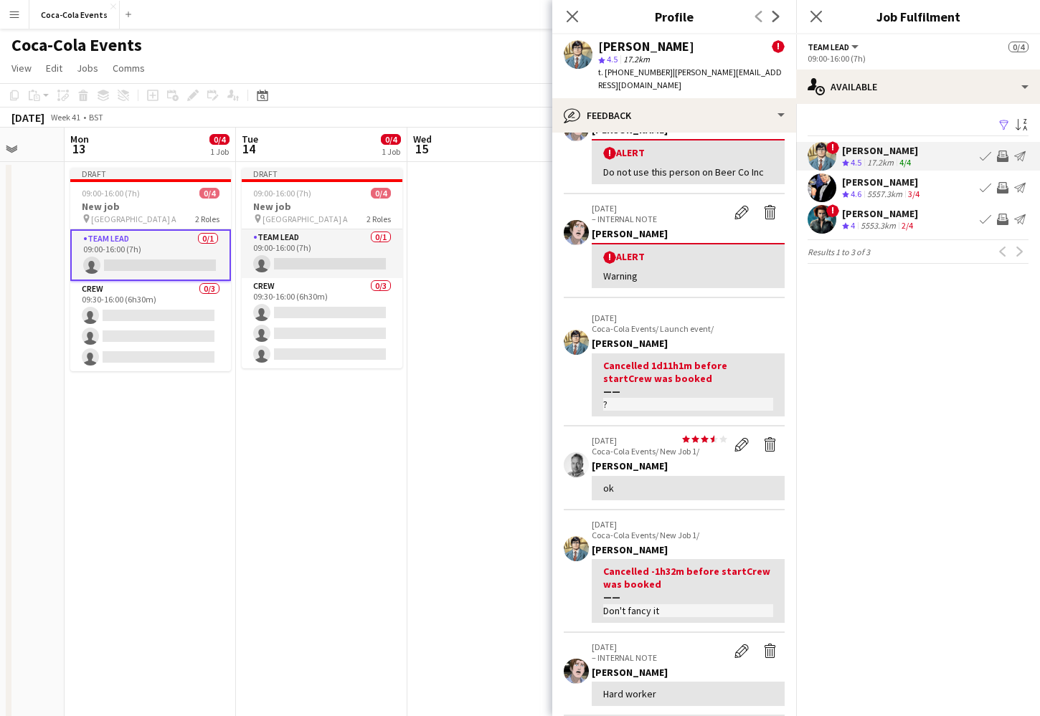
scroll to position [0, 0]
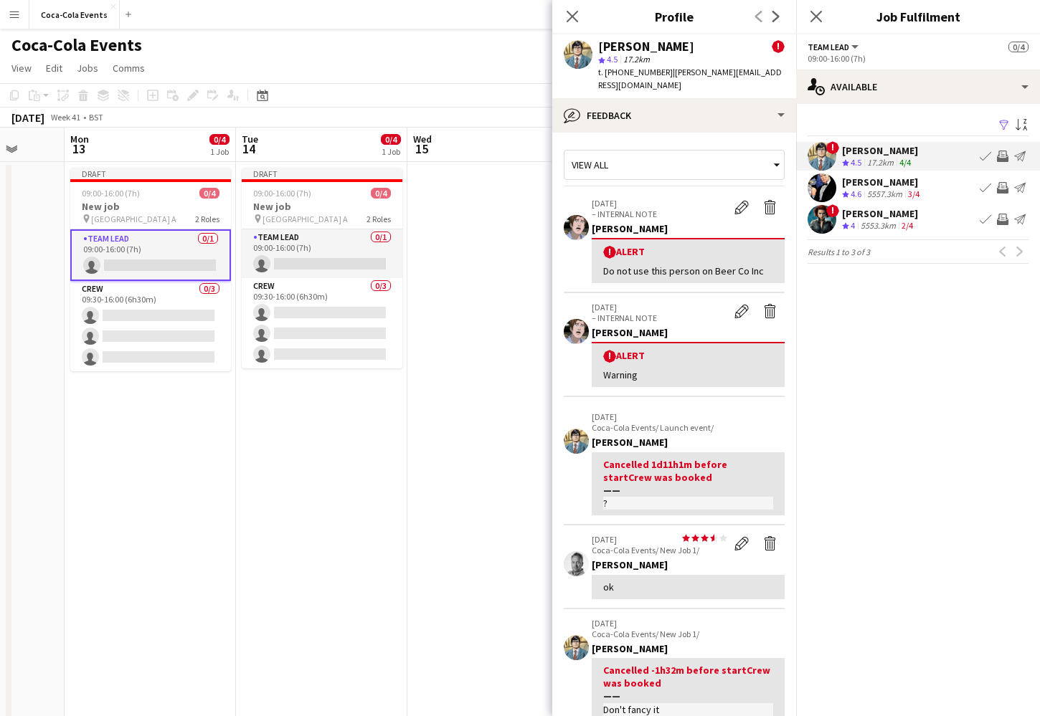
click at [630, 245] on div "! Alert" at bounding box center [688, 252] width 170 height 14
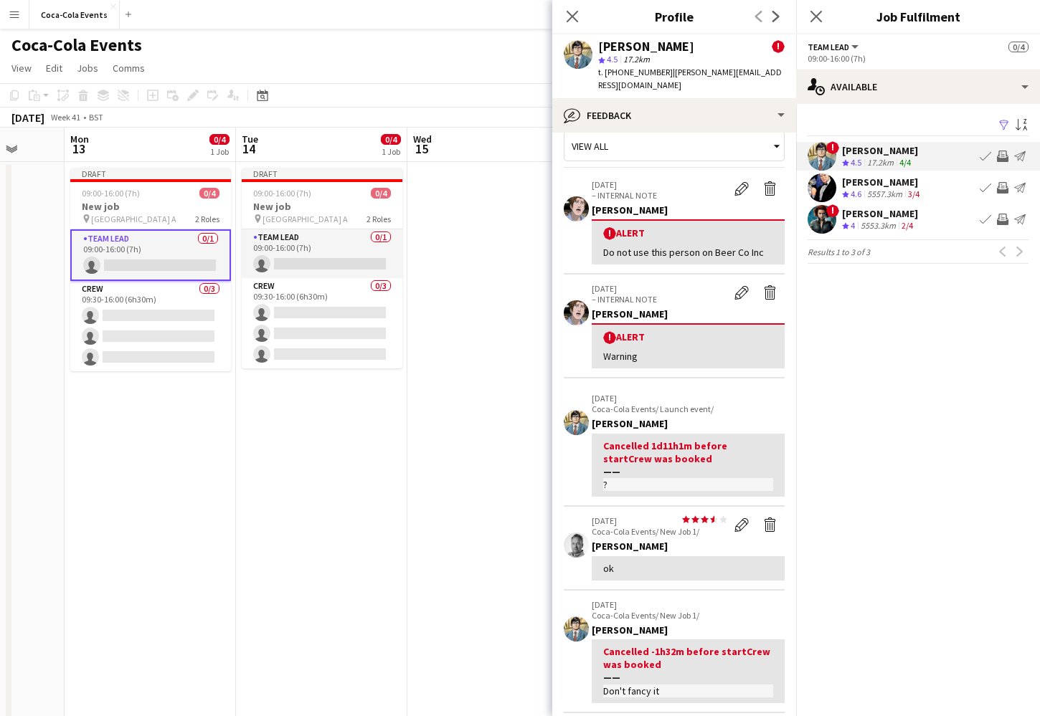
scroll to position [21, 0]
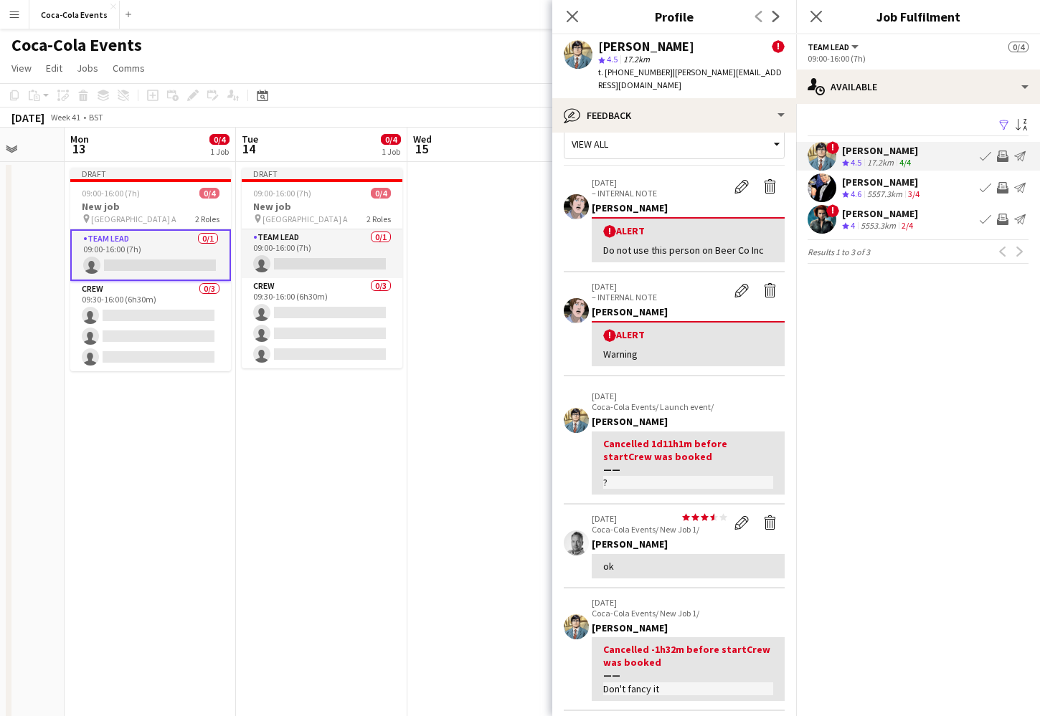
click at [628, 224] on div "! Alert" at bounding box center [688, 231] width 170 height 14
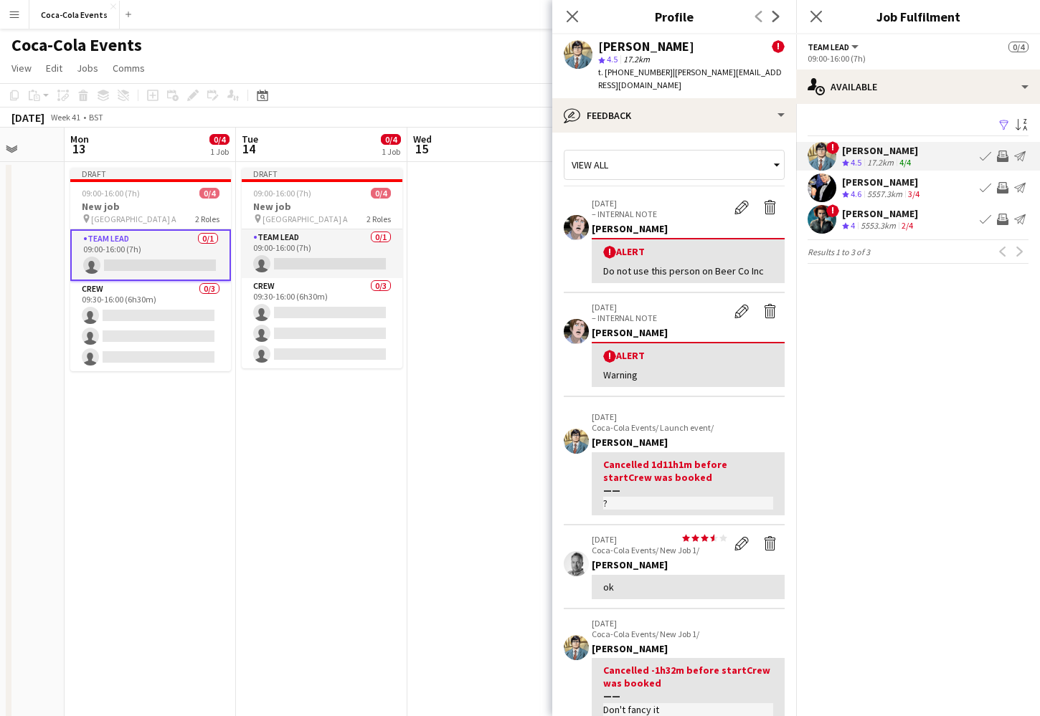
click at [634, 245] on div "! Alert" at bounding box center [688, 252] width 170 height 14
click at [570, 16] on icon at bounding box center [572, 16] width 14 height 14
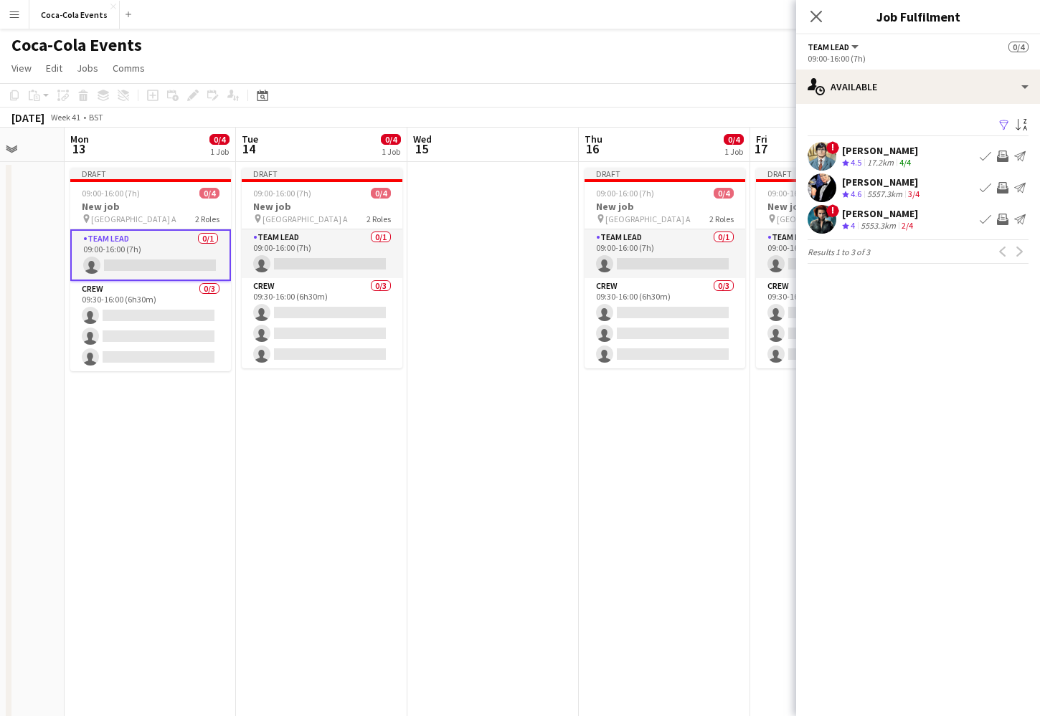
click at [1002, 157] on app-icon "Invite crew" at bounding box center [1002, 156] width 11 height 11
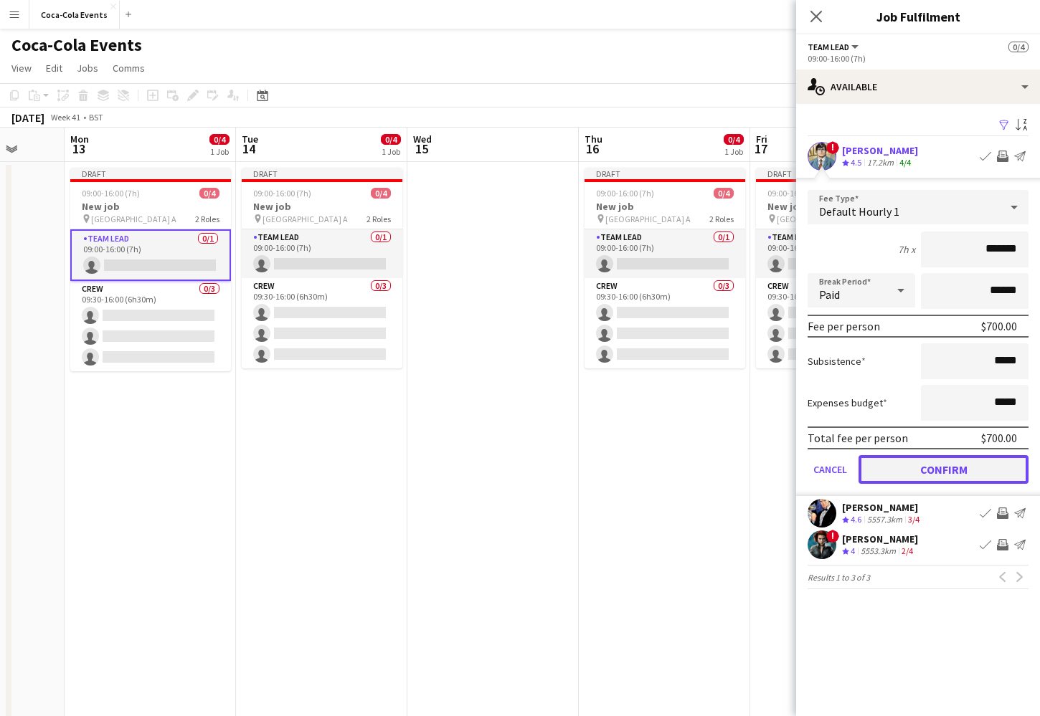
click at [919, 475] on button "Confirm" at bounding box center [943, 469] width 170 height 29
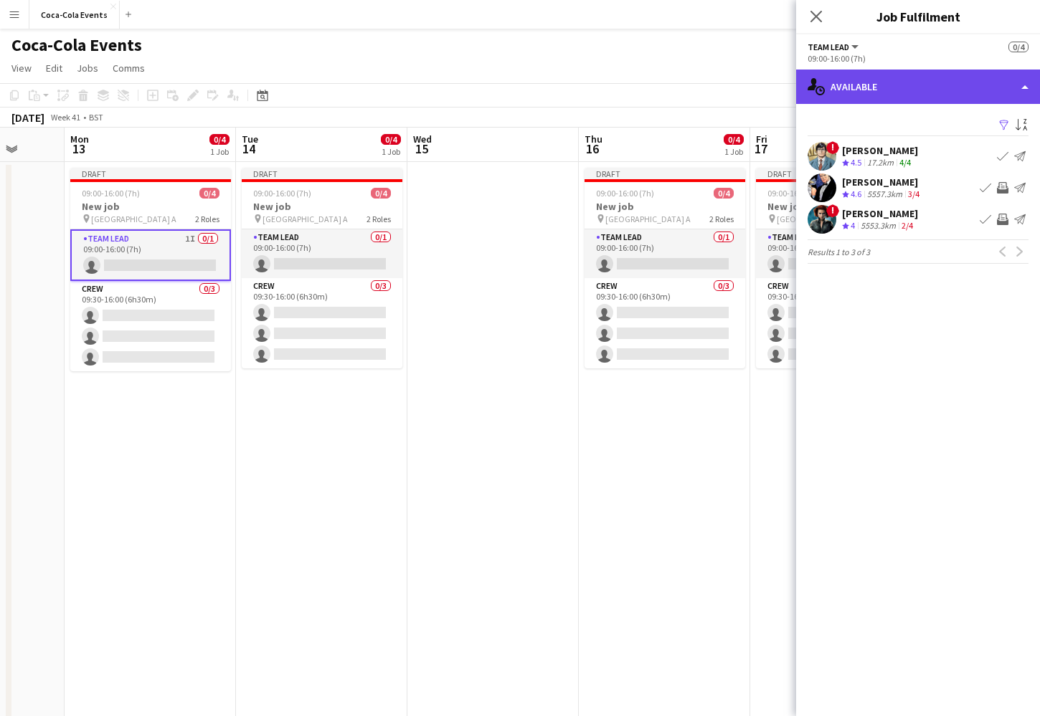
click at [858, 93] on div "single-neutral-actions-upload Available" at bounding box center [918, 87] width 244 height 34
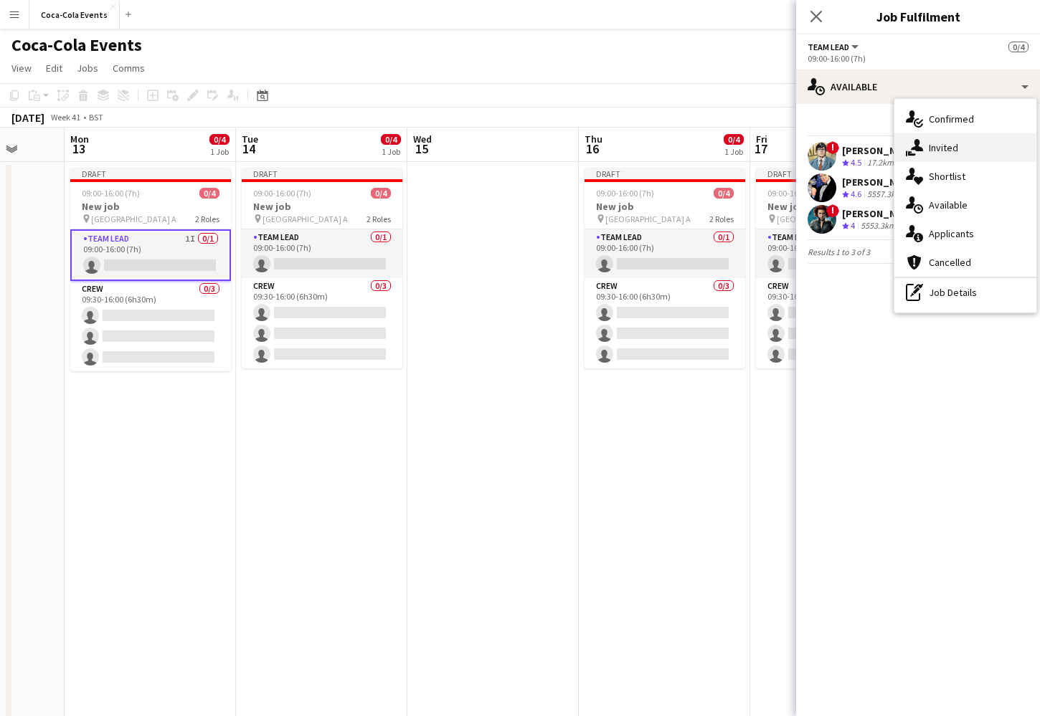
click at [953, 153] on span "Invited" at bounding box center [943, 147] width 29 height 13
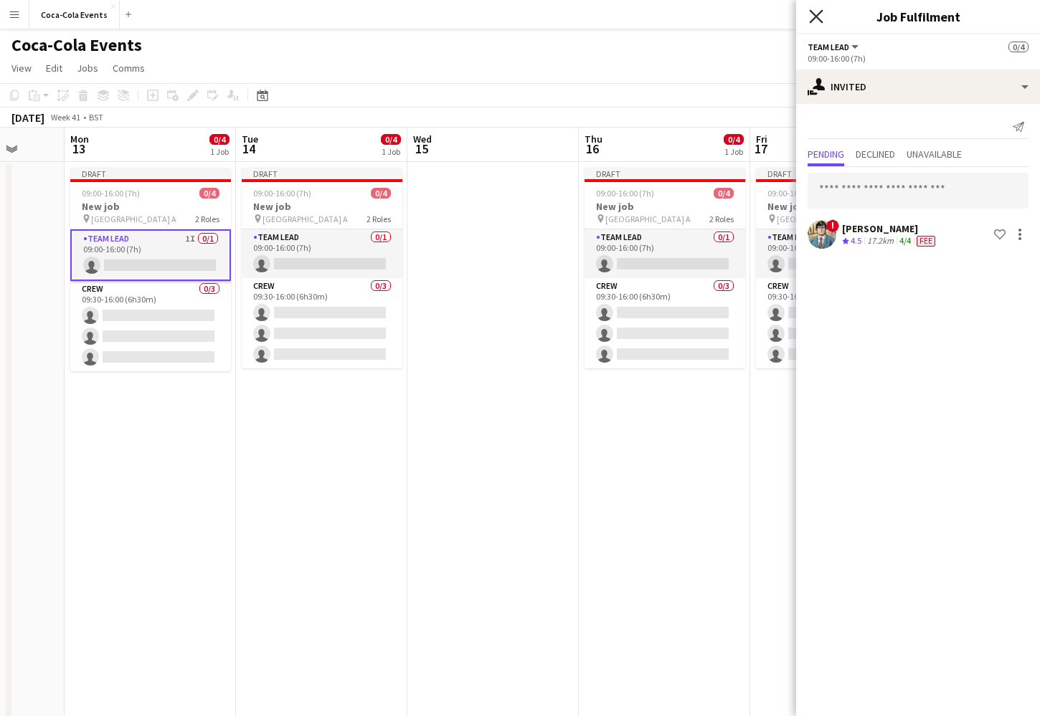
click at [815, 14] on icon "Close pop-in" at bounding box center [816, 16] width 14 height 14
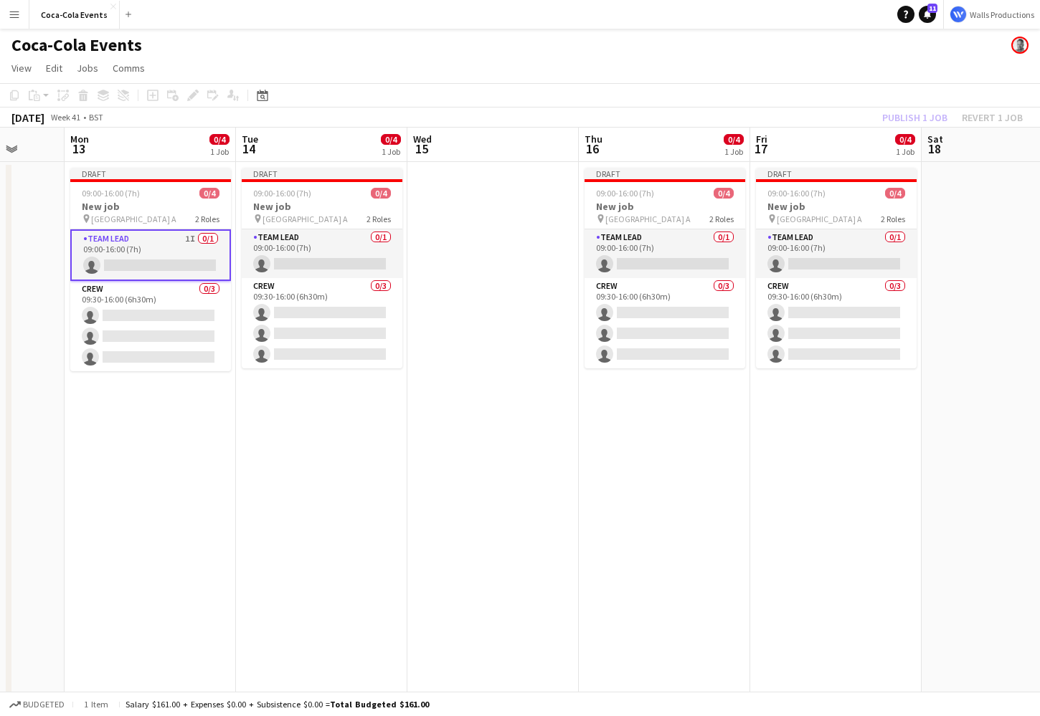
click at [143, 437] on app-date-cell "Draft 09:00-16:00 (7h) 0/4 New job pin Wembley Gate A 2 Roles Team Lead 1I 0/1 …" at bounding box center [150, 502] width 171 height 681
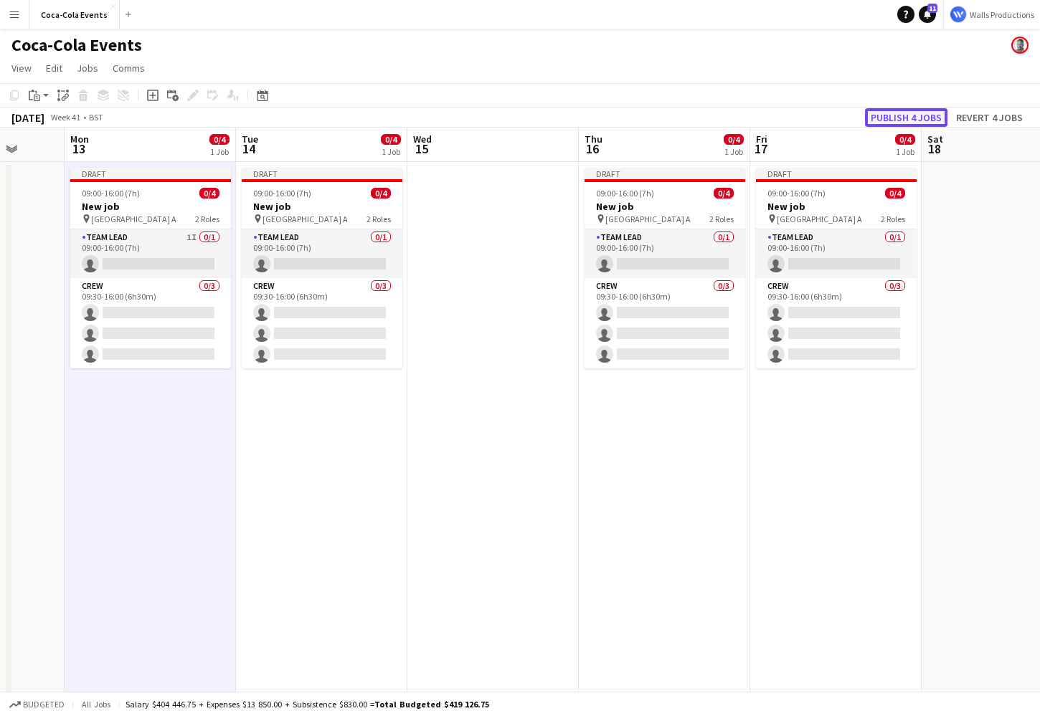
click at [886, 116] on button "Publish 4 jobs" at bounding box center [906, 117] width 82 height 19
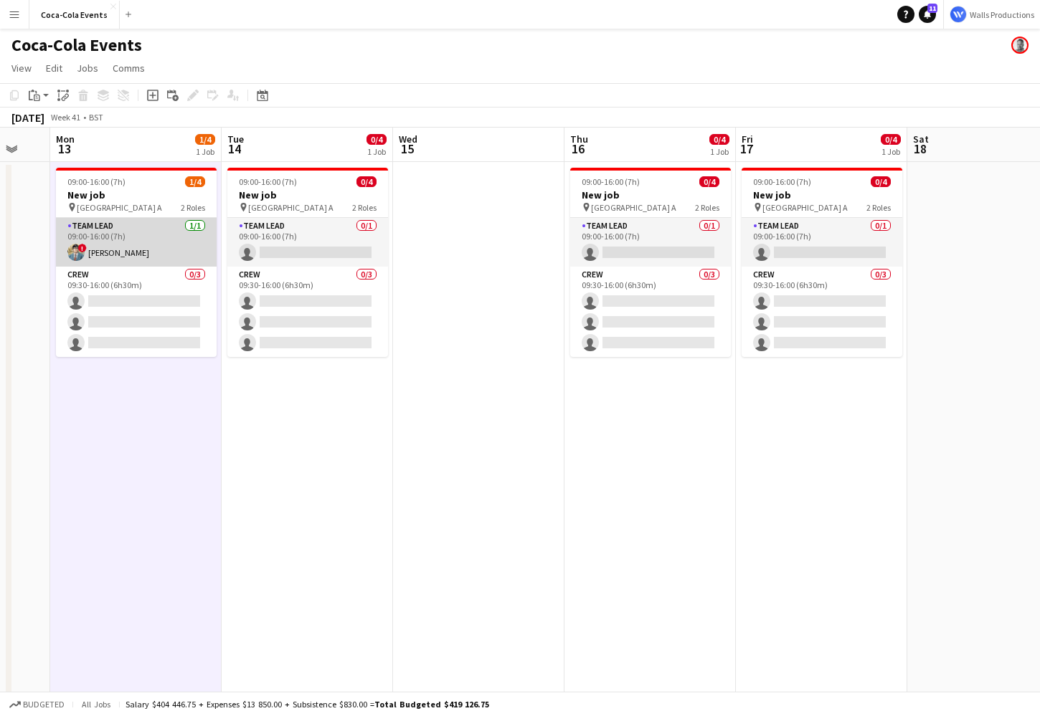
scroll to position [0, 465]
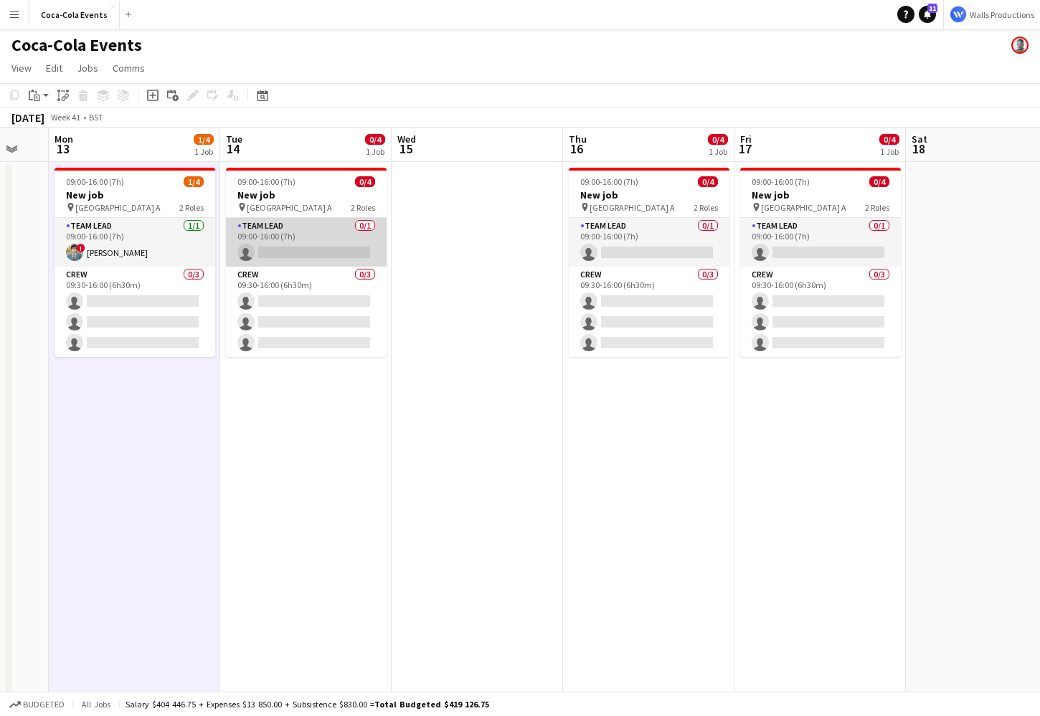
click at [280, 243] on app-card-role "Team Lead 0/1 09:00-16:00 (7h) single-neutral-actions" at bounding box center [306, 242] width 161 height 49
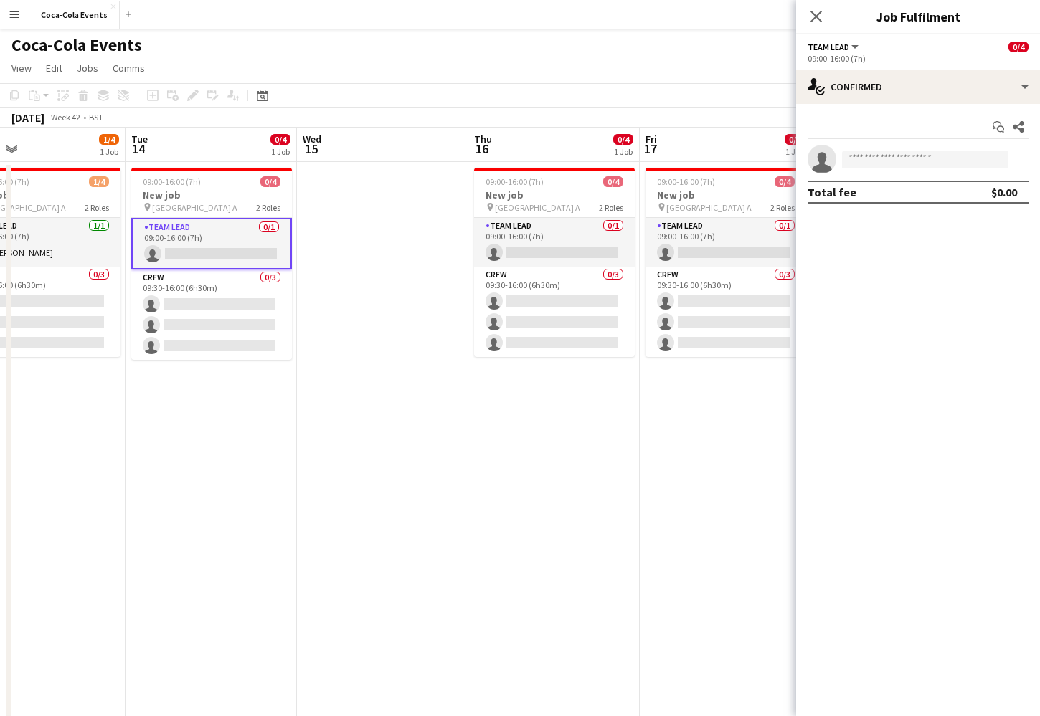
scroll to position [0, 563]
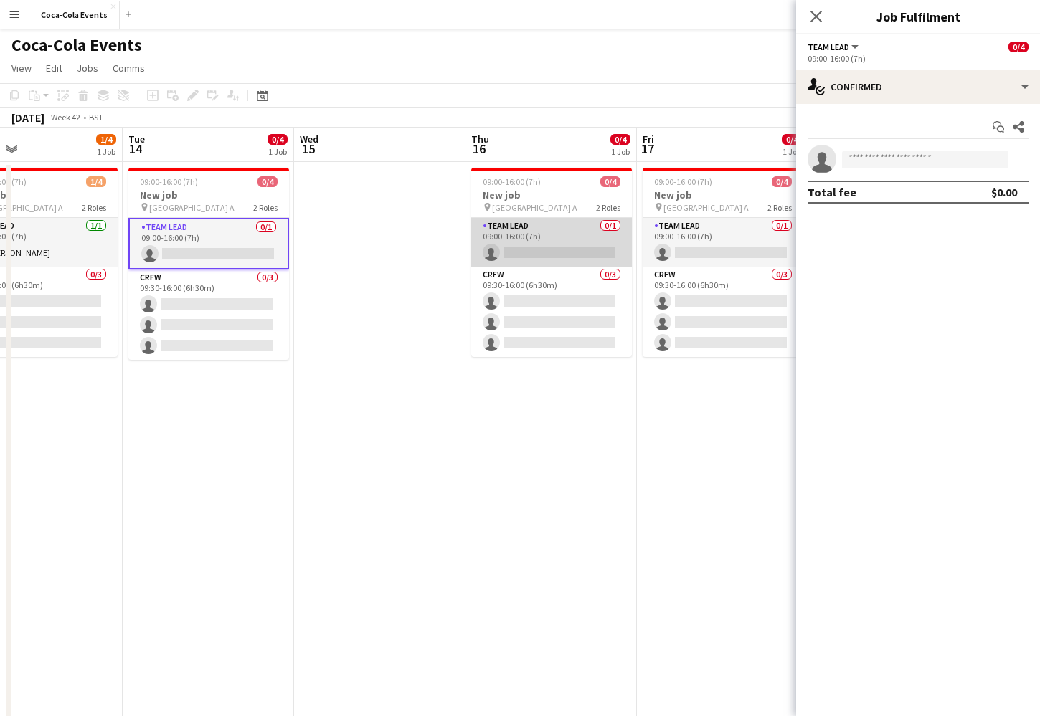
click at [567, 236] on app-card-role "Team Lead 0/1 09:00-16:00 (7h) single-neutral-actions" at bounding box center [551, 242] width 161 height 49
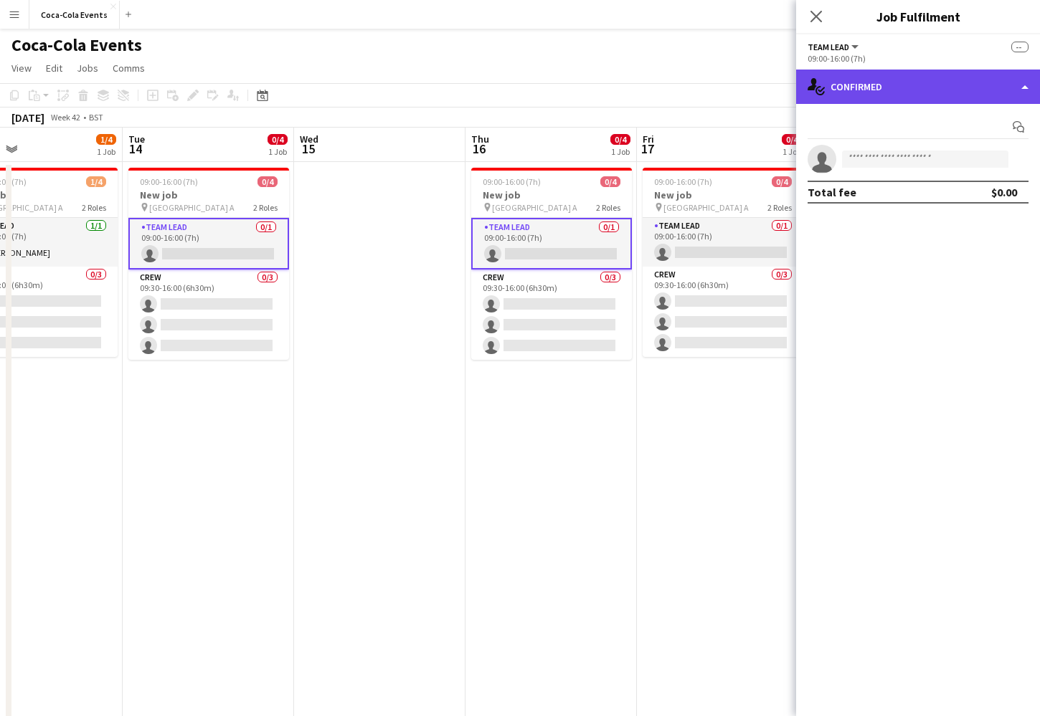
click at [878, 93] on div "single-neutral-actions-check-2 Confirmed" at bounding box center [918, 87] width 244 height 34
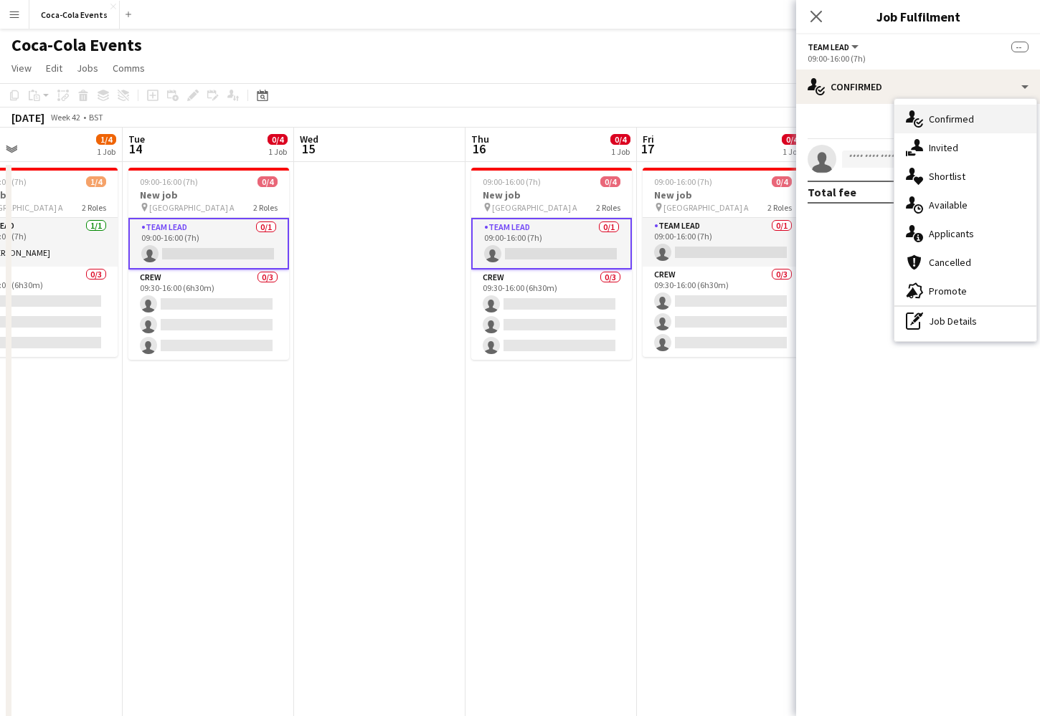
click at [961, 121] on span "Confirmed" at bounding box center [951, 119] width 45 height 13
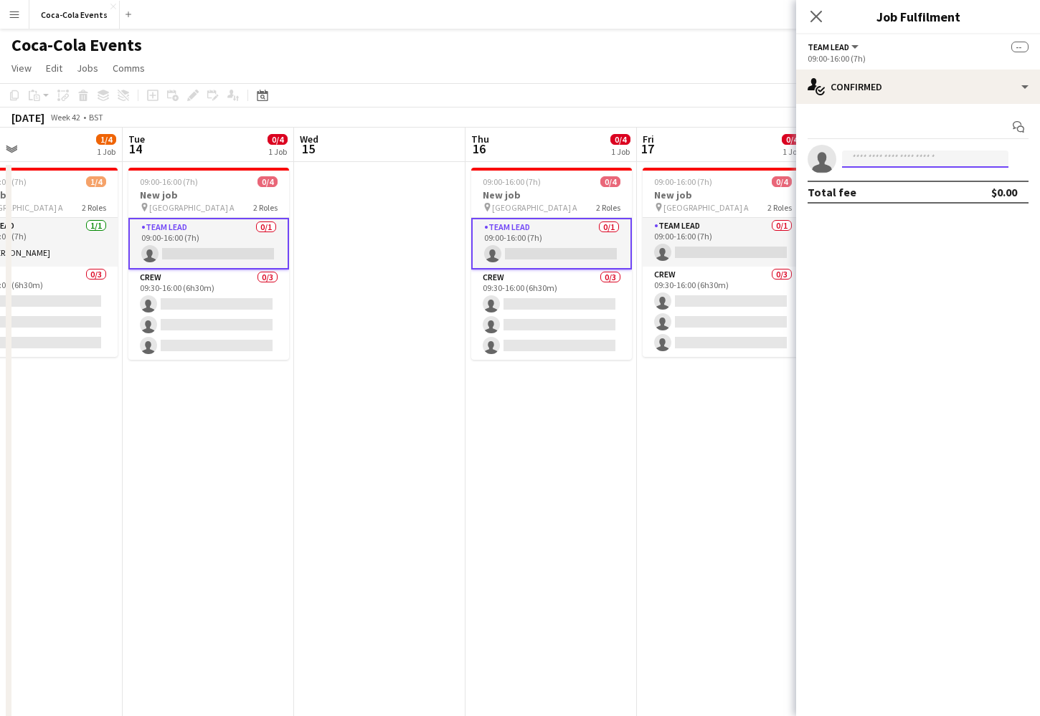
click at [871, 153] on input at bounding box center [925, 159] width 166 height 17
click at [836, 151] on div at bounding box center [836, 151] width 0 height 0
type input "*****"
click at [904, 189] on span "[PERSON_NAME][EMAIL_ADDRESS][DOMAIN_NAME]" at bounding box center [924, 191] width 143 height 11
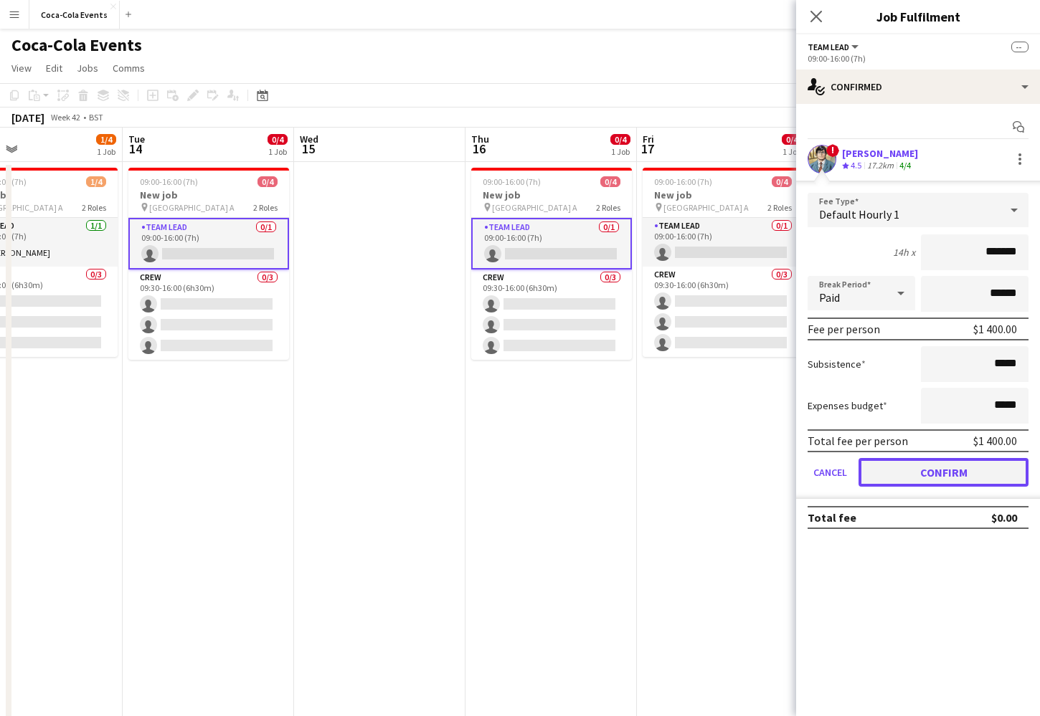
click at [901, 475] on button "Confirm" at bounding box center [943, 472] width 170 height 29
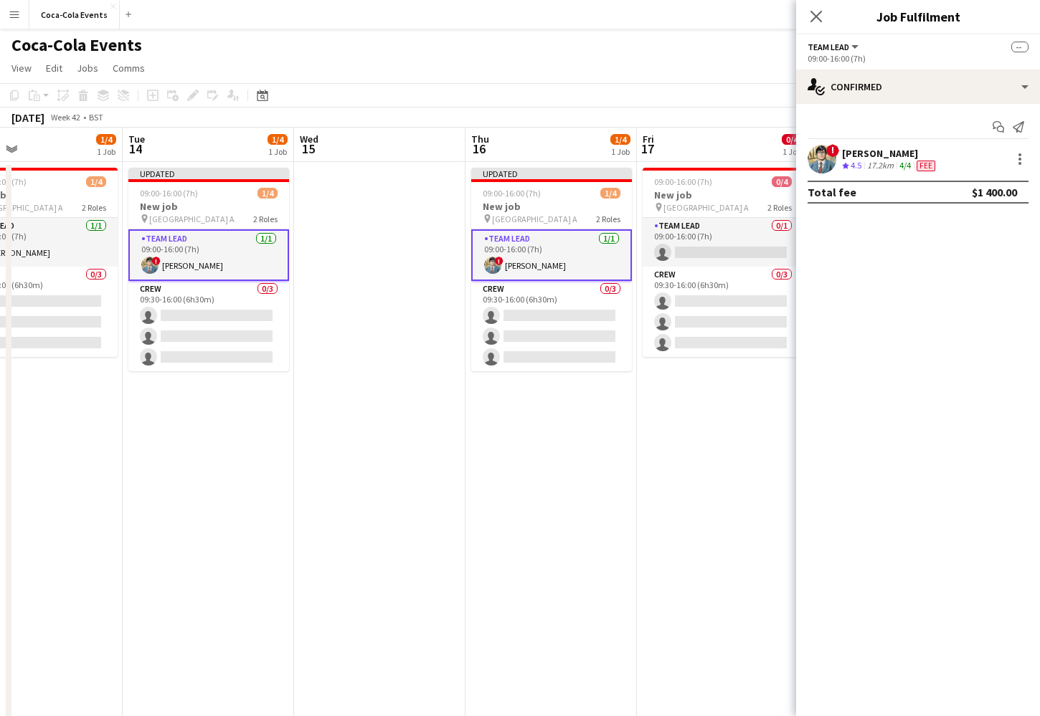
click at [610, 458] on app-date-cell "Updated 09:00-16:00 (7h) 1/4 New job pin Wembley Gate A 2 Roles Team Lead [DATE…" at bounding box center [550, 502] width 171 height 681
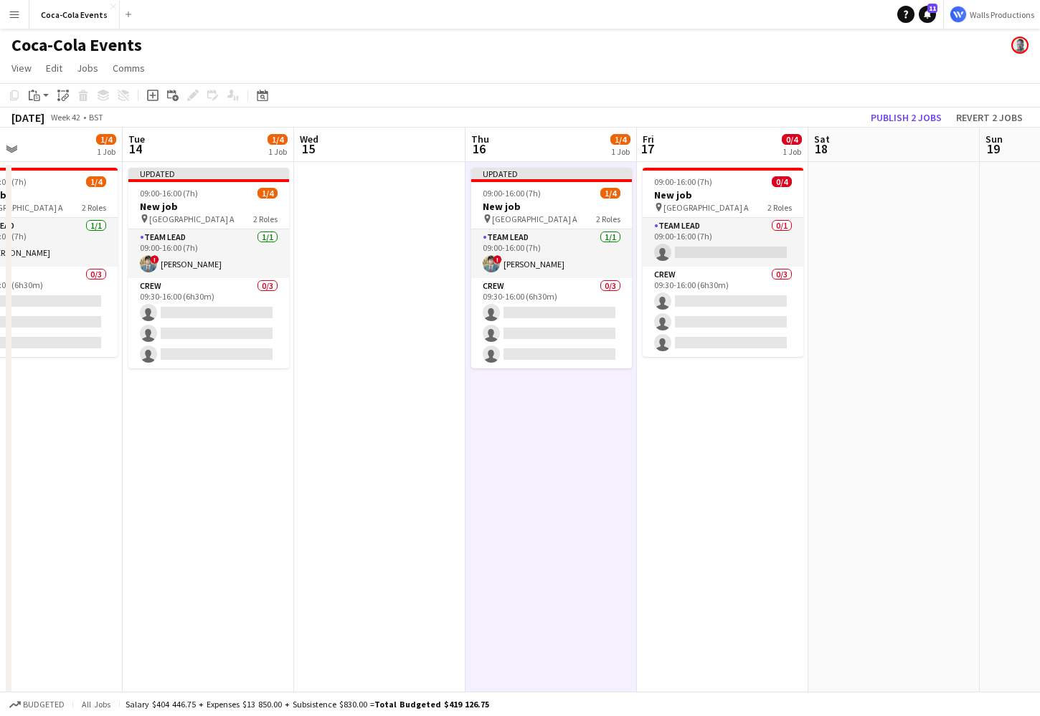
click at [371, 279] on app-date-cell at bounding box center [379, 502] width 171 height 681
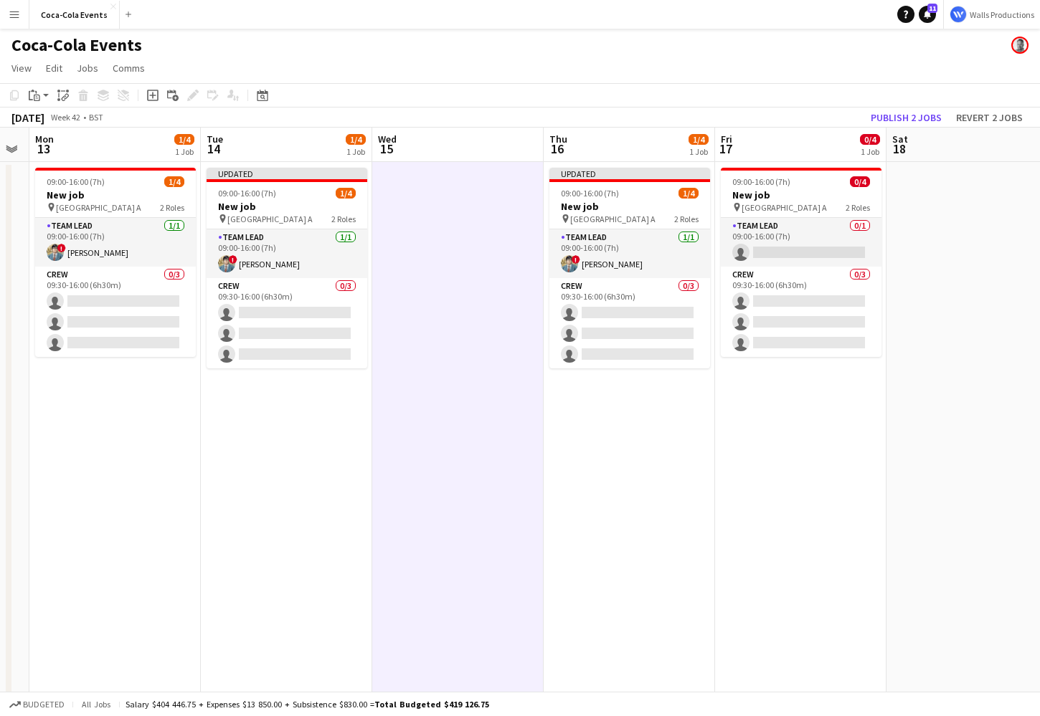
scroll to position [0, 477]
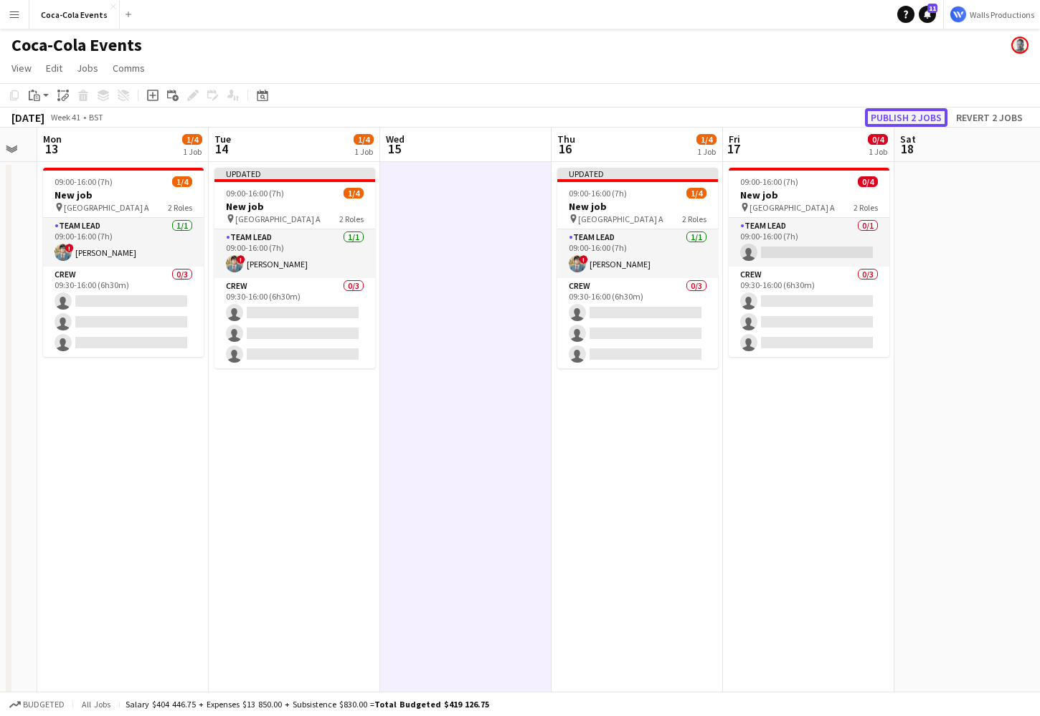
click at [883, 115] on button "Publish 2 jobs" at bounding box center [906, 117] width 82 height 19
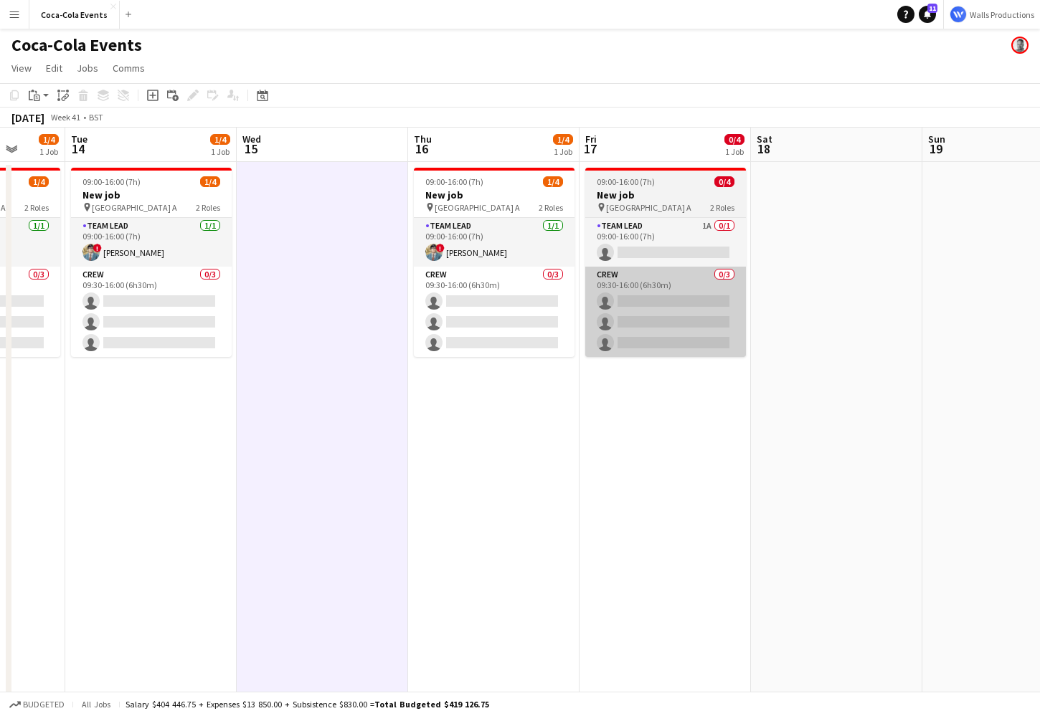
scroll to position [0, 653]
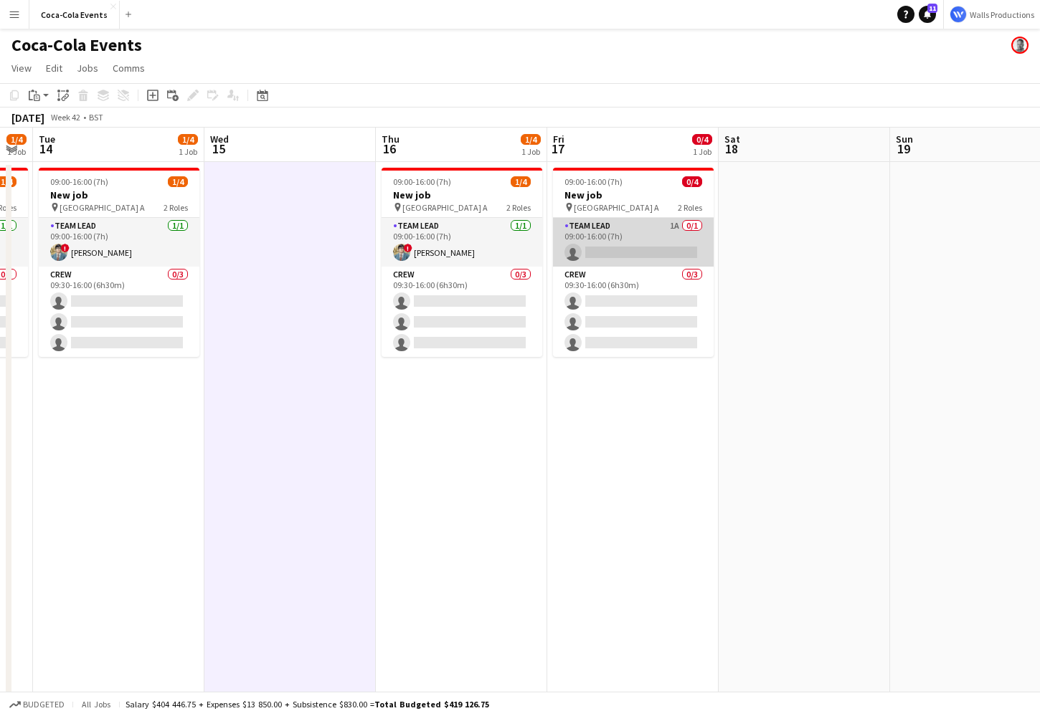
click at [623, 233] on app-card-role "Team Lead 1A 0/1 09:00-16:00 (7h) single-neutral-actions" at bounding box center [633, 242] width 161 height 49
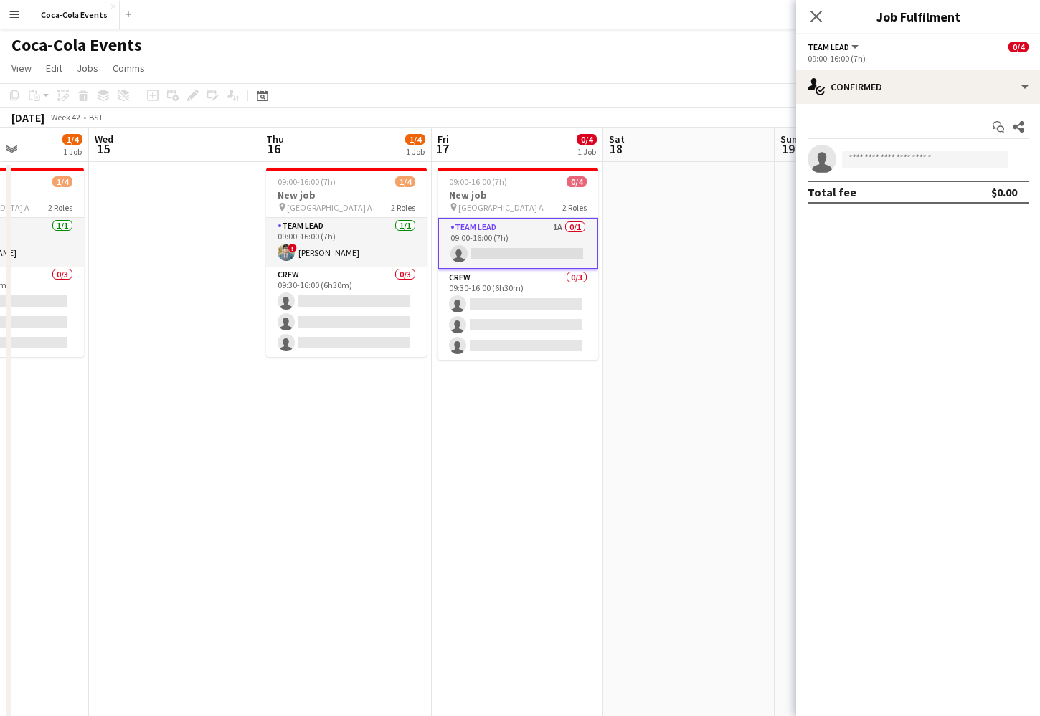
scroll to position [0, 453]
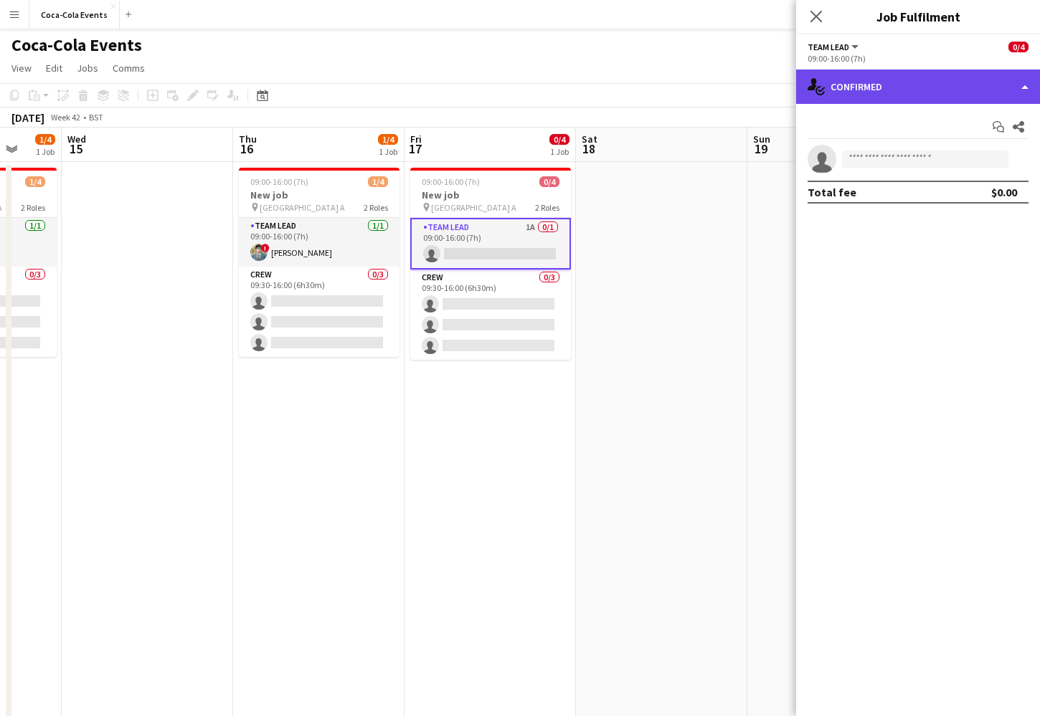
click at [879, 93] on div "single-neutral-actions-check-2 Confirmed" at bounding box center [918, 87] width 244 height 34
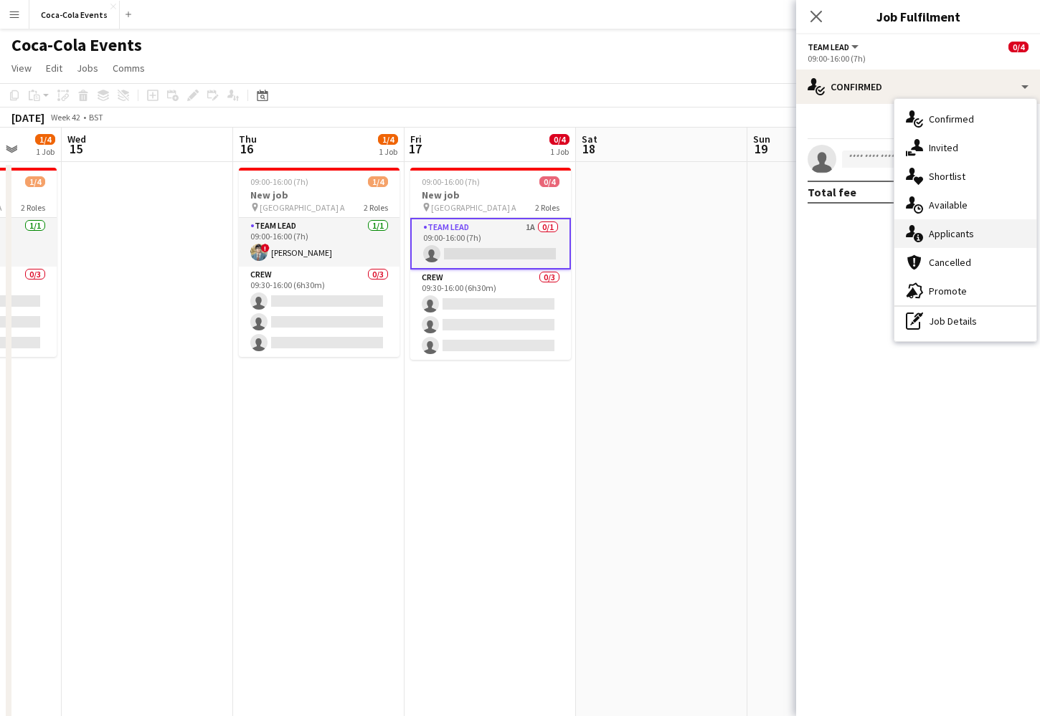
click at [946, 239] on span "Applicants" at bounding box center [951, 233] width 45 height 13
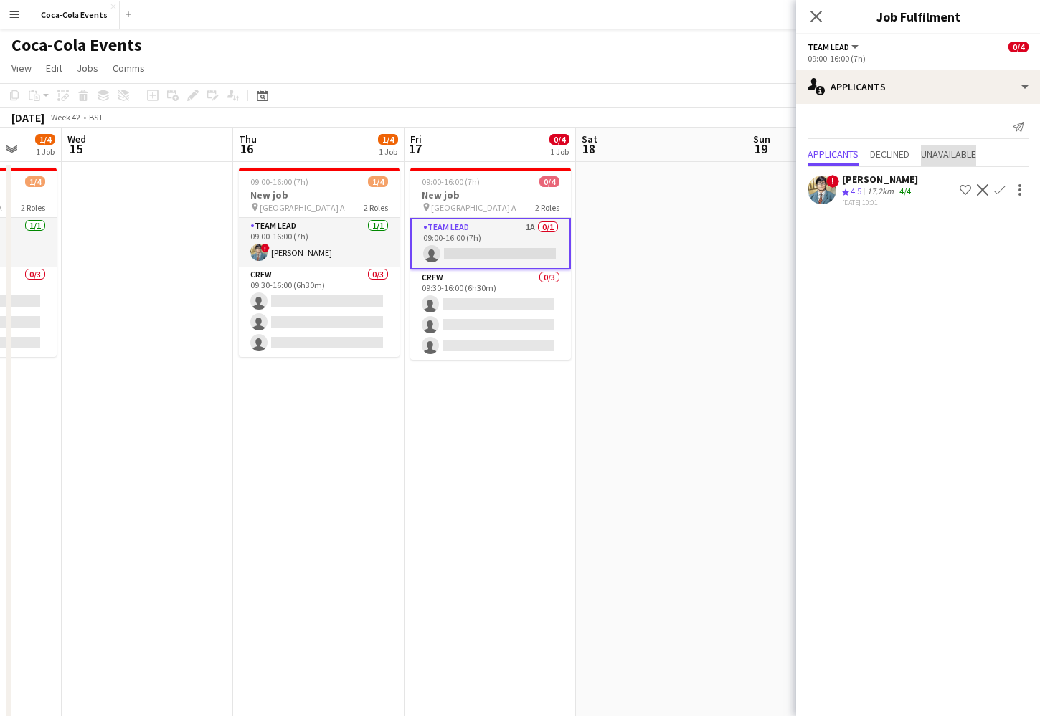
click at [945, 154] on span "Unavailable" at bounding box center [948, 154] width 55 height 10
click at [884, 126] on span "Declined" at bounding box center [889, 125] width 39 height 10
click at [843, 126] on span "Applicants" at bounding box center [833, 125] width 51 height 10
click at [904, 159] on span "Declined" at bounding box center [889, 154] width 39 height 10
click at [838, 123] on span "Applicants" at bounding box center [833, 125] width 51 height 10
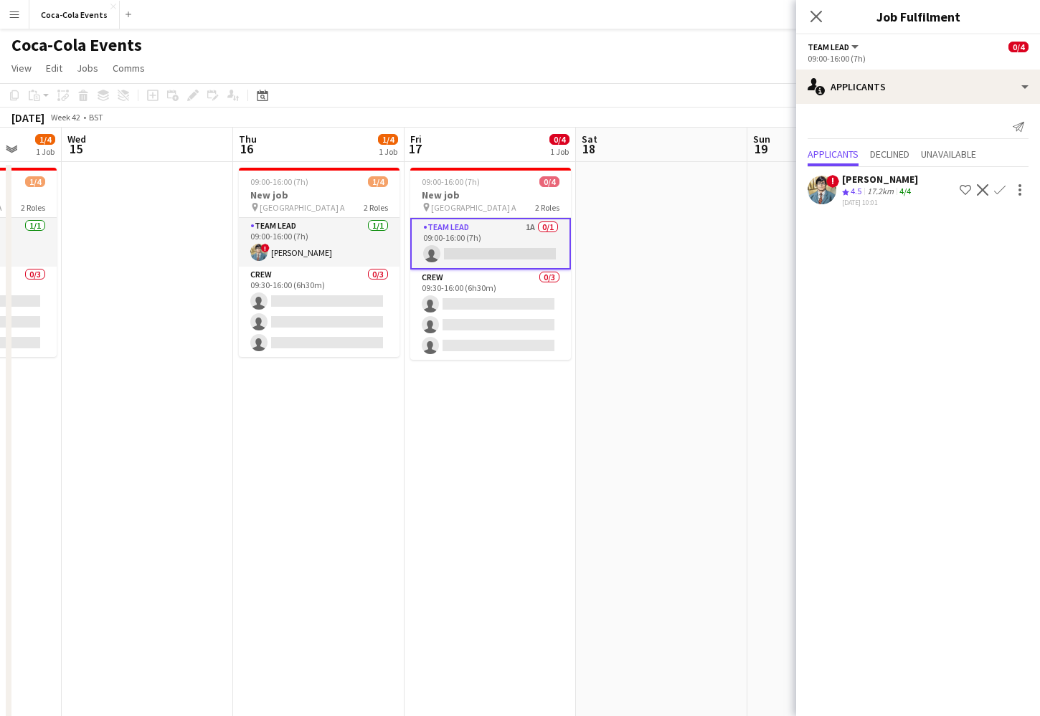
click at [966, 191] on app-icon "Shortlist crew" at bounding box center [965, 189] width 11 height 11
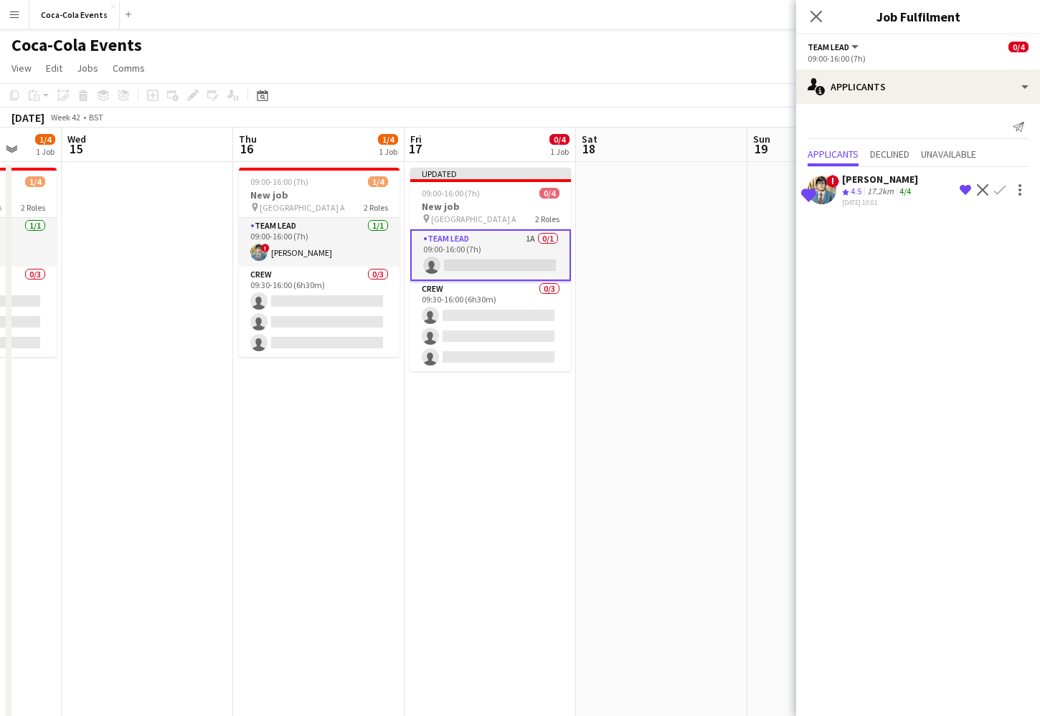
click at [998, 191] on app-icon "Confirm" at bounding box center [999, 189] width 11 height 11
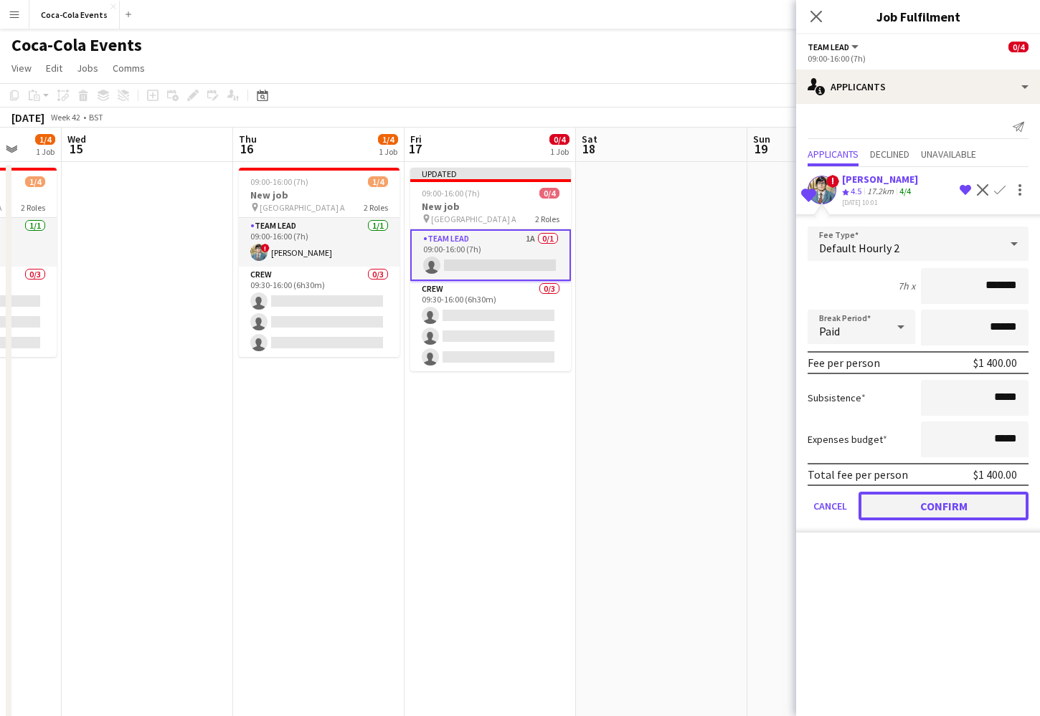
click at [918, 499] on button "Confirm" at bounding box center [943, 506] width 170 height 29
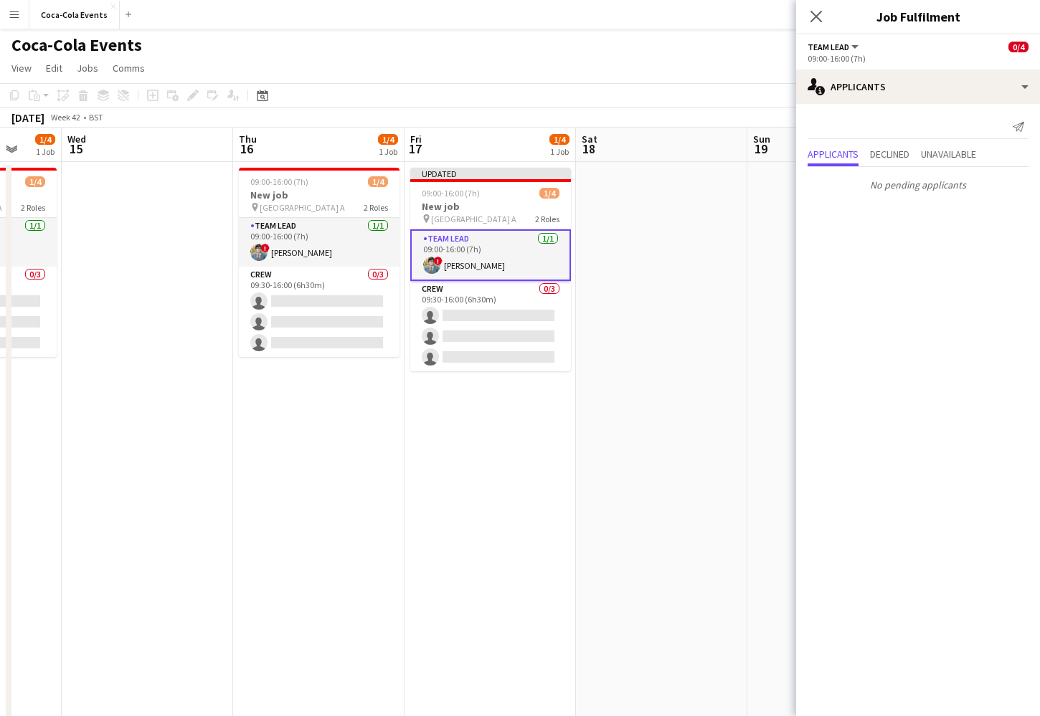
click at [732, 229] on app-date-cell at bounding box center [661, 502] width 171 height 681
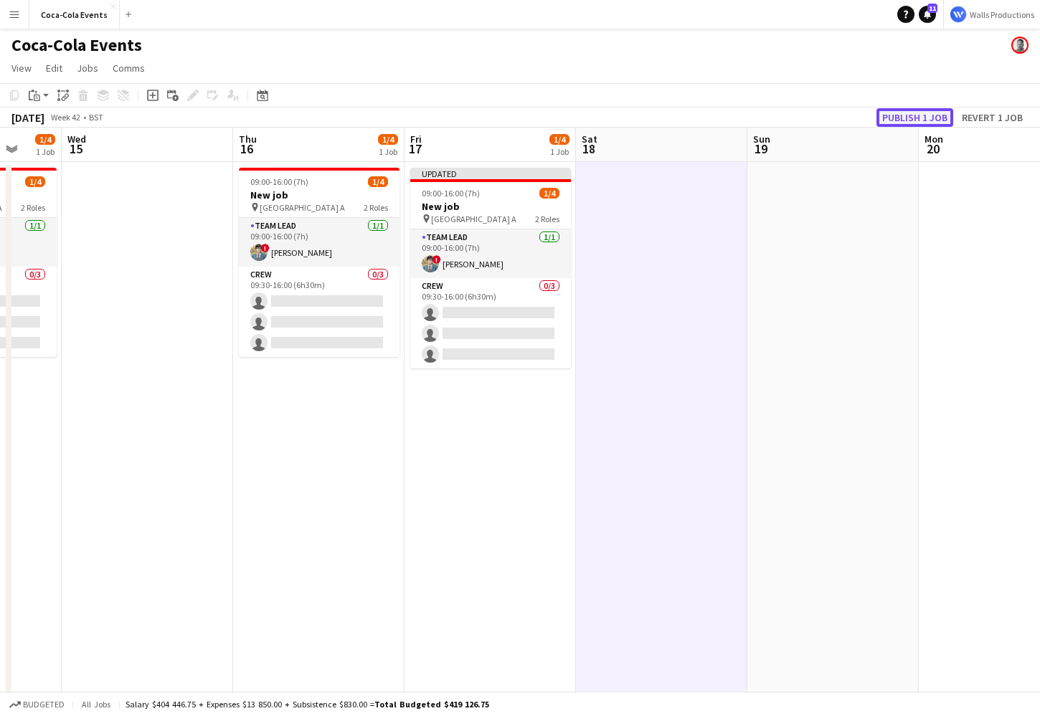
click at [918, 115] on button "Publish 1 job" at bounding box center [914, 117] width 77 height 19
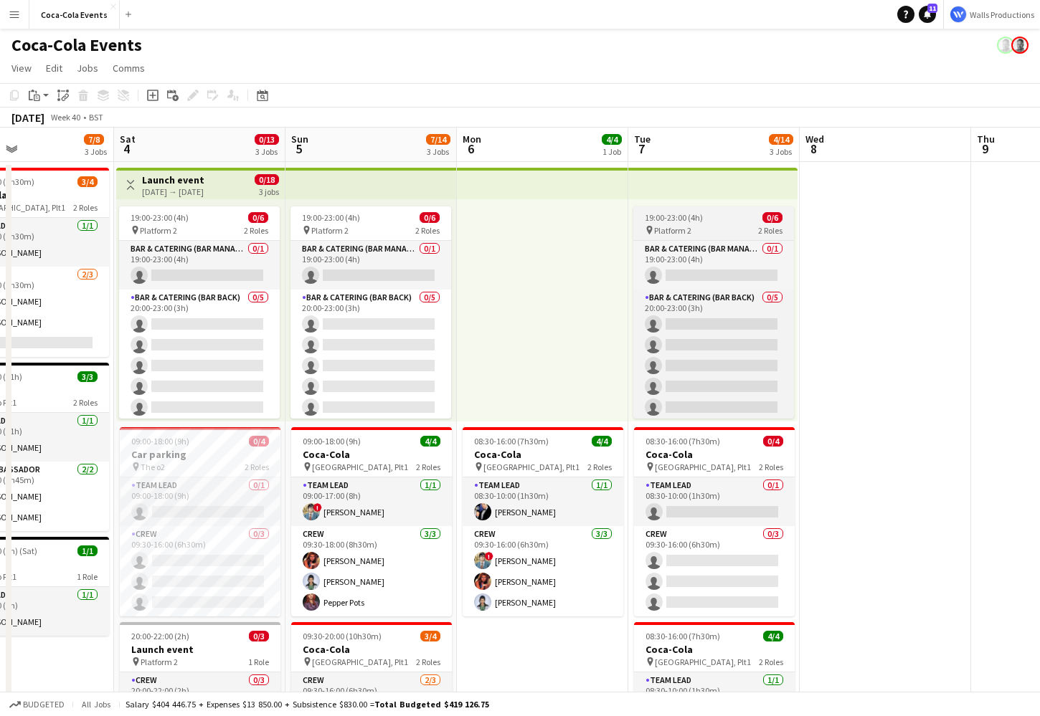
scroll to position [0, 397]
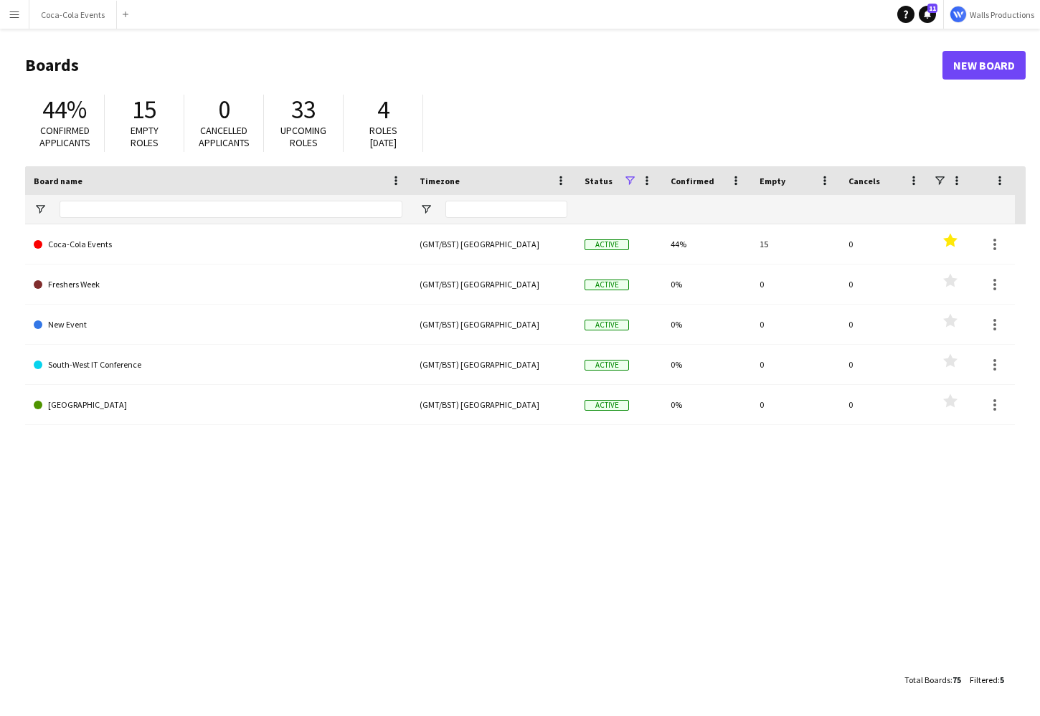
click at [11, 16] on app-icon "Menu" at bounding box center [14, 14] width 11 height 11
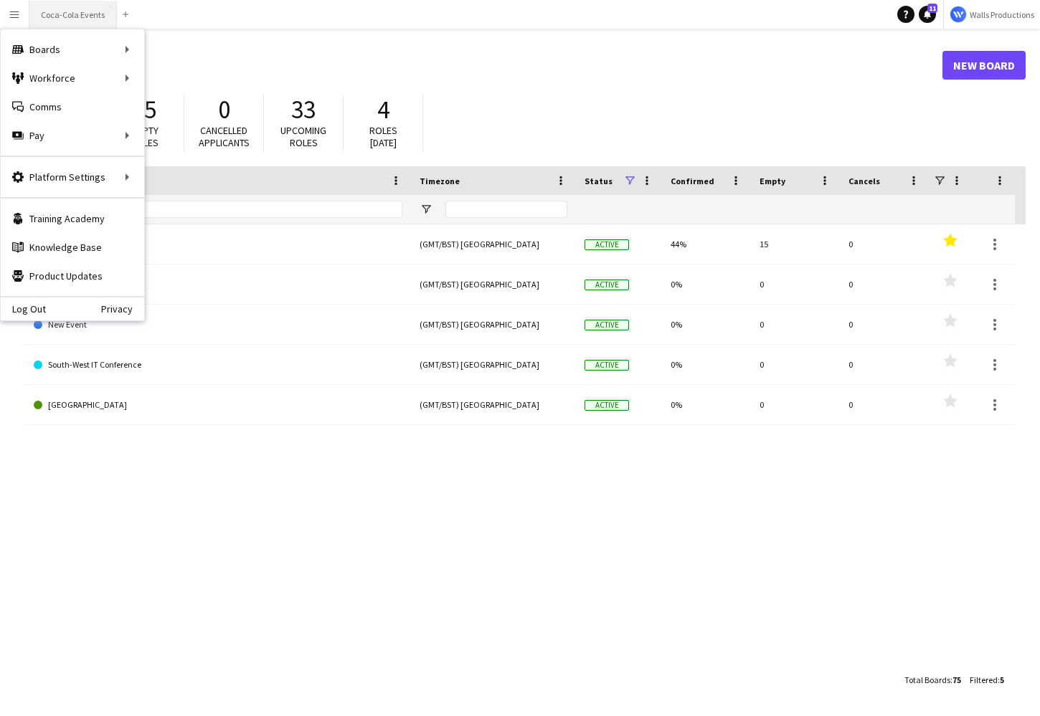
click at [89, 14] on button "Coca-Cola Events Close" at bounding box center [72, 15] width 87 height 28
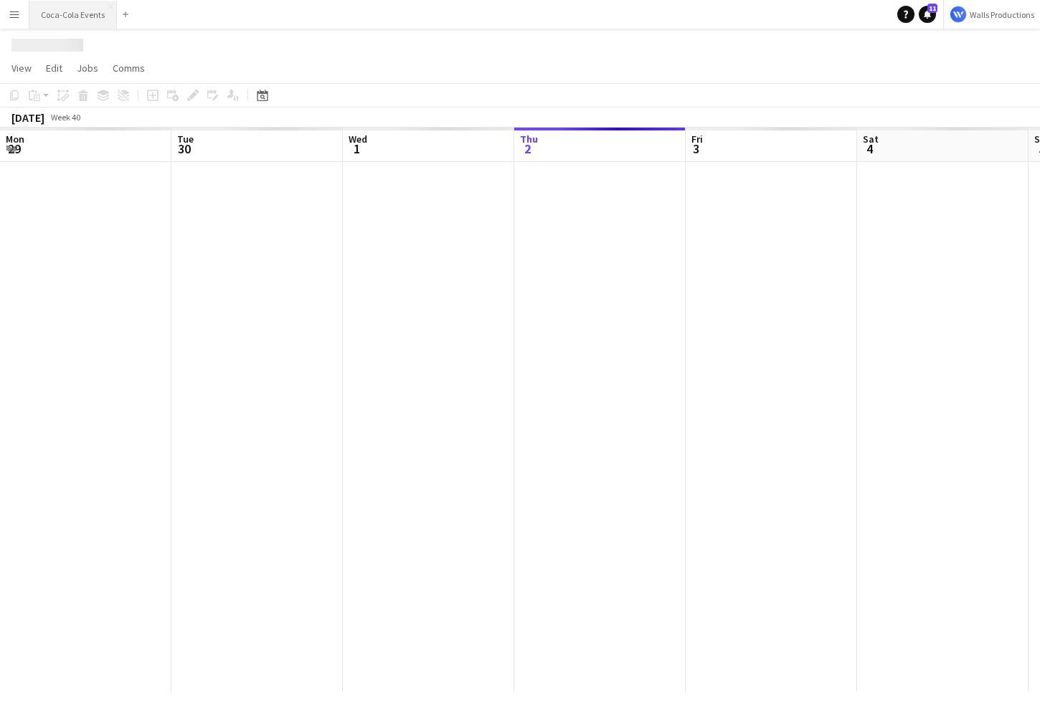
scroll to position [0, 343]
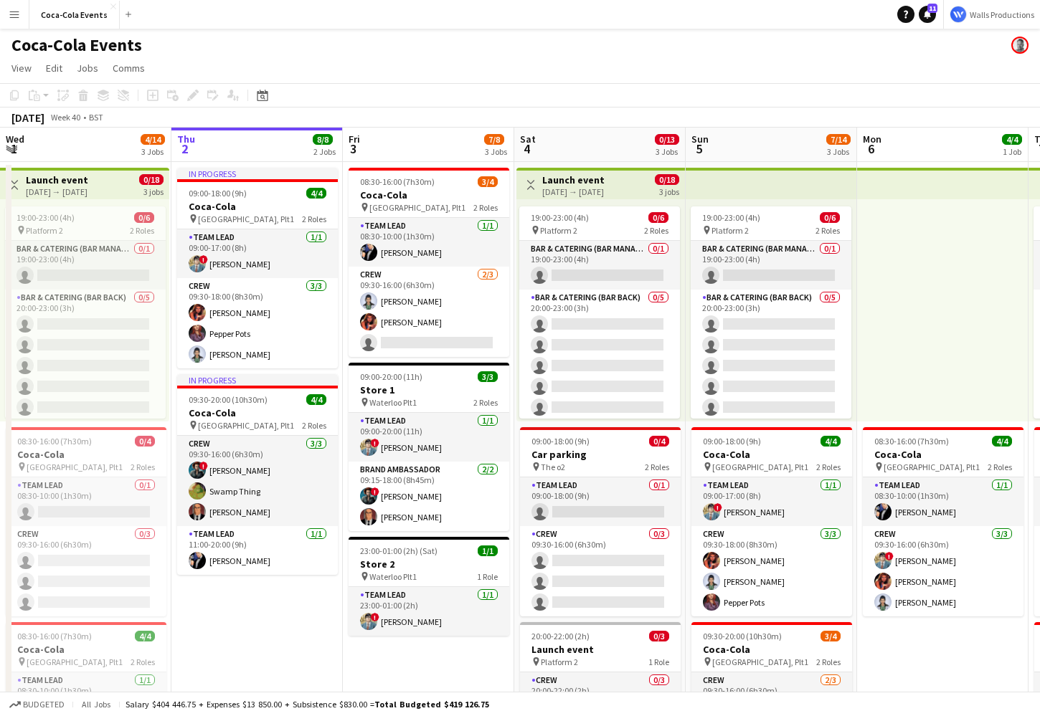
click at [10, 16] on app-icon "Menu" at bounding box center [14, 14] width 11 height 11
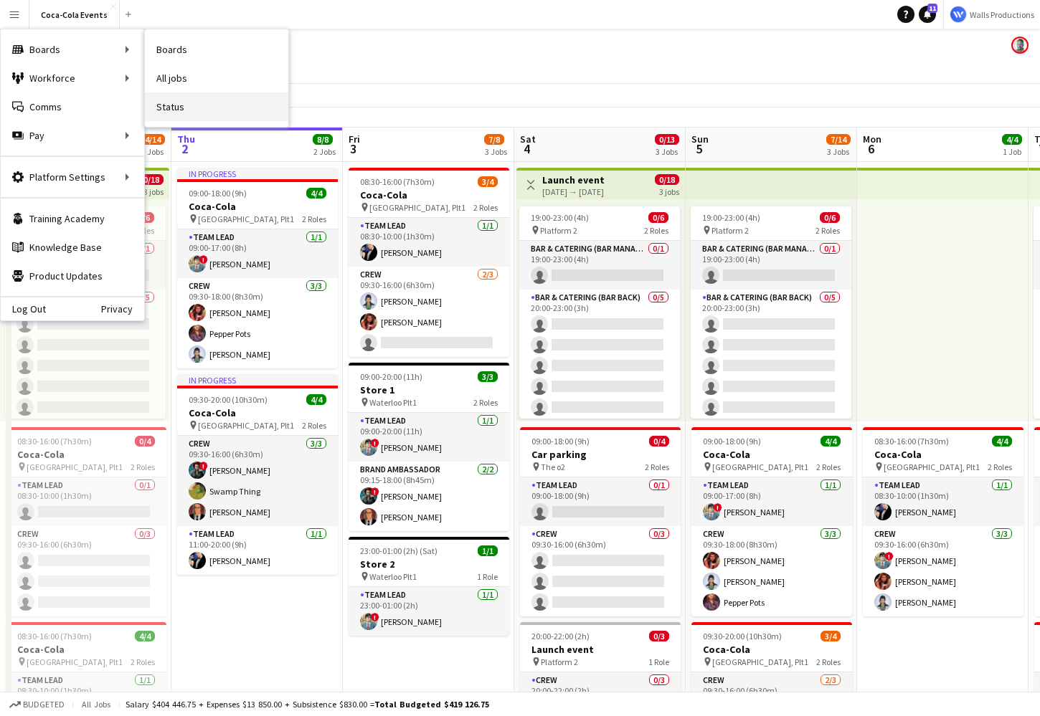
click at [179, 110] on link "Status" at bounding box center [216, 107] width 143 height 29
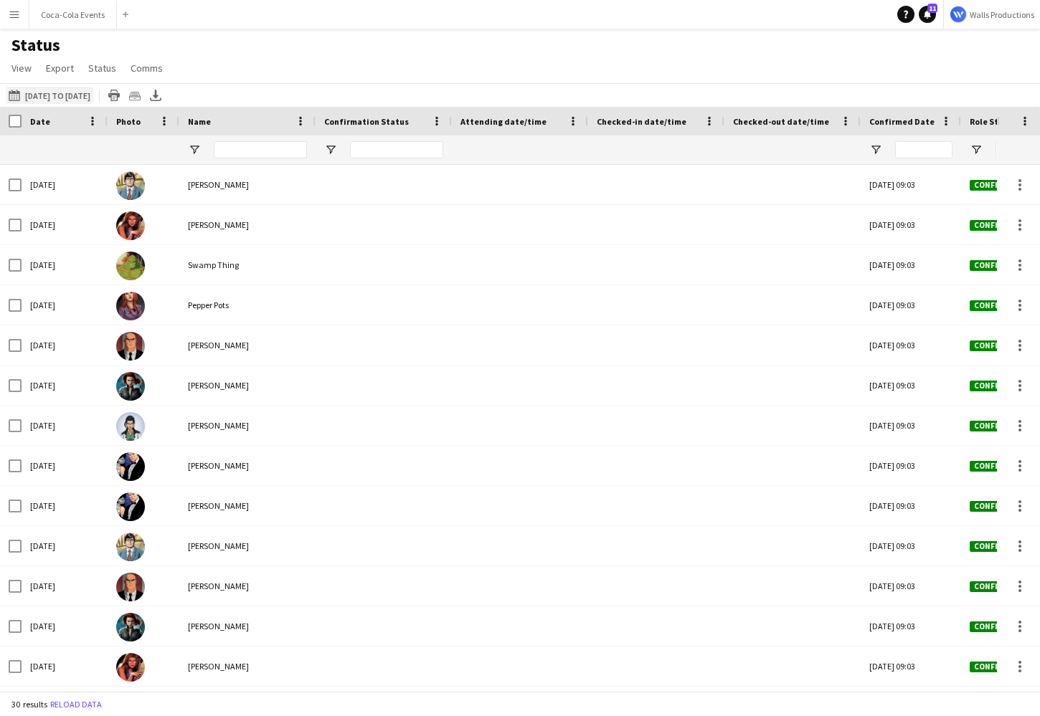
click at [52, 95] on button "[DATE] to [DATE] [DATE] to [DATE]" at bounding box center [49, 95] width 87 height 17
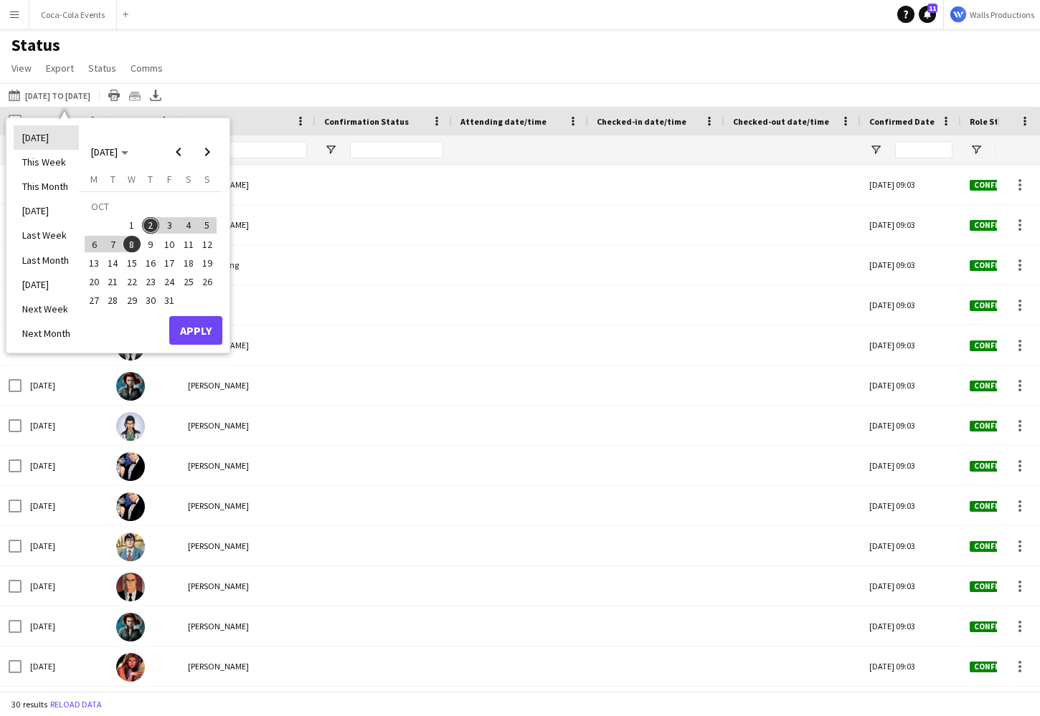
click at [42, 142] on li "[DATE]" at bounding box center [46, 138] width 65 height 24
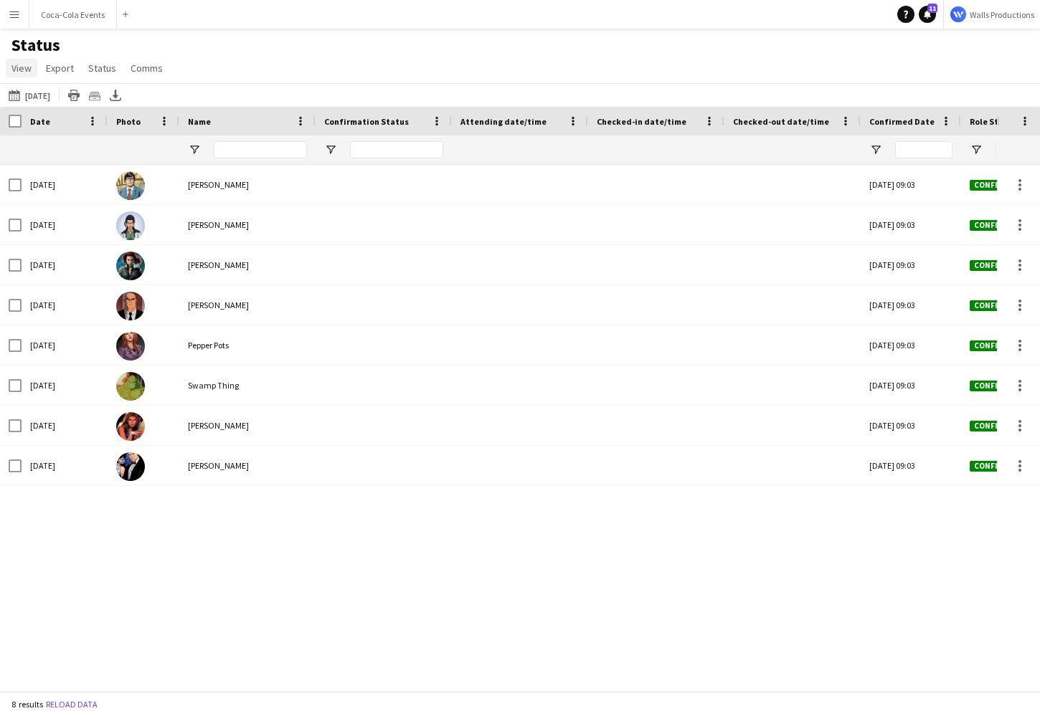
click at [24, 65] on span "View" at bounding box center [21, 68] width 20 height 13
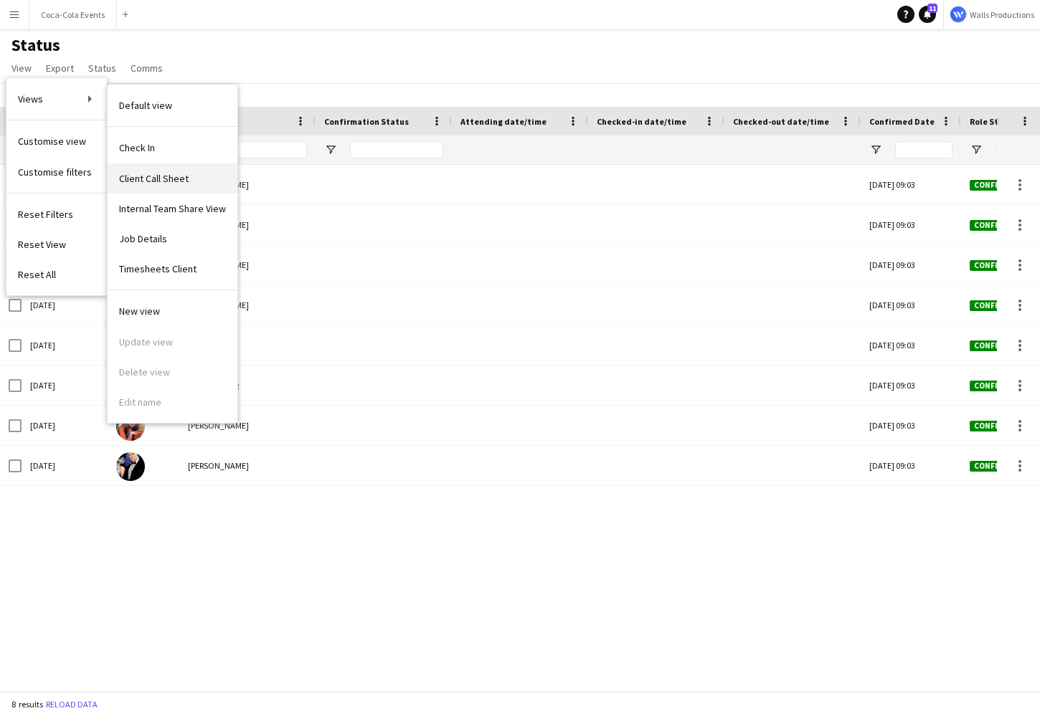
click at [154, 180] on span "Client Call Sheet" at bounding box center [154, 178] width 70 height 13
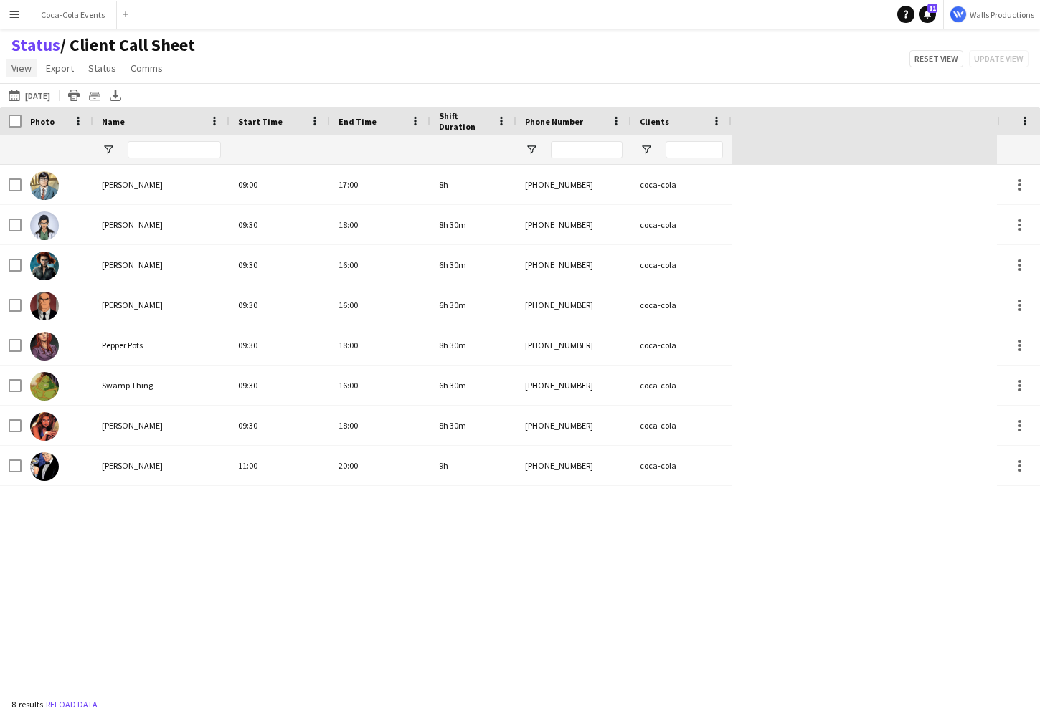
click at [22, 70] on span "View" at bounding box center [21, 68] width 20 height 13
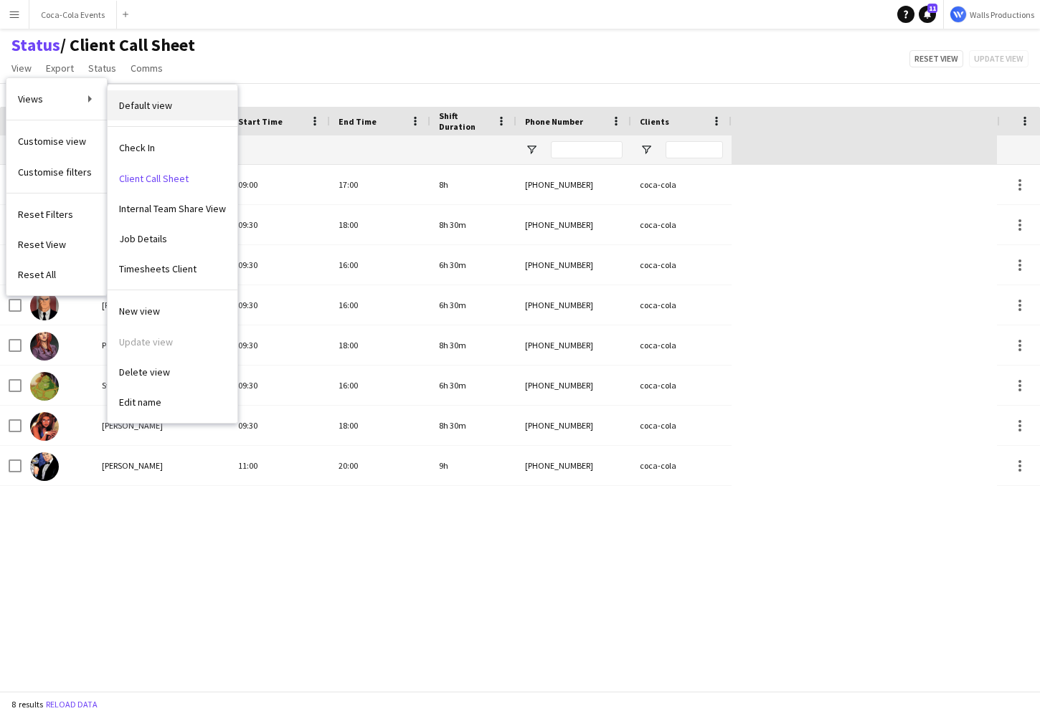
click at [149, 106] on span "Default view" at bounding box center [145, 105] width 53 height 13
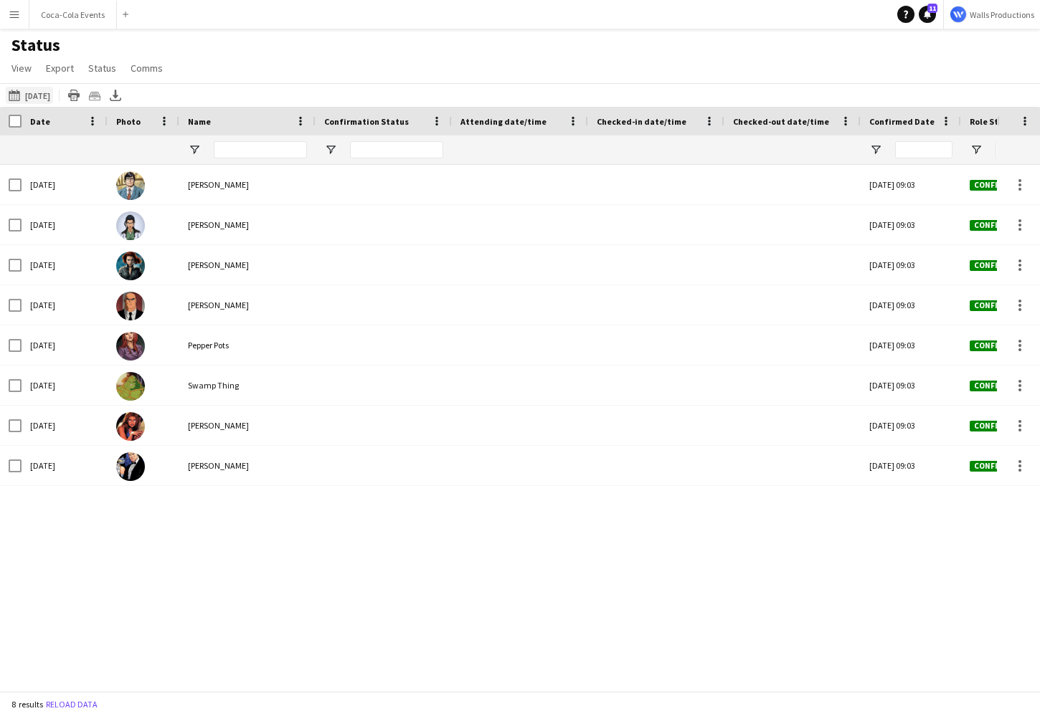
click at [36, 91] on button "[DATE] to [DATE] [DATE]" at bounding box center [29, 95] width 47 height 17
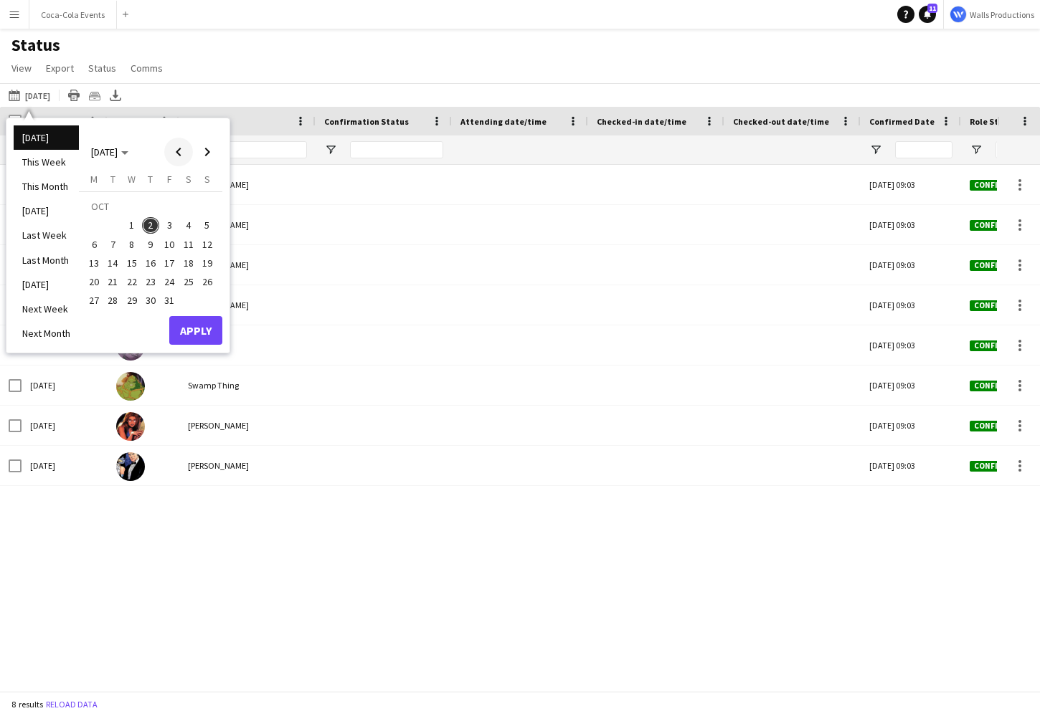
click at [170, 150] on span "Previous month" at bounding box center [178, 152] width 29 height 29
click at [179, 155] on span "Previous month" at bounding box center [178, 152] width 29 height 29
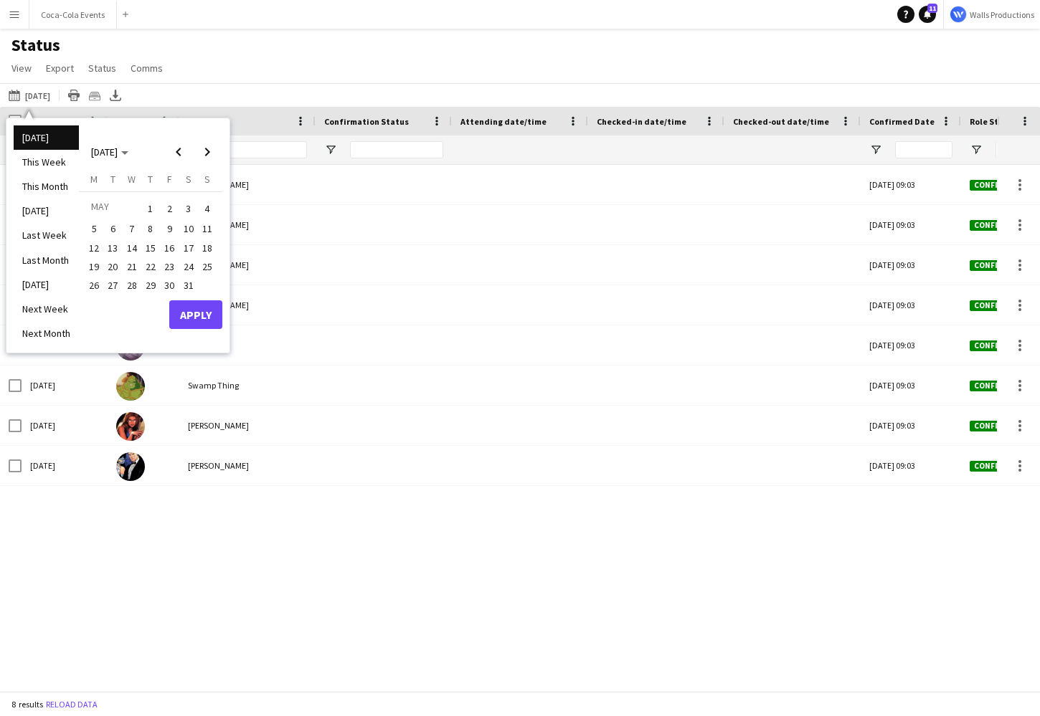
click at [96, 266] on span "19" at bounding box center [93, 266] width 17 height 17
click at [208, 151] on span "Next month" at bounding box center [207, 152] width 29 height 29
click at [136, 244] on span "11" at bounding box center [131, 248] width 17 height 17
click at [190, 325] on button "Apply" at bounding box center [195, 334] width 53 height 29
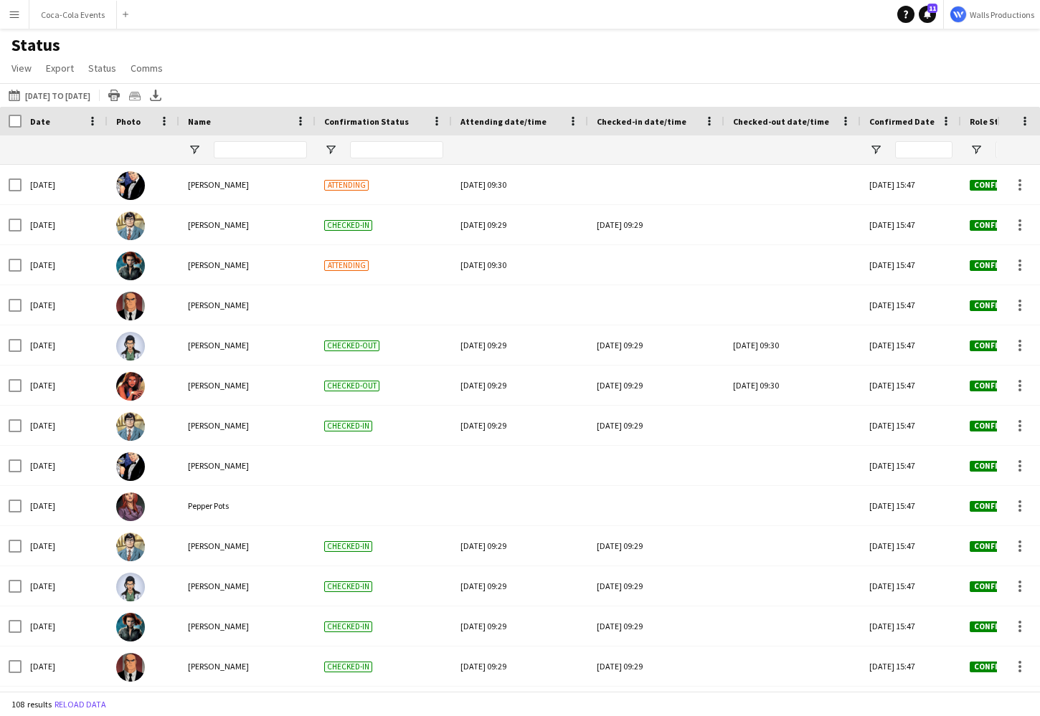
click at [9, 13] on app-icon "Menu" at bounding box center [14, 14] width 11 height 11
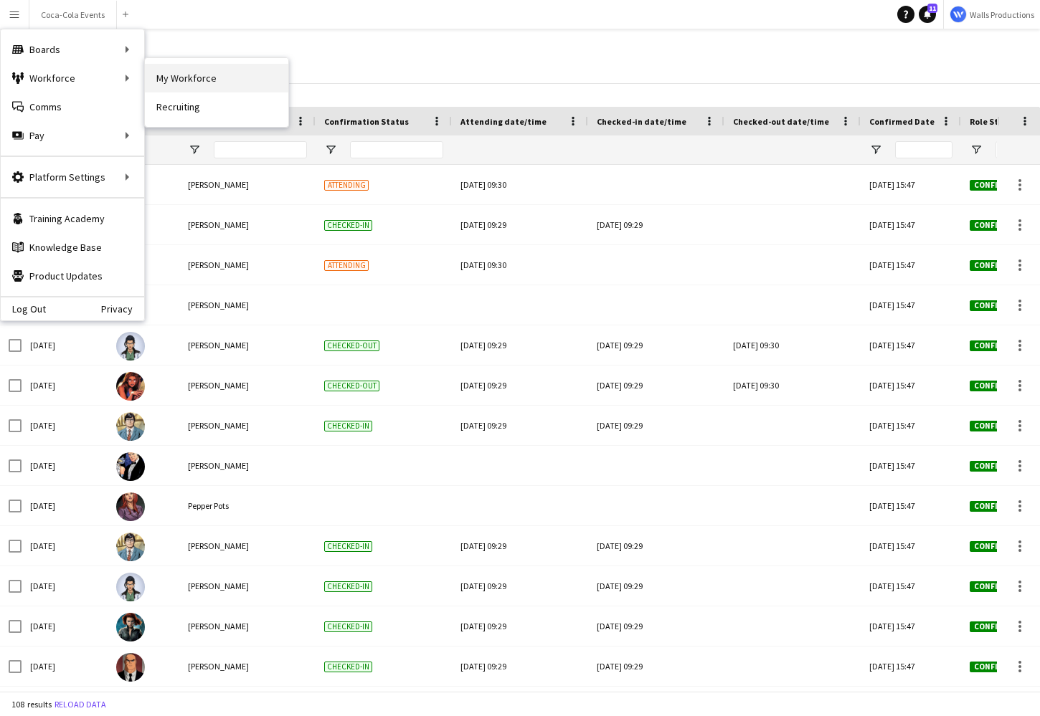
click at [197, 77] on link "My Workforce" at bounding box center [216, 78] width 143 height 29
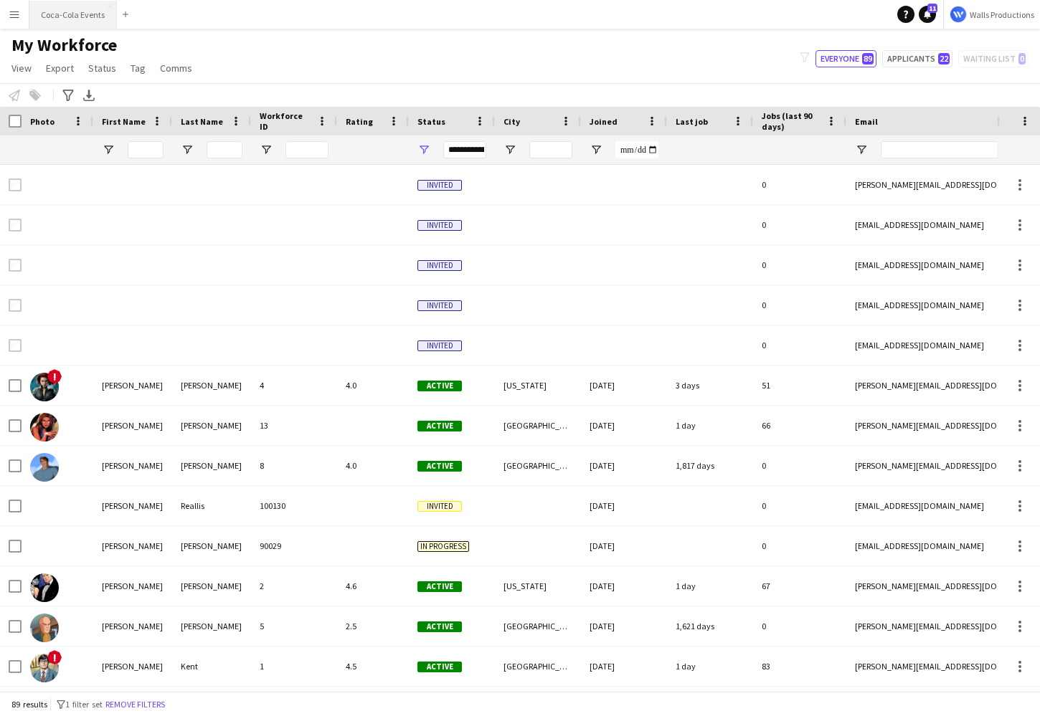
click at [76, 14] on button "Coca-Cola Events Close" at bounding box center [72, 15] width 87 height 28
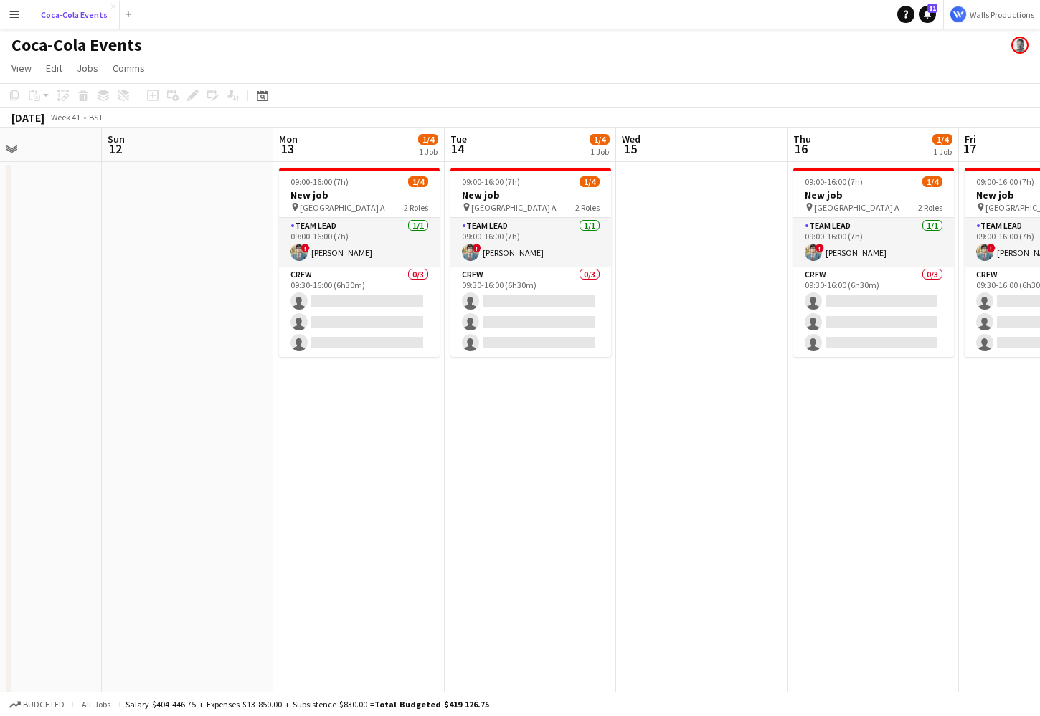
scroll to position [0, 513]
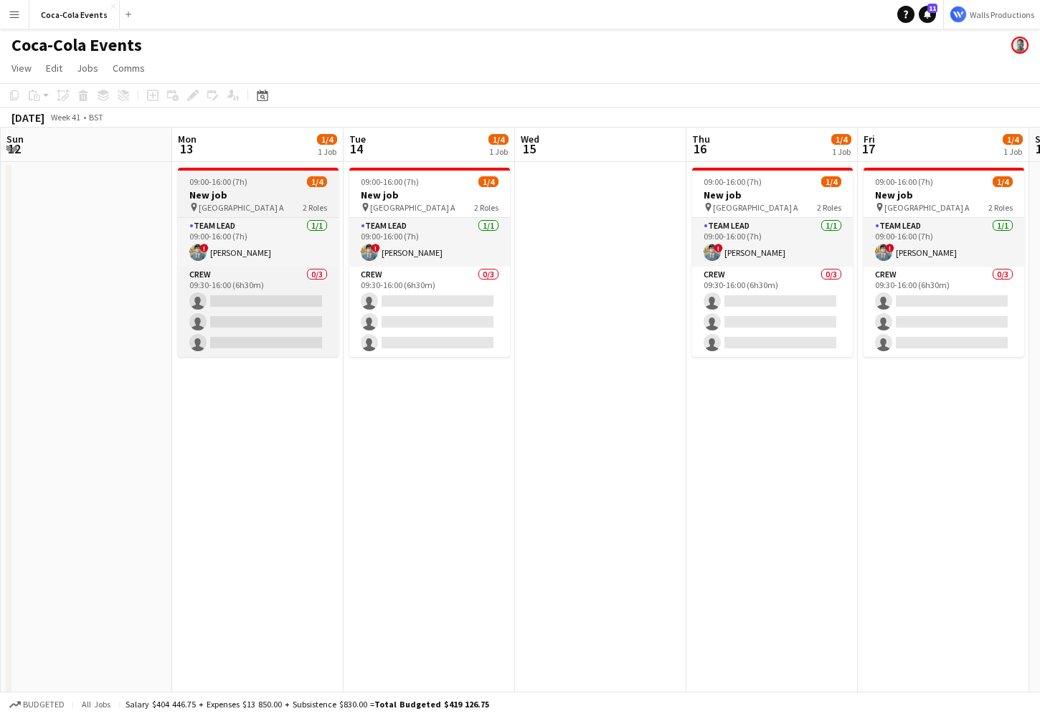
click at [242, 192] on h3 "New job" at bounding box center [258, 195] width 161 height 13
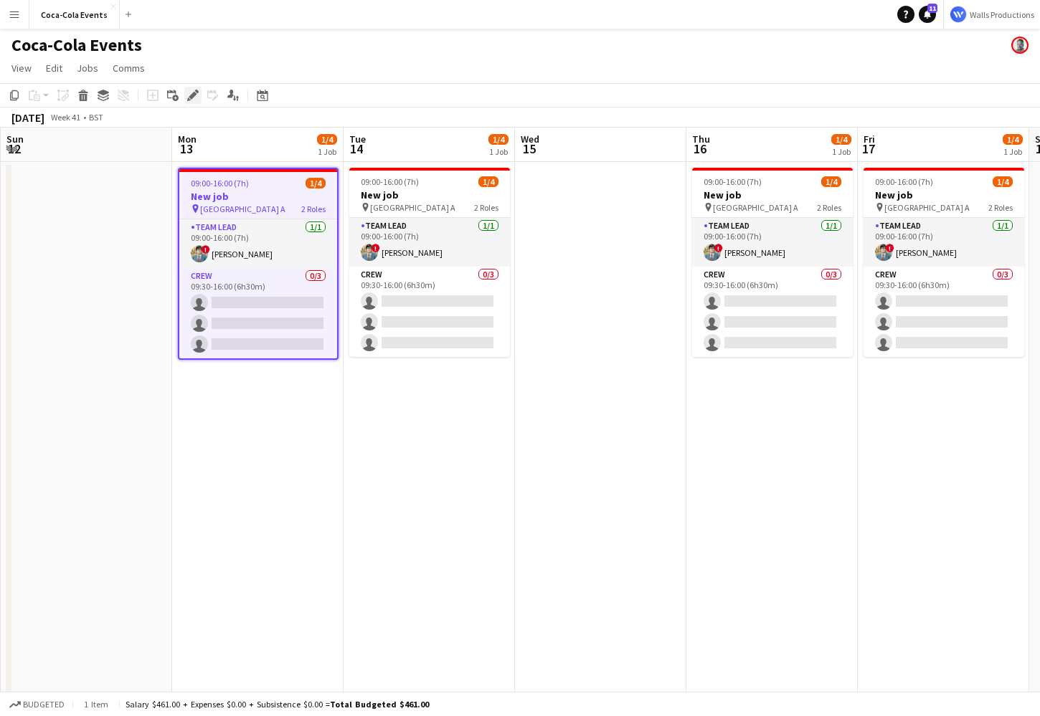
click at [191, 93] on icon "Edit" at bounding box center [192, 95] width 11 height 11
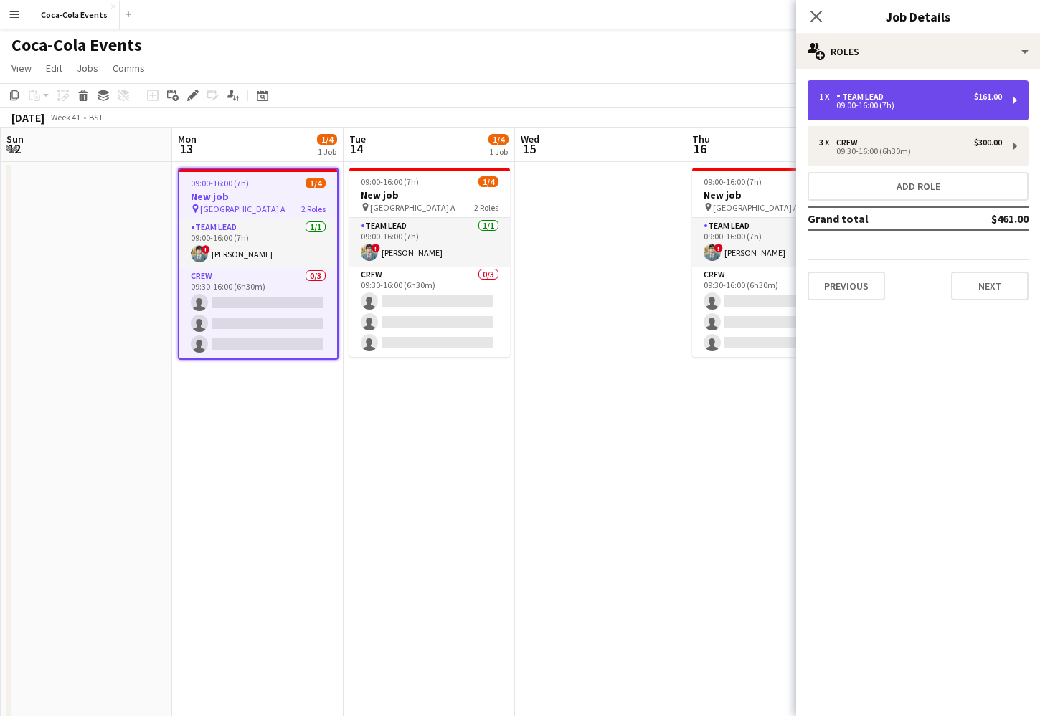
click at [848, 102] on div "09:00-16:00 (7h)" at bounding box center [910, 105] width 183 height 7
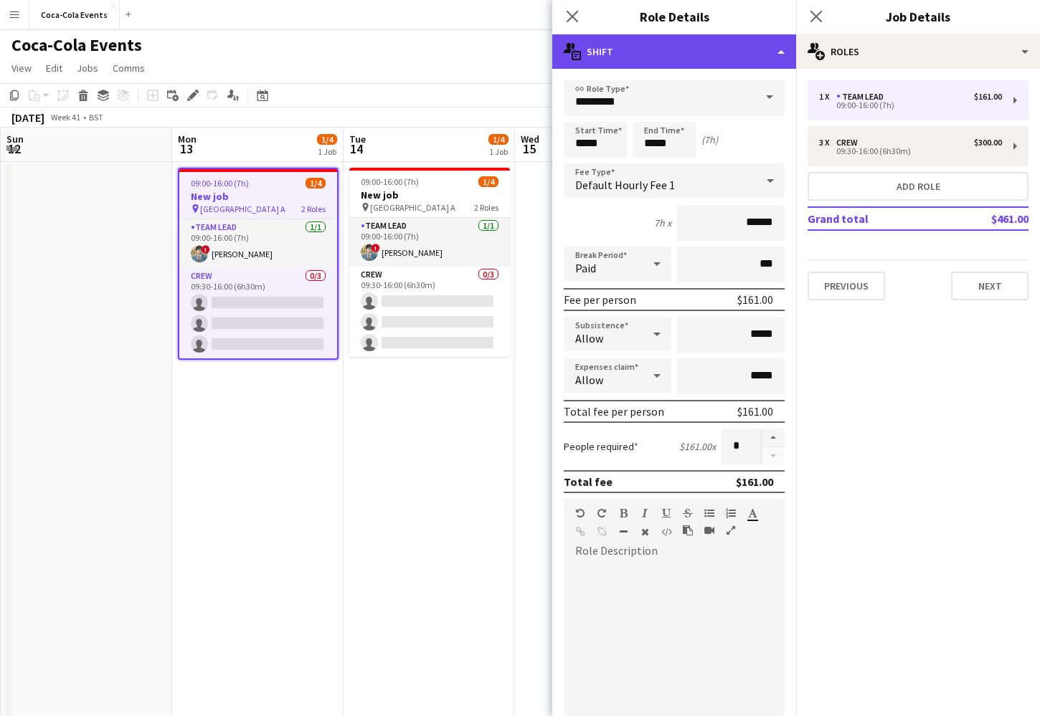
click at [655, 56] on div "multiple-actions-text Shift" at bounding box center [674, 51] width 244 height 34
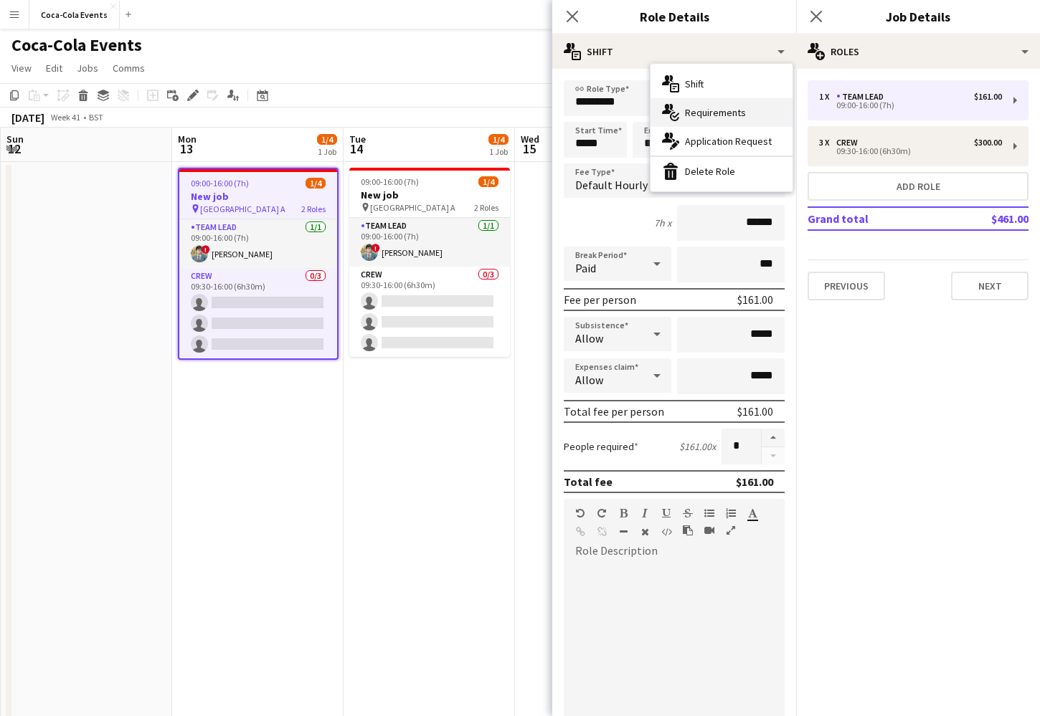
click at [704, 110] on span "Requirements" at bounding box center [715, 112] width 61 height 13
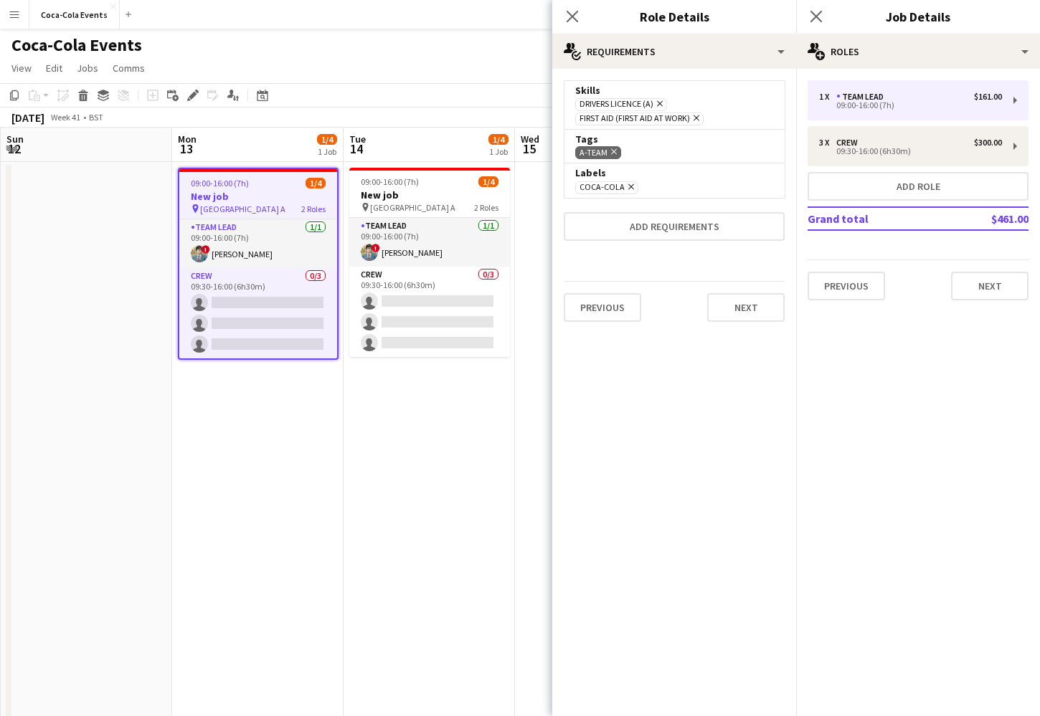
drag, startPoint x: 604, startPoint y: 153, endPoint x: 576, endPoint y: 153, distance: 28.0
click at [576, 153] on span "A-Team Remove" at bounding box center [598, 152] width 46 height 13
click at [607, 316] on button "Previous" at bounding box center [602, 307] width 77 height 29
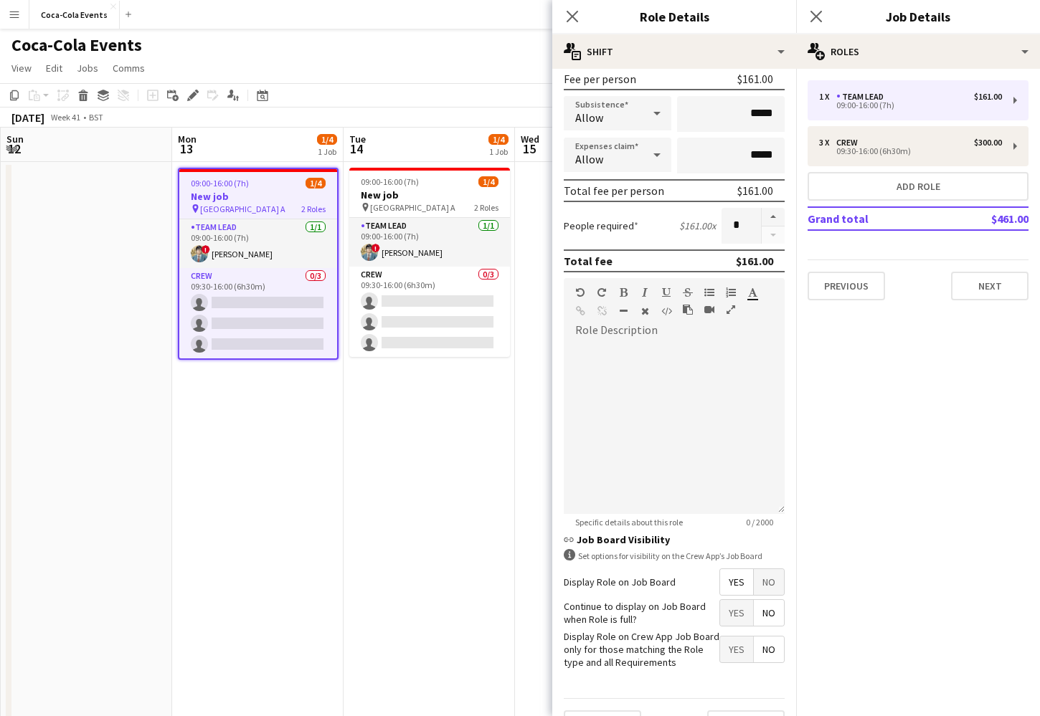
scroll to position [255, 0]
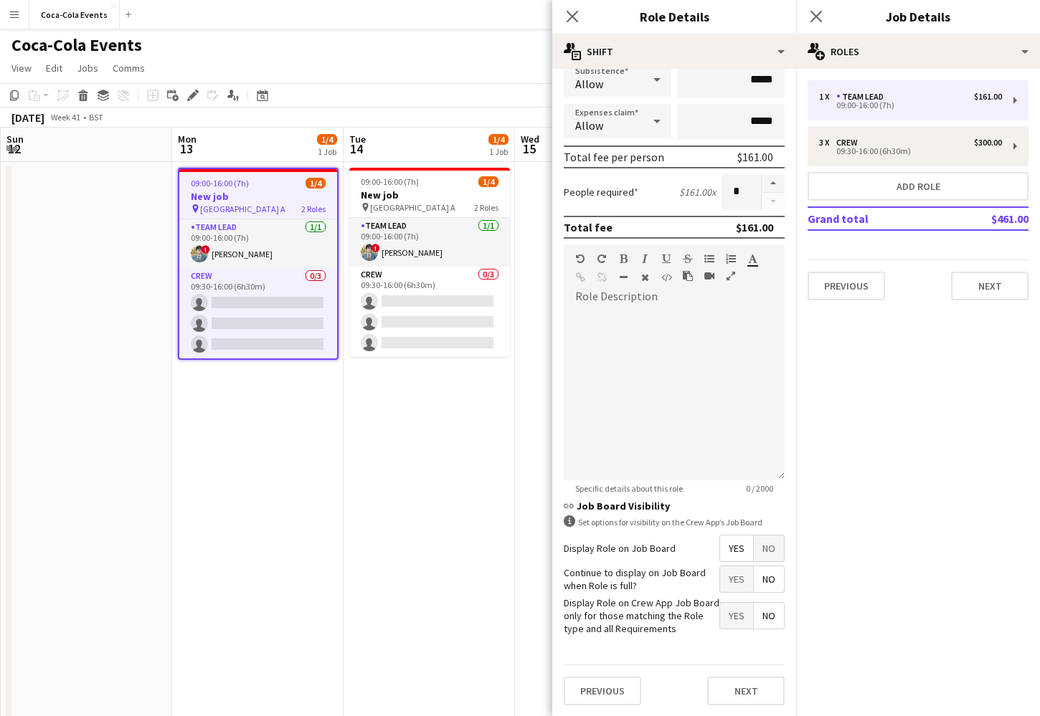
drag, startPoint x: 577, startPoint y: 604, endPoint x: 674, endPoint y: 629, distance: 100.0
click at [674, 629] on label "Display Role on Crew App Job Board only for those matching the Role type and al…" at bounding box center [642, 616] width 156 height 39
click at [734, 617] on span "Yes" at bounding box center [736, 616] width 33 height 26
click at [103, 181] on app-date-cell at bounding box center [86, 502] width 171 height 681
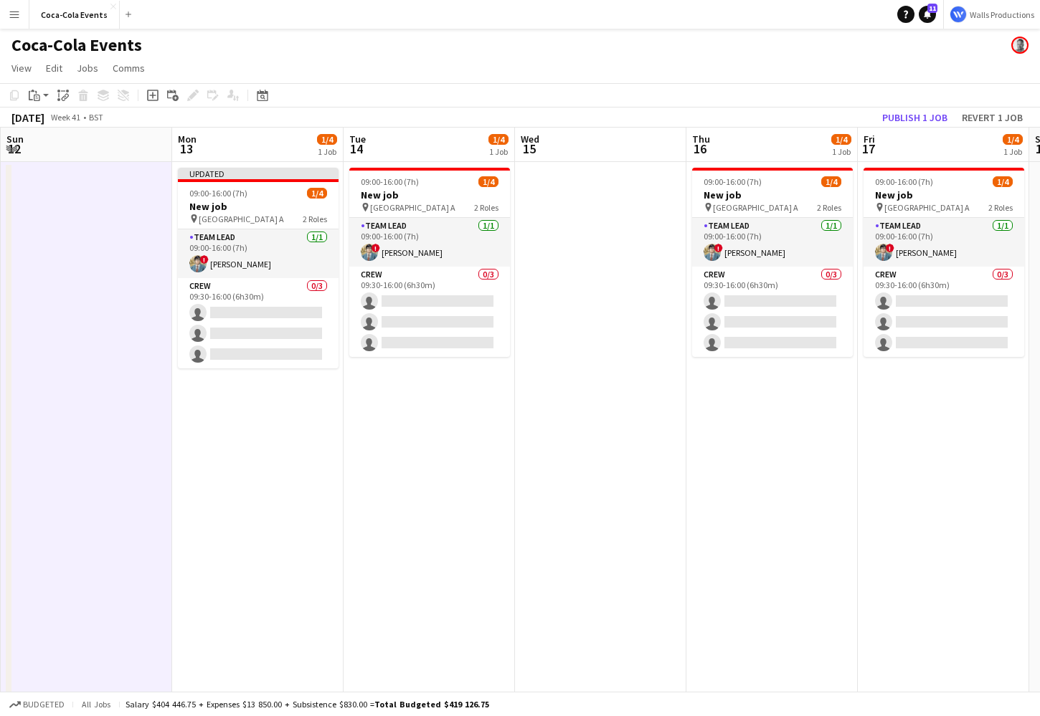
click at [14, 14] on app-icon "Menu" at bounding box center [14, 14] width 11 height 11
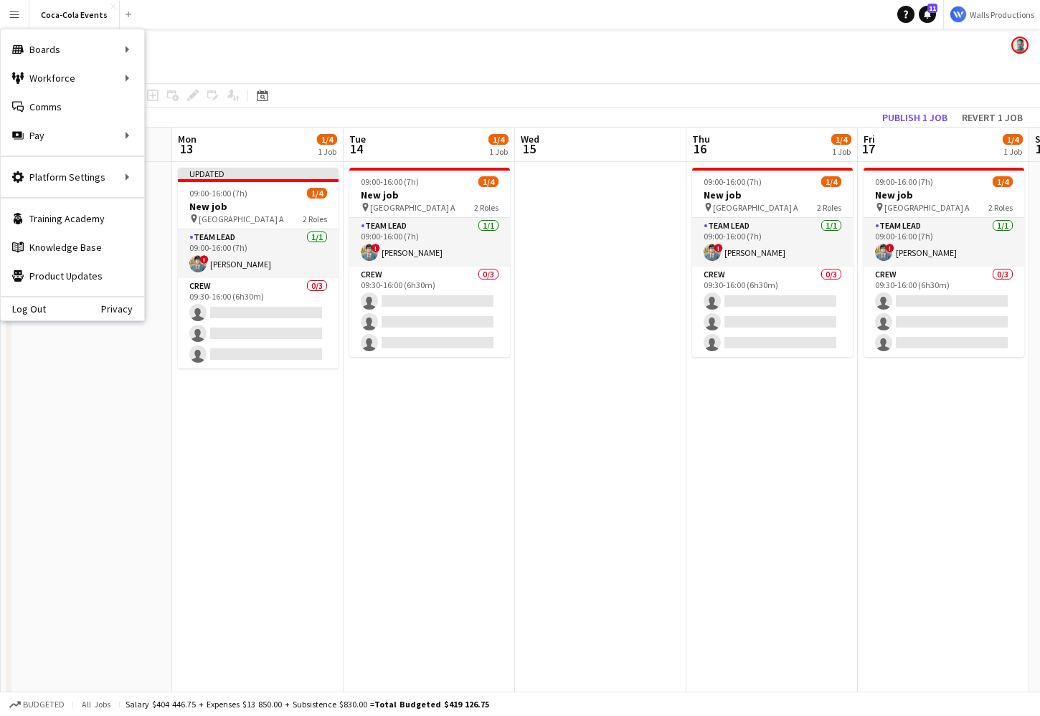
click at [222, 567] on app-date-cell "Updated 09:00-16:00 (7h) 1/4 New job pin Wembley Gate A 2 Roles Team Lead [DATE…" at bounding box center [257, 502] width 171 height 681
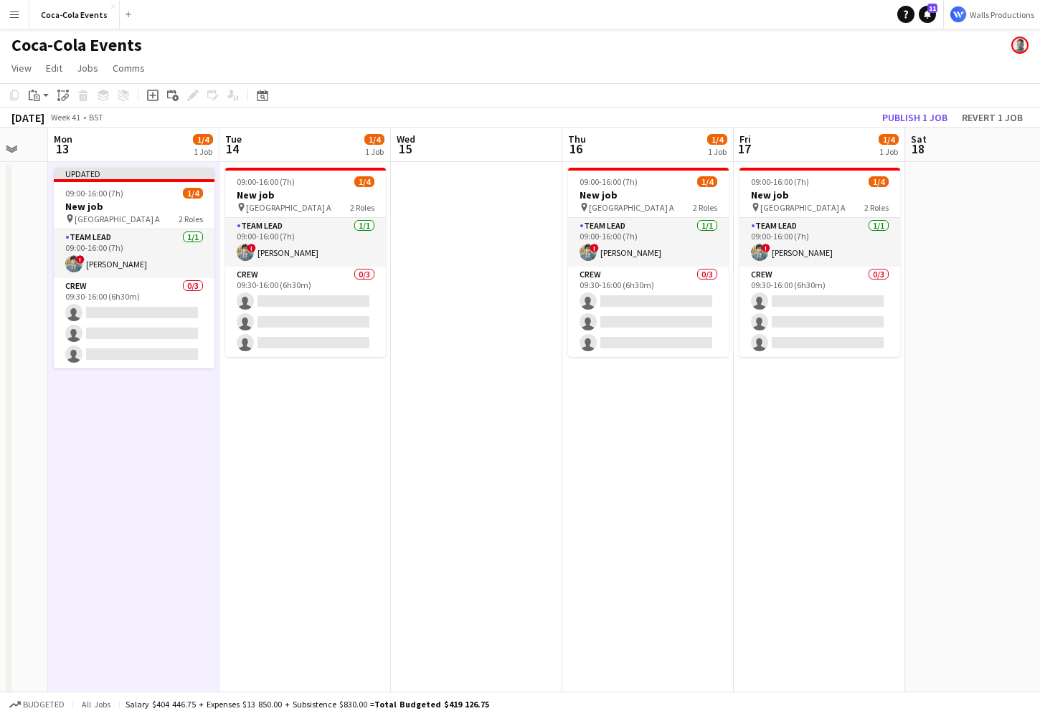
scroll to position [0, 631]
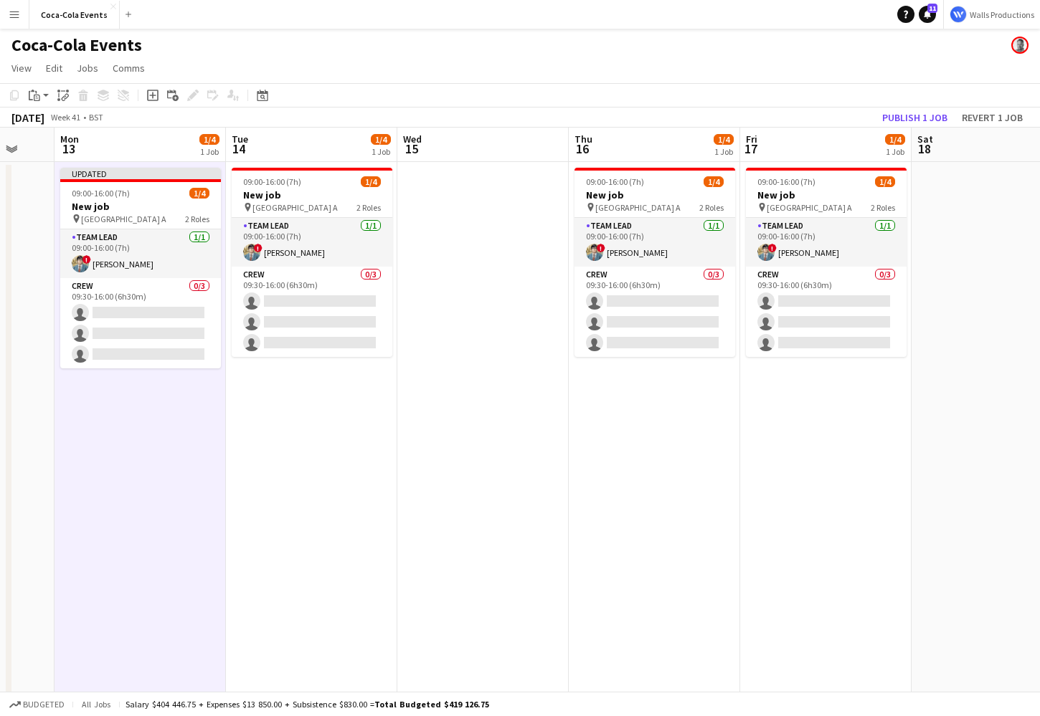
click at [13, 12] on app-icon "Menu" at bounding box center [14, 14] width 11 height 11
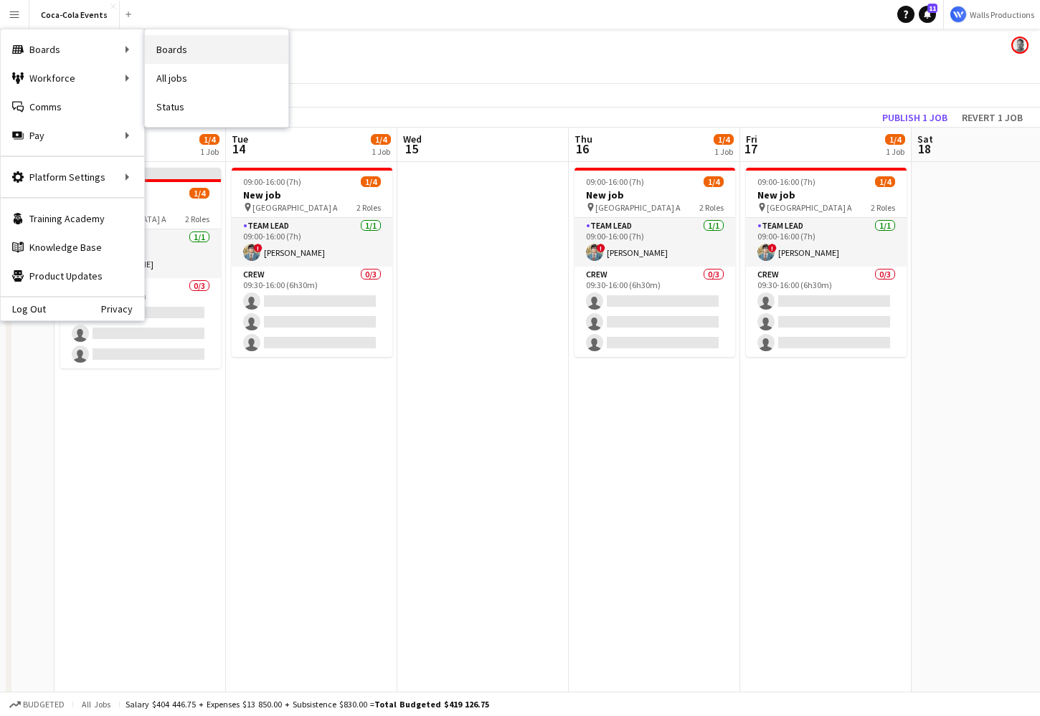
click at [197, 54] on link "Boards" at bounding box center [216, 49] width 143 height 29
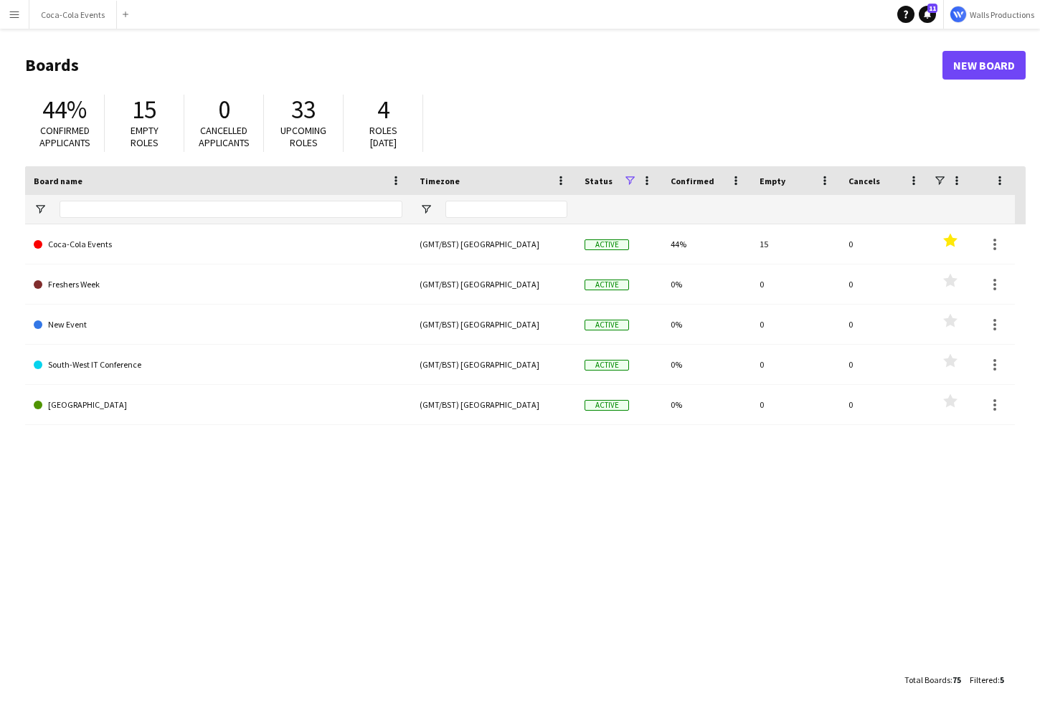
click at [17, 15] on app-icon "Menu" at bounding box center [14, 14] width 11 height 11
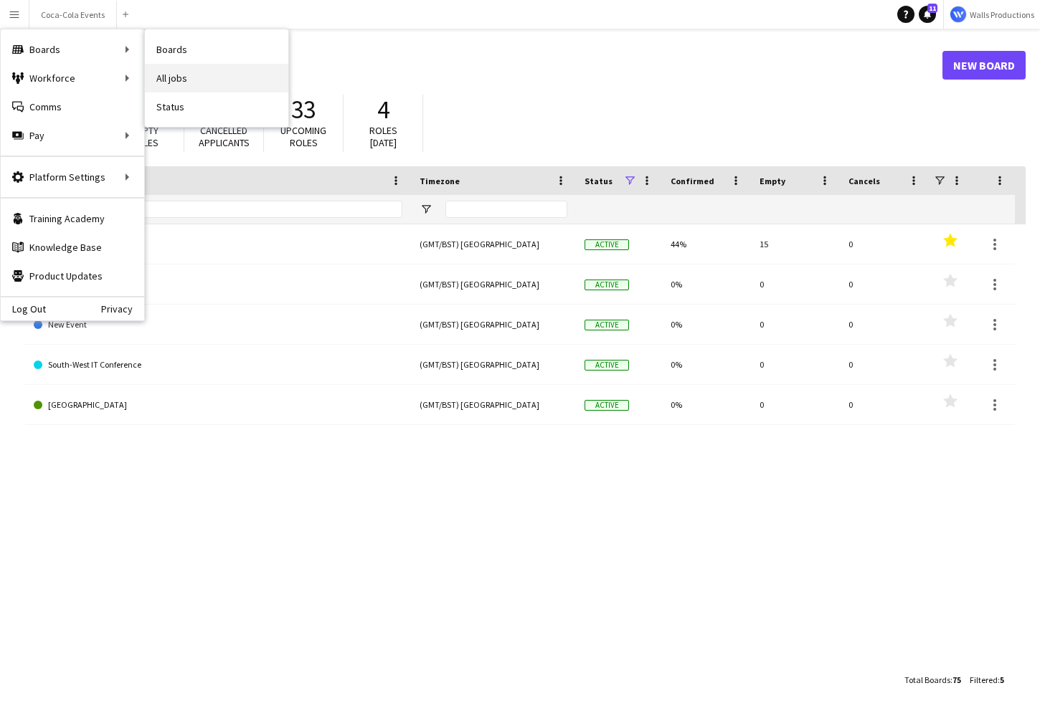
click at [174, 78] on link "All jobs" at bounding box center [216, 78] width 143 height 29
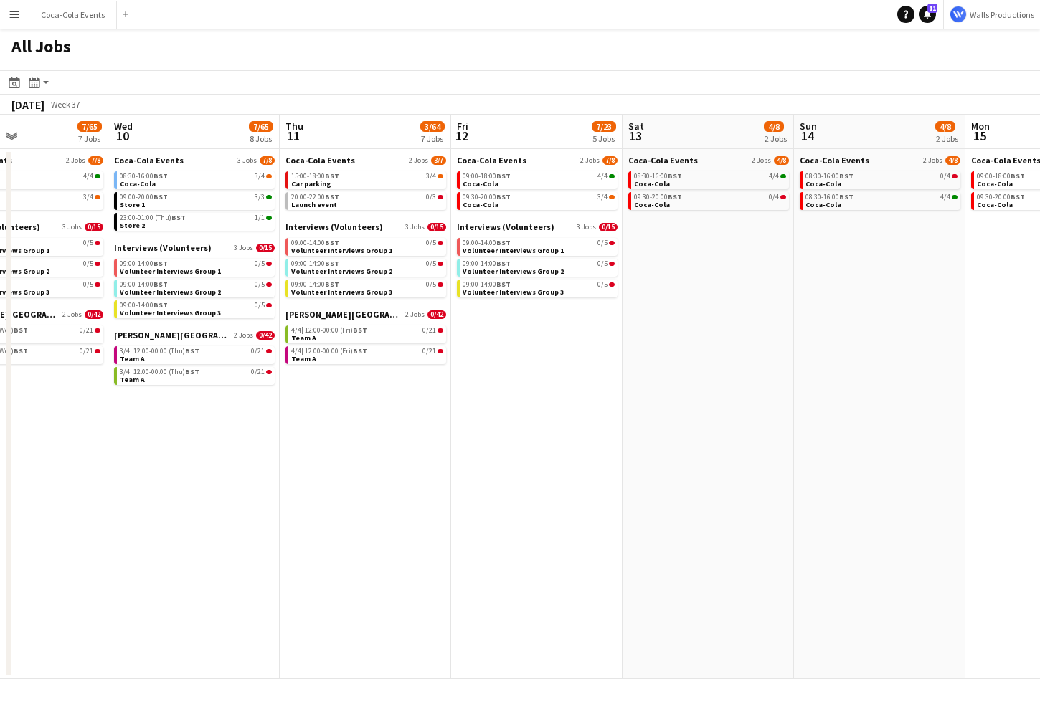
scroll to position [0, 406]
click at [9, 21] on button "Menu" at bounding box center [14, 14] width 29 height 29
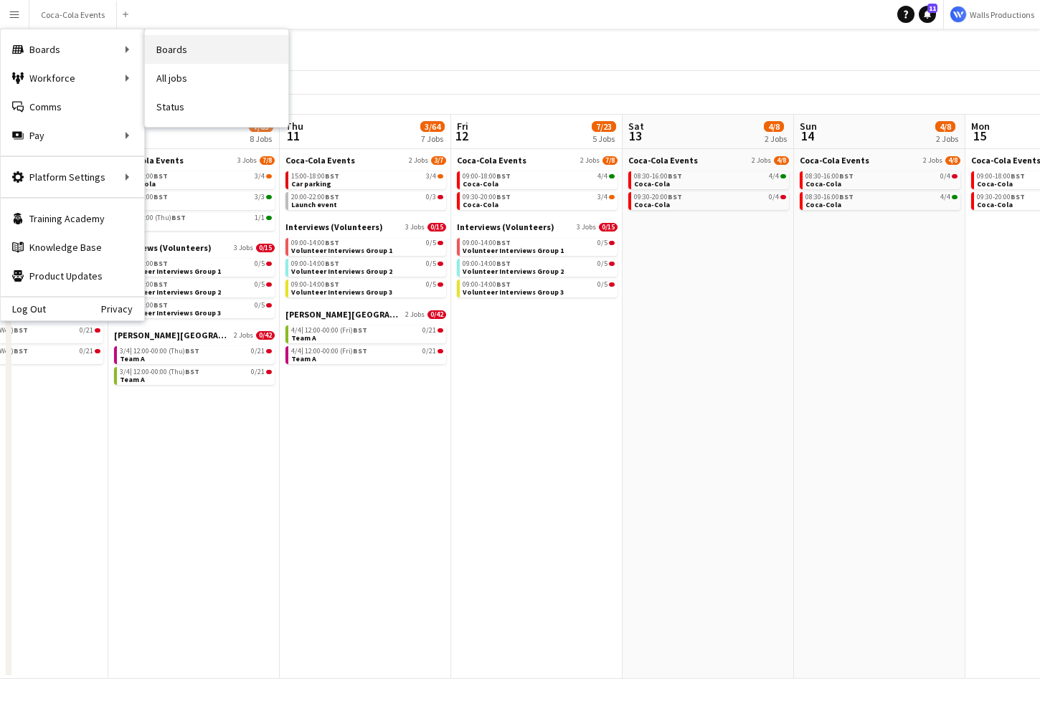
click at [171, 49] on link "Boards" at bounding box center [216, 49] width 143 height 29
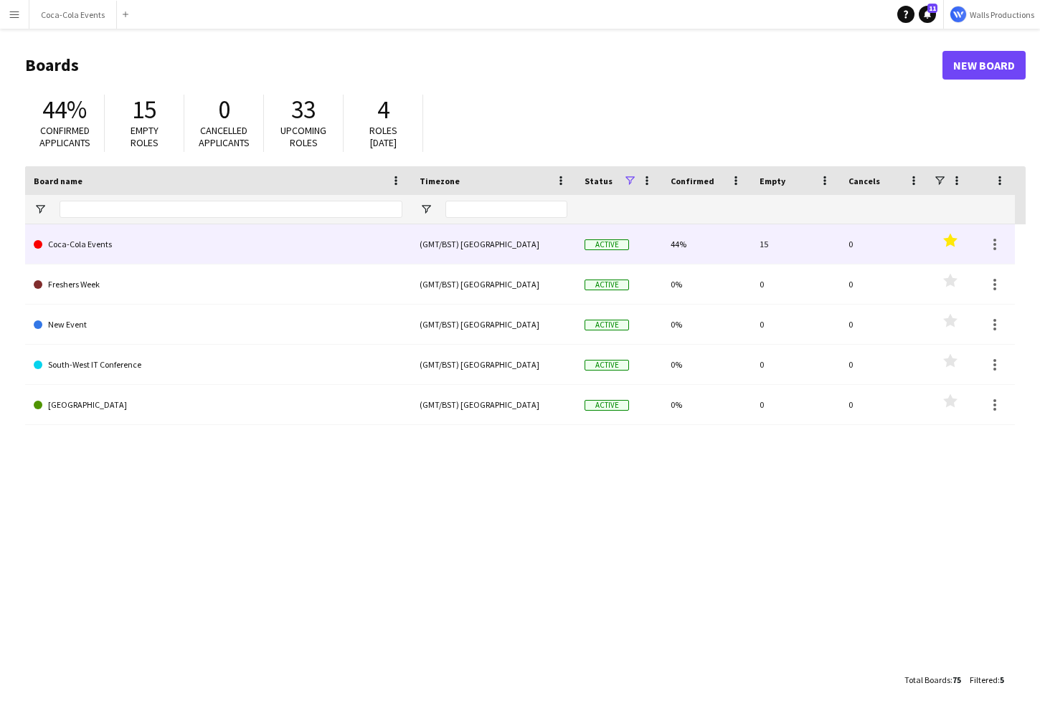
click at [95, 252] on link "Coca-Cola Events" at bounding box center [218, 244] width 369 height 40
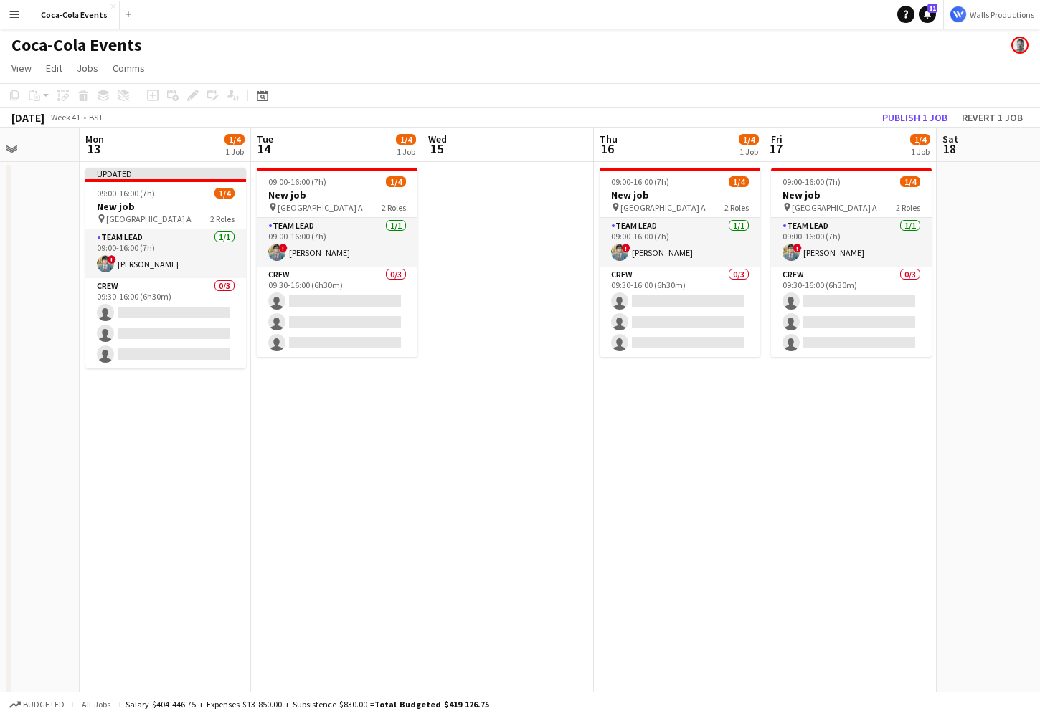
scroll to position [0, 607]
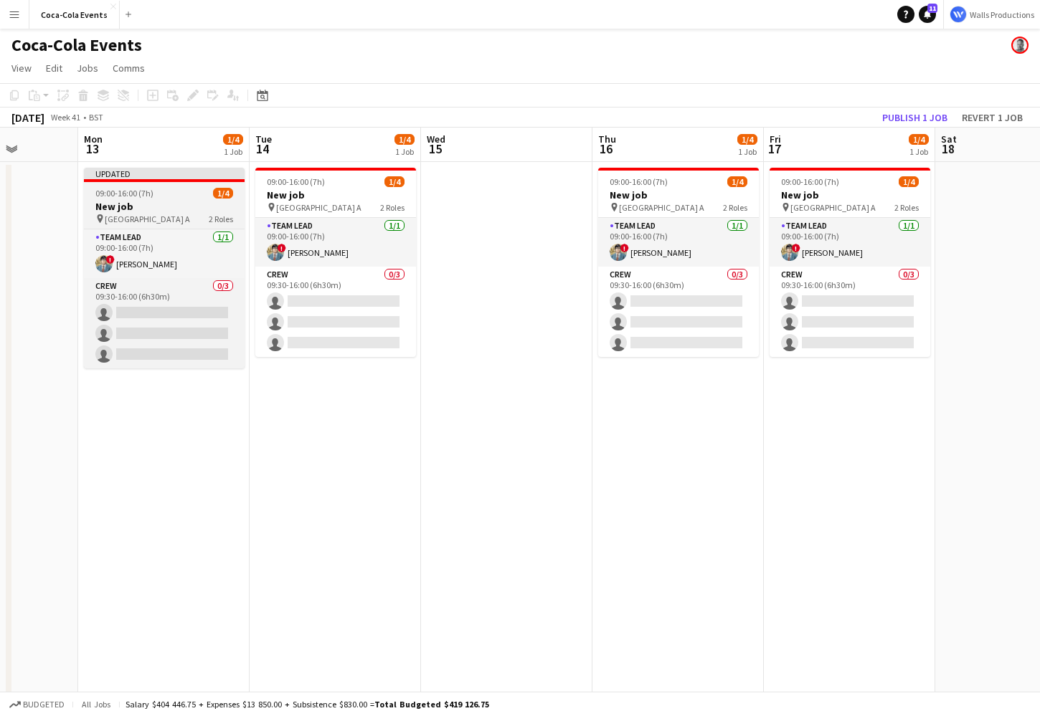
click at [126, 194] on span "09:00-16:00 (7h)" at bounding box center [124, 193] width 58 height 11
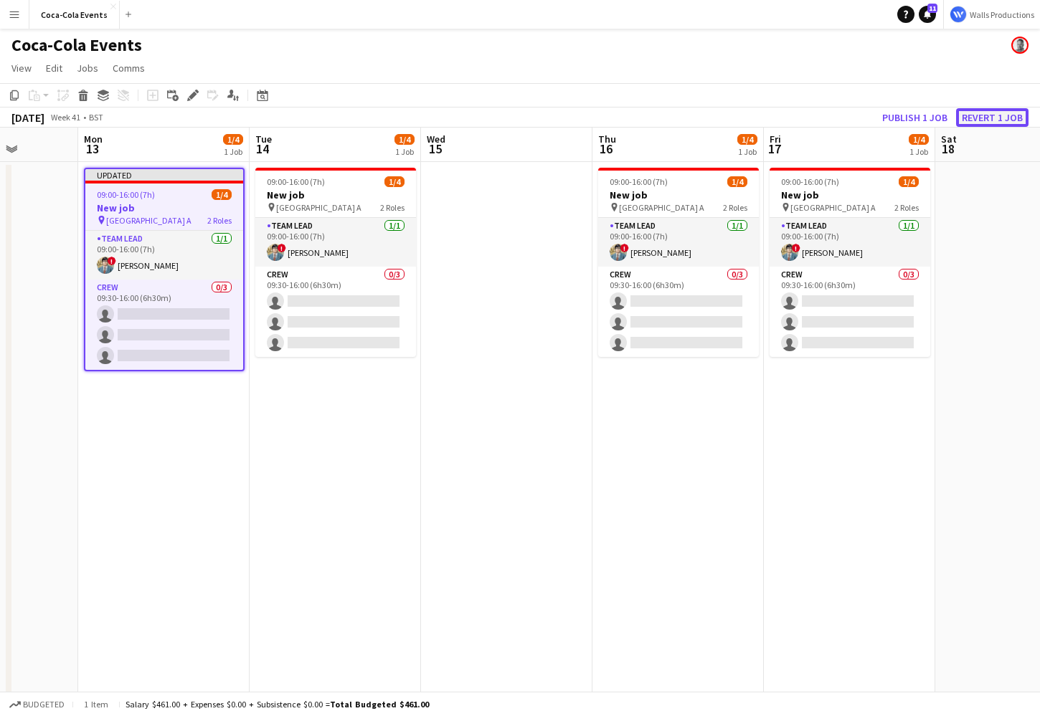
click at [990, 113] on button "Revert 1 job" at bounding box center [992, 117] width 72 height 19
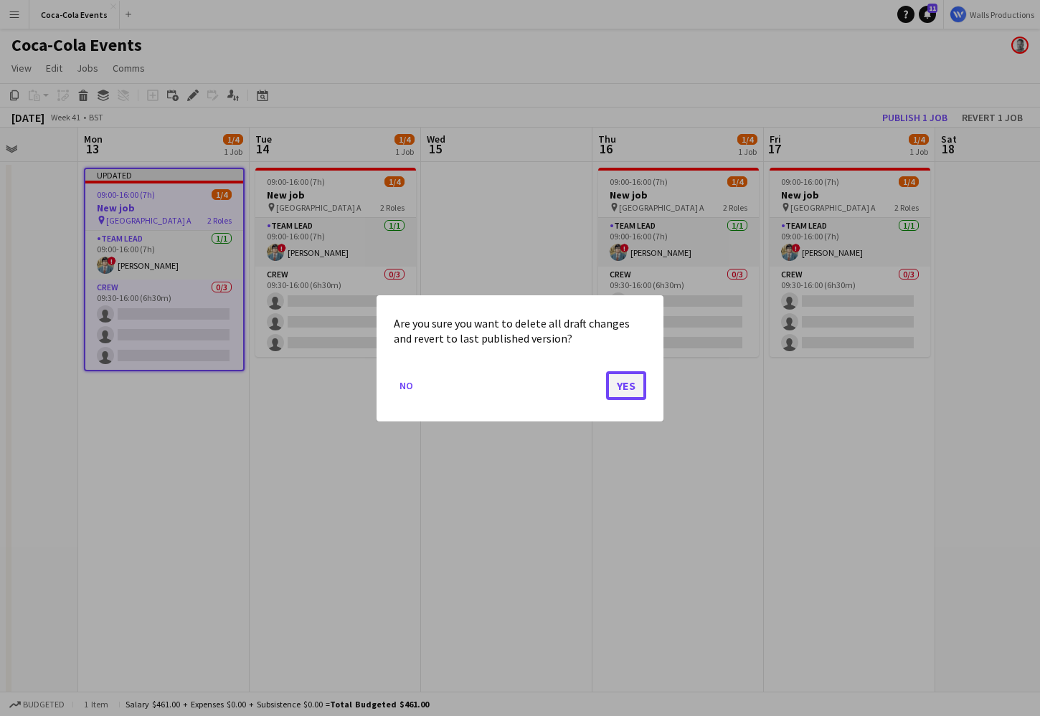
click at [632, 377] on button "Yes" at bounding box center [626, 385] width 40 height 29
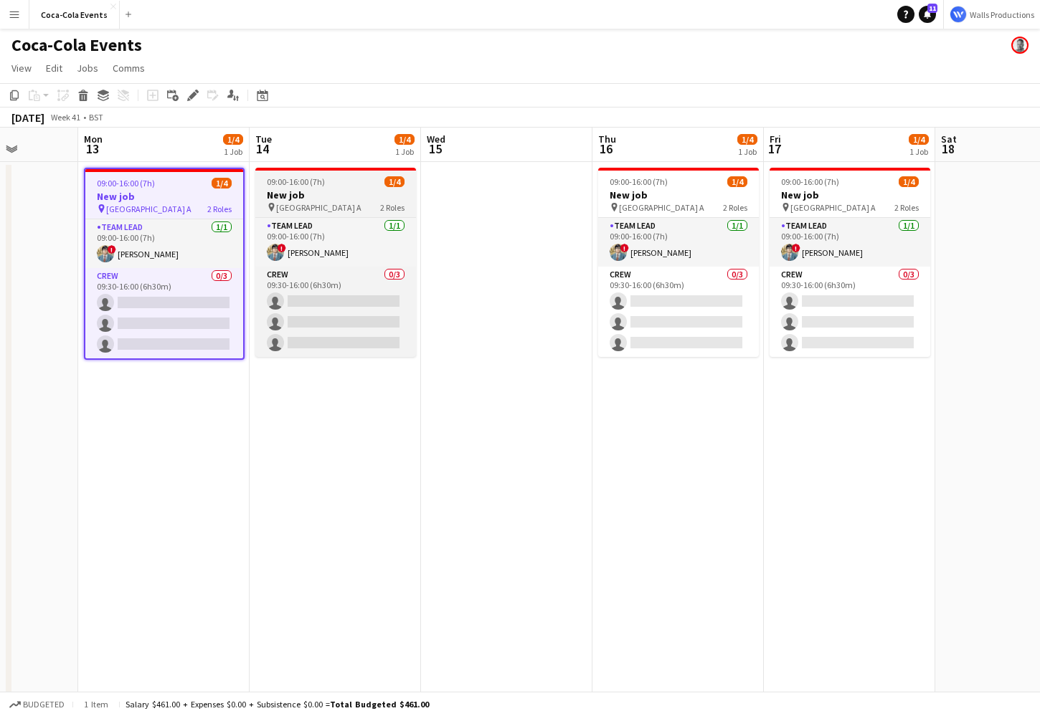
click at [337, 199] on h3 "New job" at bounding box center [335, 195] width 161 height 13
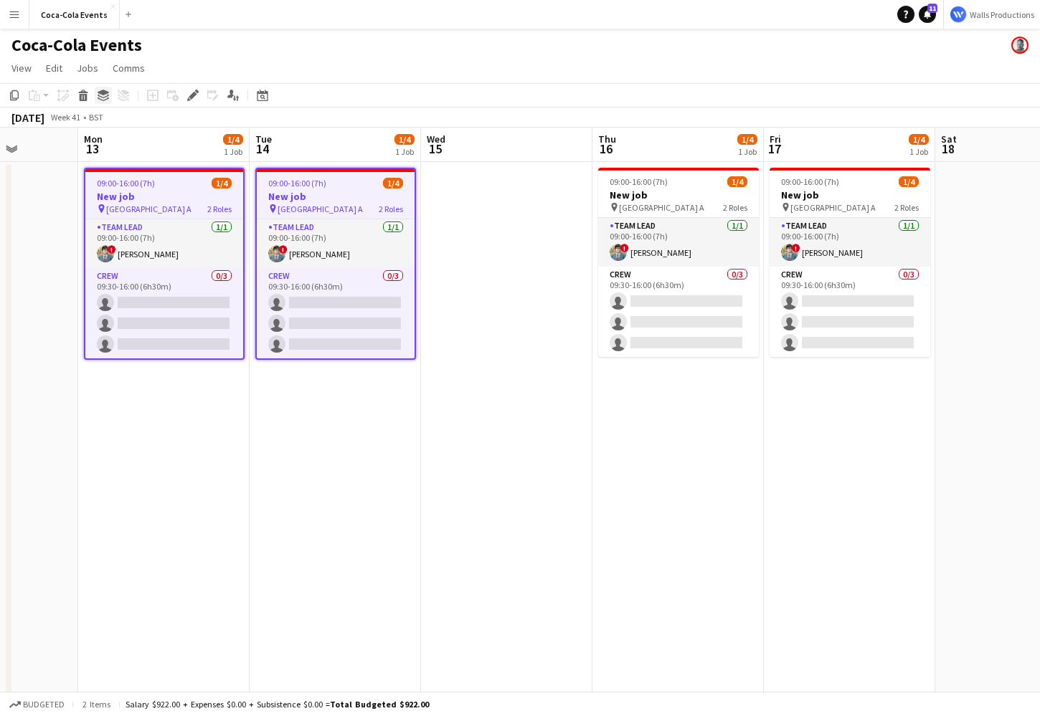
click at [105, 96] on icon at bounding box center [103, 97] width 11 height 4
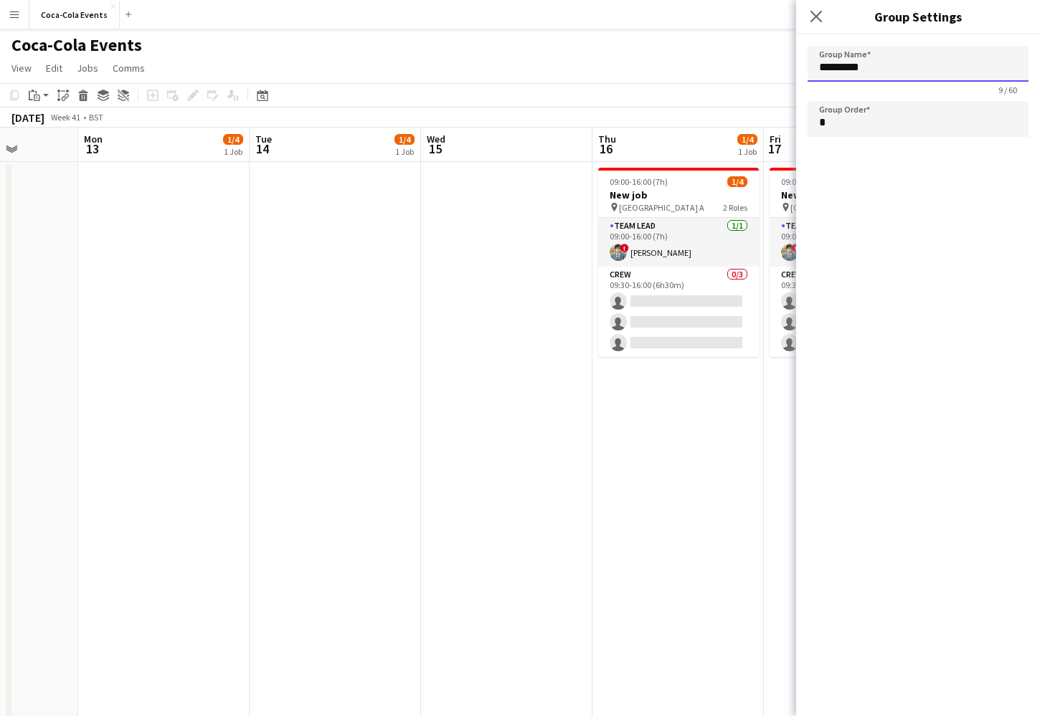
click at [875, 74] on input "*********" at bounding box center [918, 64] width 221 height 36
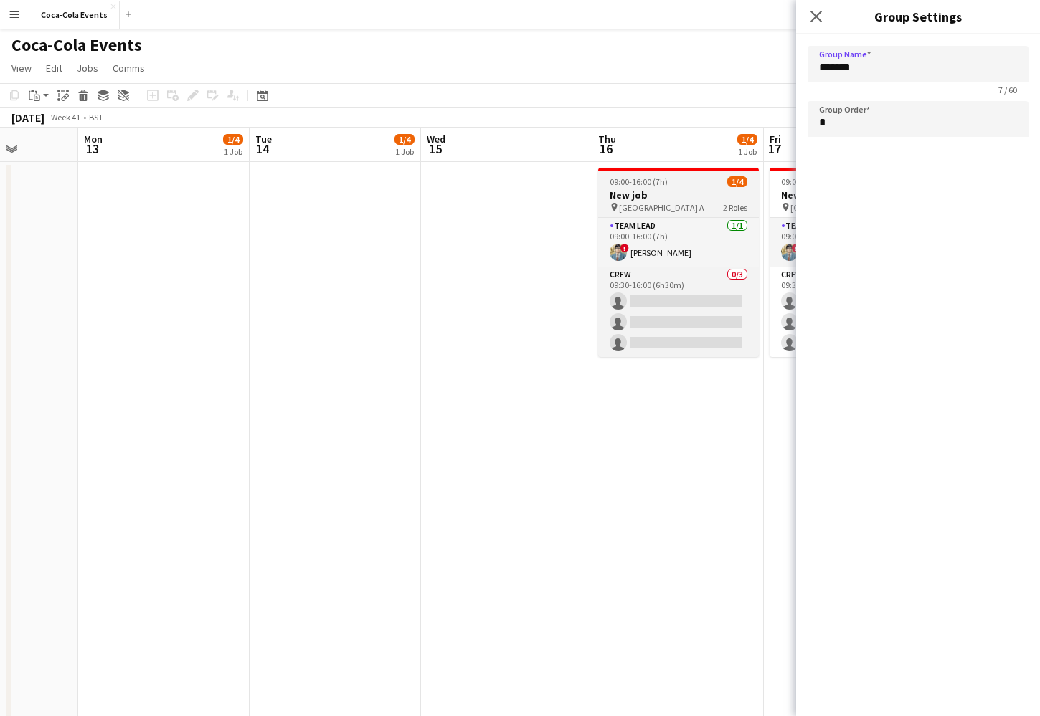
click at [670, 202] on span "[GEOGRAPHIC_DATA] A" at bounding box center [661, 207] width 85 height 11
type input "*********"
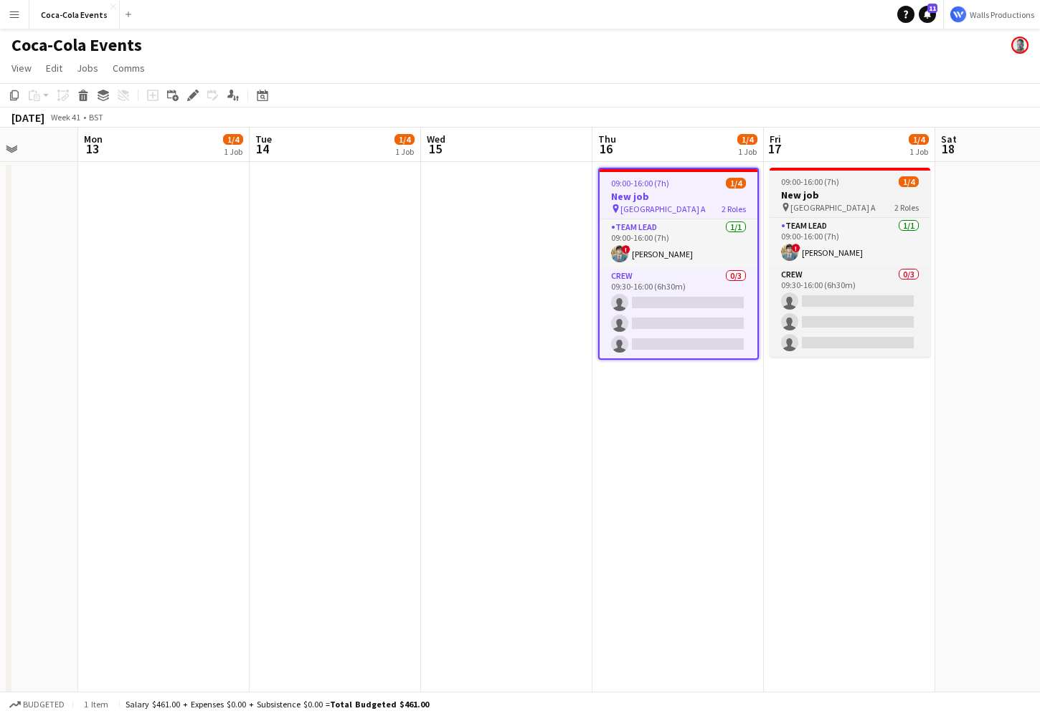
click at [813, 199] on h3 "New job" at bounding box center [850, 195] width 161 height 13
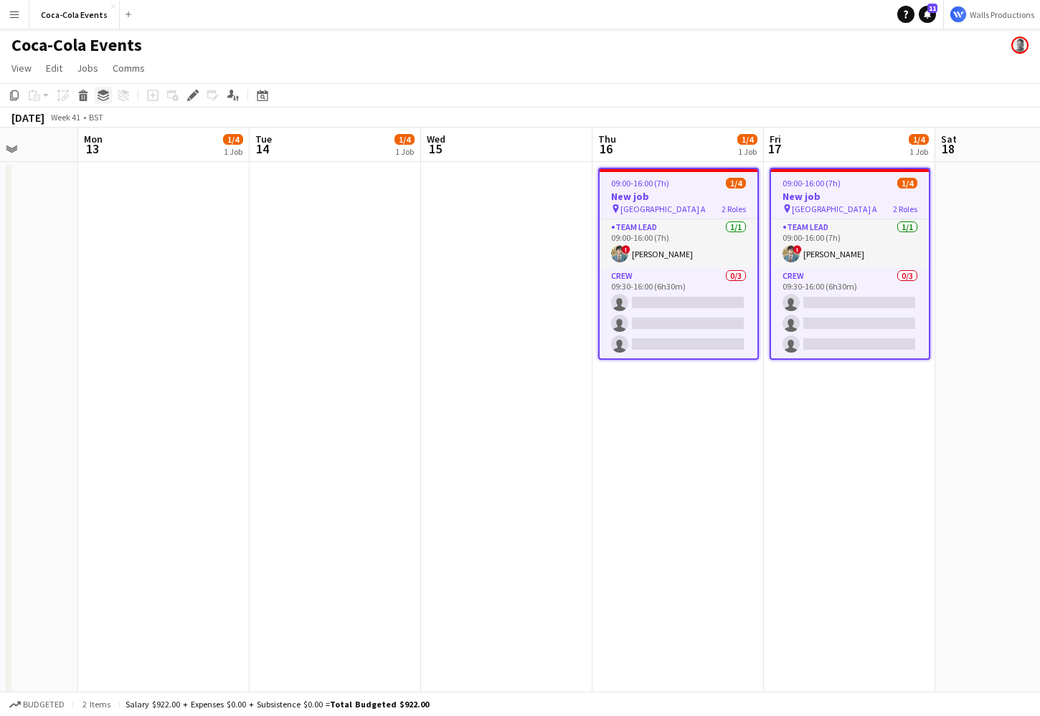
click at [103, 95] on icon "Group" at bounding box center [103, 95] width 11 height 11
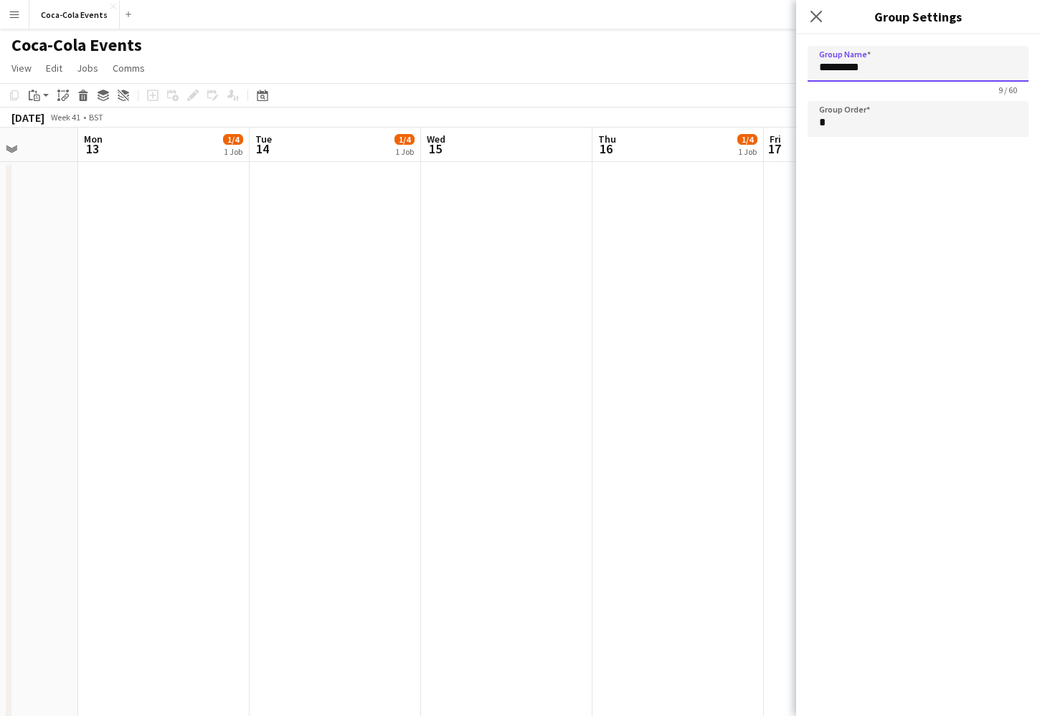
click at [940, 67] on input "*********" at bounding box center [918, 64] width 221 height 36
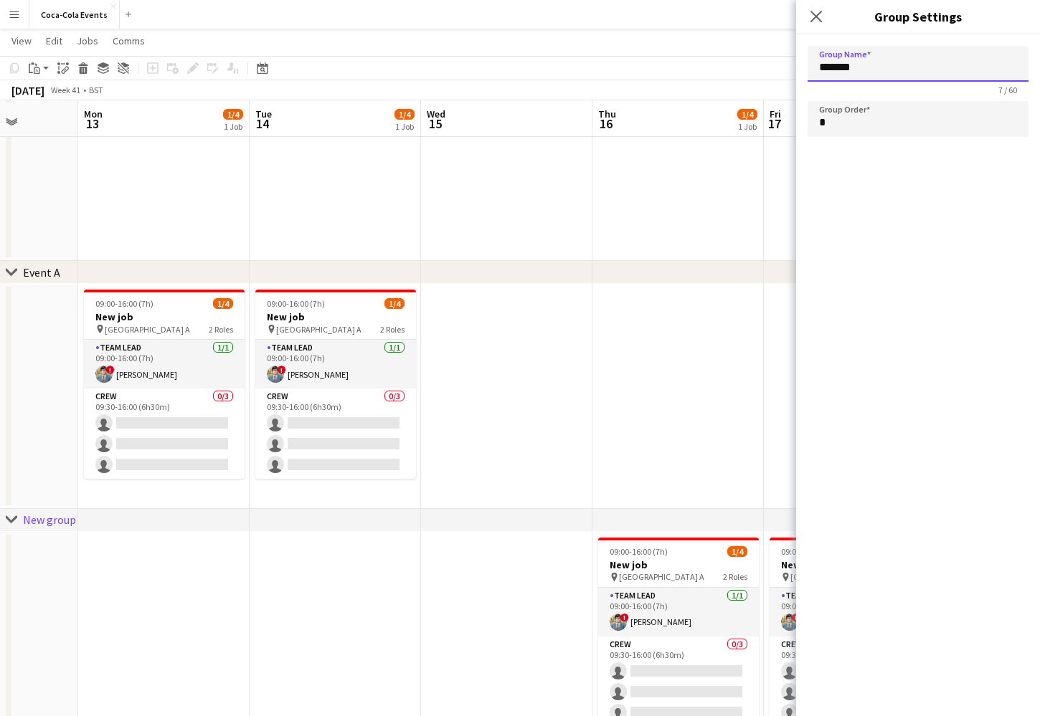
scroll to position [585, 0]
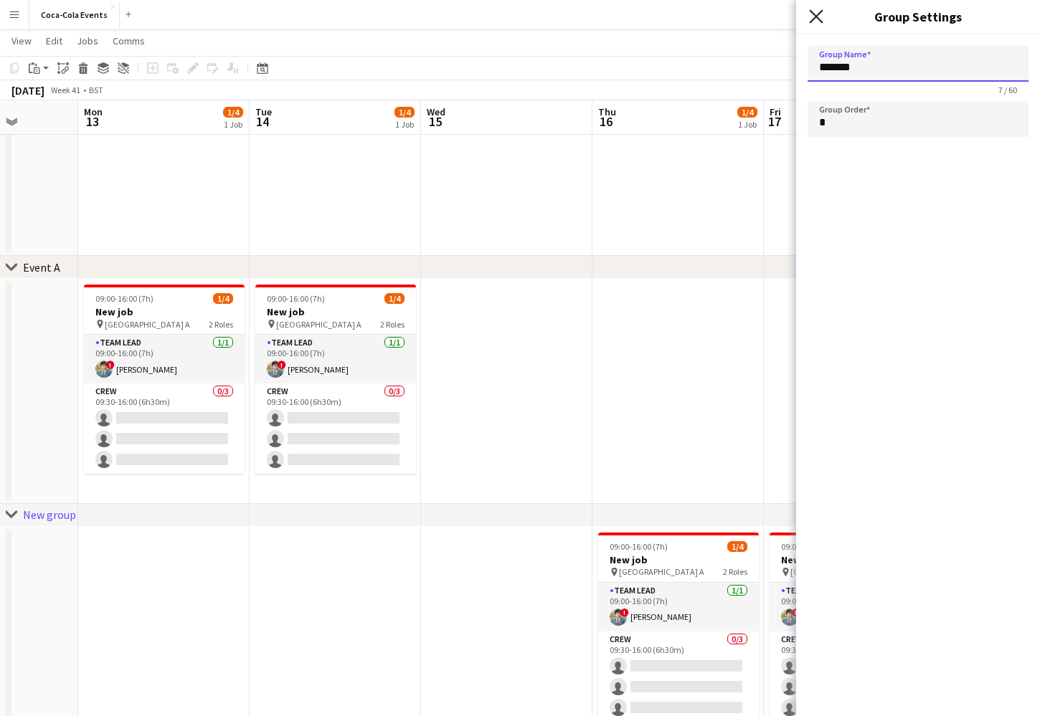
type input "*******"
click at [818, 17] on icon at bounding box center [816, 16] width 14 height 14
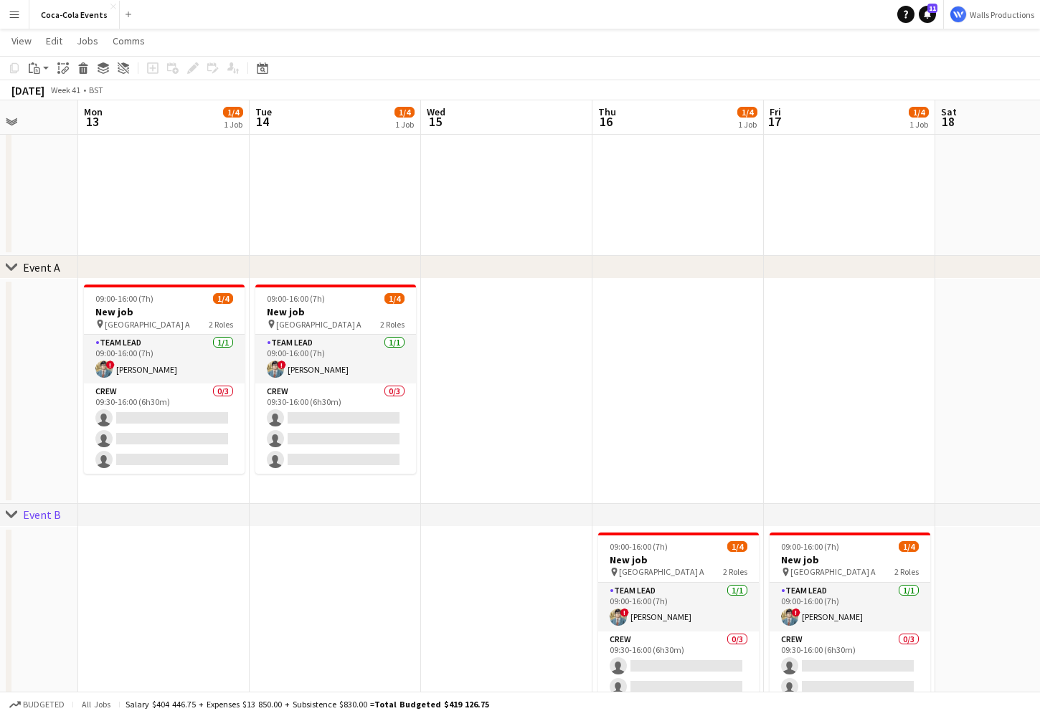
scroll to position [0, 606]
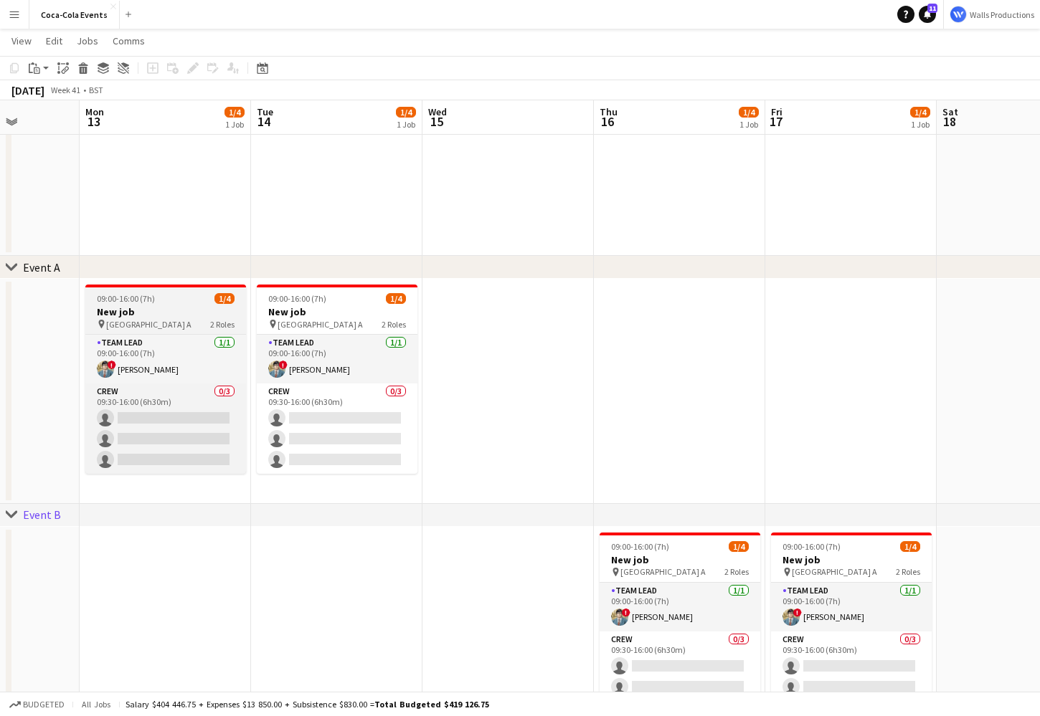
click at [131, 306] on h3 "New job" at bounding box center [165, 312] width 161 height 13
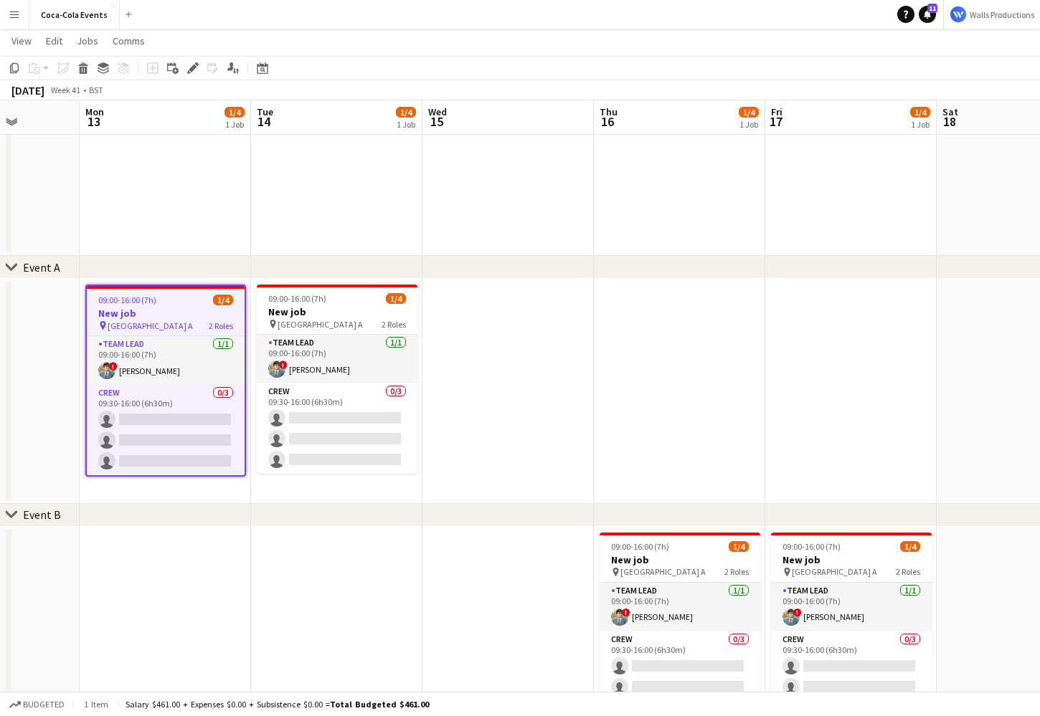
click at [498, 312] on app-date-cell at bounding box center [507, 391] width 171 height 225
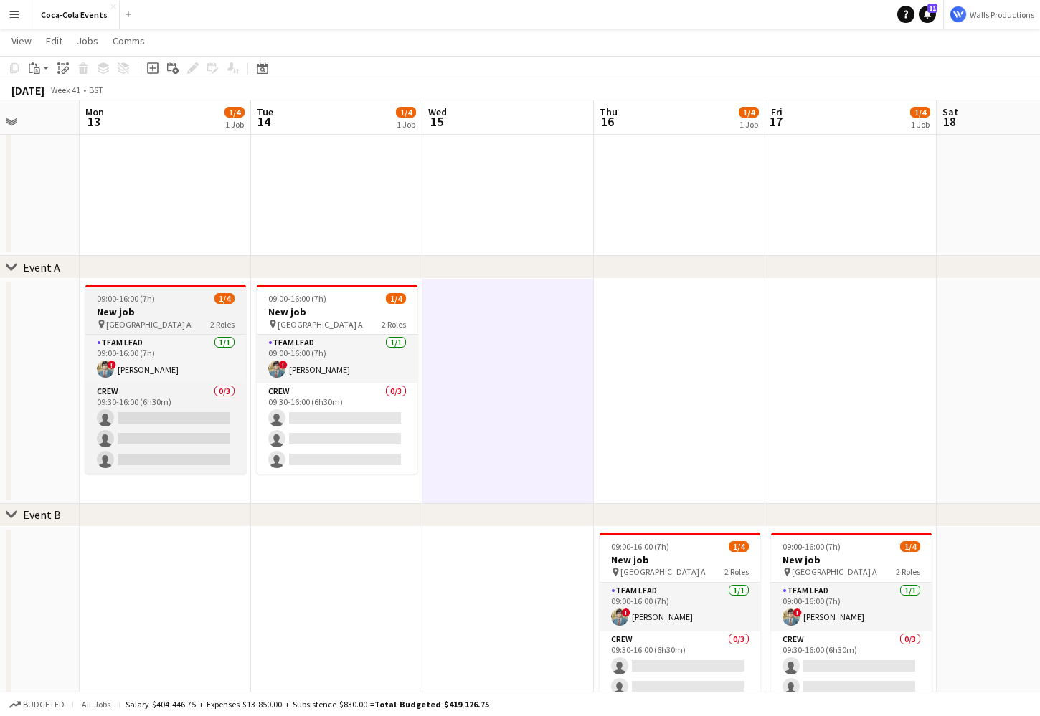
click at [189, 306] on h3 "New job" at bounding box center [165, 312] width 161 height 13
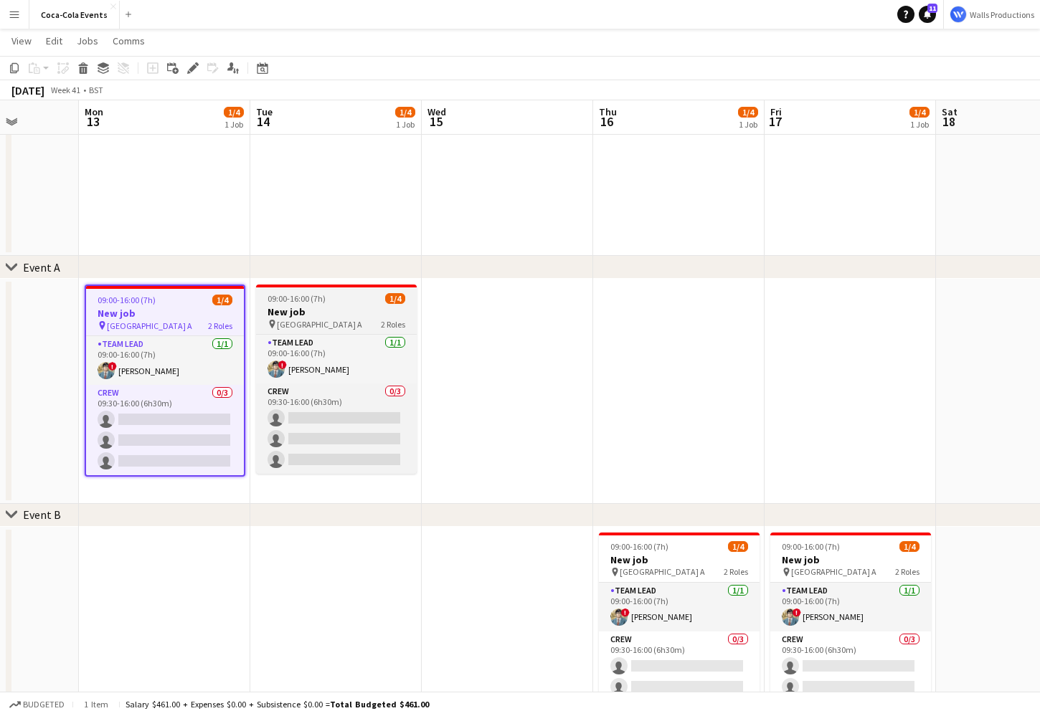
click at [316, 306] on h3 "New job" at bounding box center [336, 312] width 161 height 13
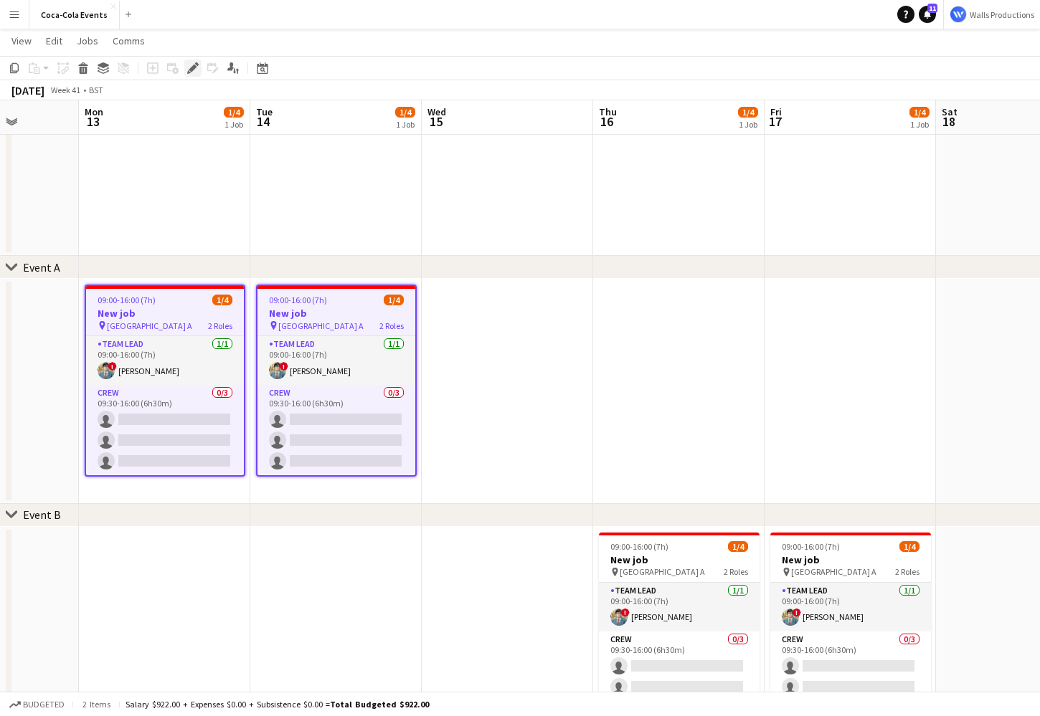
click at [199, 72] on div "Edit" at bounding box center [192, 68] width 17 height 17
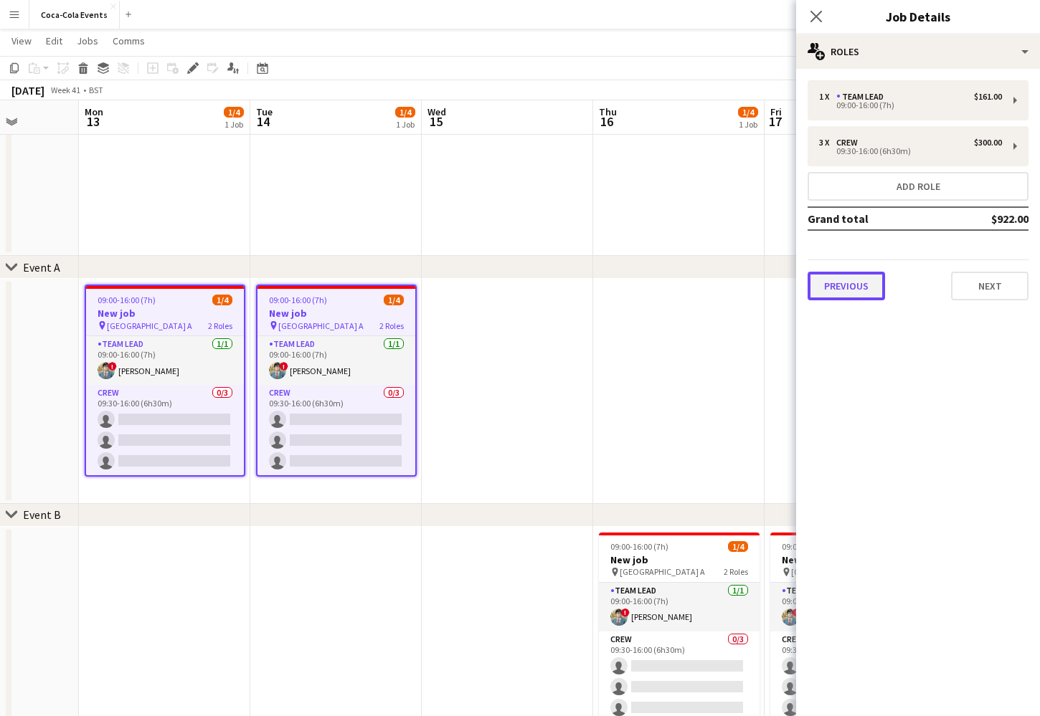
click at [846, 290] on button "Previous" at bounding box center [846, 286] width 77 height 29
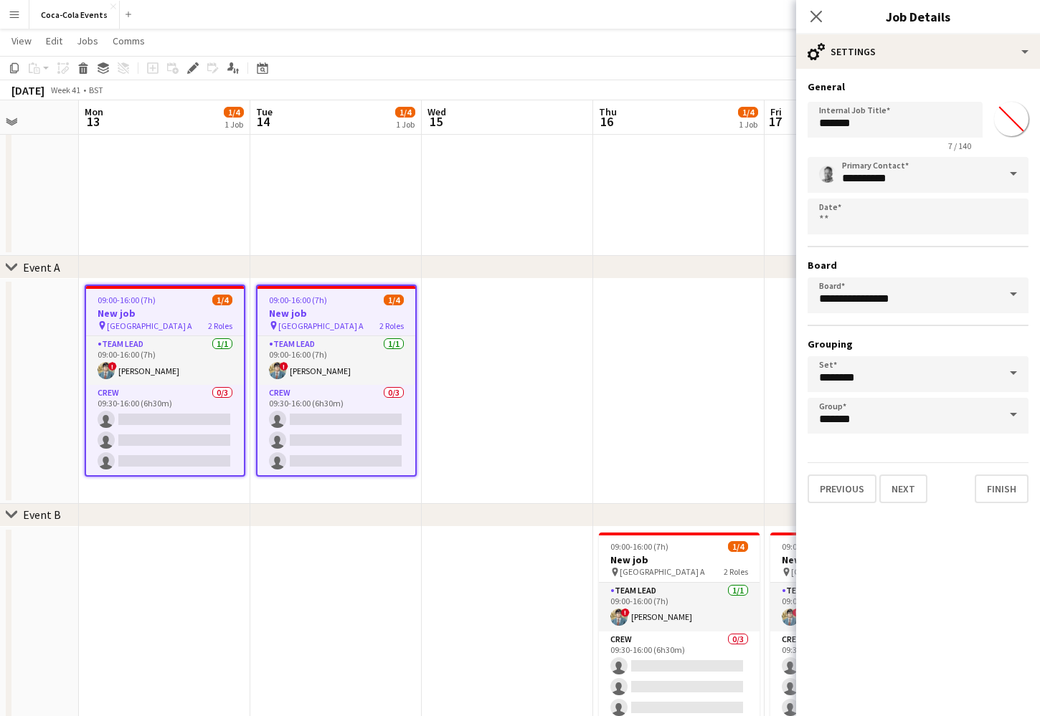
click at [1018, 113] on input "*******" at bounding box center [1011, 119] width 52 height 52
type input "*******"
click at [584, 397] on app-date-cell at bounding box center [507, 391] width 171 height 225
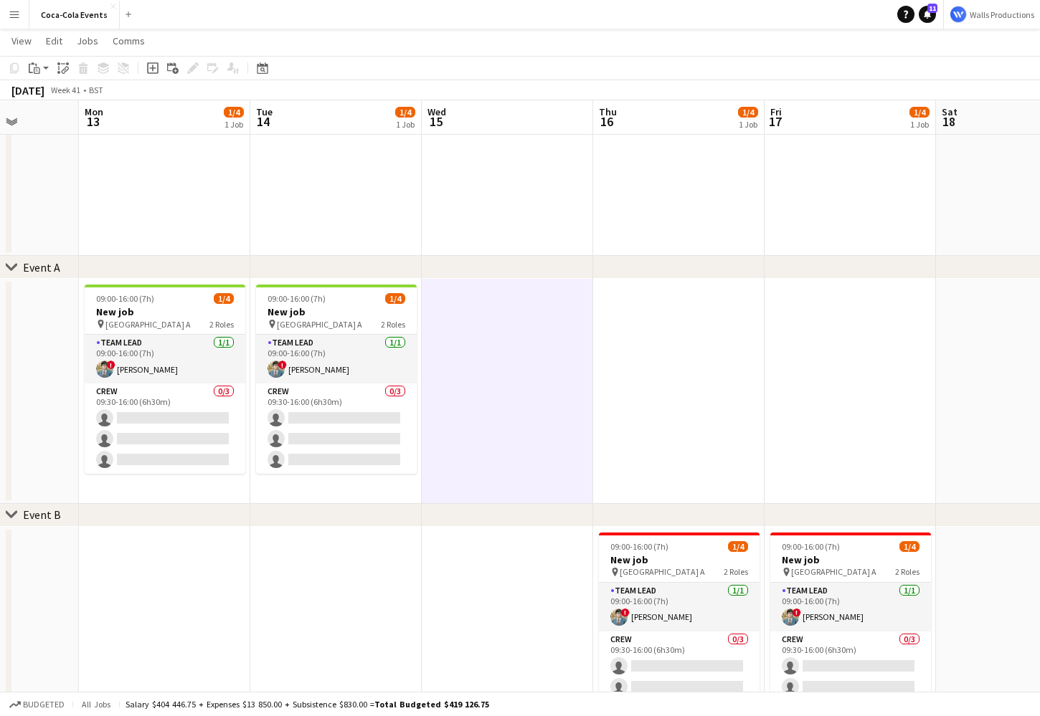
click at [70, 267] on div "chevron-right Event A" at bounding box center [520, 267] width 1040 height 23
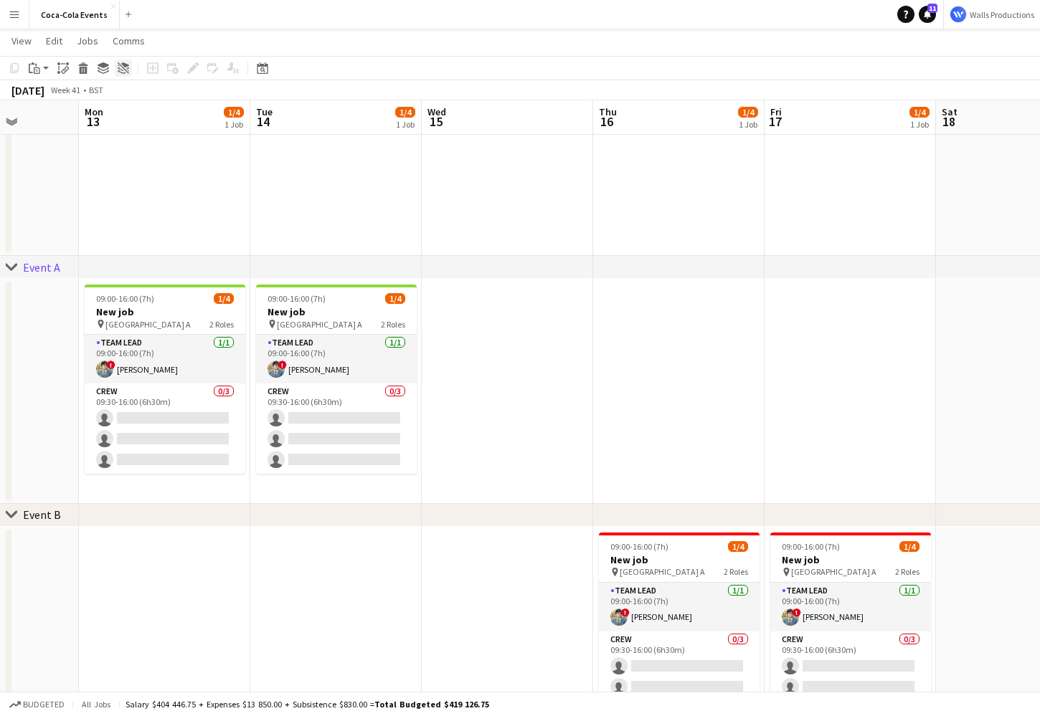
click at [122, 62] on icon "Ungroup" at bounding box center [123, 67] width 11 height 11
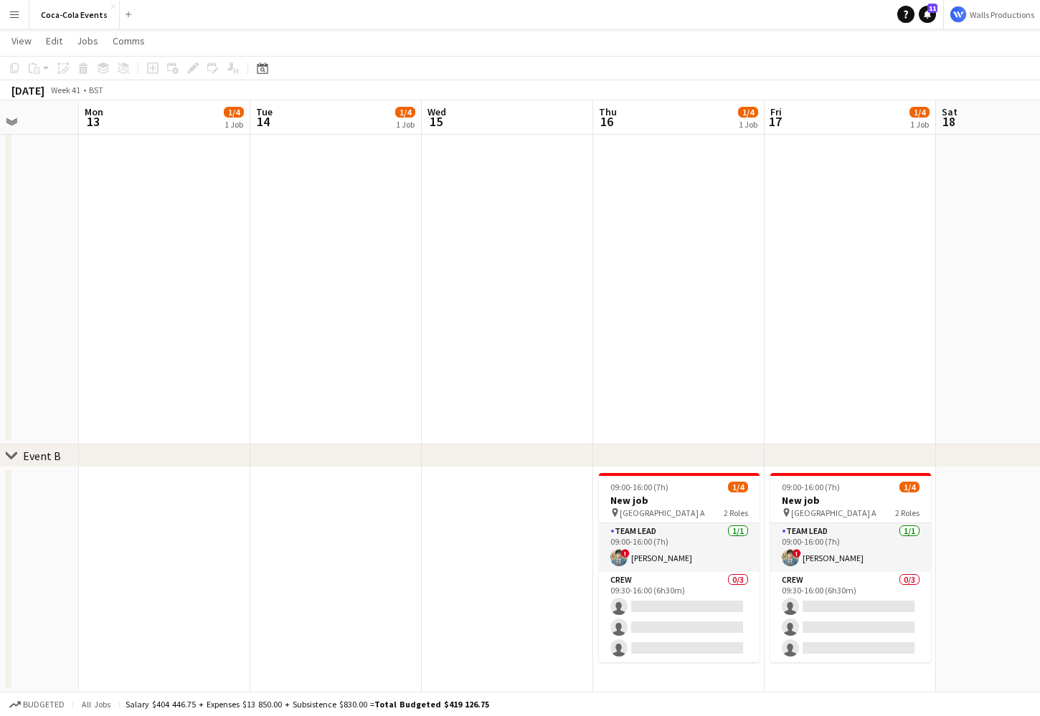
click at [98, 461] on div "chevron-right Event B" at bounding box center [520, 456] width 1040 height 23
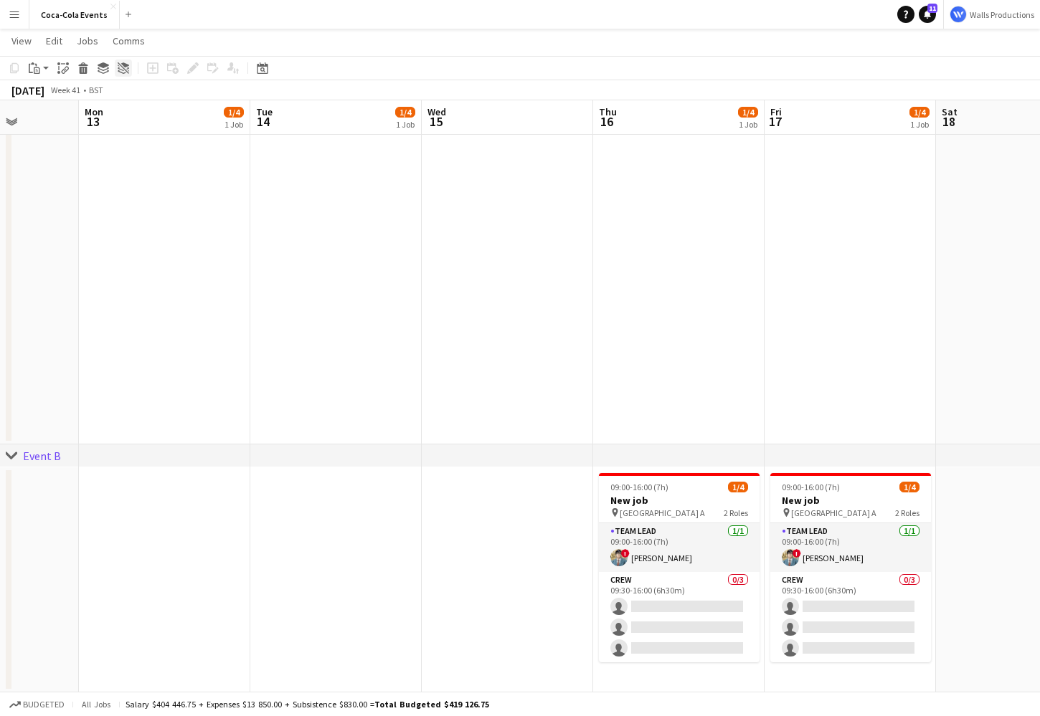
click at [126, 65] on icon at bounding box center [125, 64] width 8 height 5
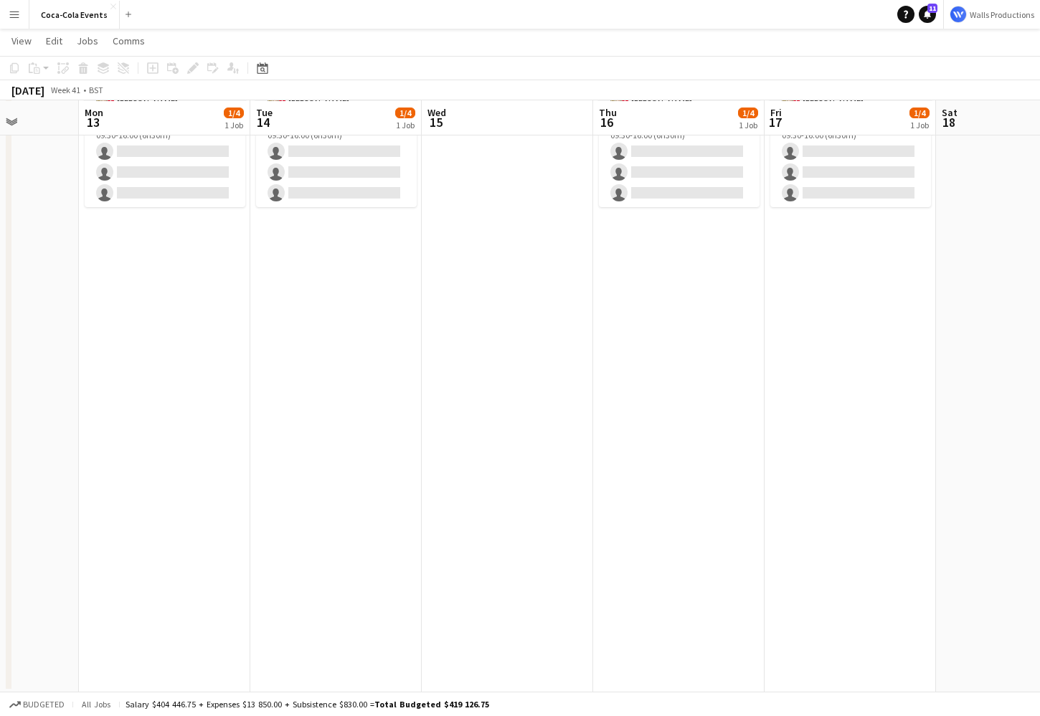
scroll to position [0, 0]
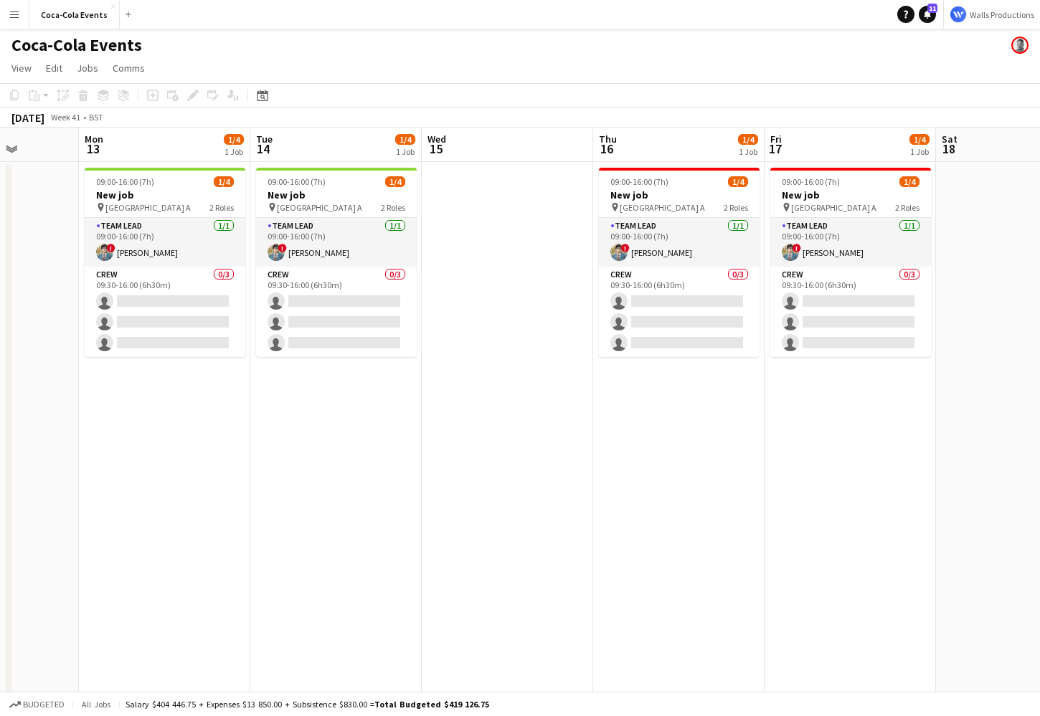
click at [16, 17] on app-icon "Menu" at bounding box center [14, 14] width 11 height 11
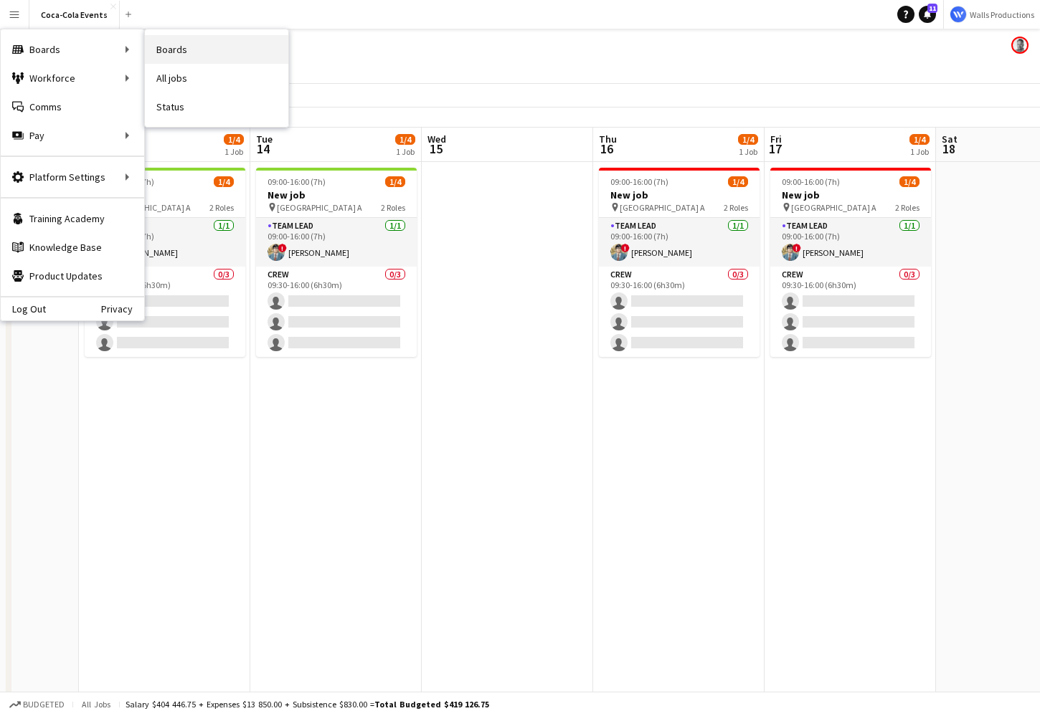
click at [164, 49] on link "Boards" at bounding box center [216, 49] width 143 height 29
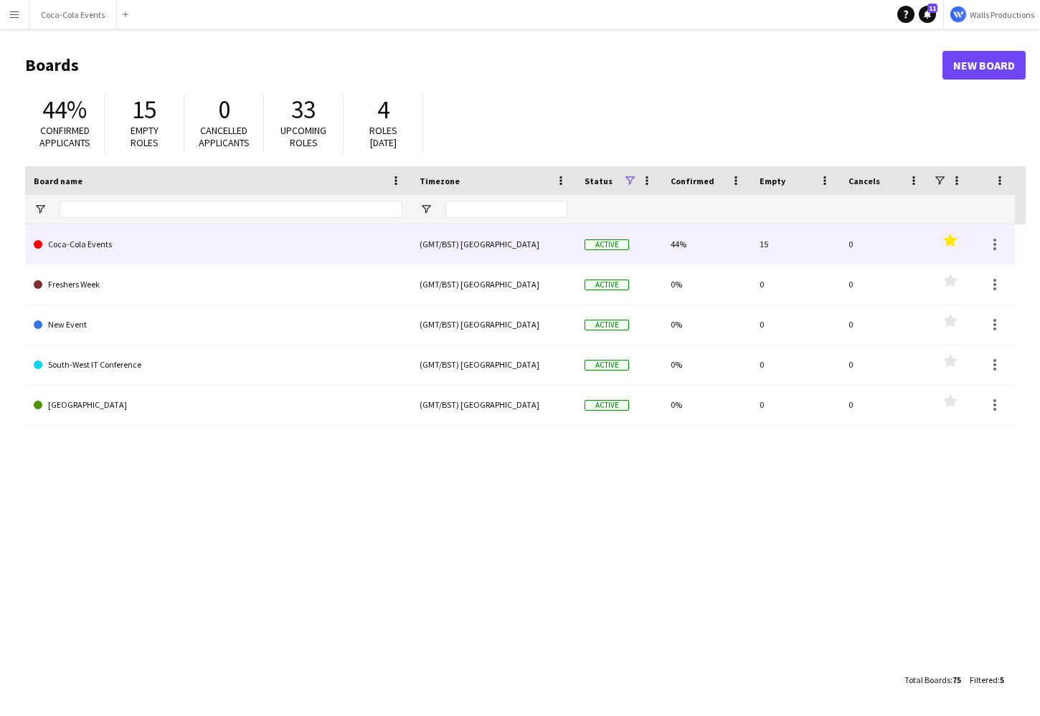
click at [77, 245] on link "Coca-Cola Events" at bounding box center [218, 244] width 369 height 40
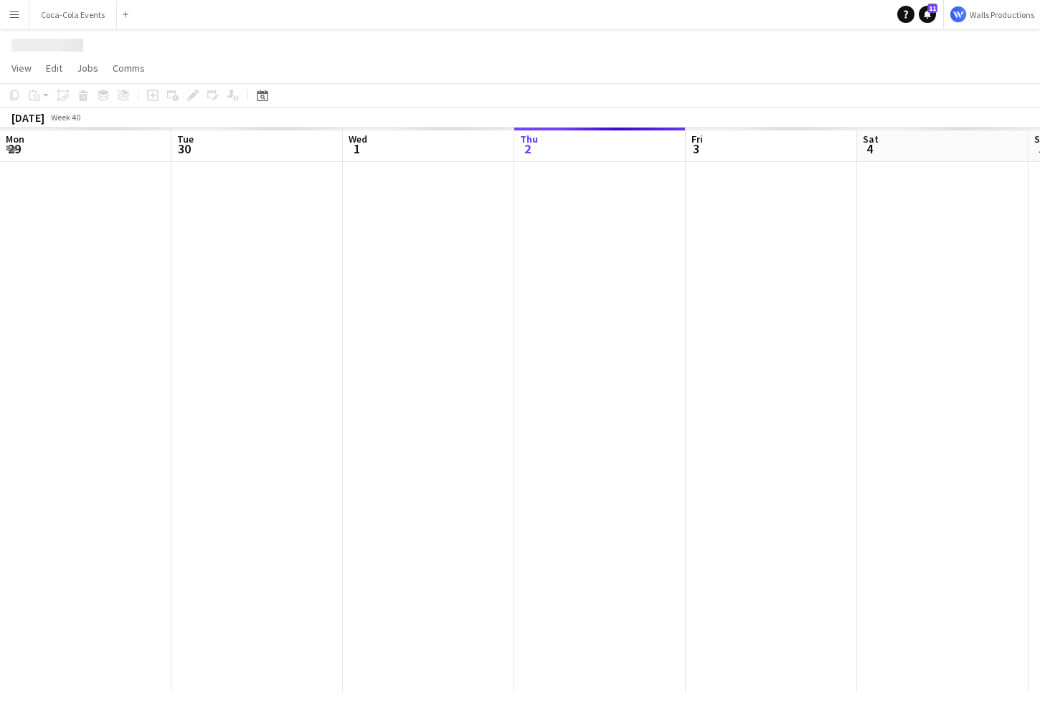
scroll to position [0, 343]
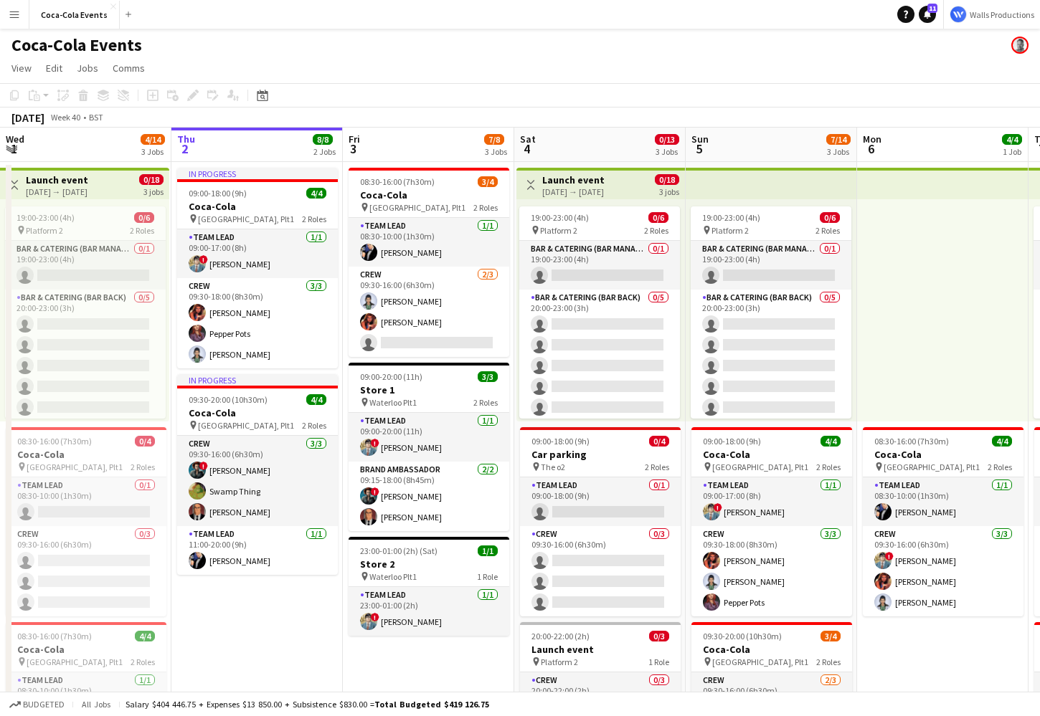
click at [46, 39] on h1 "Coca-Cola Events" at bounding box center [76, 45] width 131 height 22
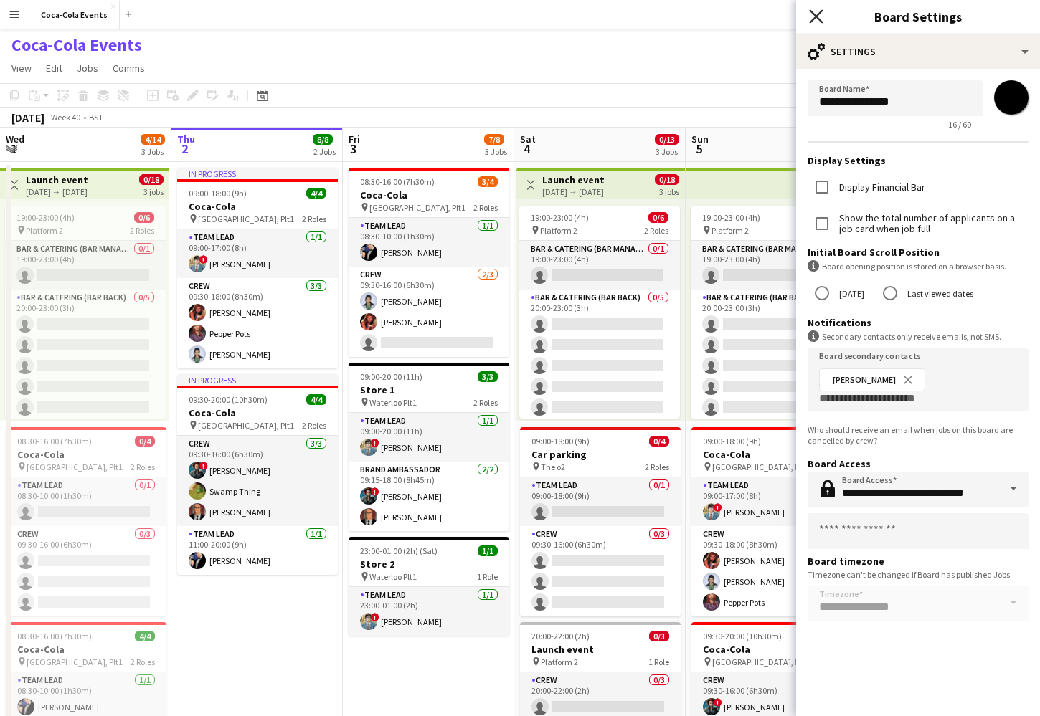
click at [815, 18] on icon "Close pop-in" at bounding box center [816, 16] width 14 height 14
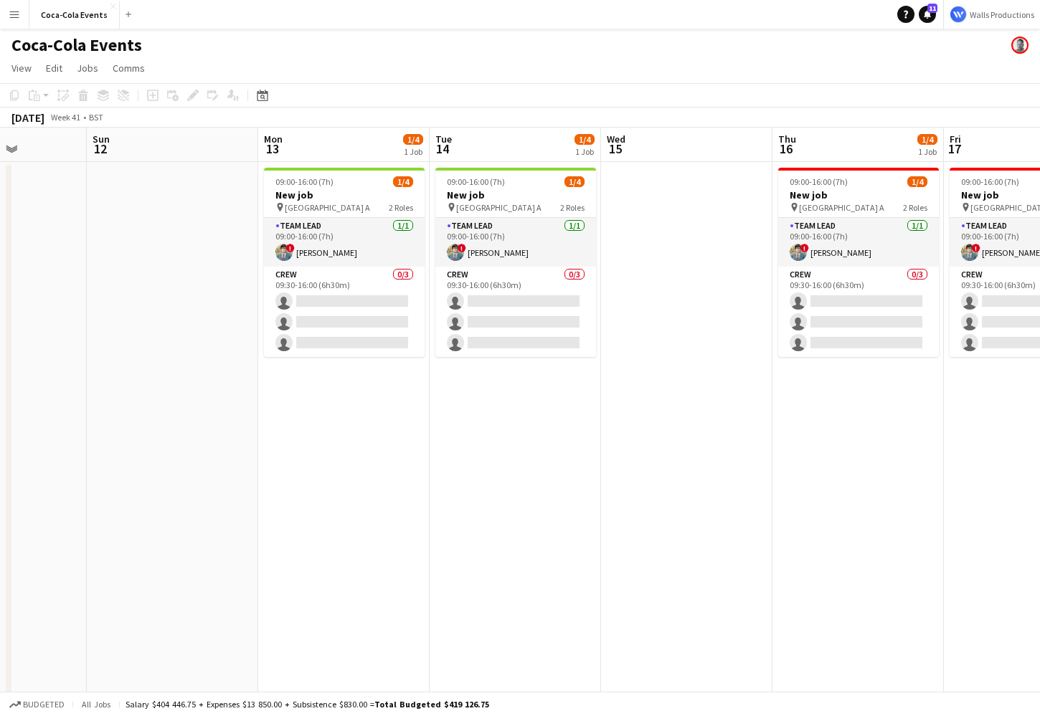
scroll to position [0, 491]
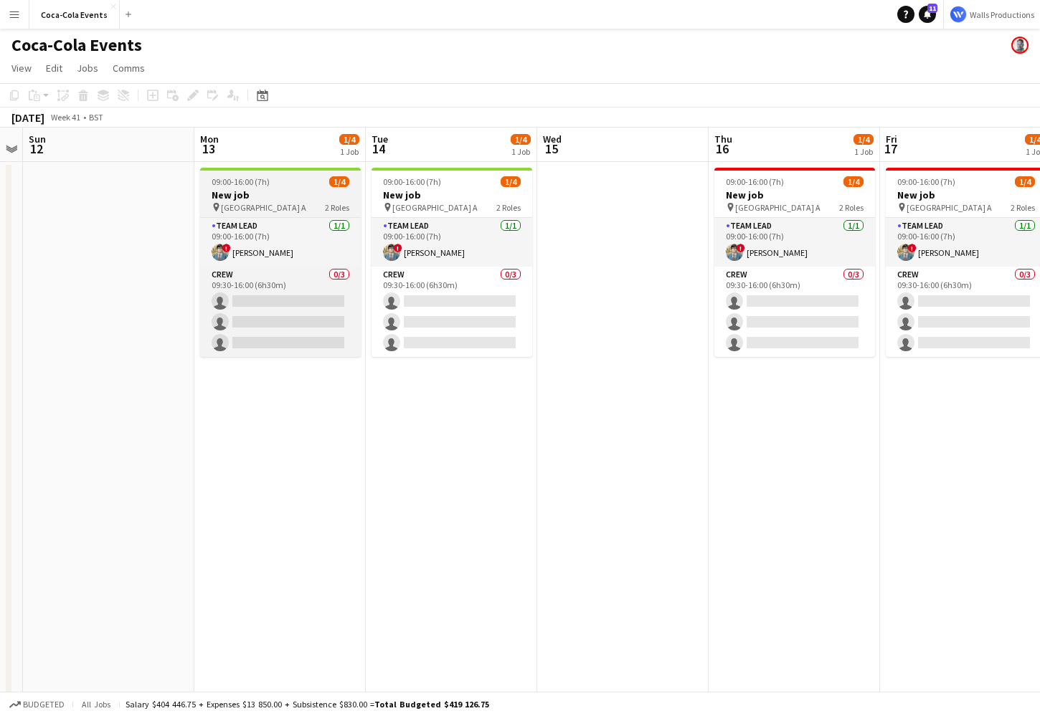
click at [271, 199] on h3 "New job" at bounding box center [280, 195] width 161 height 13
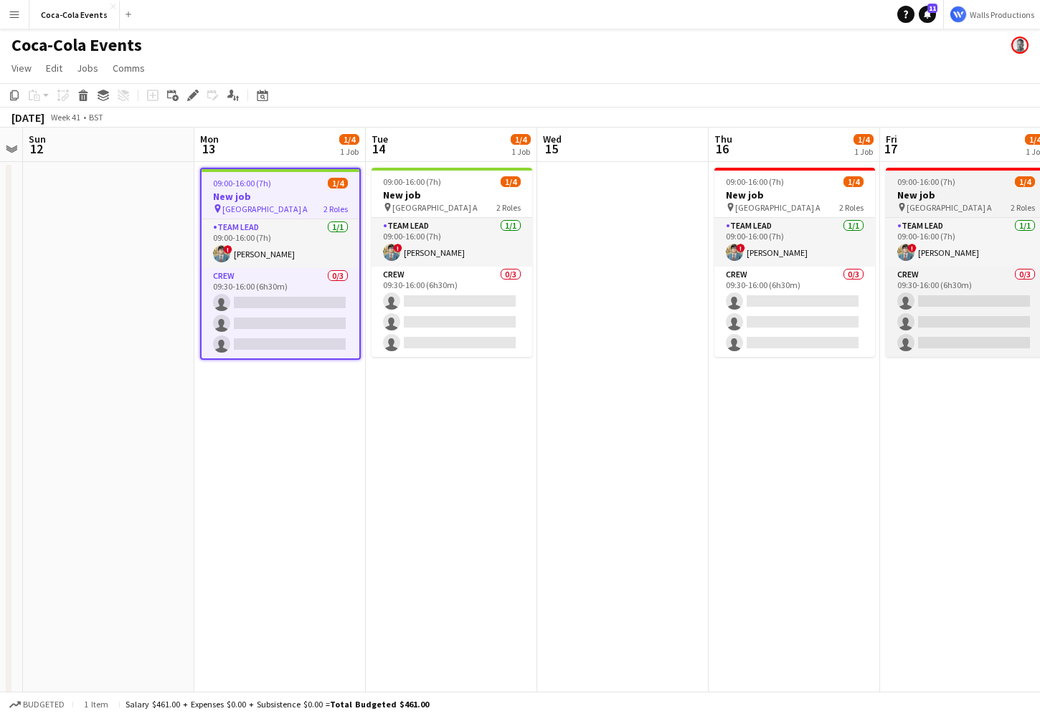
click at [946, 192] on h3 "New job" at bounding box center [966, 195] width 161 height 13
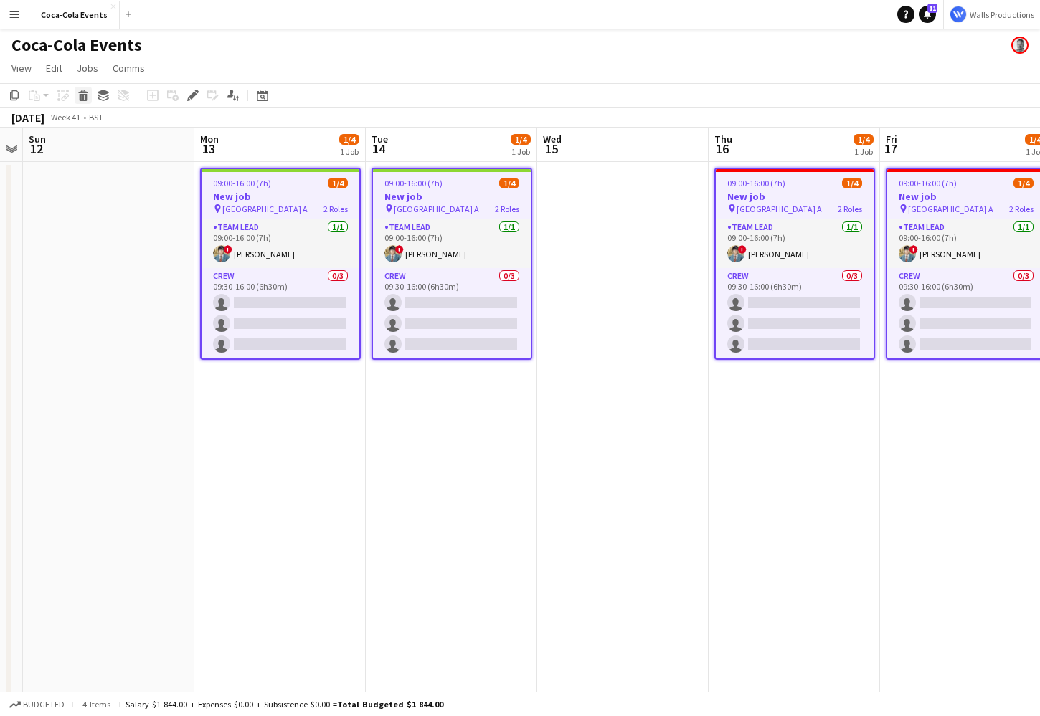
click at [80, 94] on icon at bounding box center [84, 97] width 8 height 7
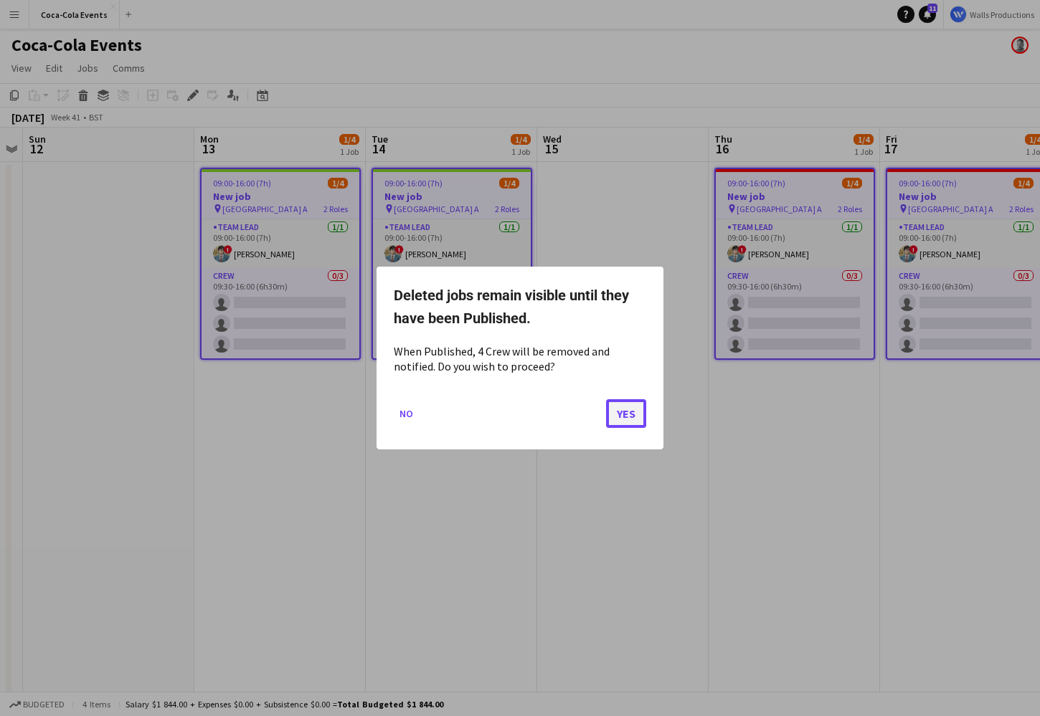
click at [634, 422] on button "Yes" at bounding box center [626, 413] width 40 height 29
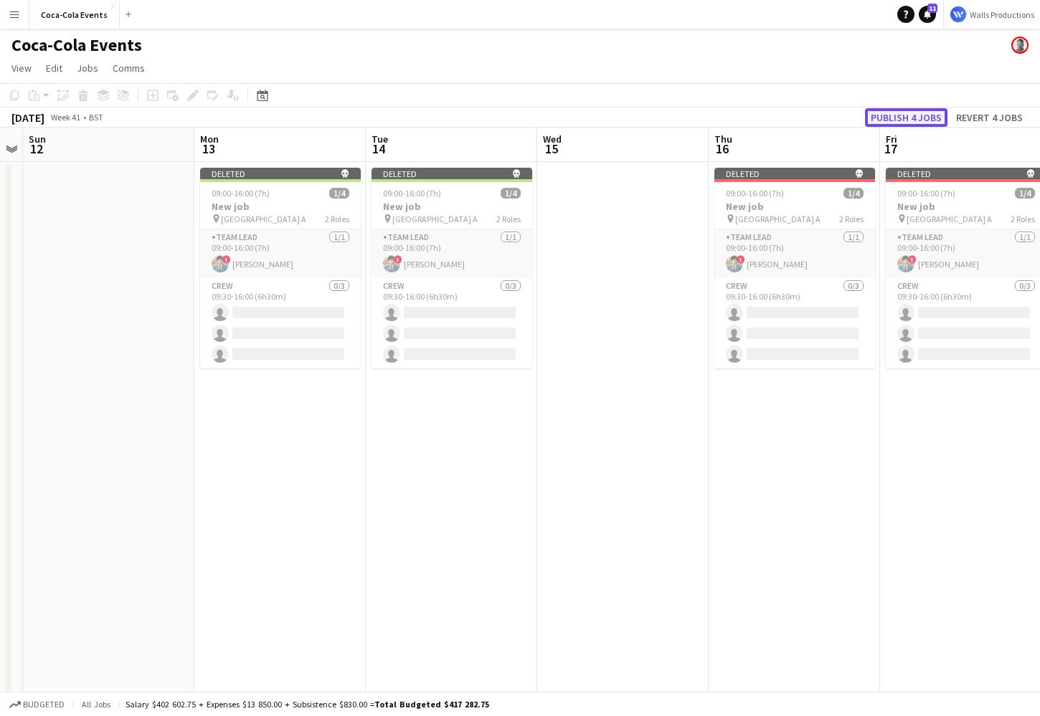
click at [901, 116] on button "Publish 4 jobs" at bounding box center [906, 117] width 82 height 19
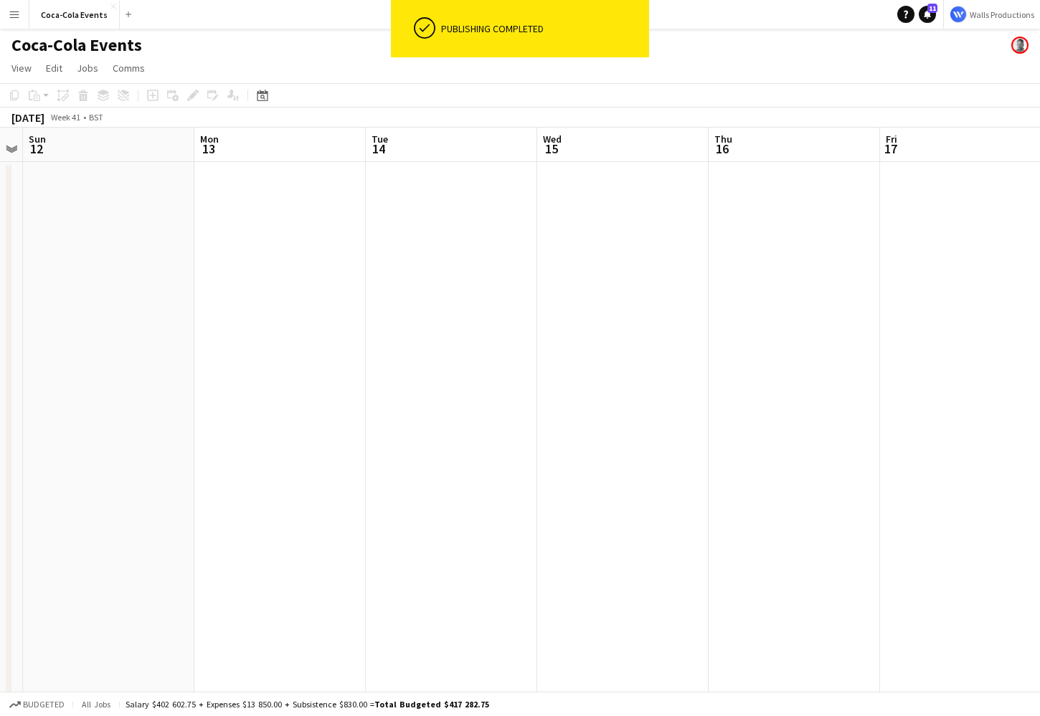
click at [689, 321] on app-date-cell at bounding box center [622, 502] width 171 height 681
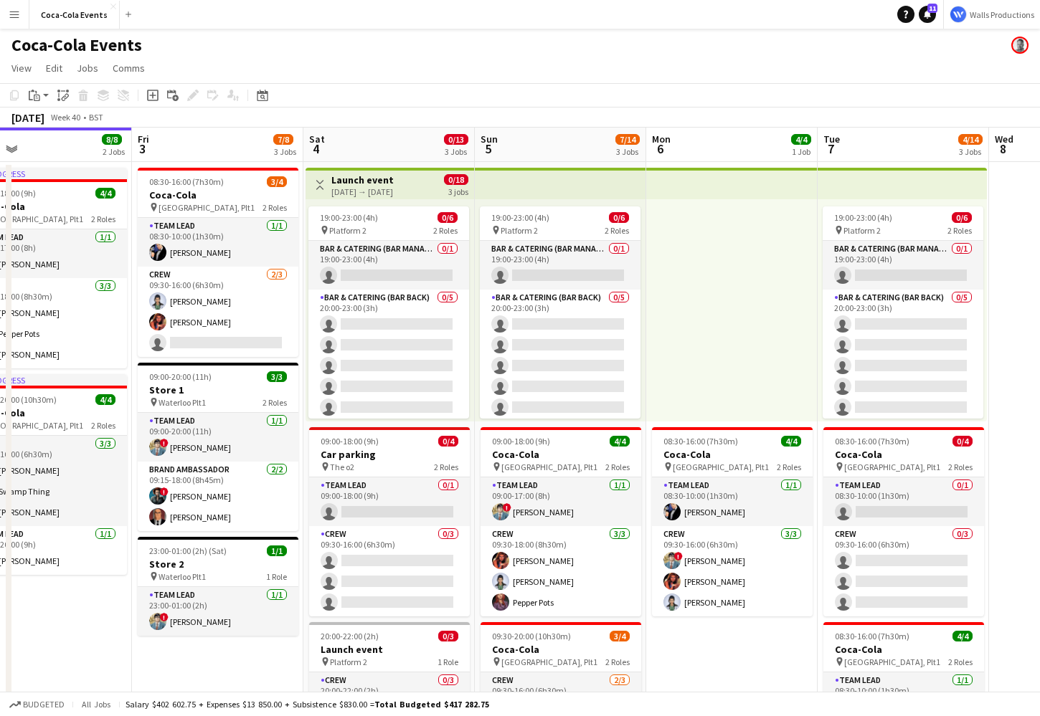
scroll to position [0, 379]
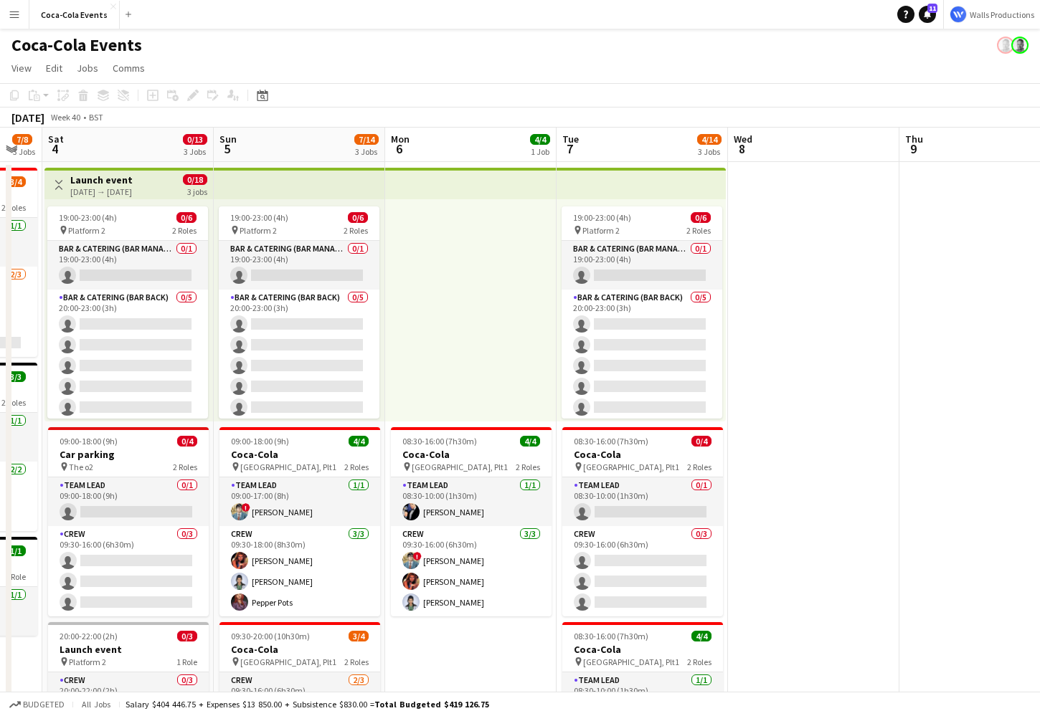
scroll to position [0, 423]
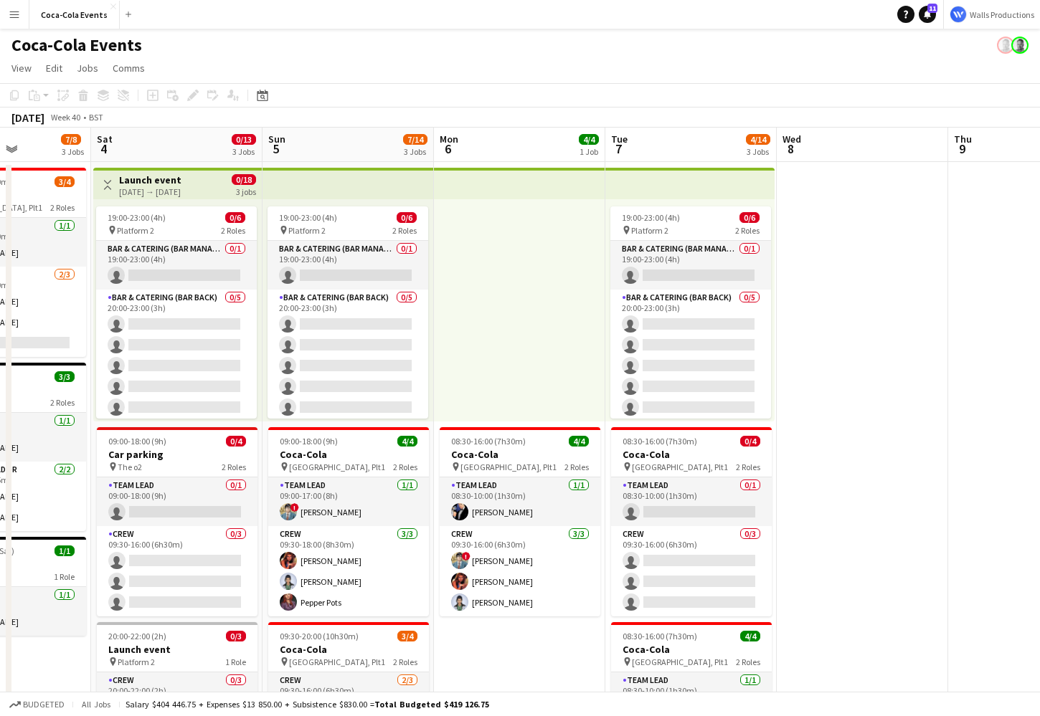
click at [164, 195] on div "[DATE] → [DATE]" at bounding box center [150, 191] width 62 height 11
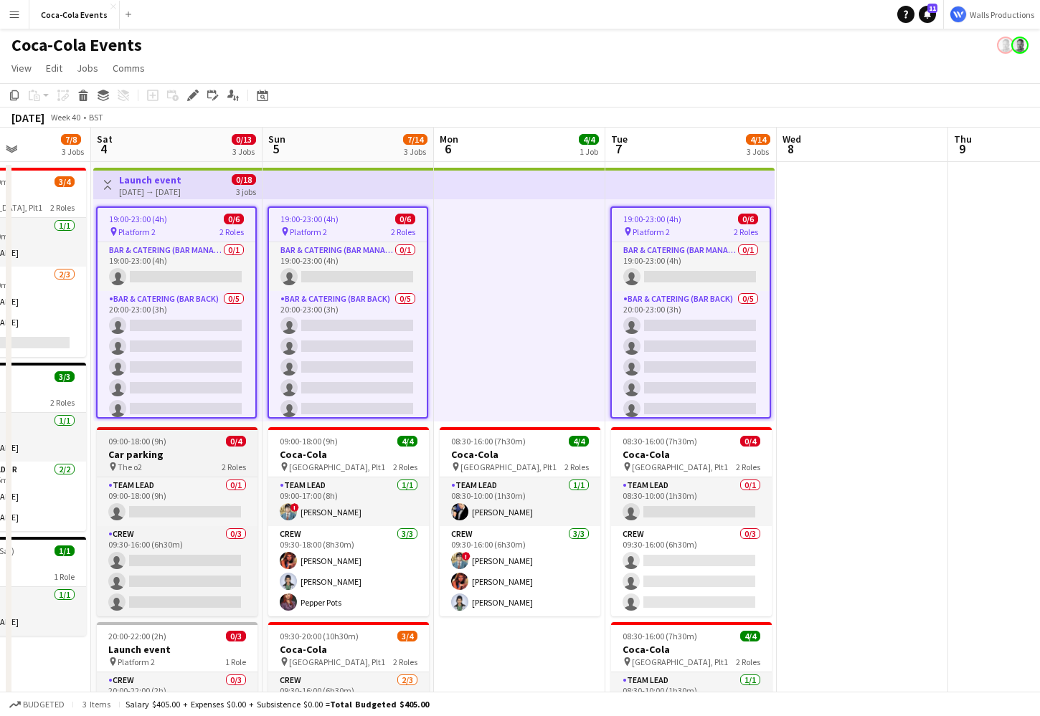
click at [164, 463] on div "pin The o2 2 Roles" at bounding box center [177, 466] width 161 height 11
